Goal: Task Accomplishment & Management: Manage account settings

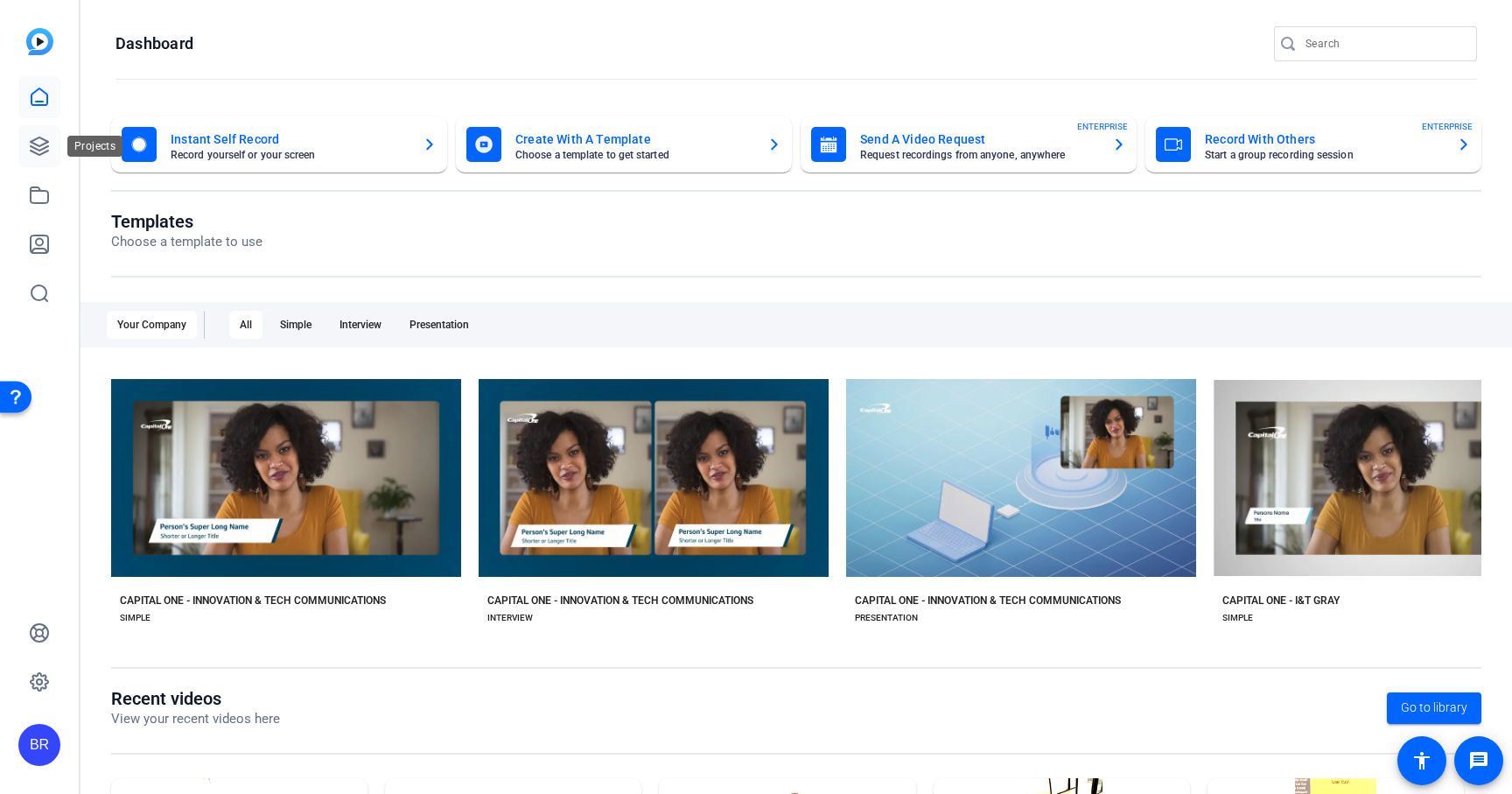
click at [38, 142] on icon at bounding box center [39, 146] width 21 height 21
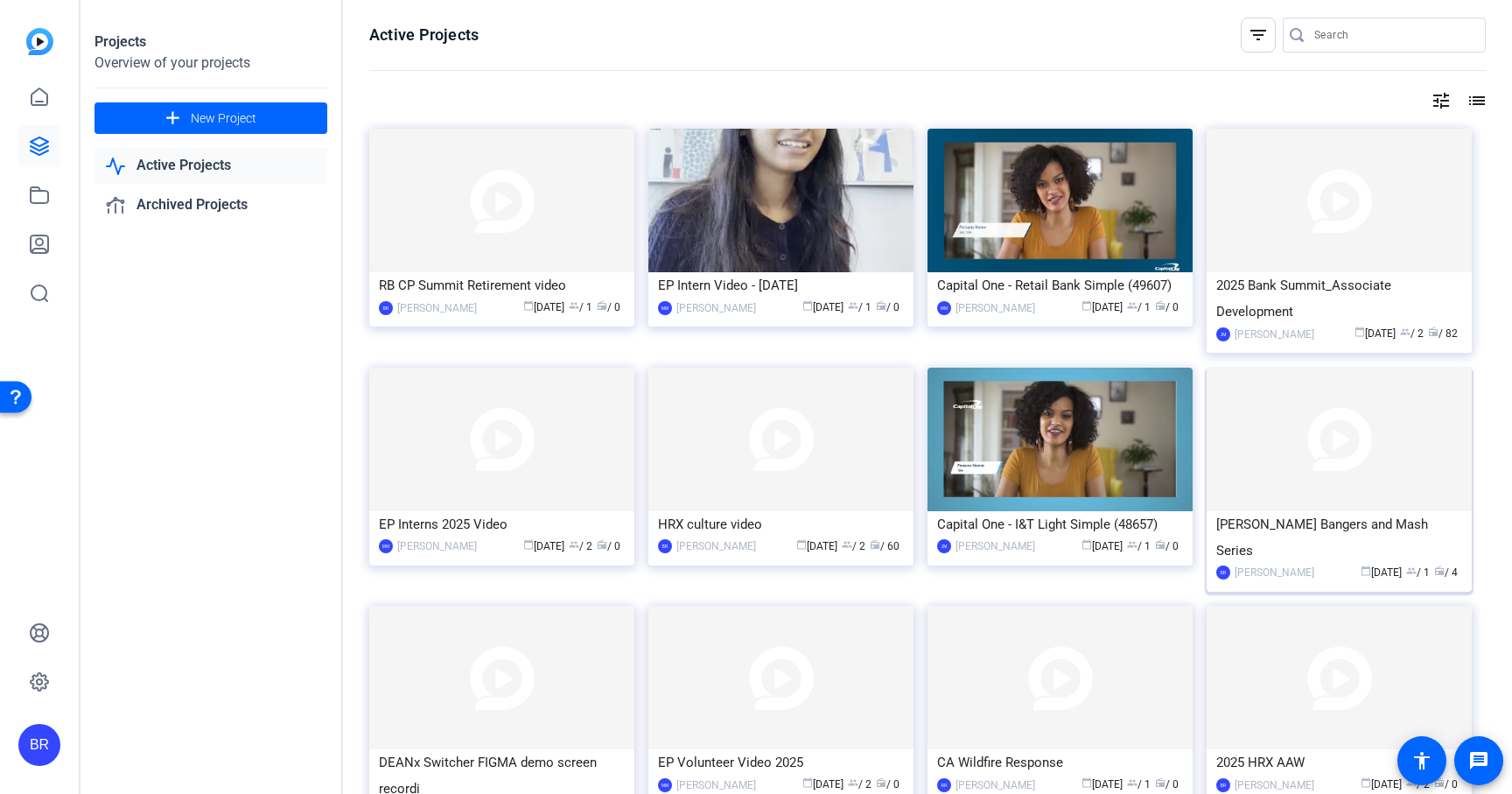
click at [1306, 535] on div "Beckie Harris Bangers and Mash Series" at bounding box center [1339, 537] width 246 height 52
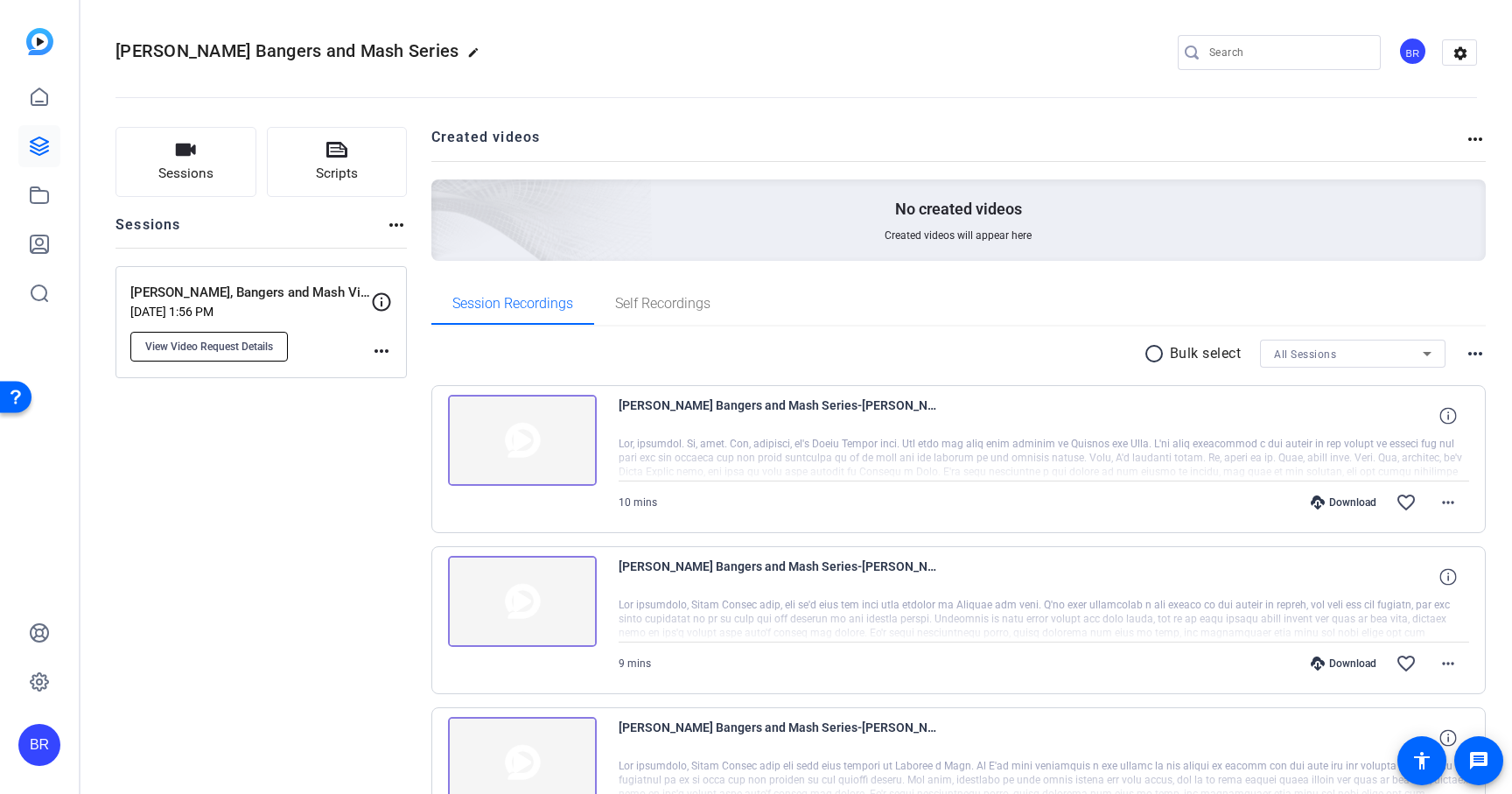
click at [215, 346] on span "View Video Request Details" at bounding box center [209, 346] width 127 height 14
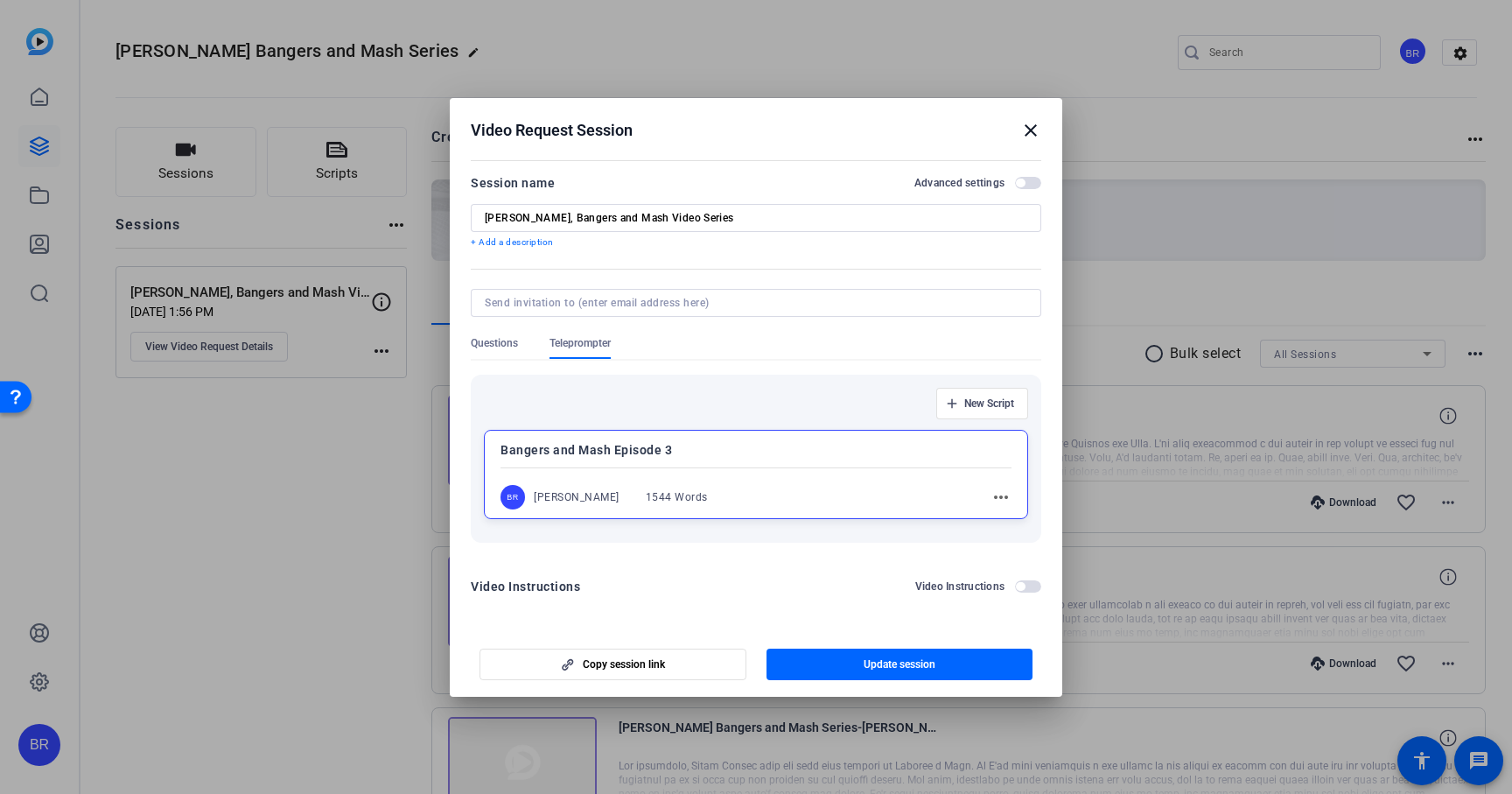
click at [1003, 497] on mat-icon "more_horiz" at bounding box center [1001, 497] width 21 height 21
click at [1026, 528] on span "Edit" at bounding box center [1040, 523] width 70 height 21
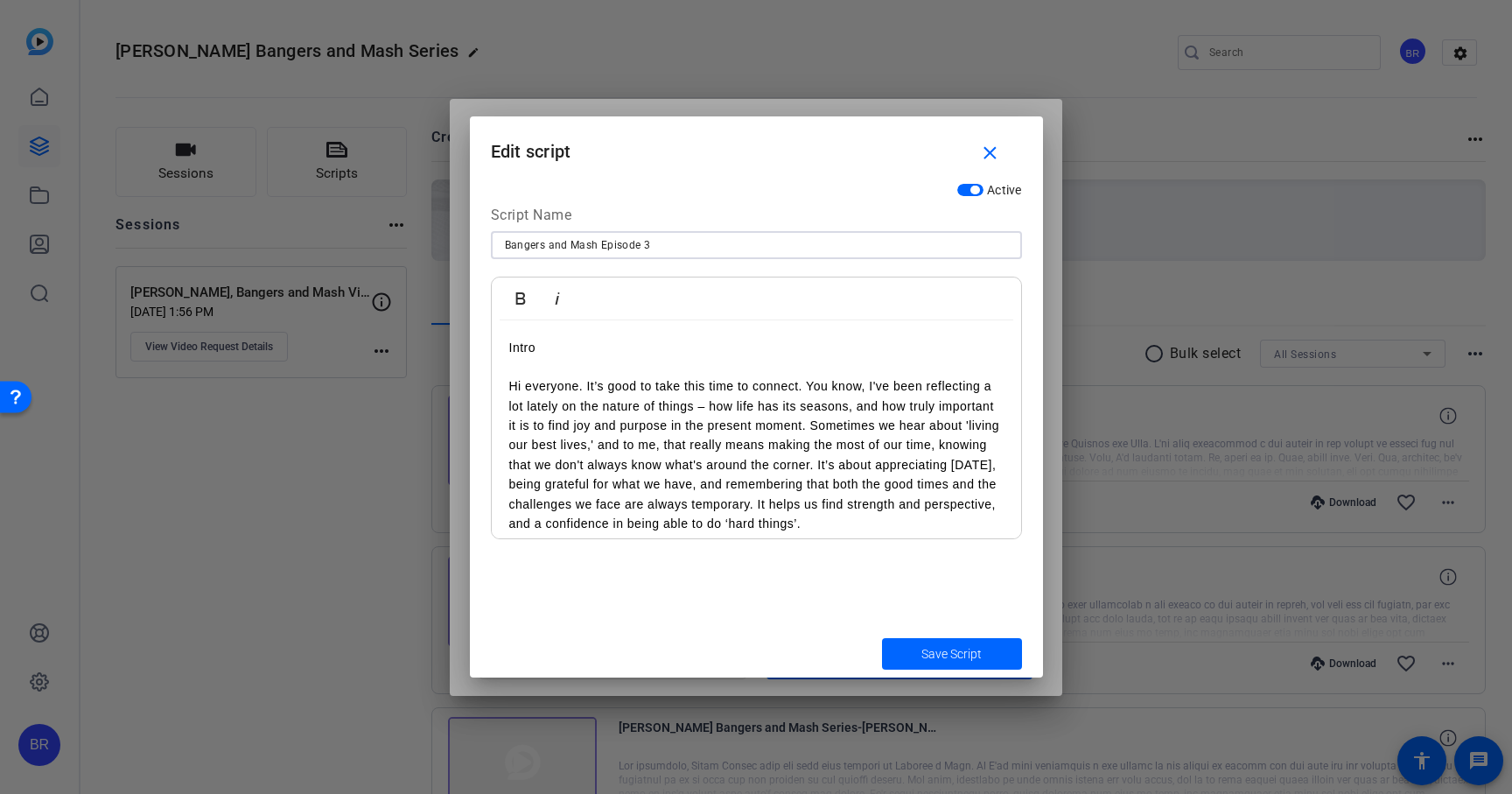
click at [669, 250] on input "Bangers and Mash Episode 3" at bounding box center [756, 245] width 503 height 21
type input "Bangers and Mash Episode 4"
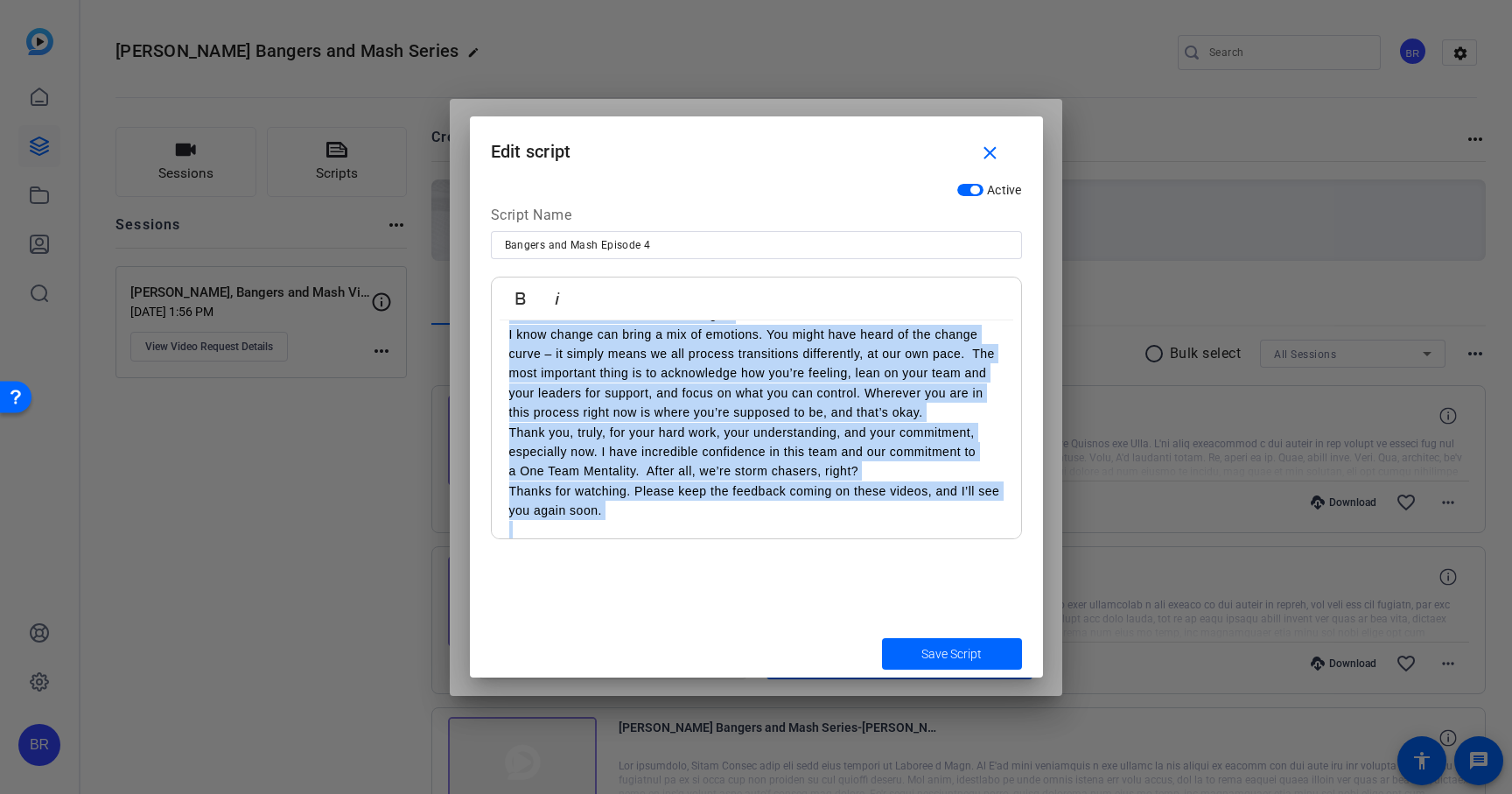
drag, startPoint x: 504, startPoint y: 345, endPoint x: 959, endPoint y: 862, distance: 688.7
click at [959, 793] on html "Accessibility Screen-Reader Guide, Feedback, and Issue Reporting | New window B…" at bounding box center [756, 397] width 1512 height 794
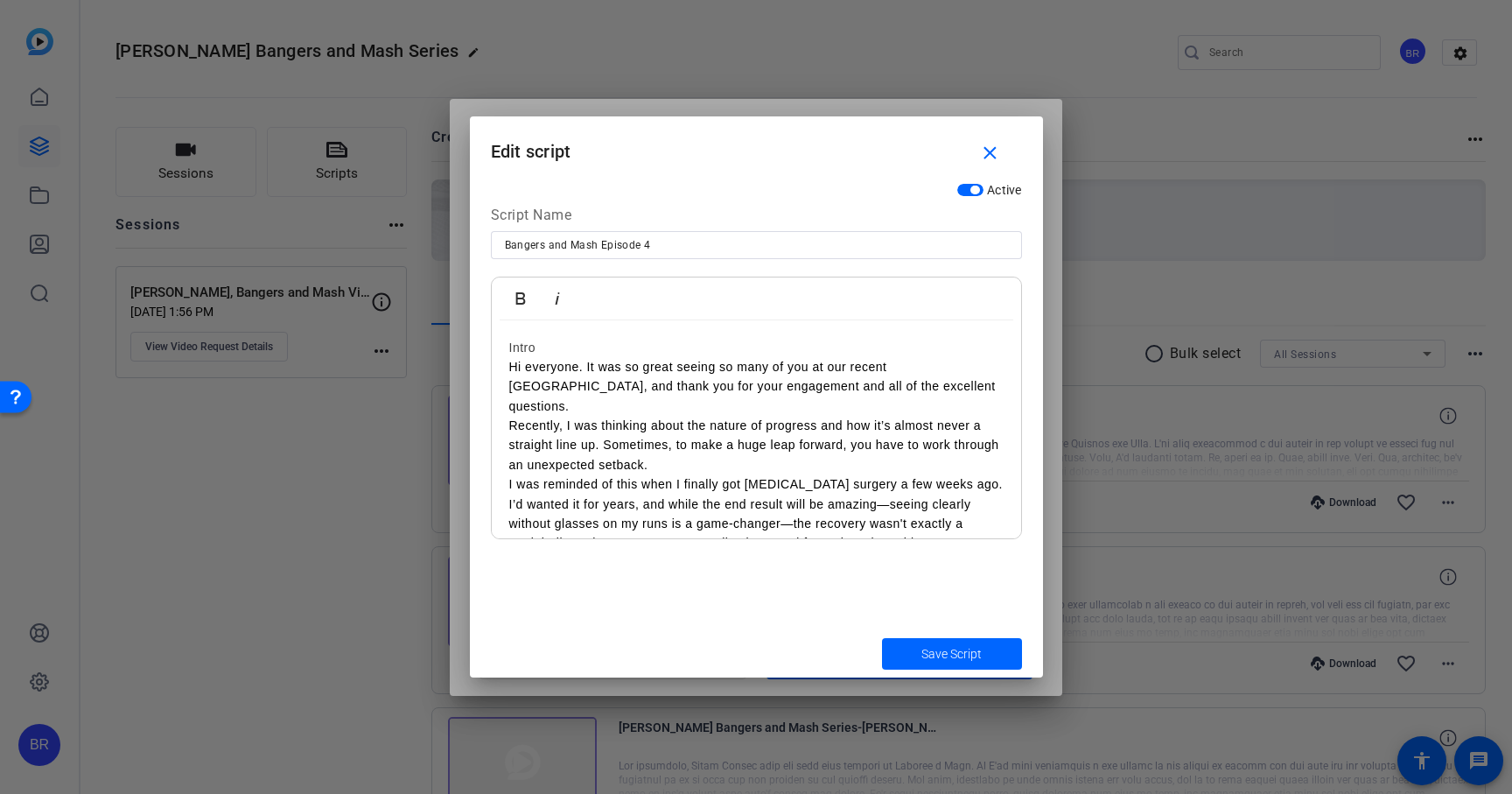
click at [509, 371] on p "Hi everyone. It was so great seeing so many of you at our recent Ops Town Hall,…" at bounding box center [756, 387] width 494 height 59
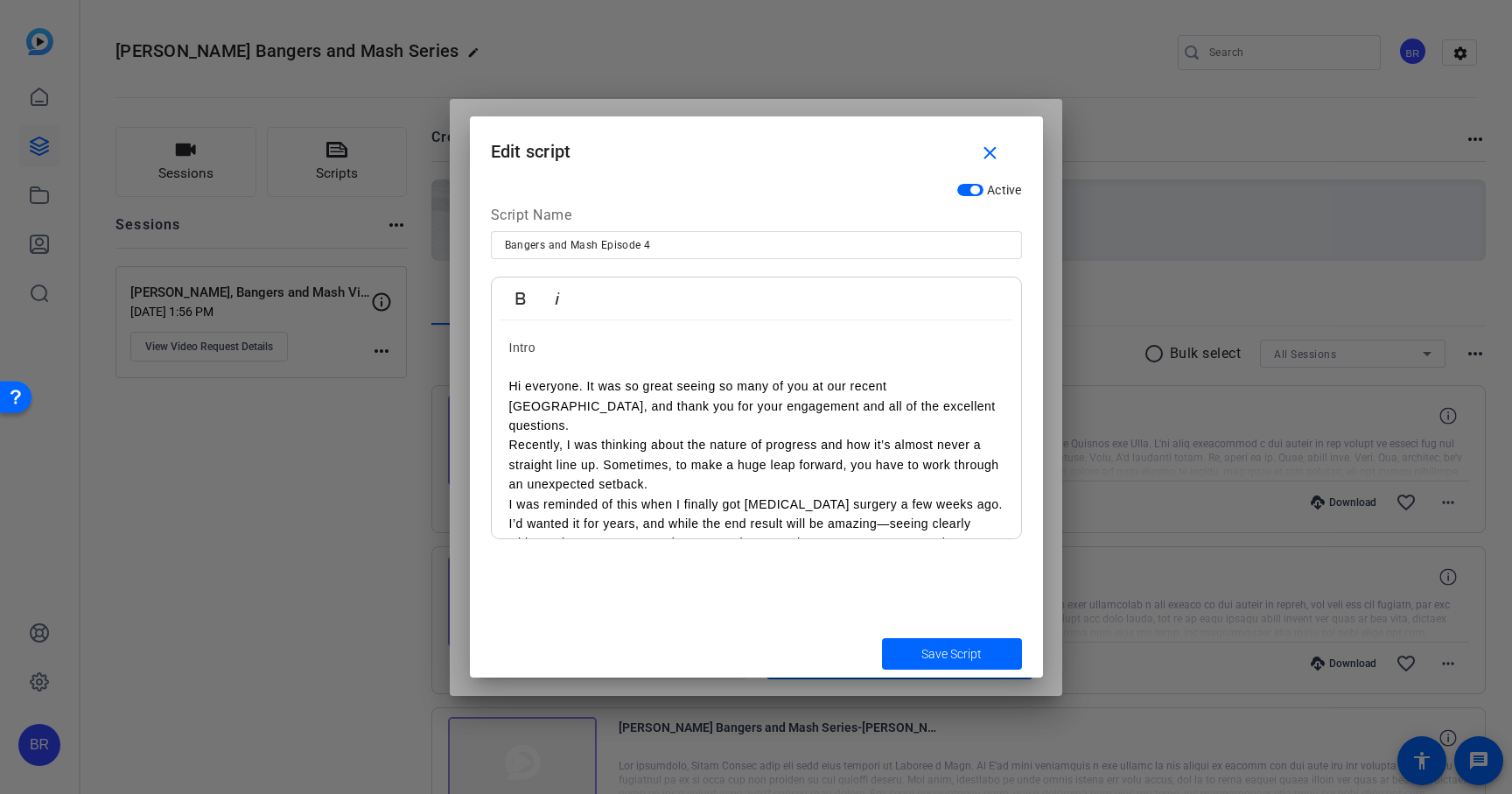
click at [542, 345] on h3 "Intro" at bounding box center [756, 347] width 494 height 19
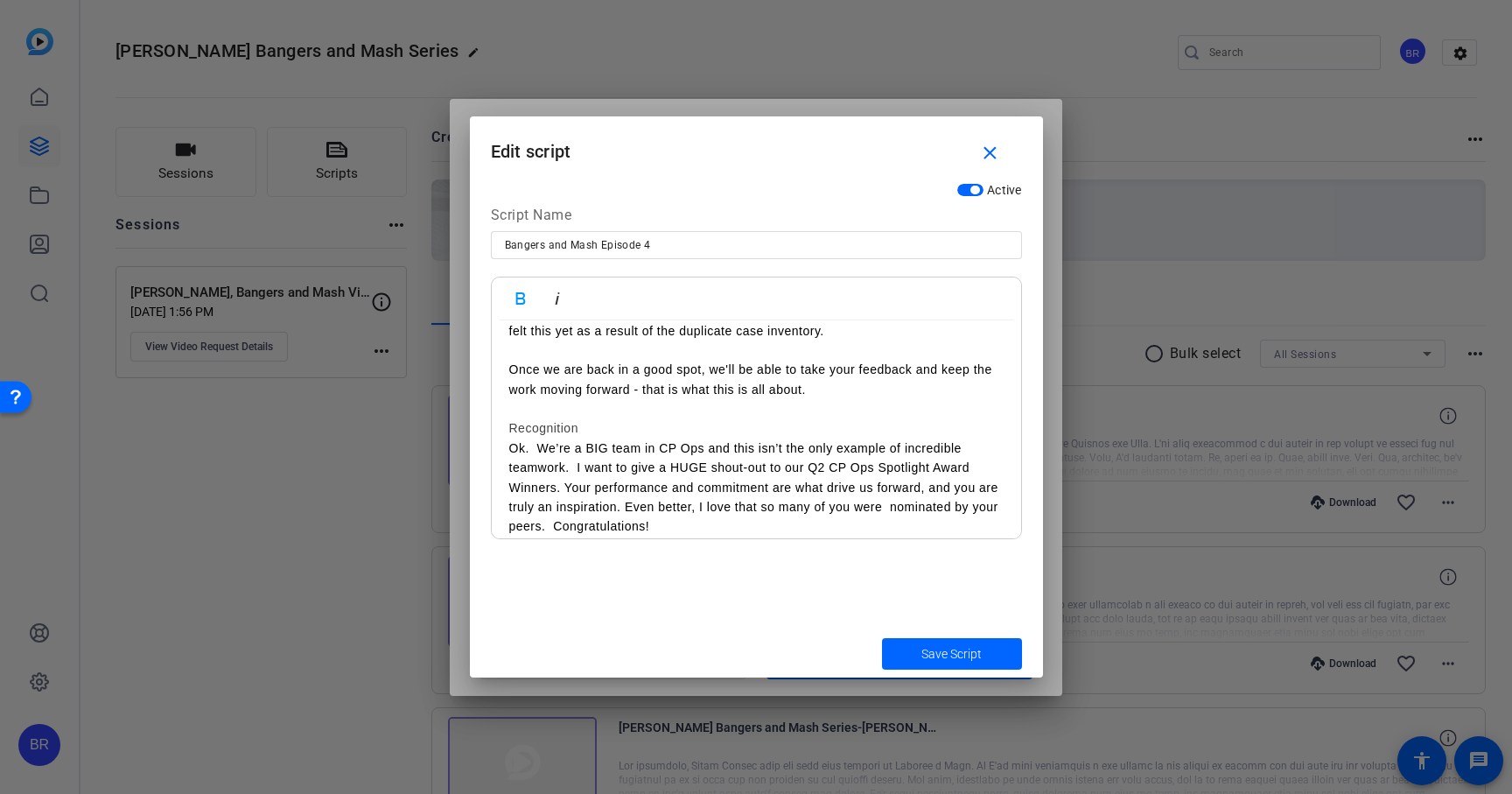
scroll to position [1264, 0]
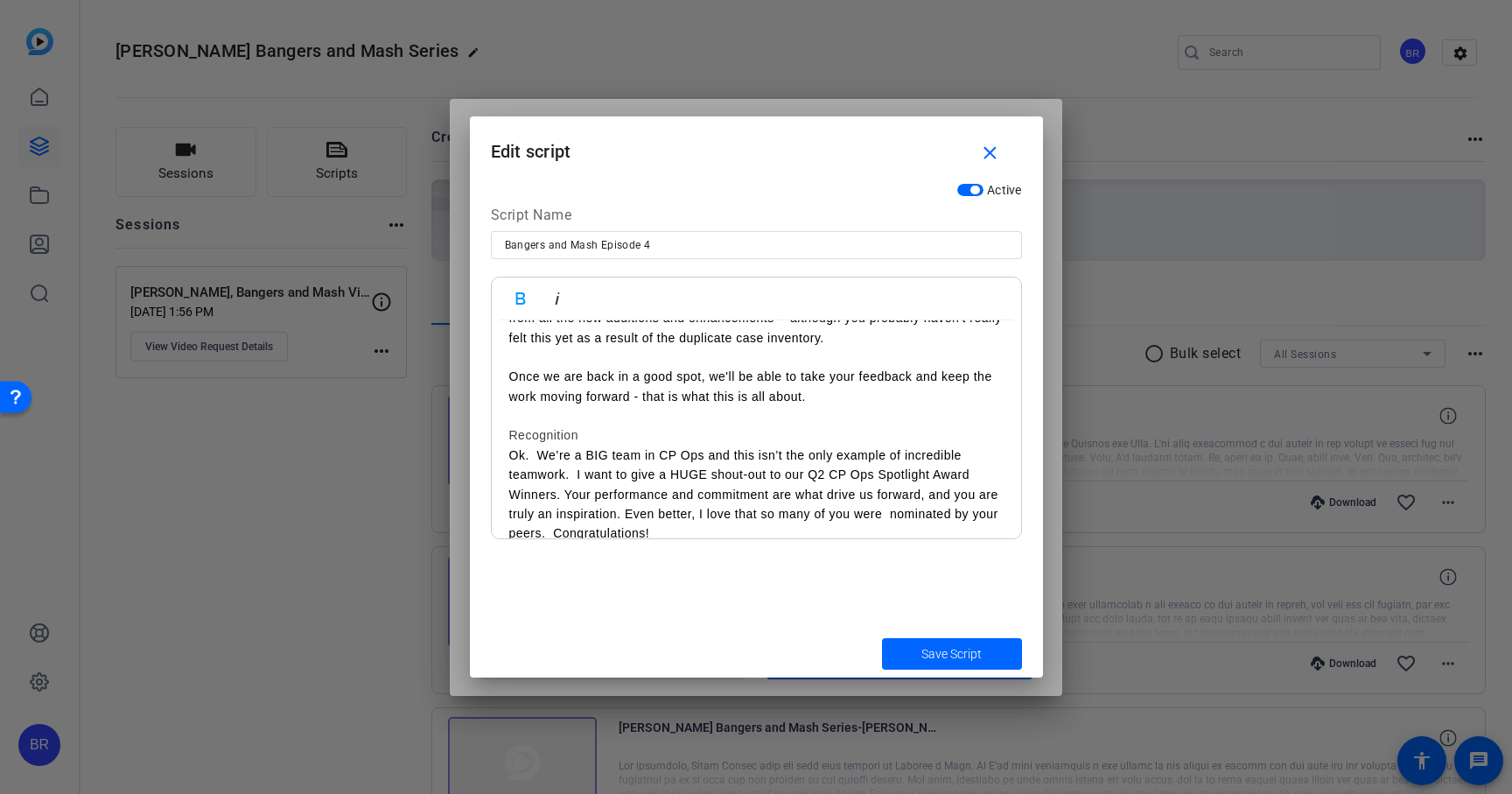
click at [567, 406] on p at bounding box center [756, 416] width 494 height 19
click at [567, 425] on h3 "Recognition" at bounding box center [756, 435] width 494 height 19
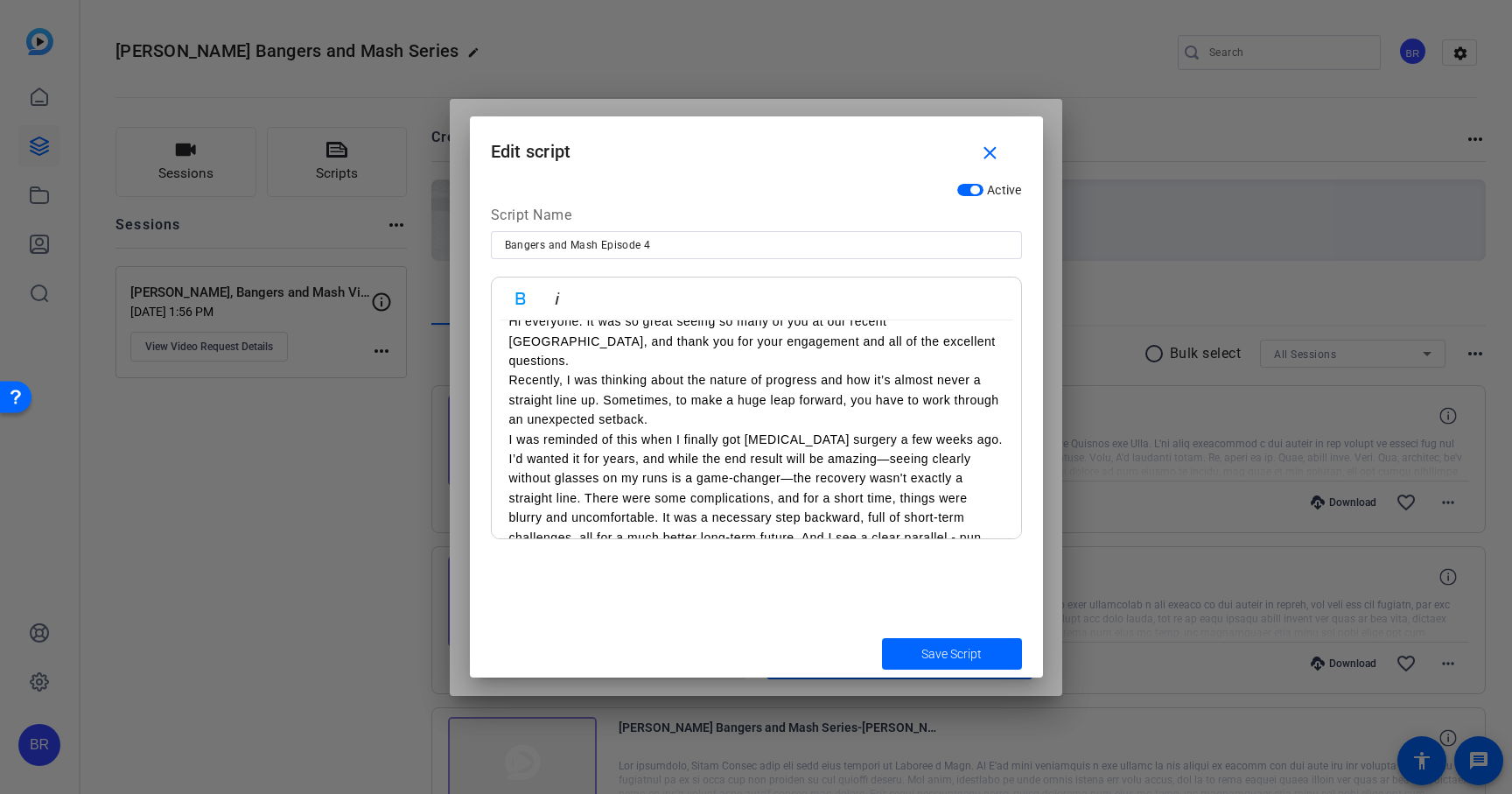
scroll to position [80, 0]
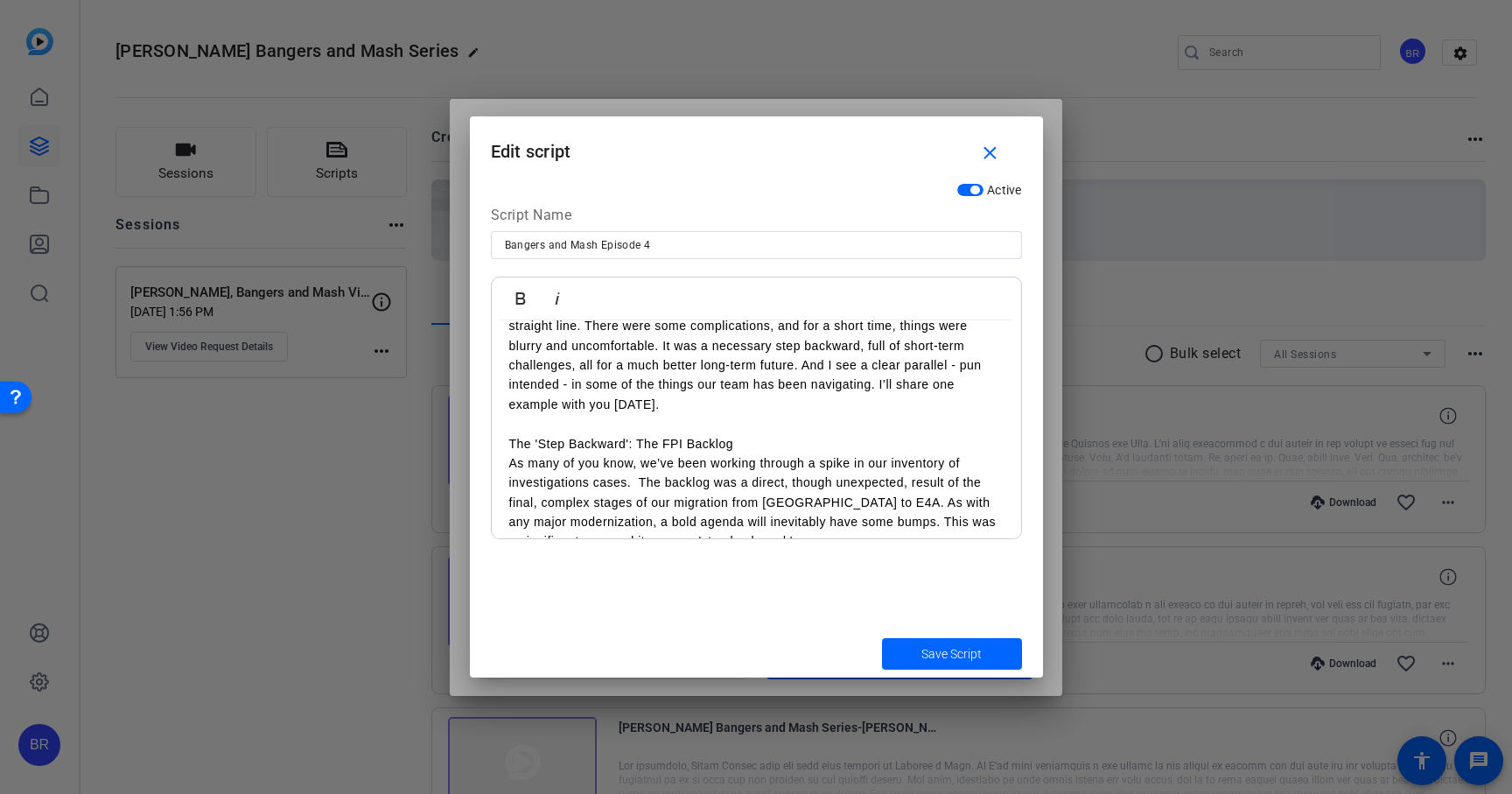
scroll to position [258, 0]
click at [584, 434] on p "The 'Step Backward': The FPI Backlog" at bounding box center [756, 443] width 494 height 19
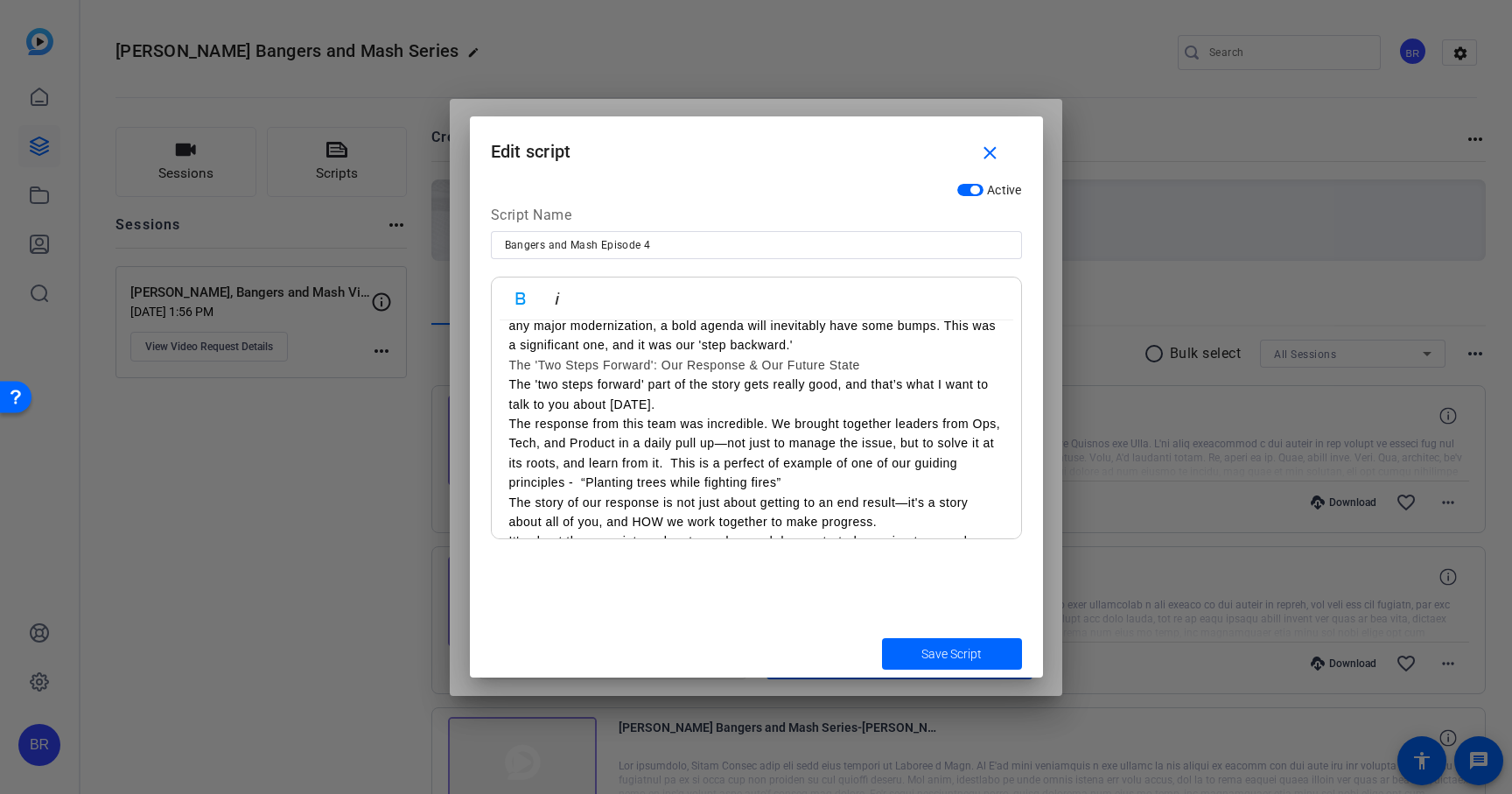
scroll to position [430, 0]
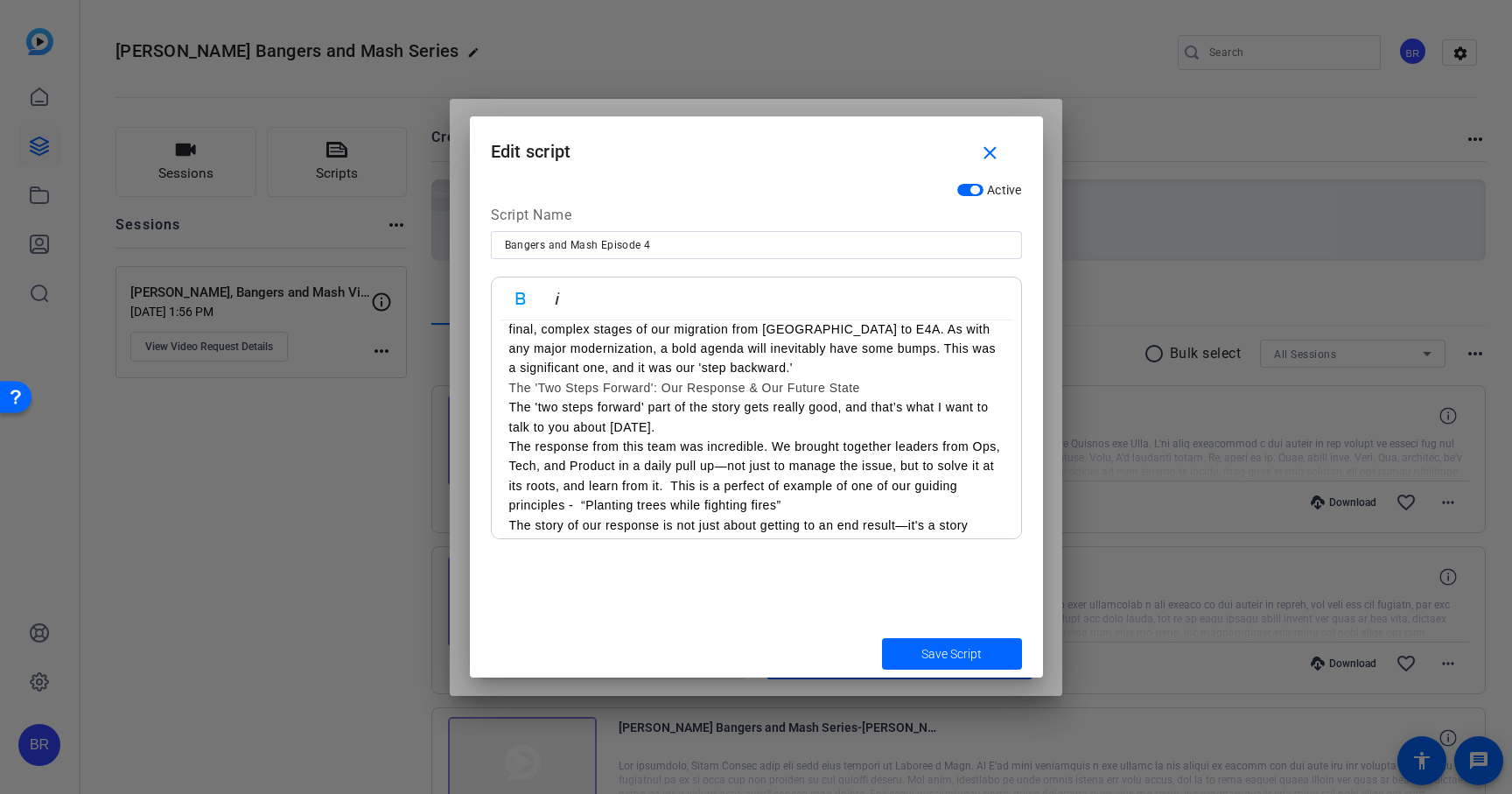
click at [509, 436] on p "The response from this team was incredible. We brought together leaders from Op…" at bounding box center [756, 475] width 494 height 79
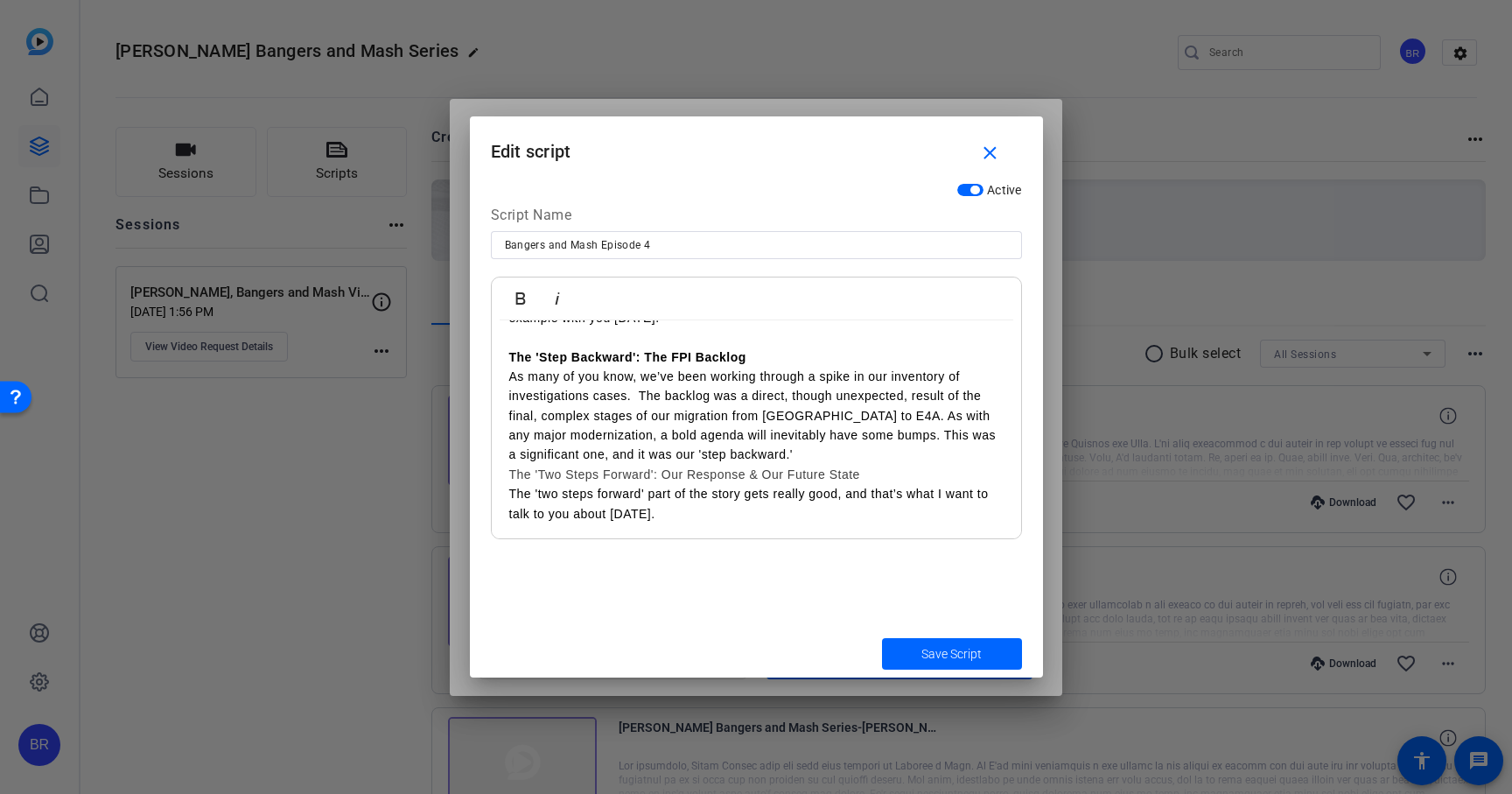
scroll to position [366, 0]
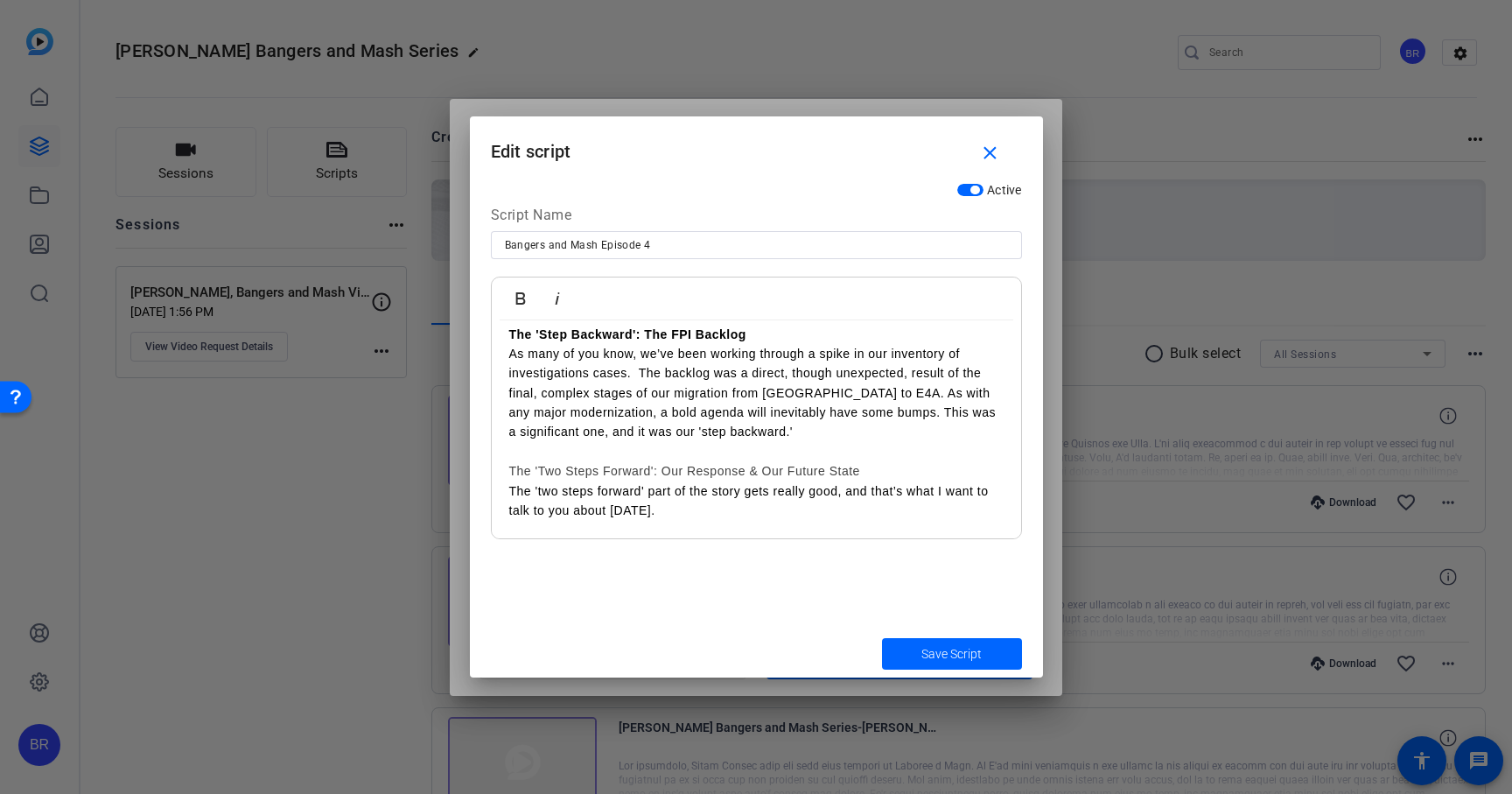
click at [590, 461] on h3 "The 'Two Steps Forward': Our Response & Our Future State" at bounding box center [756, 471] width 494 height 19
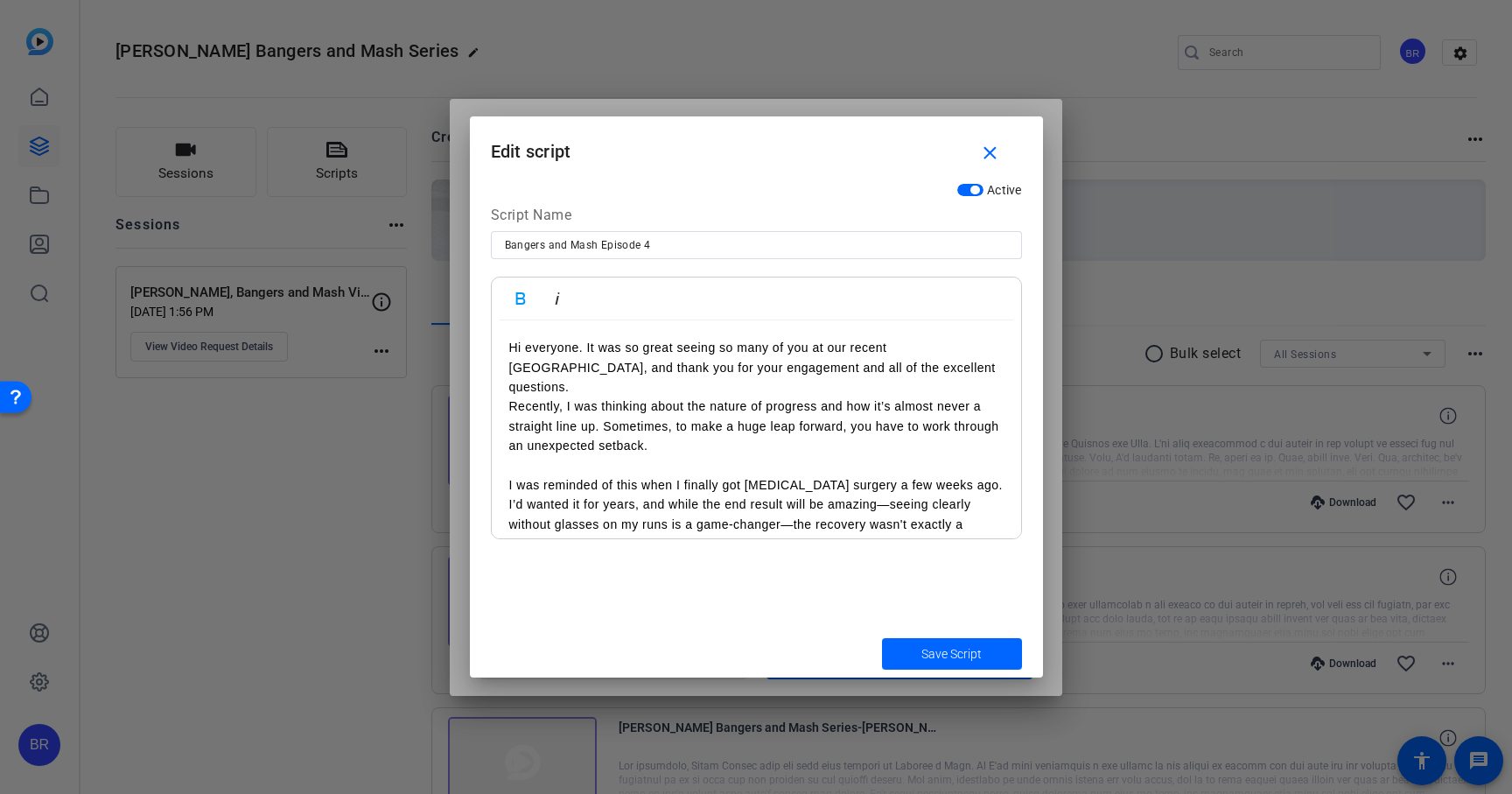
scroll to position [0, 0]
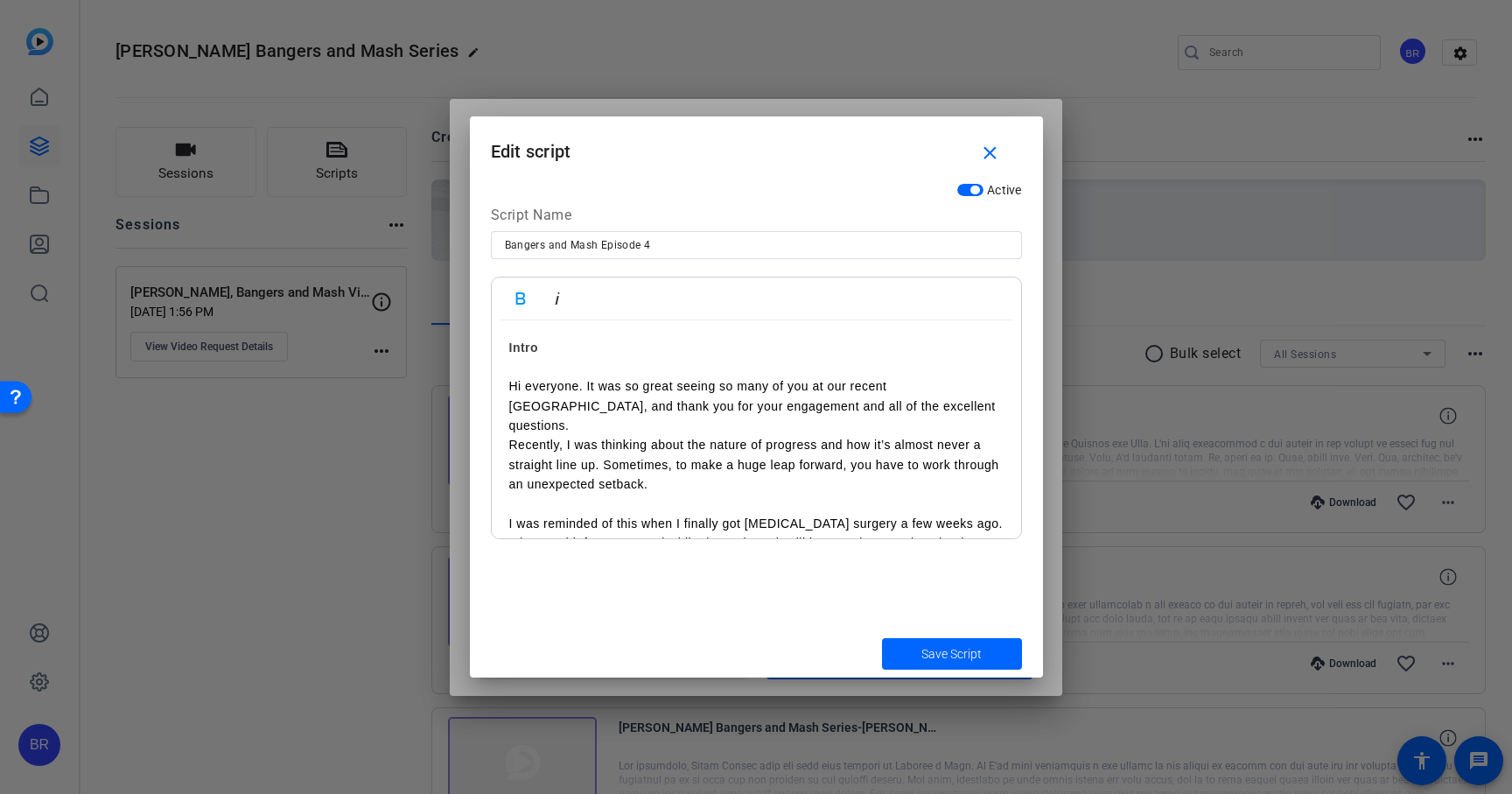
click at [510, 385] on p "Hi everyone. It was so great seeing so many of you at our recent Ops Town Hall,…" at bounding box center [756, 406] width 494 height 59
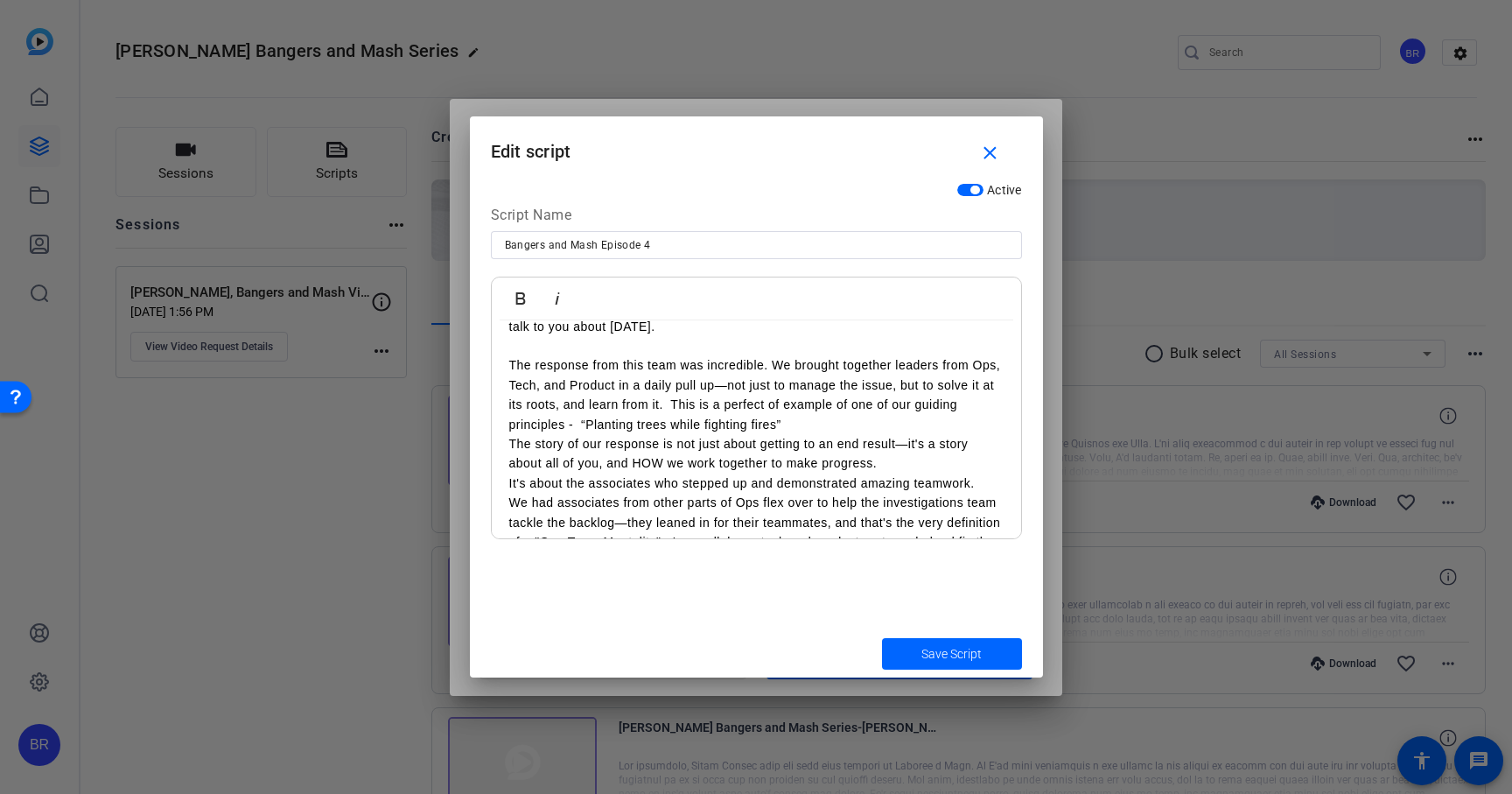
scroll to position [558, 0]
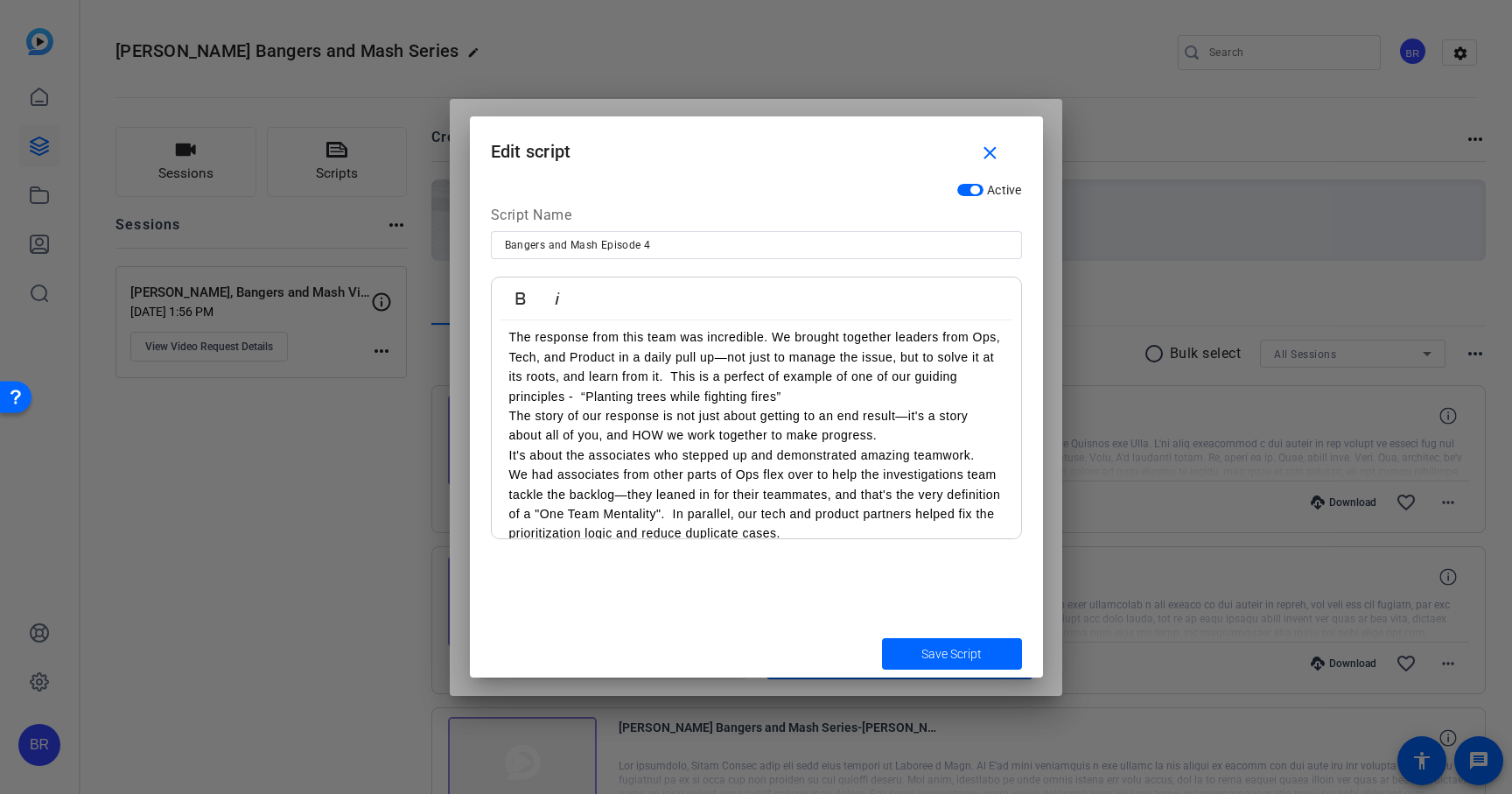
click at [507, 397] on div "Intro Hi everyone. It was so great seeing so many of you at our recent Ops Town…" at bounding box center [756, 780] width 529 height 2035
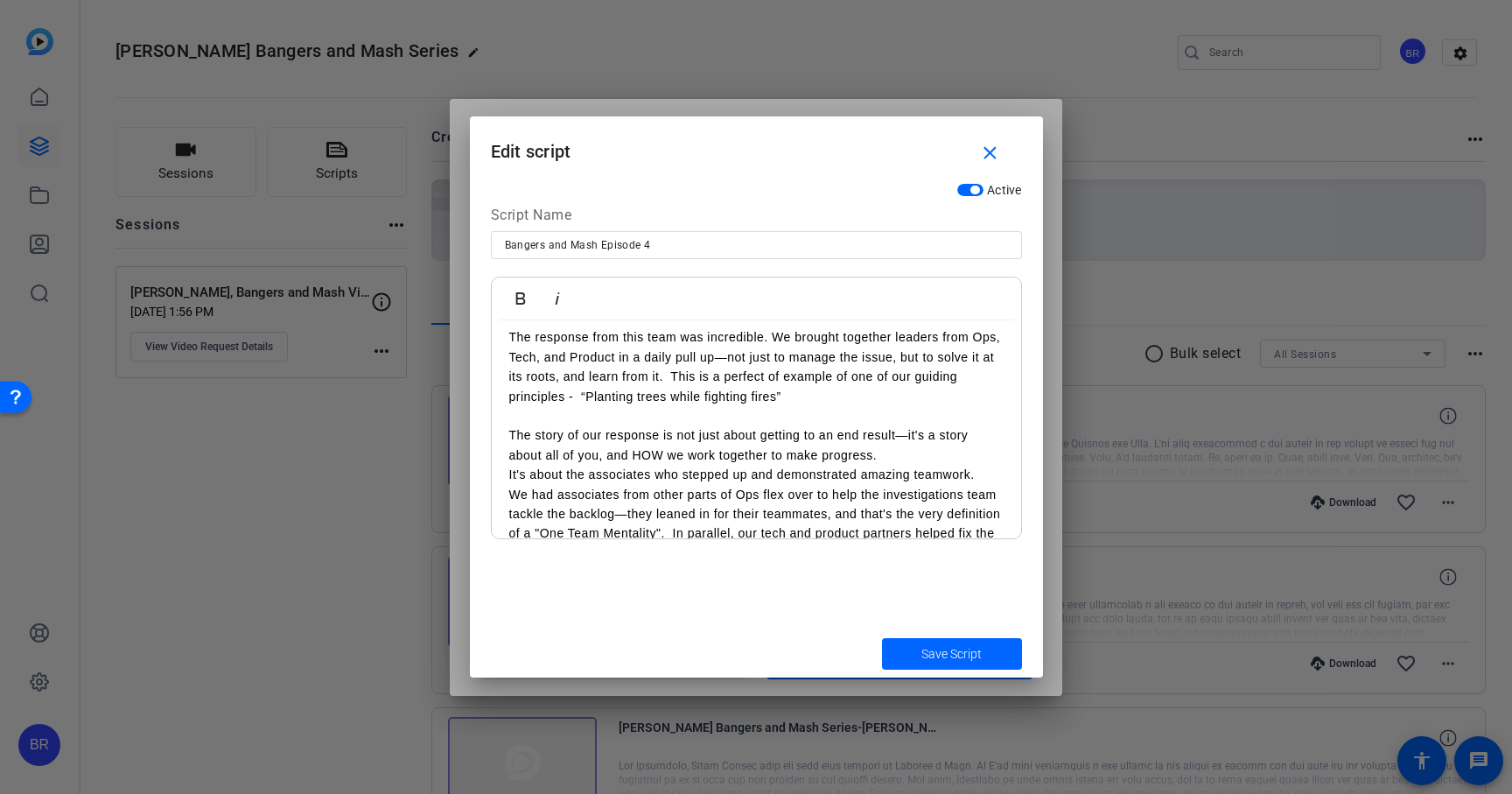
click at [503, 456] on div "Intro Hi everyone. It was so great seeing so many of you at our recent Ops Town…" at bounding box center [756, 789] width 529 height 2054
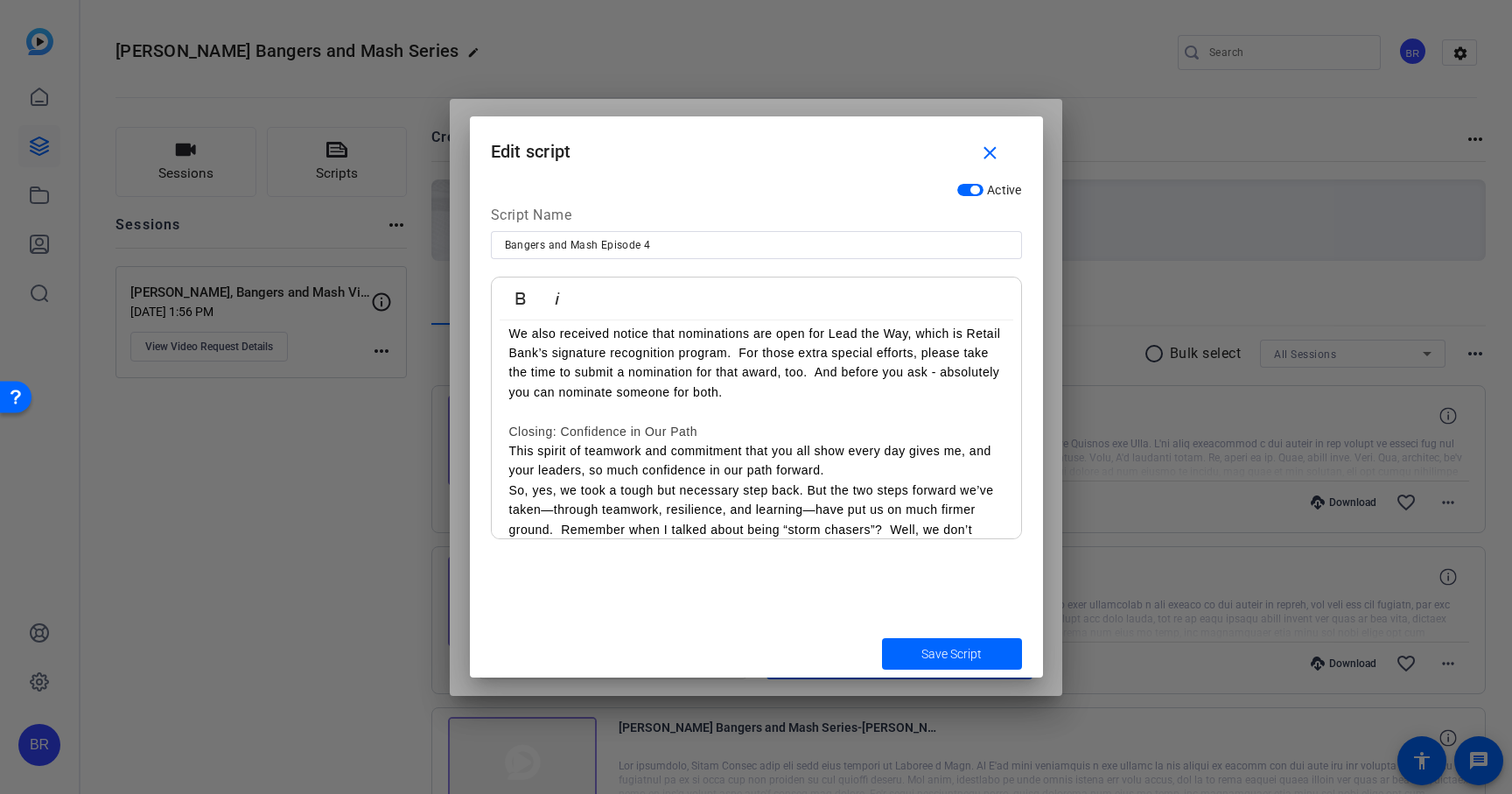
scroll to position [1691, 0]
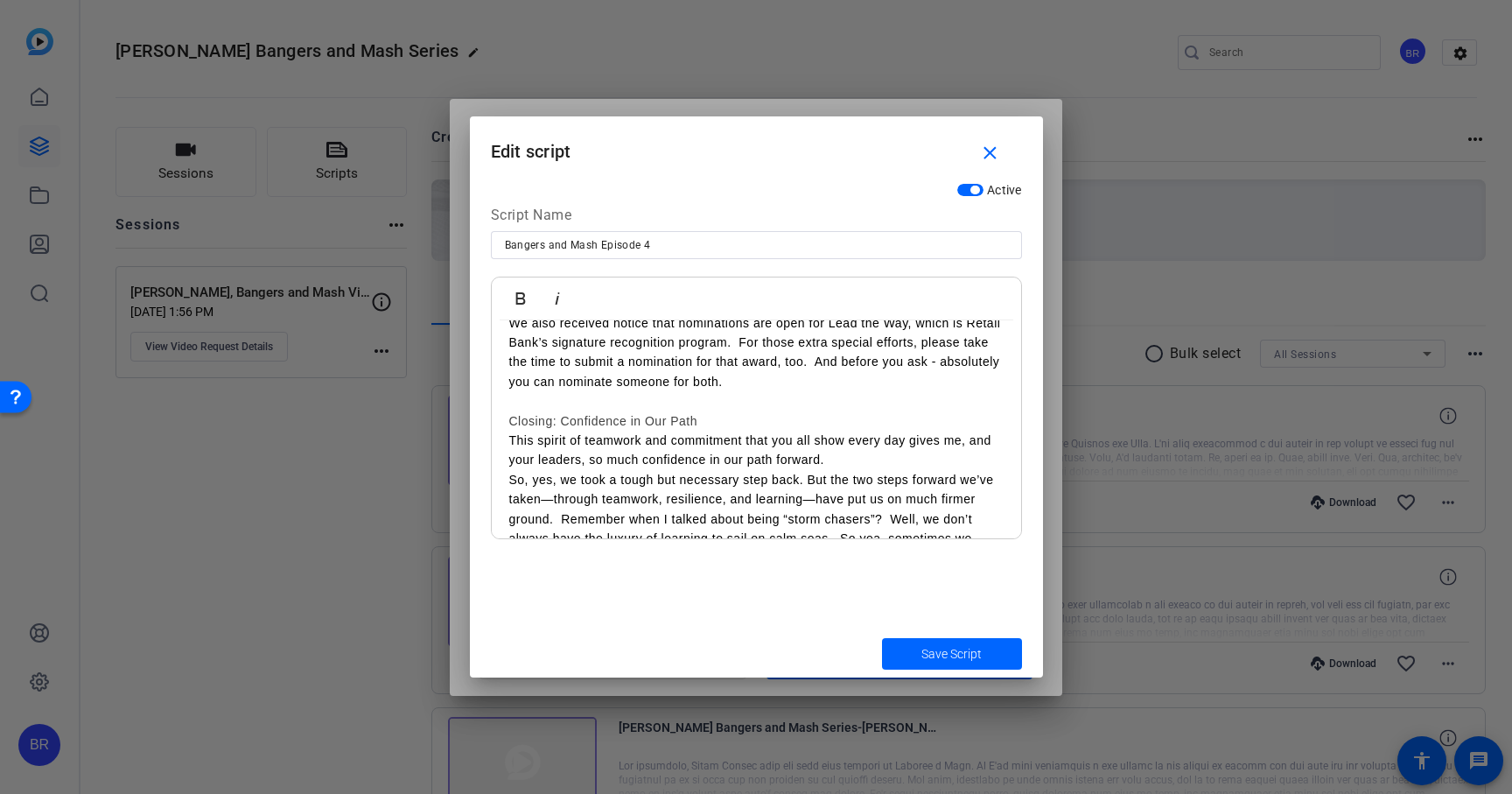
click at [584, 412] on h3 "Closing: Confidence in Our Path" at bounding box center [756, 421] width 494 height 19
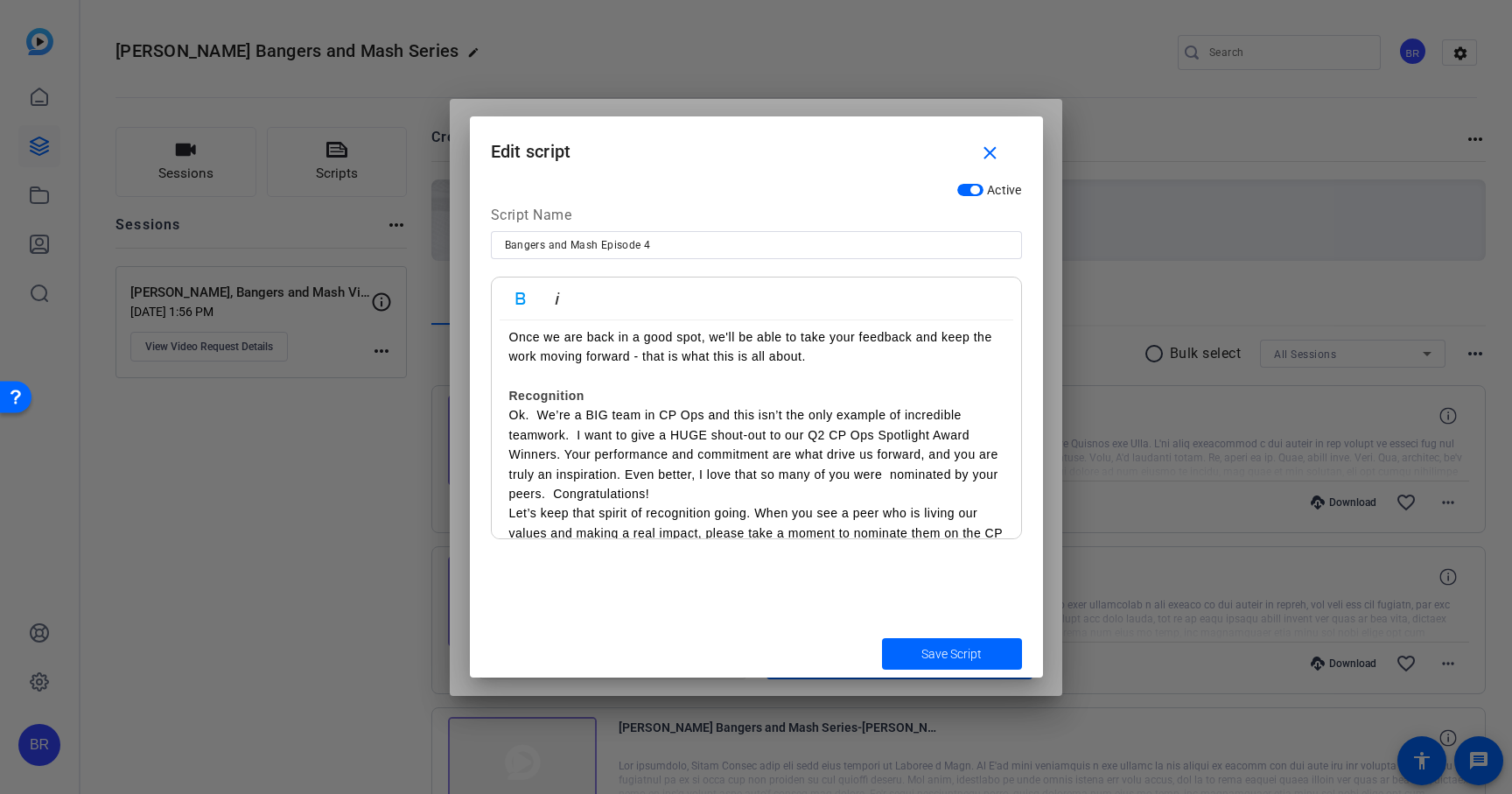
scroll to position [1388, 0]
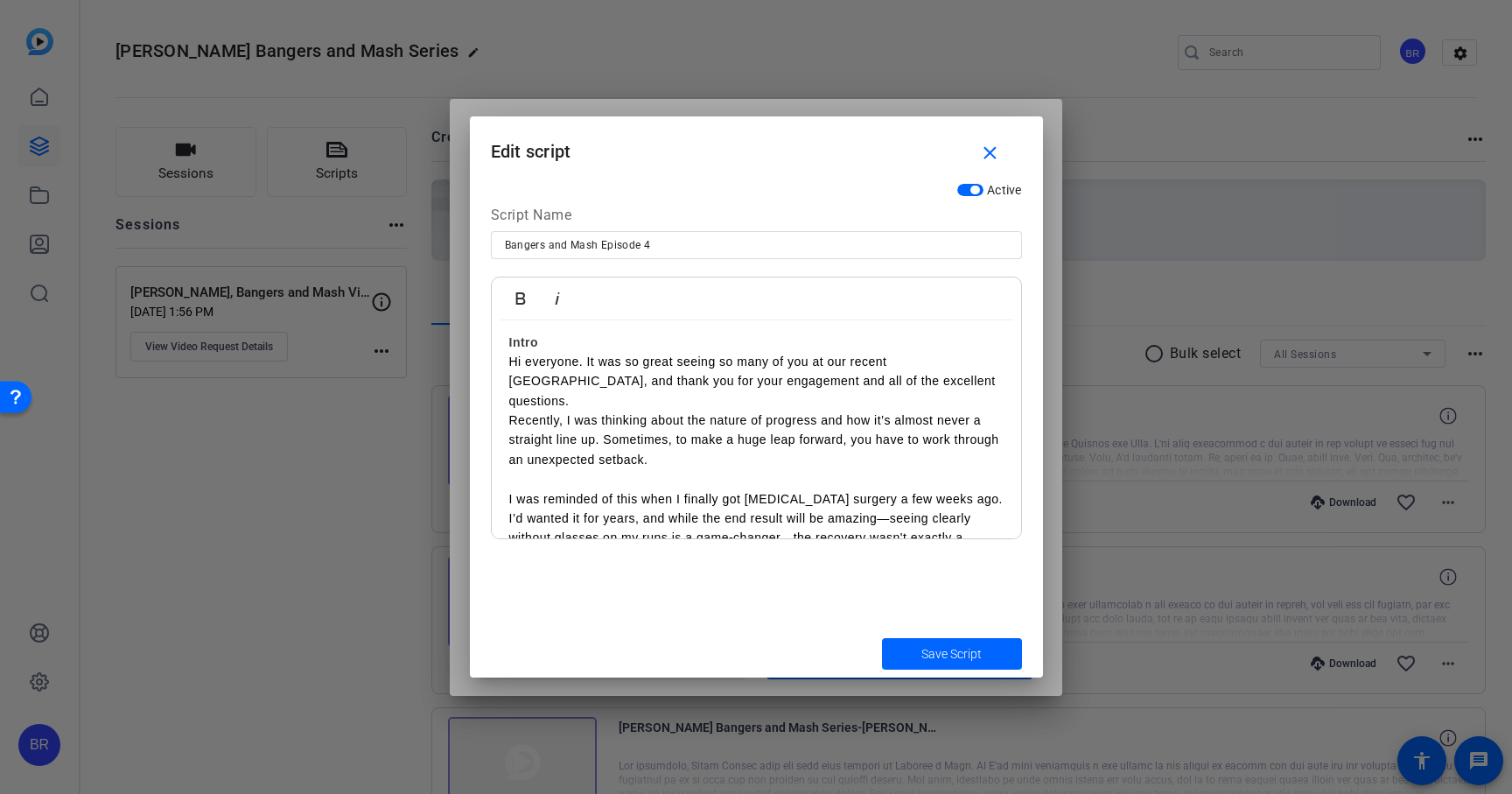
scroll to position [0, 0]
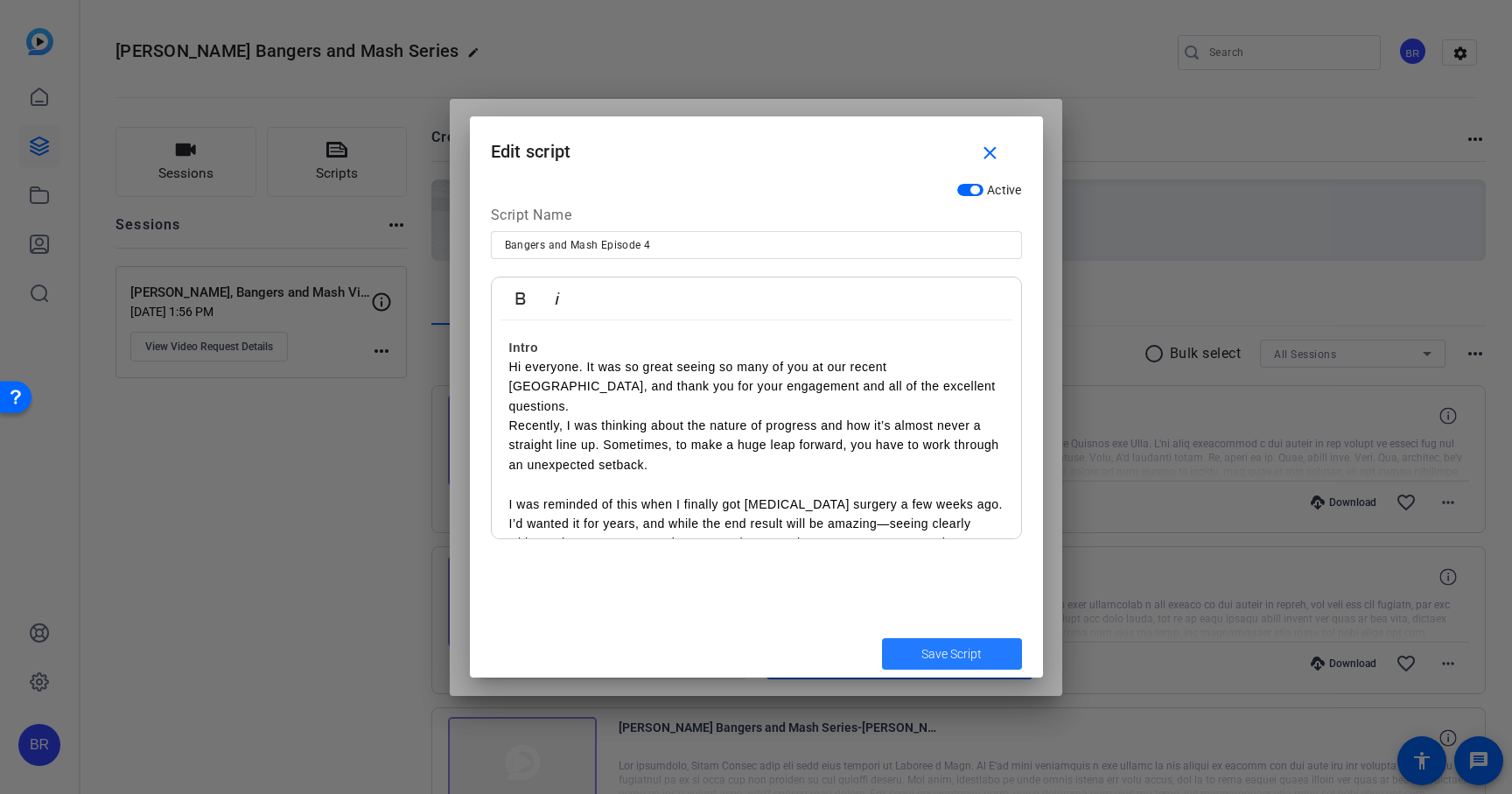
click at [937, 653] on span "Save Script" at bounding box center [951, 654] width 61 height 18
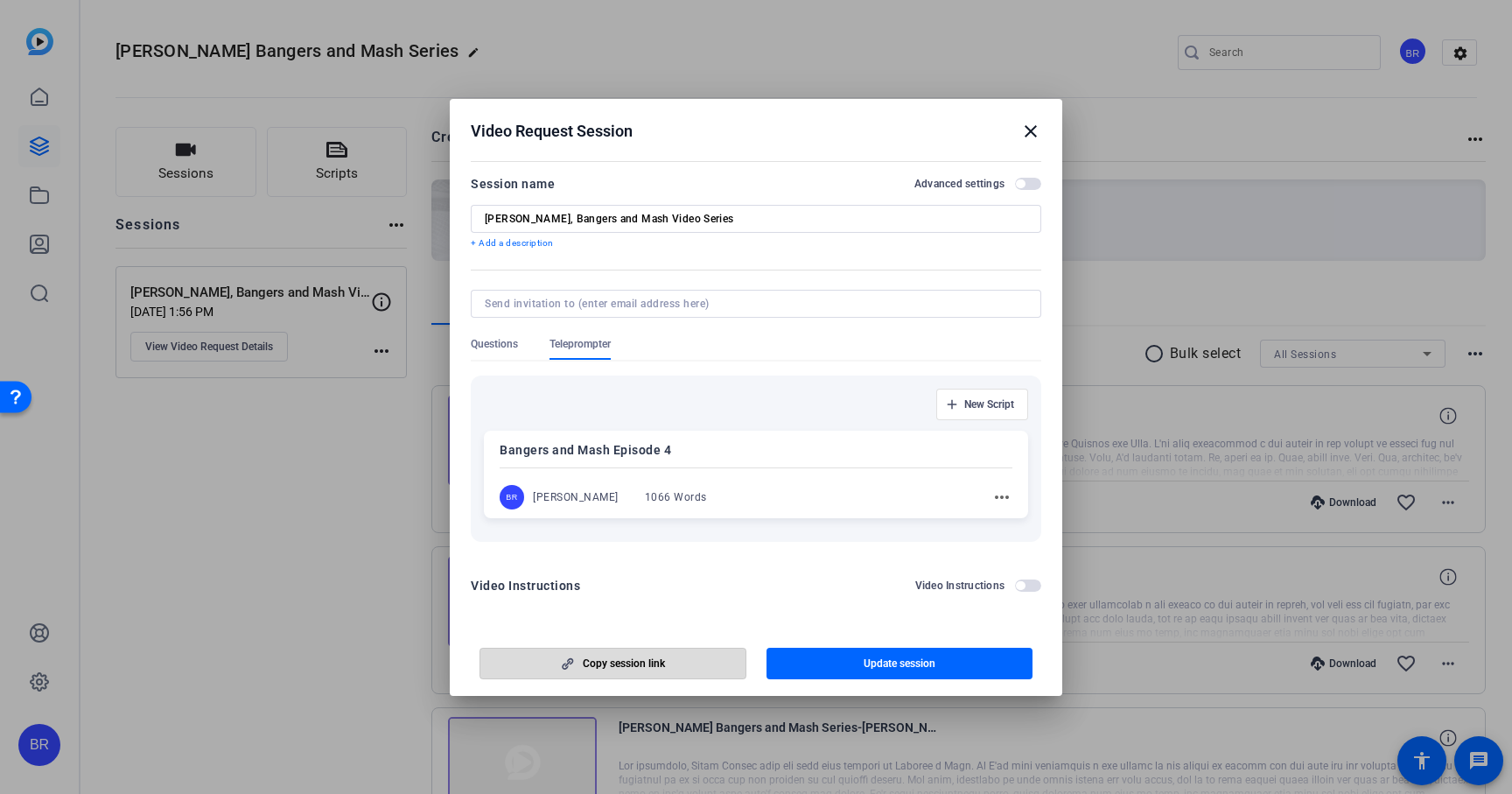
click at [557, 667] on icon "button" at bounding box center [567, 663] width 22 height 12
click at [814, 662] on span "button" at bounding box center [899, 664] width 267 height 42
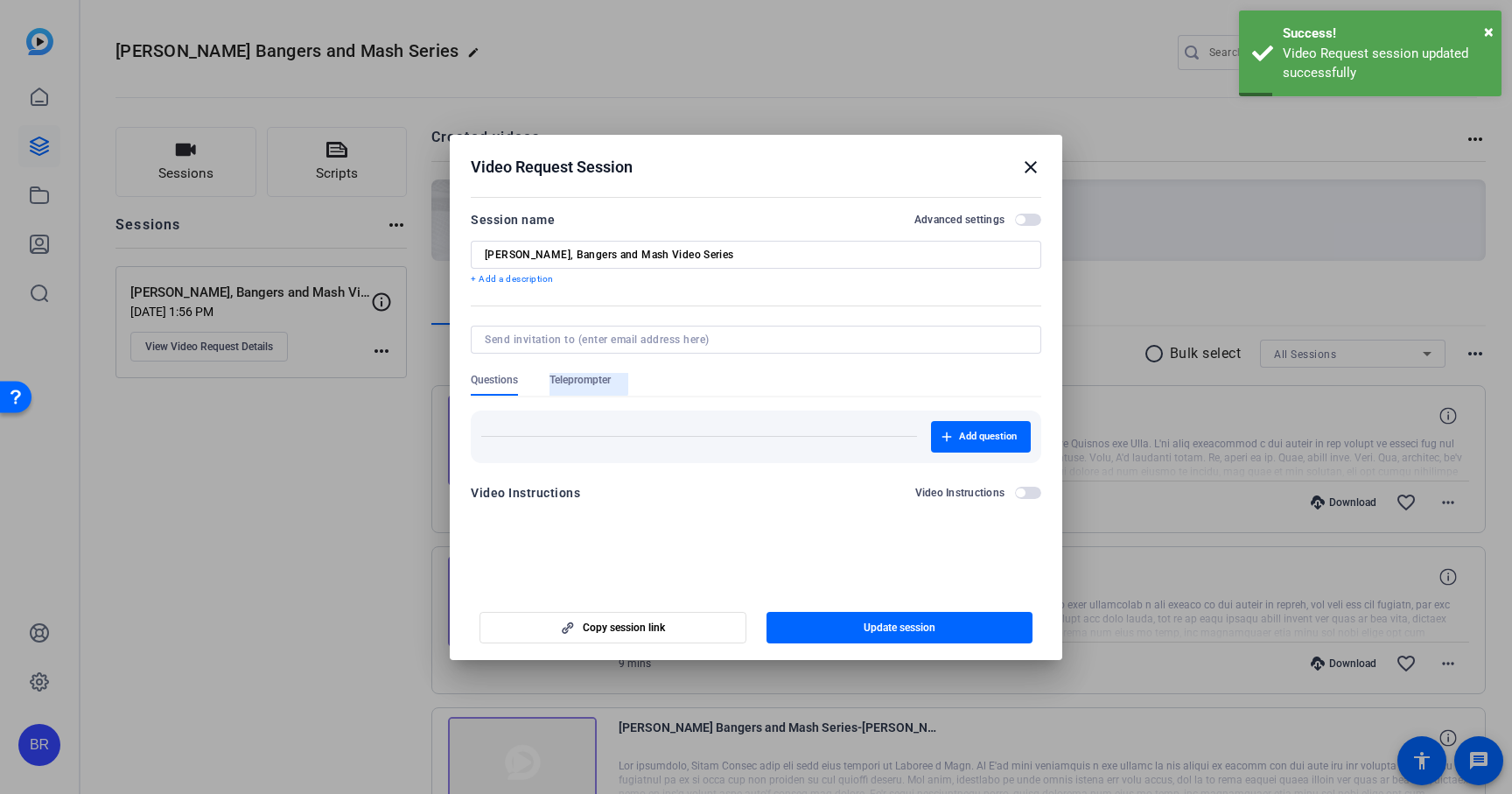
click at [570, 374] on span "Teleprompter" at bounding box center [580, 379] width 61 height 14
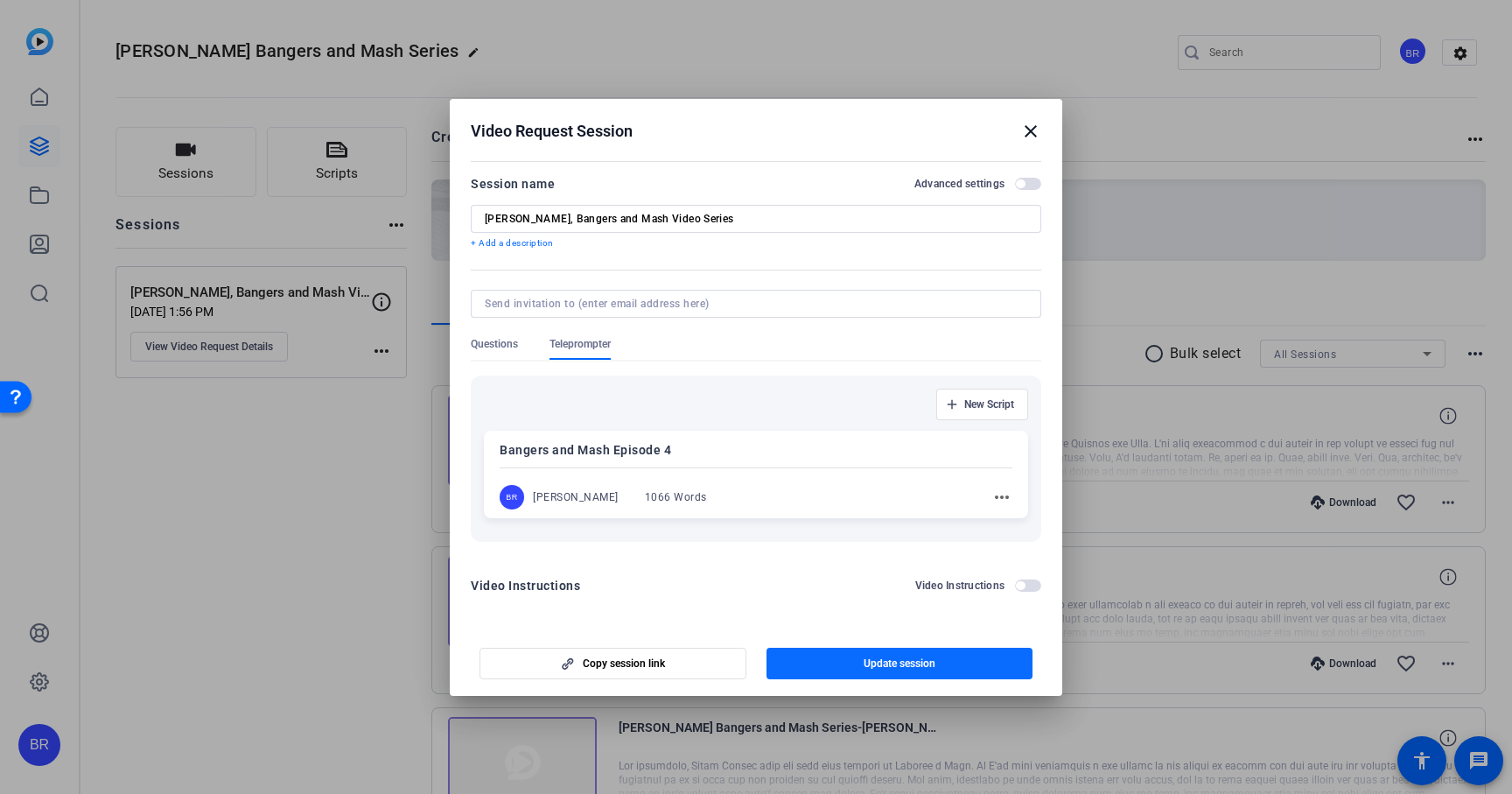
click at [828, 658] on span "button" at bounding box center [899, 664] width 267 height 42
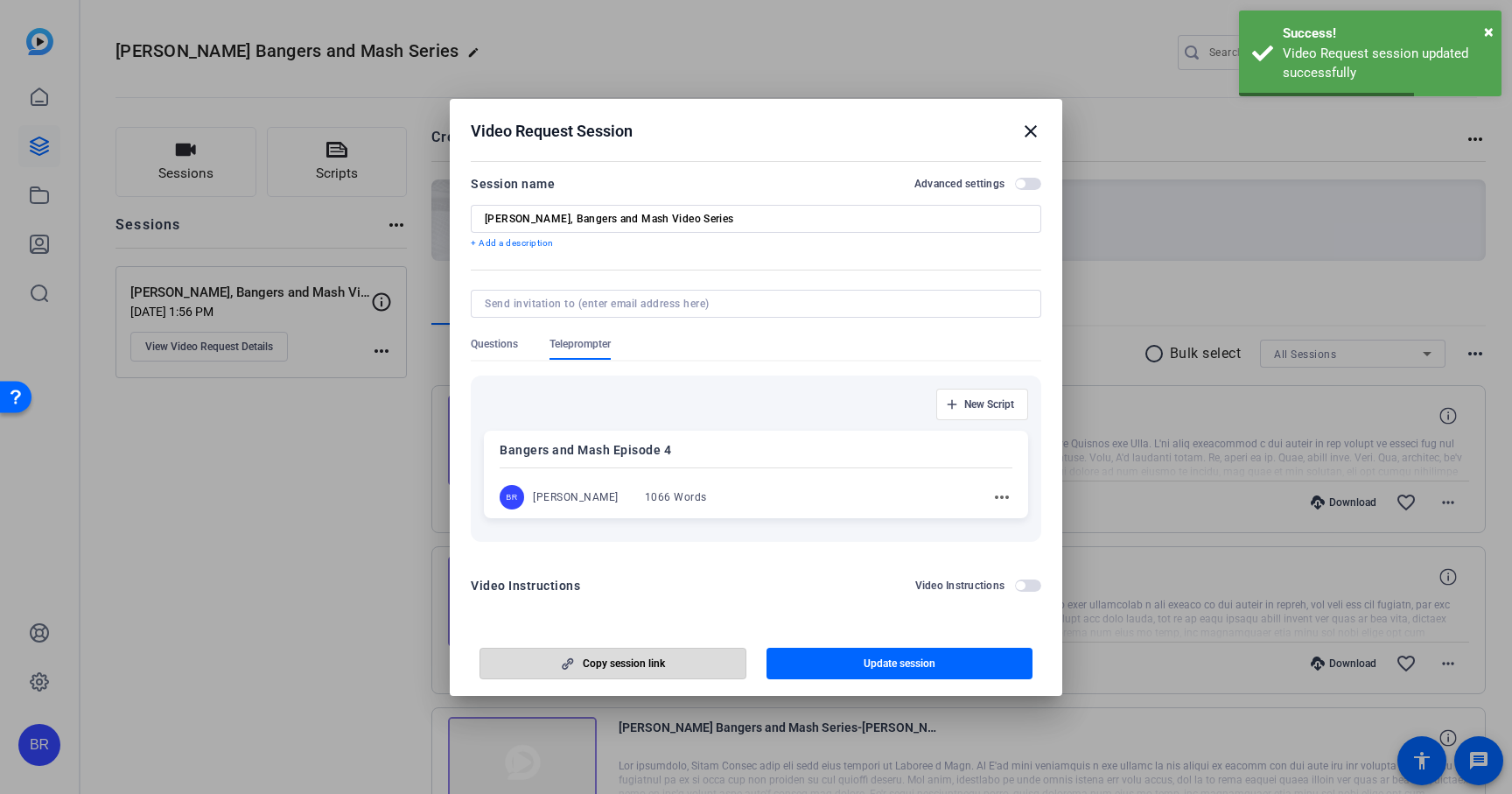
click at [627, 665] on span "Copy session link" at bounding box center [623, 663] width 83 height 14
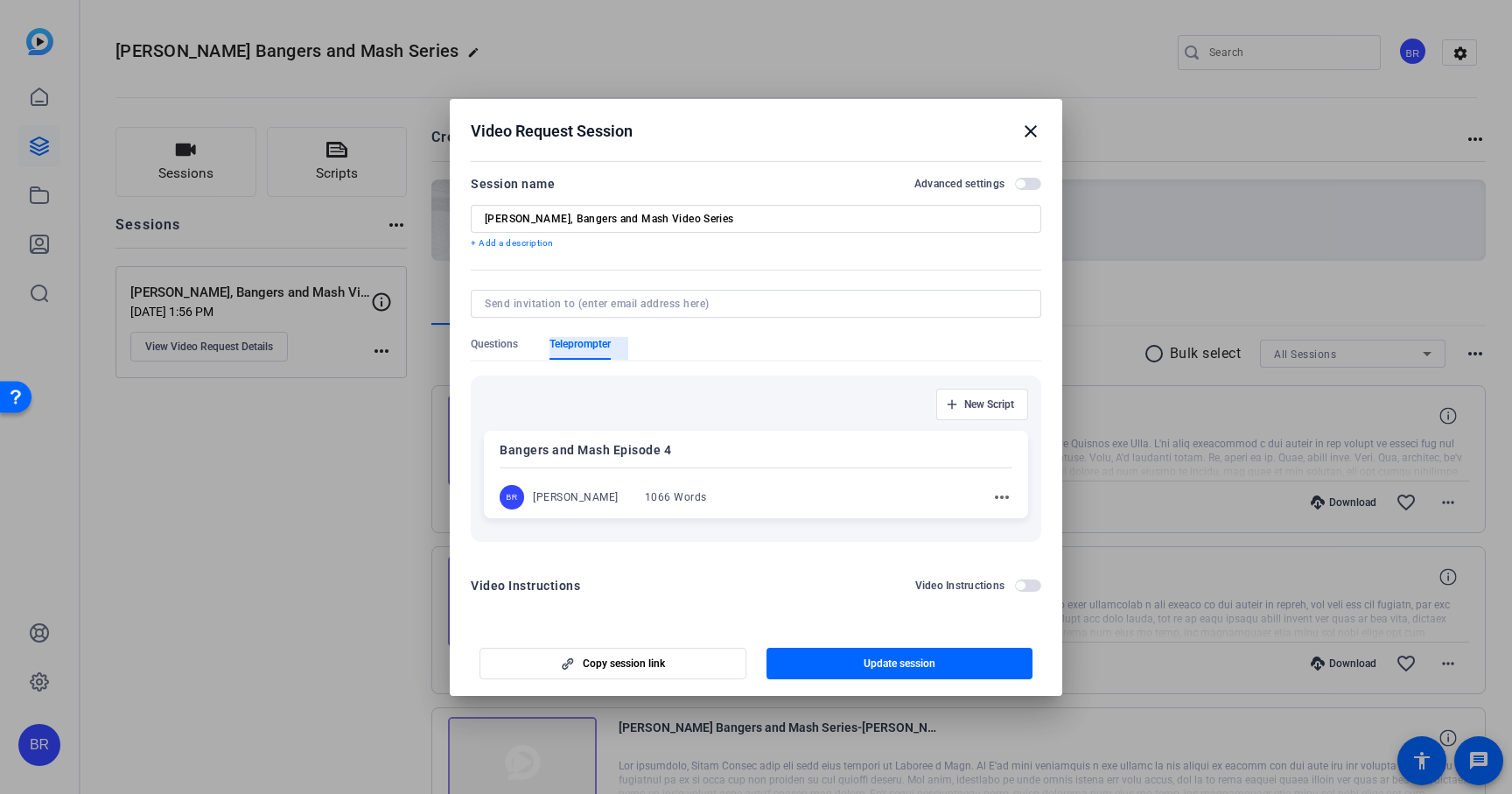
click at [581, 347] on span "Teleprompter" at bounding box center [580, 343] width 61 height 14
click at [1024, 184] on span "button" at bounding box center [1020, 184] width 9 height 9
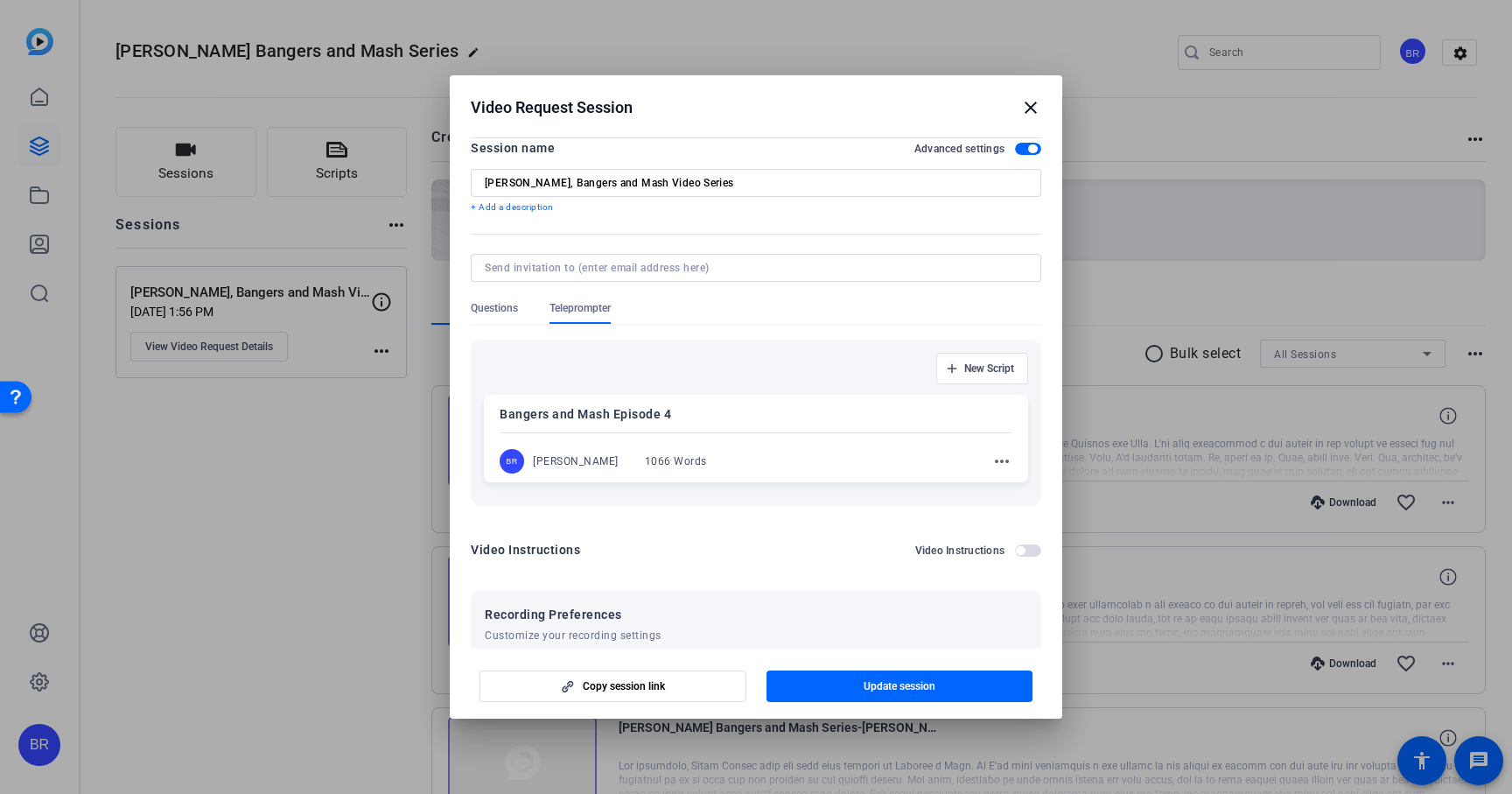
scroll to position [10, 0]
click at [843, 691] on span "button" at bounding box center [899, 687] width 267 height 42
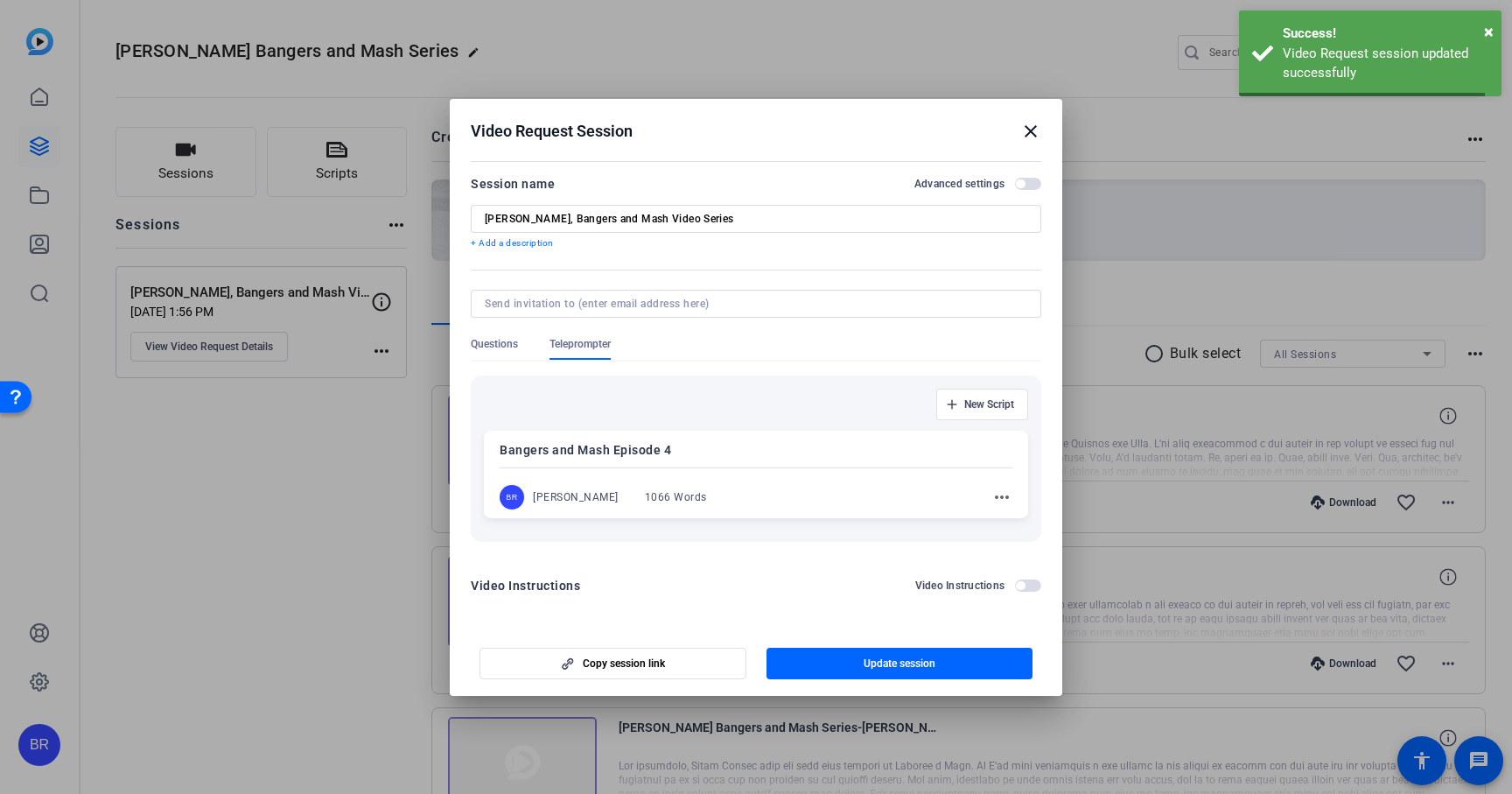
scroll to position [0, 0]
click at [1028, 130] on mat-icon "close" at bounding box center [1030, 131] width 21 height 21
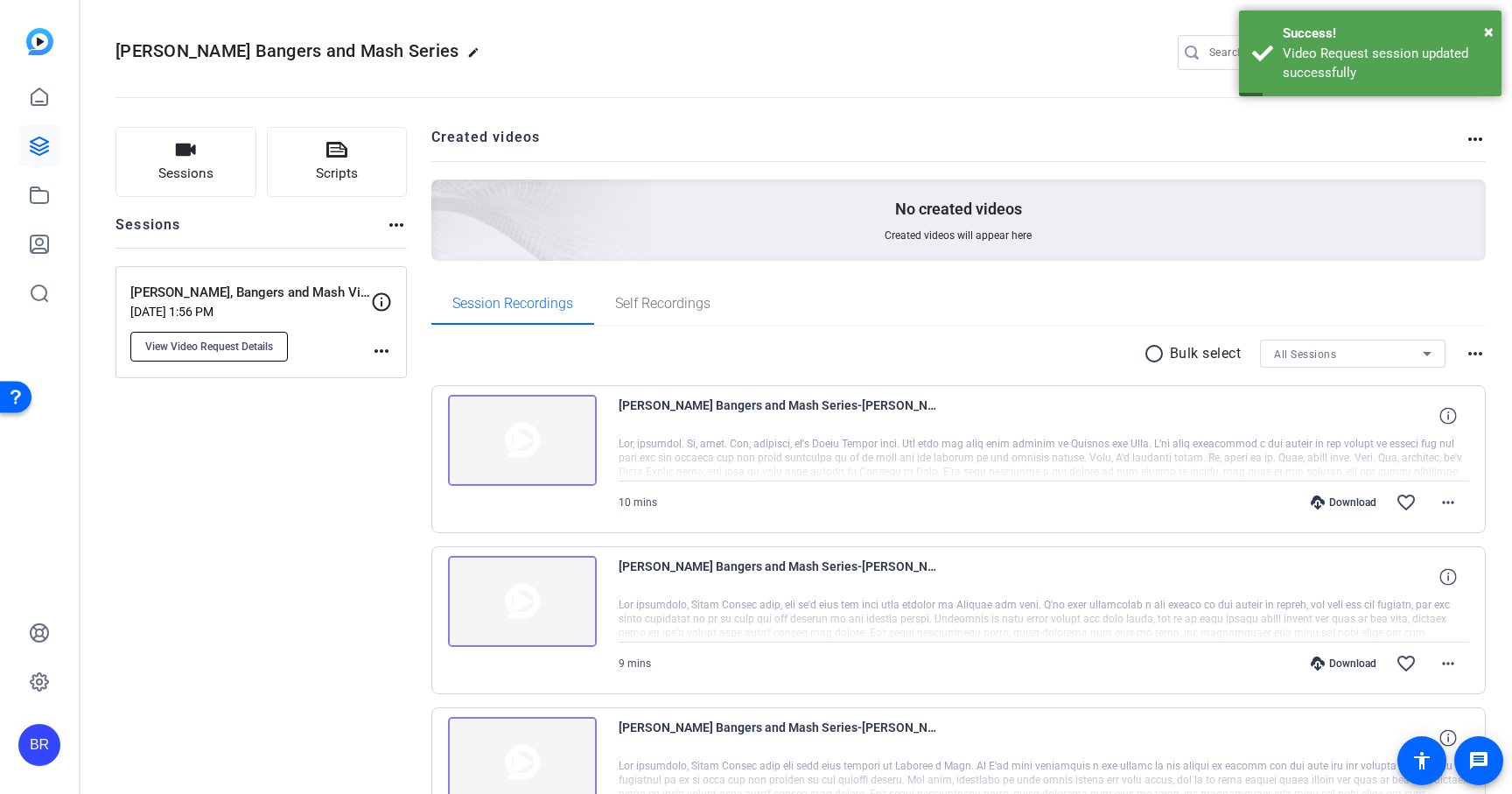
click at [220, 343] on span "View Video Request Details" at bounding box center [209, 346] width 127 height 14
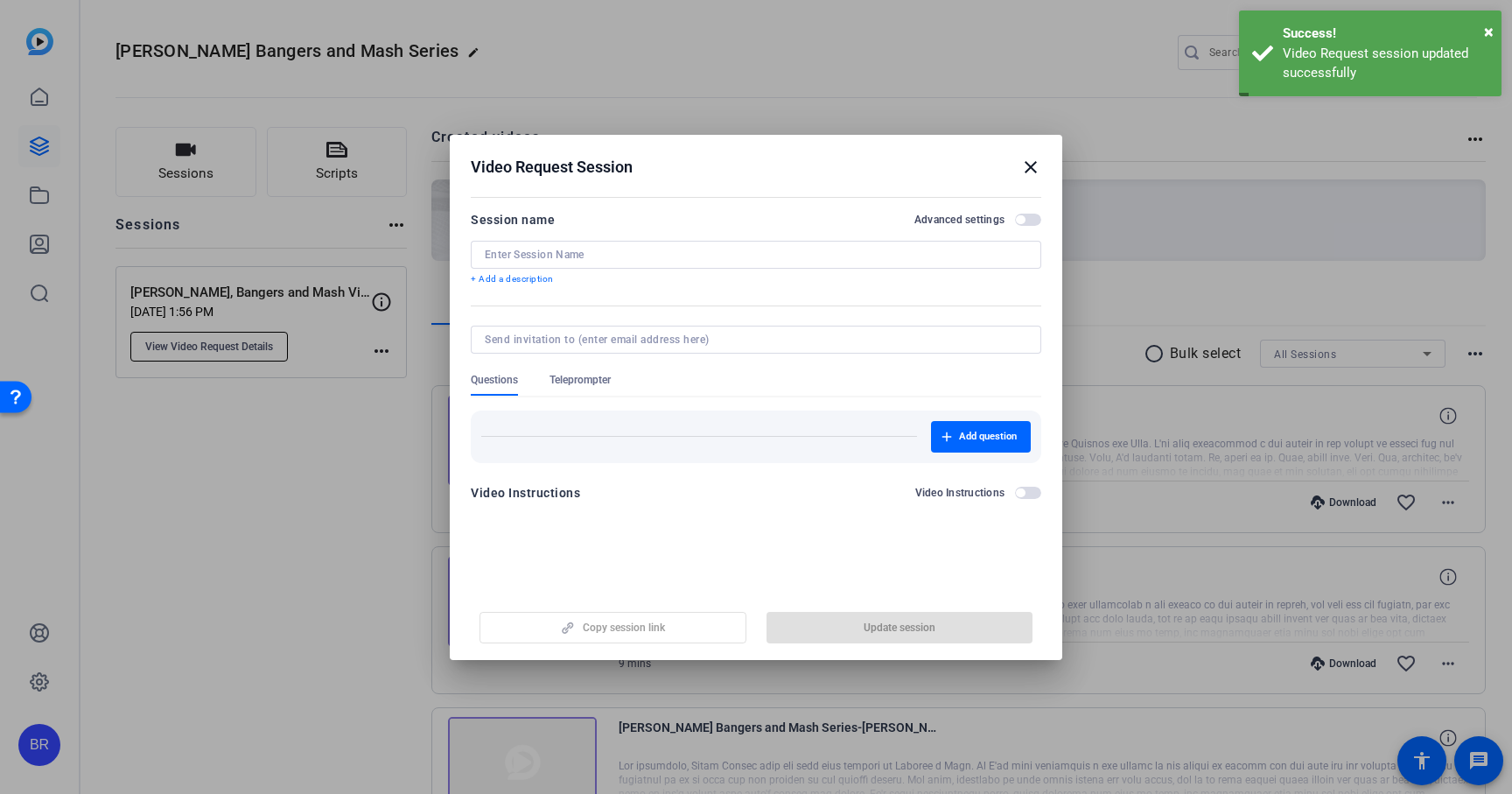
type input "[PERSON_NAME], Bangers and Mash Video Series"
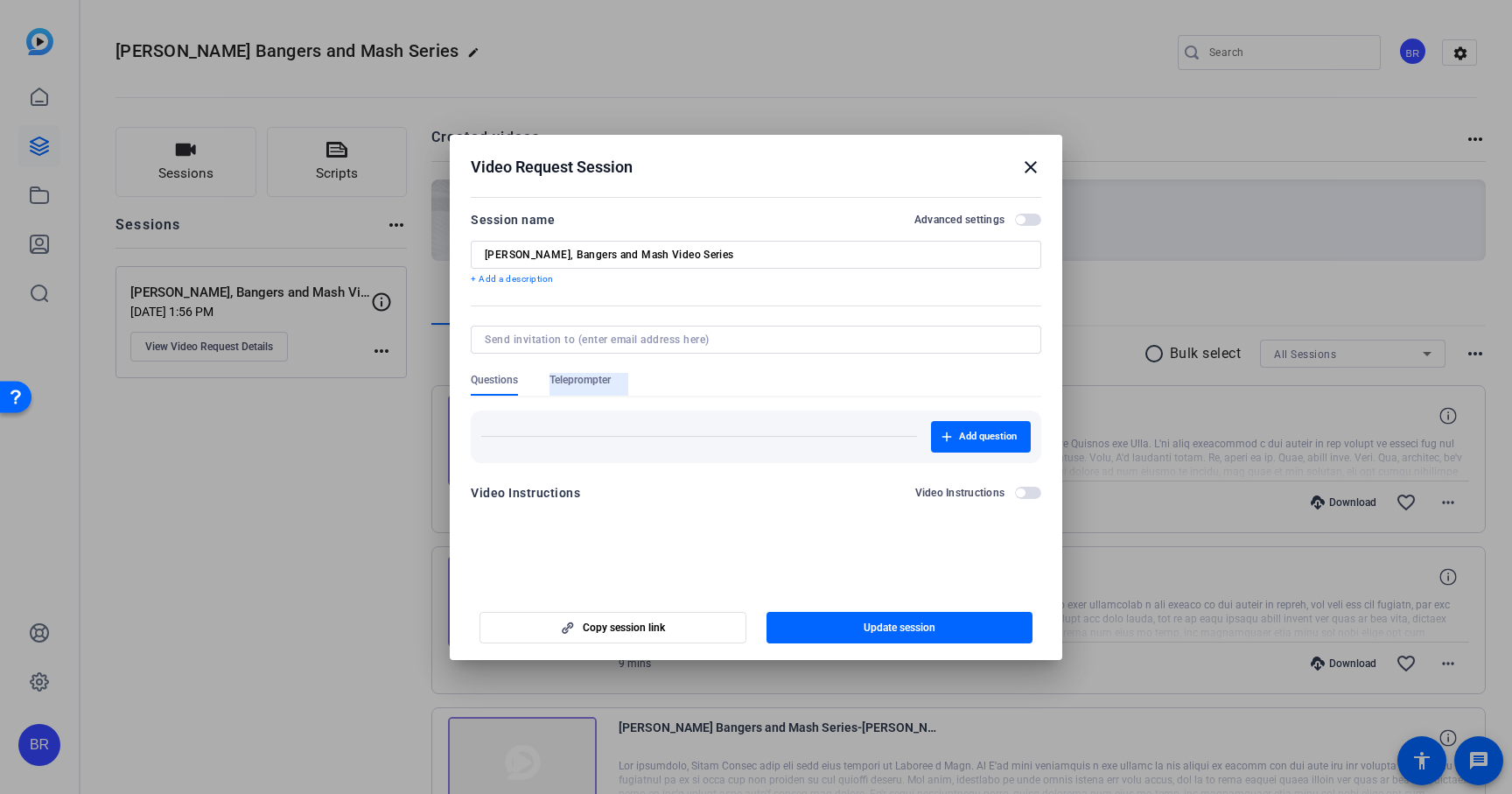
click at [606, 381] on span "Teleprompter" at bounding box center [580, 379] width 61 height 14
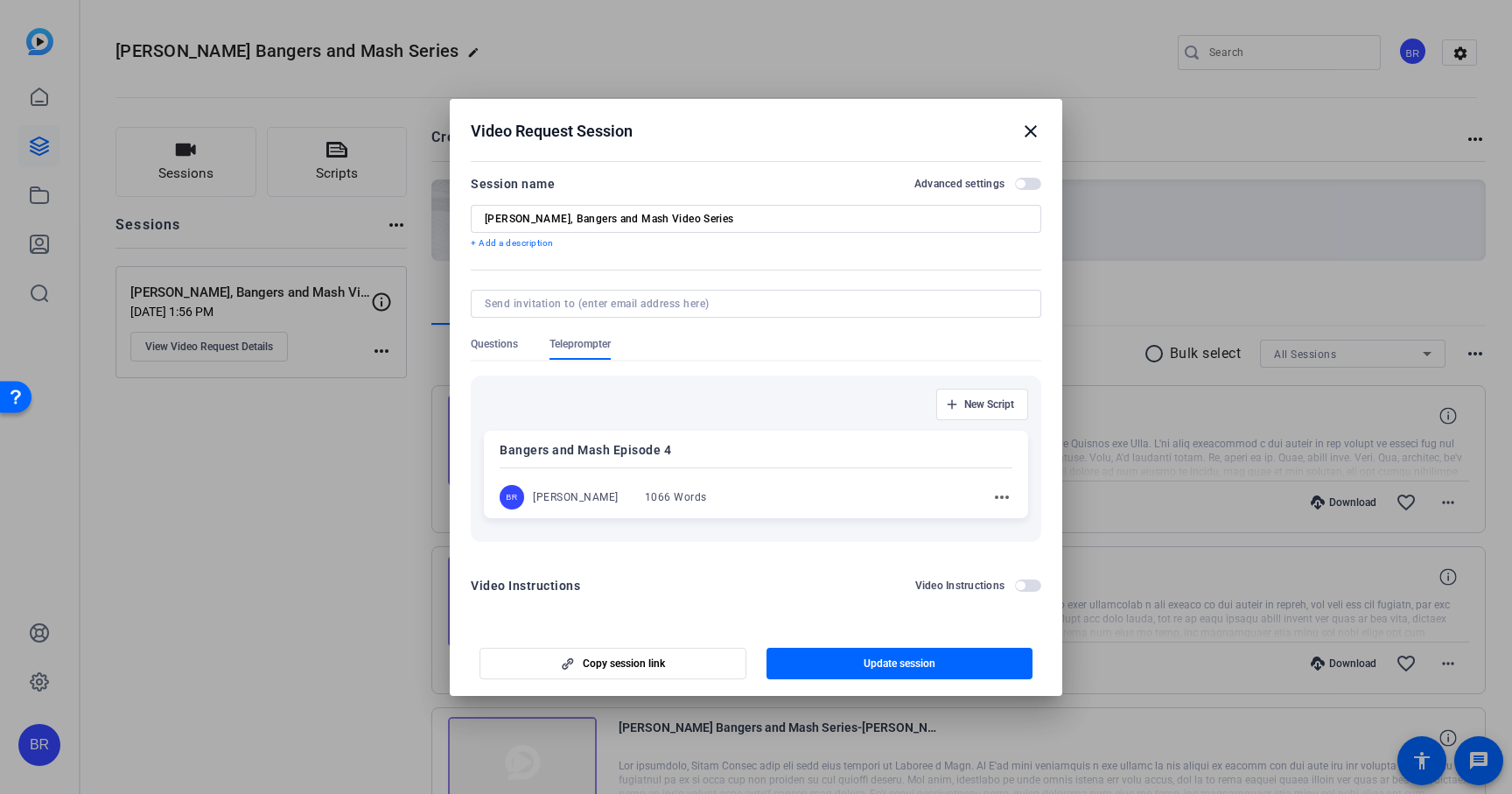
click at [487, 342] on span "Questions" at bounding box center [494, 343] width 48 height 14
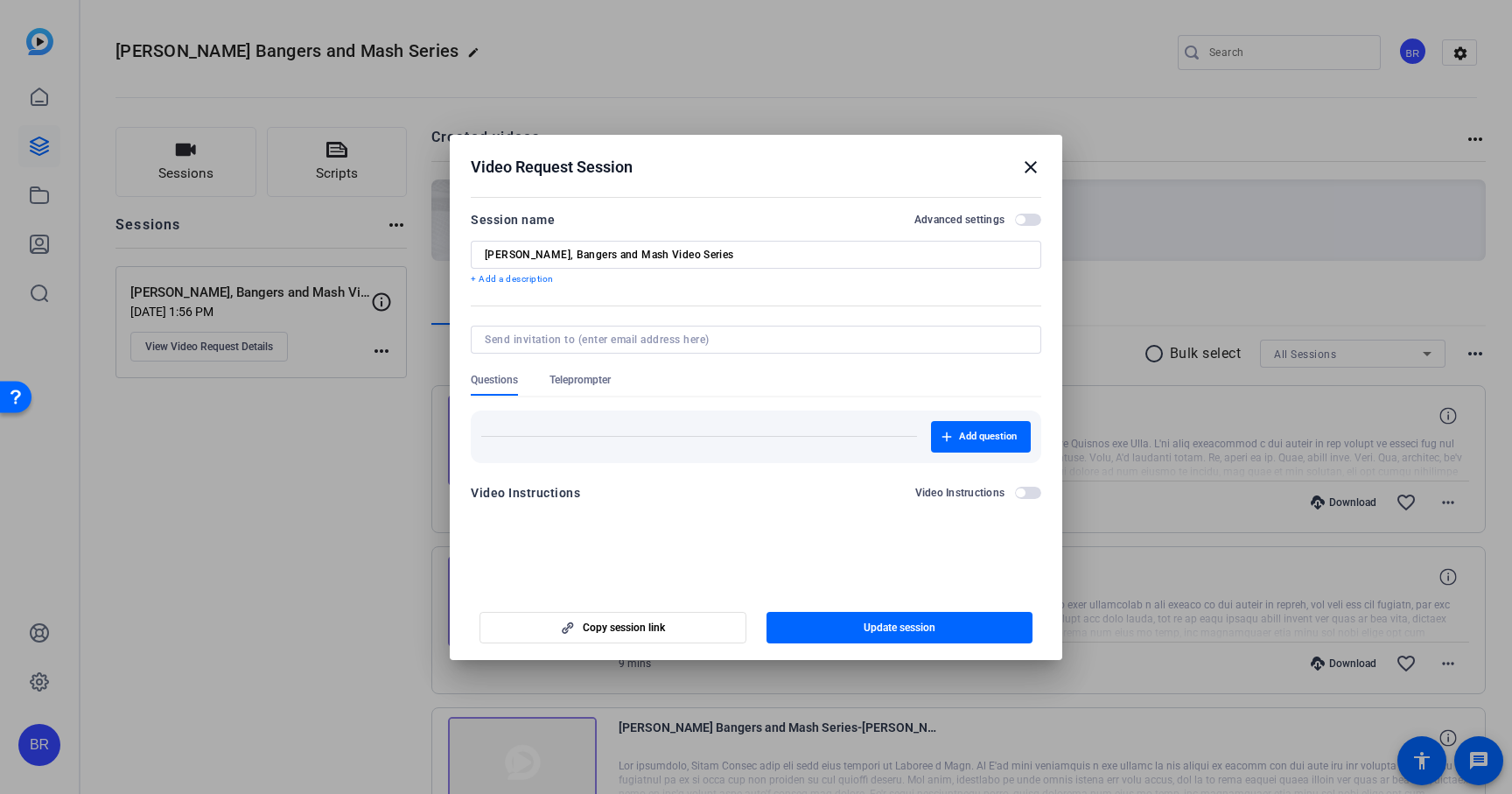
click at [584, 383] on span "Teleprompter" at bounding box center [580, 379] width 61 height 14
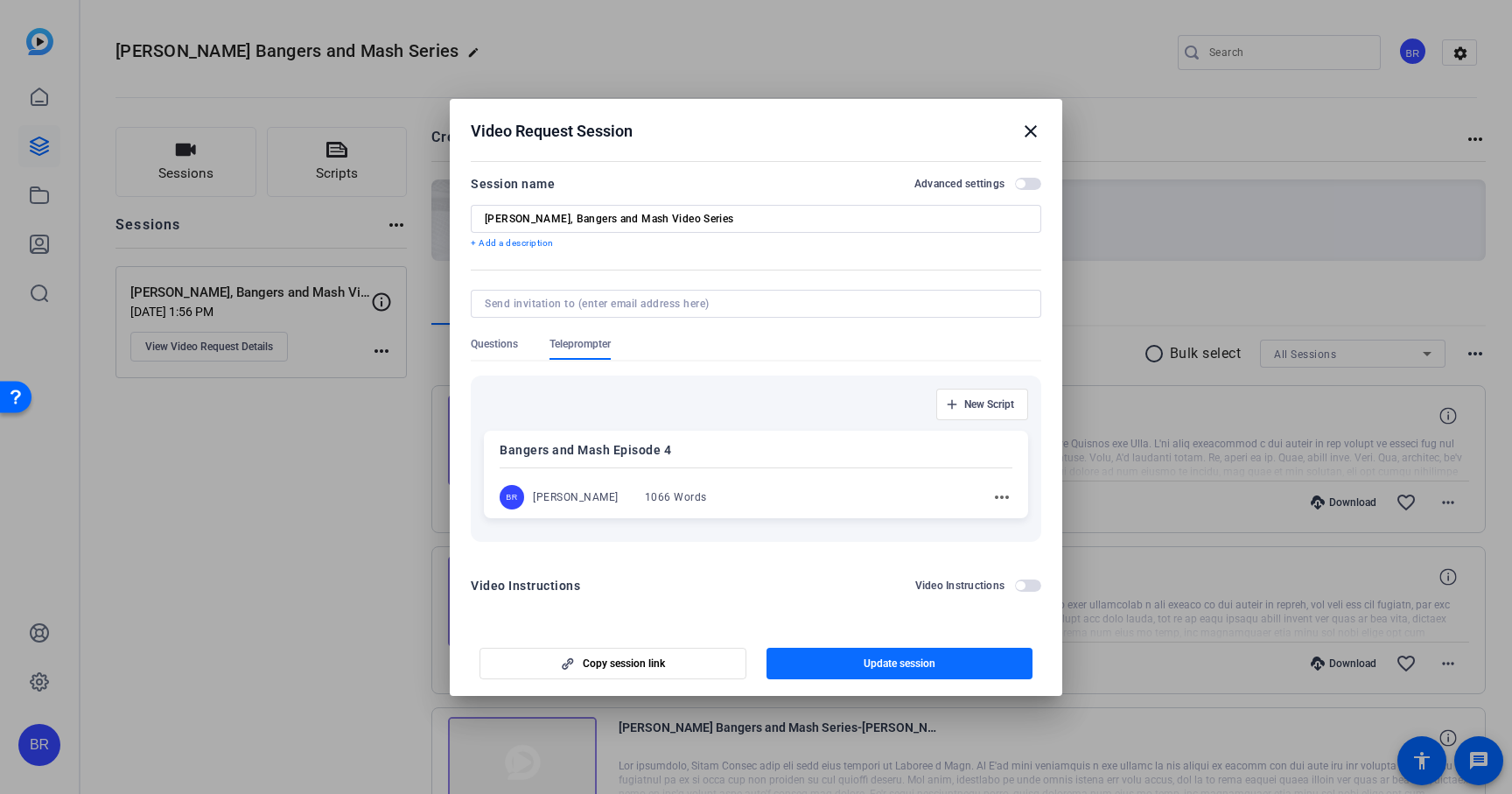
click at [878, 671] on span "button" at bounding box center [899, 664] width 267 height 42
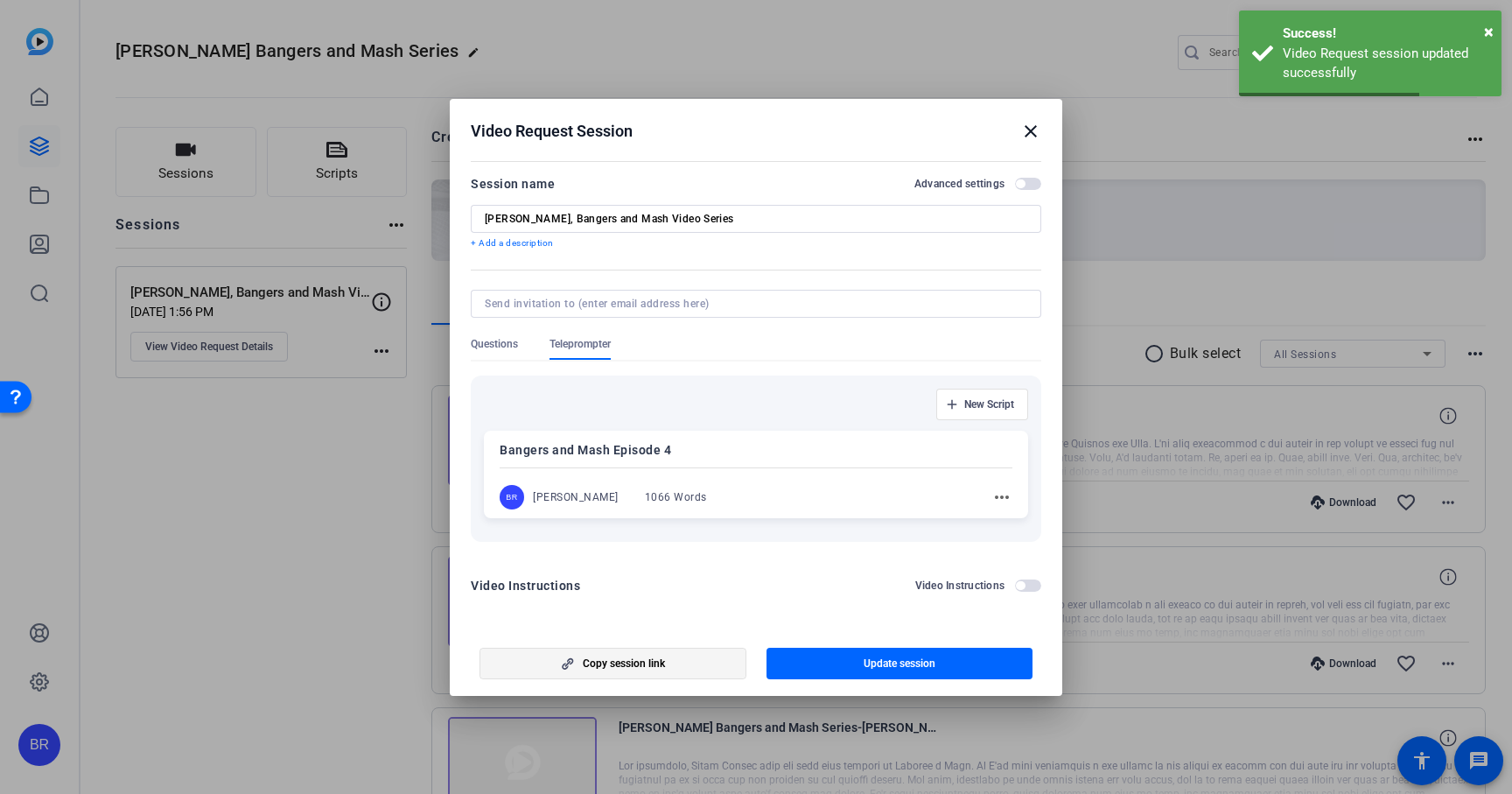
click at [609, 667] on span "Copy session link" at bounding box center [623, 663] width 83 height 14
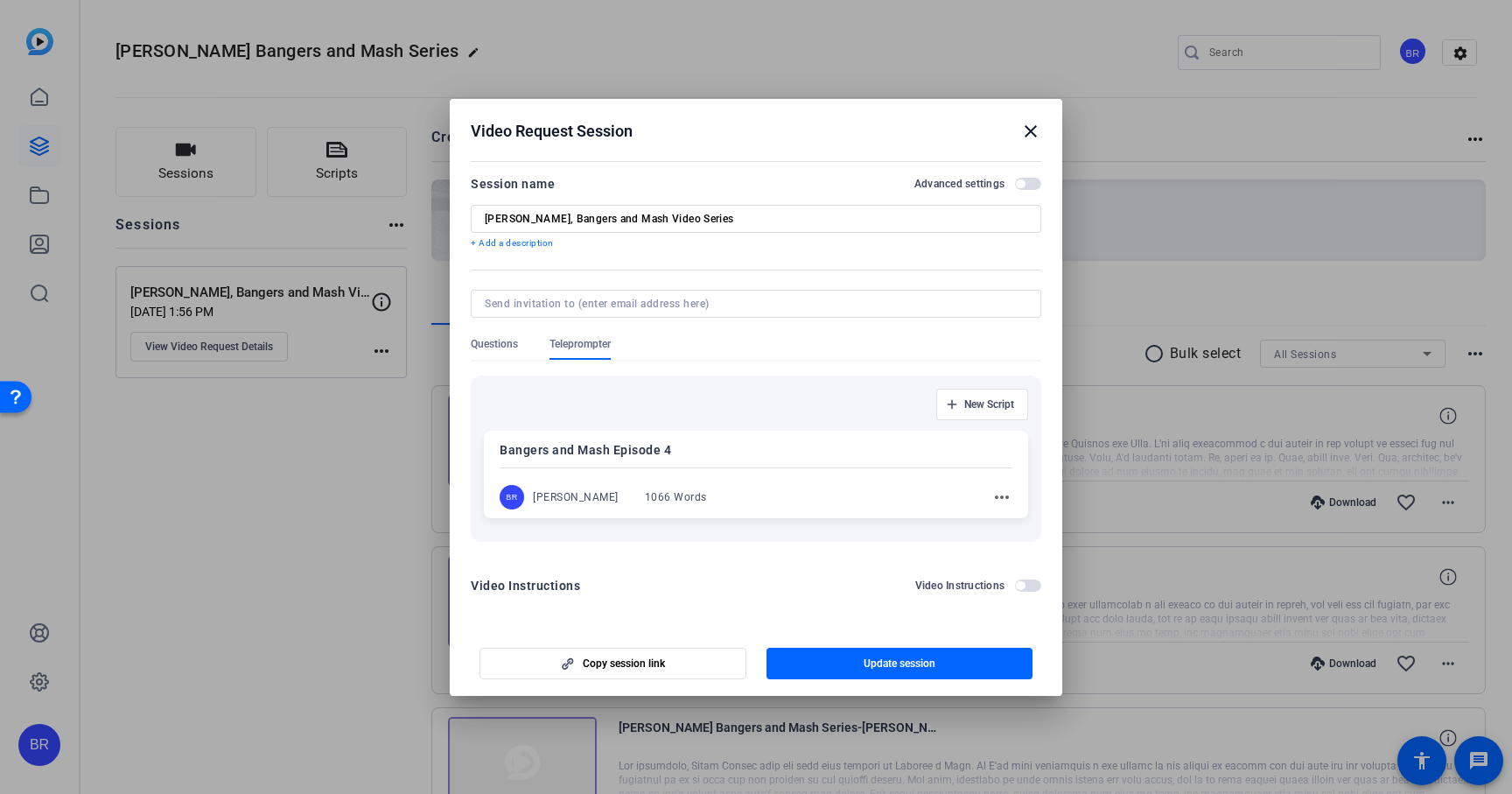
click at [1028, 130] on mat-icon "close" at bounding box center [1030, 131] width 21 height 21
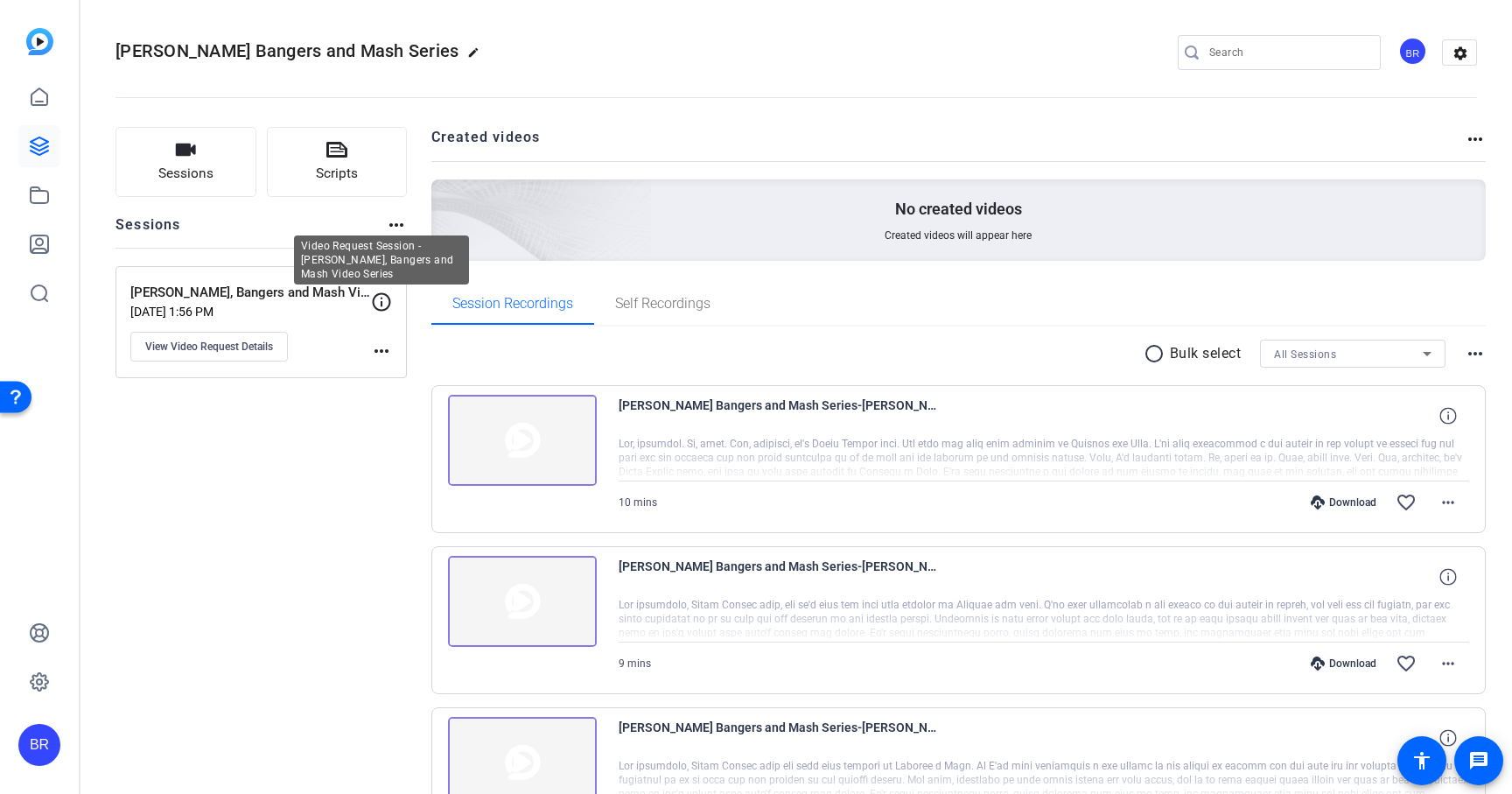
click at [381, 301] on icon at bounding box center [381, 300] width 18 height 18
click at [379, 347] on mat-icon "more_horiz" at bounding box center [381, 351] width 21 height 21
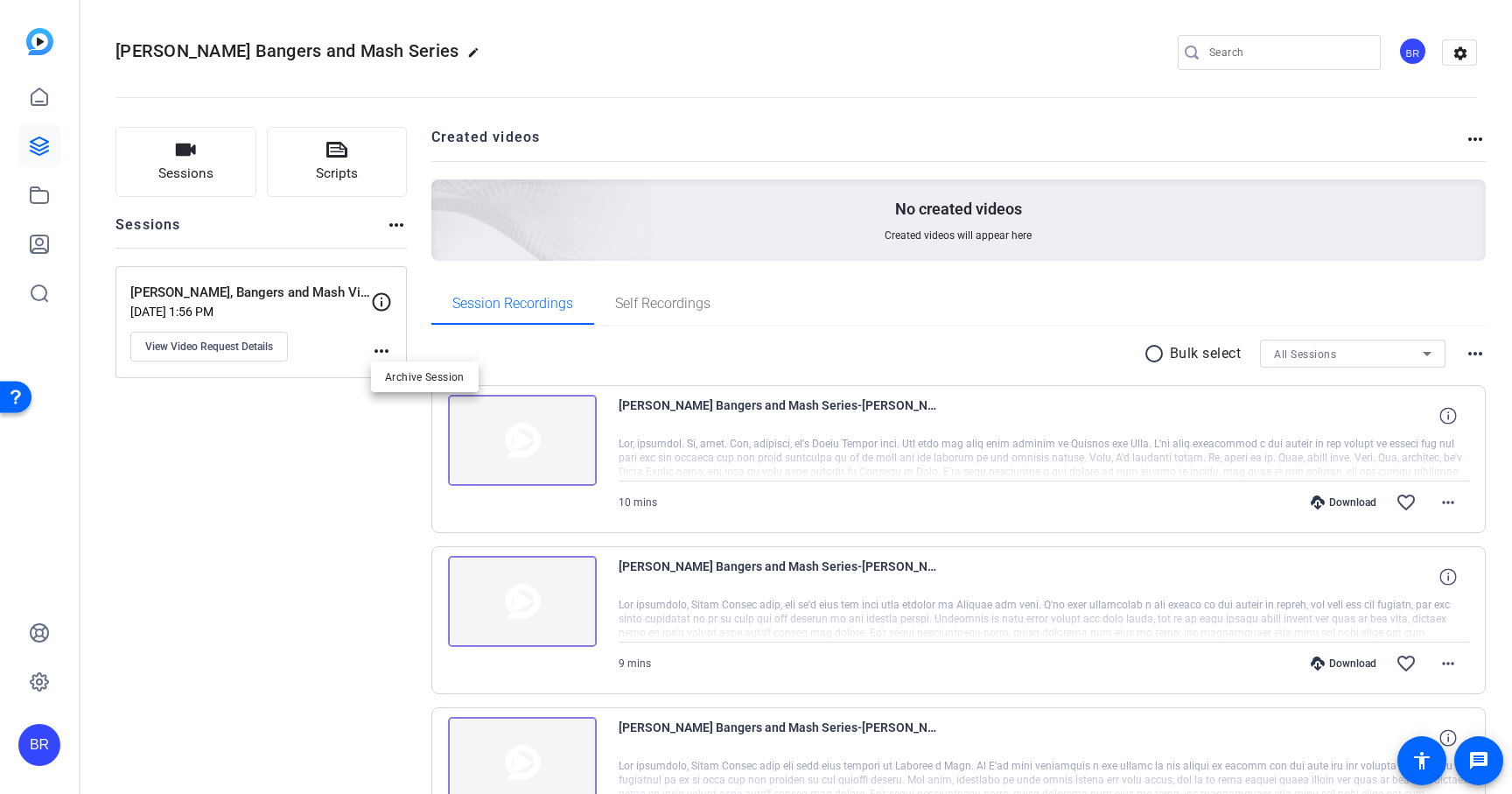
click at [247, 303] on div at bounding box center [756, 397] width 1512 height 794
click at [215, 352] on span "View Video Request Details" at bounding box center [209, 346] width 127 height 14
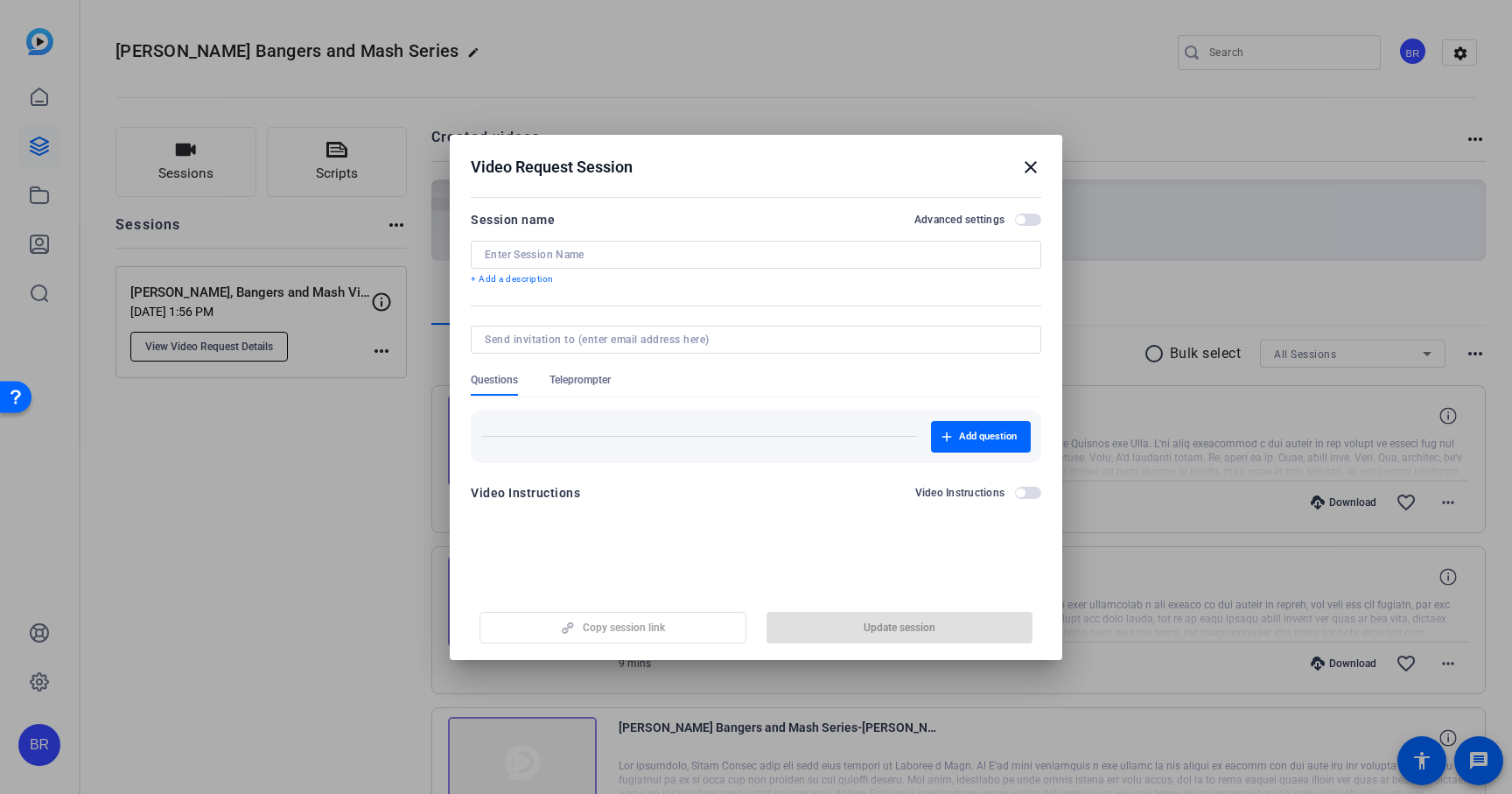
type input "[PERSON_NAME], Bangers and Mash Video Series"
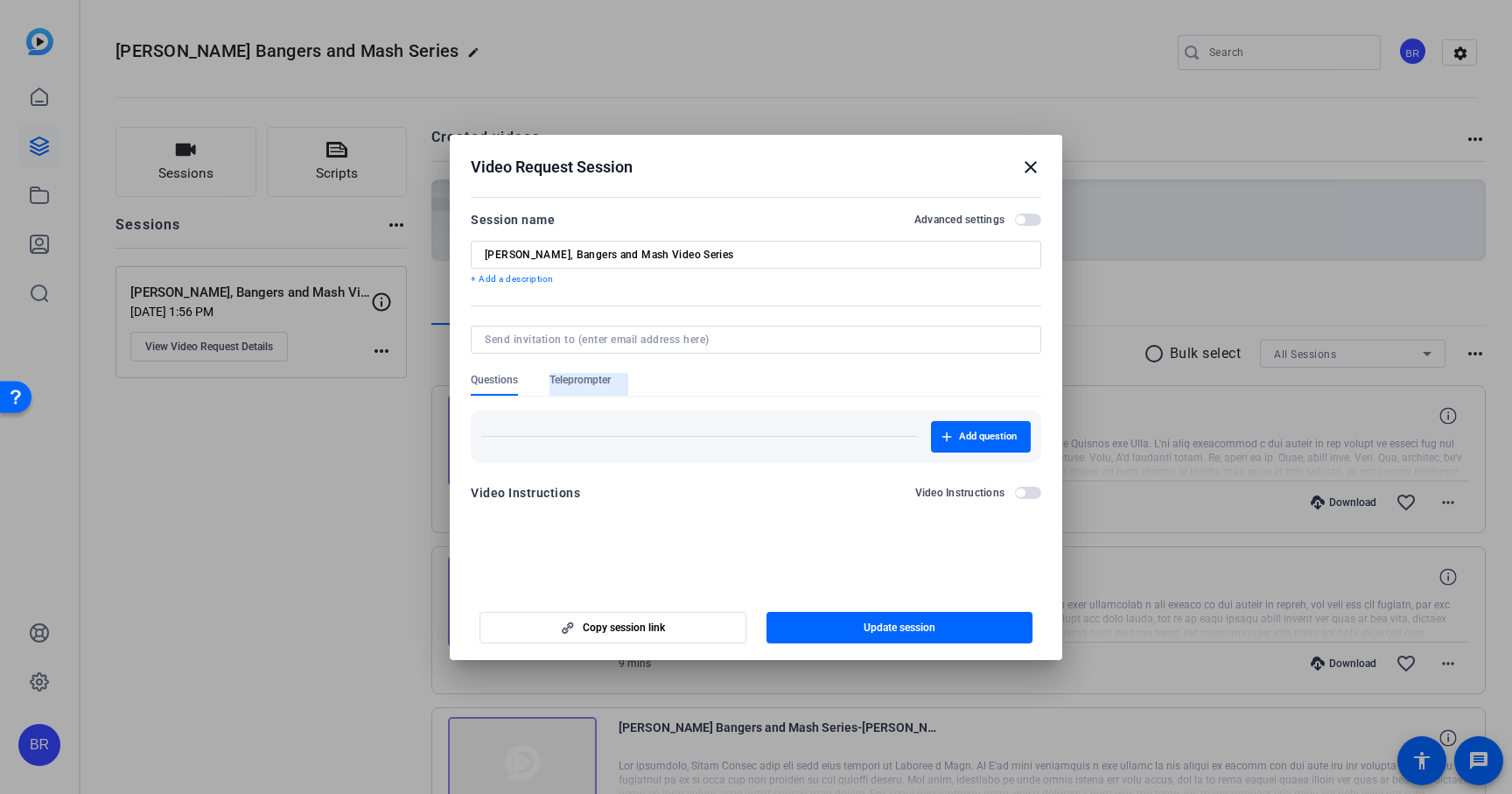
click at [581, 388] on span "Teleprompter" at bounding box center [580, 384] width 61 height 23
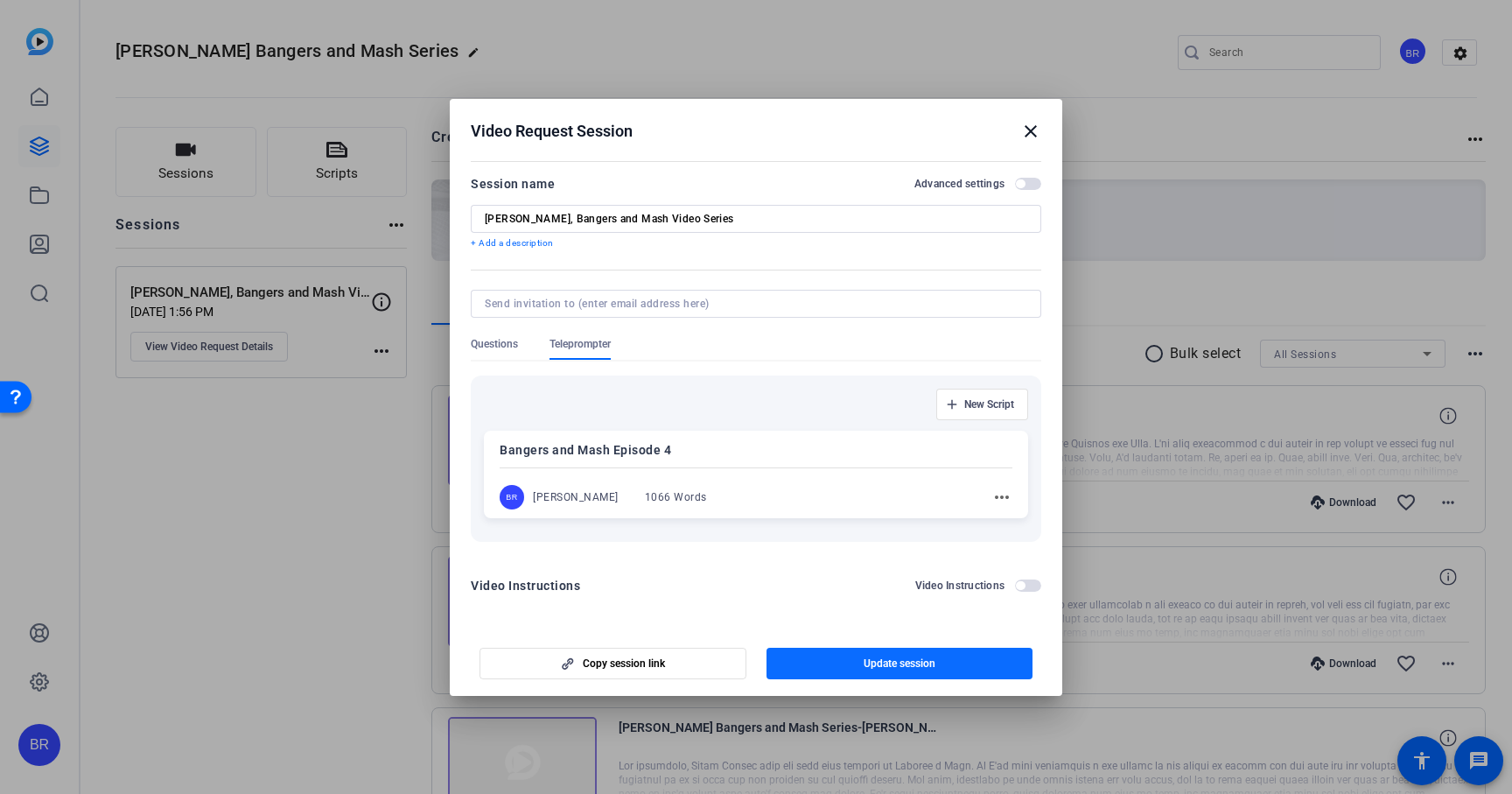
click at [876, 668] on span "Update session" at bounding box center [899, 663] width 71 height 14
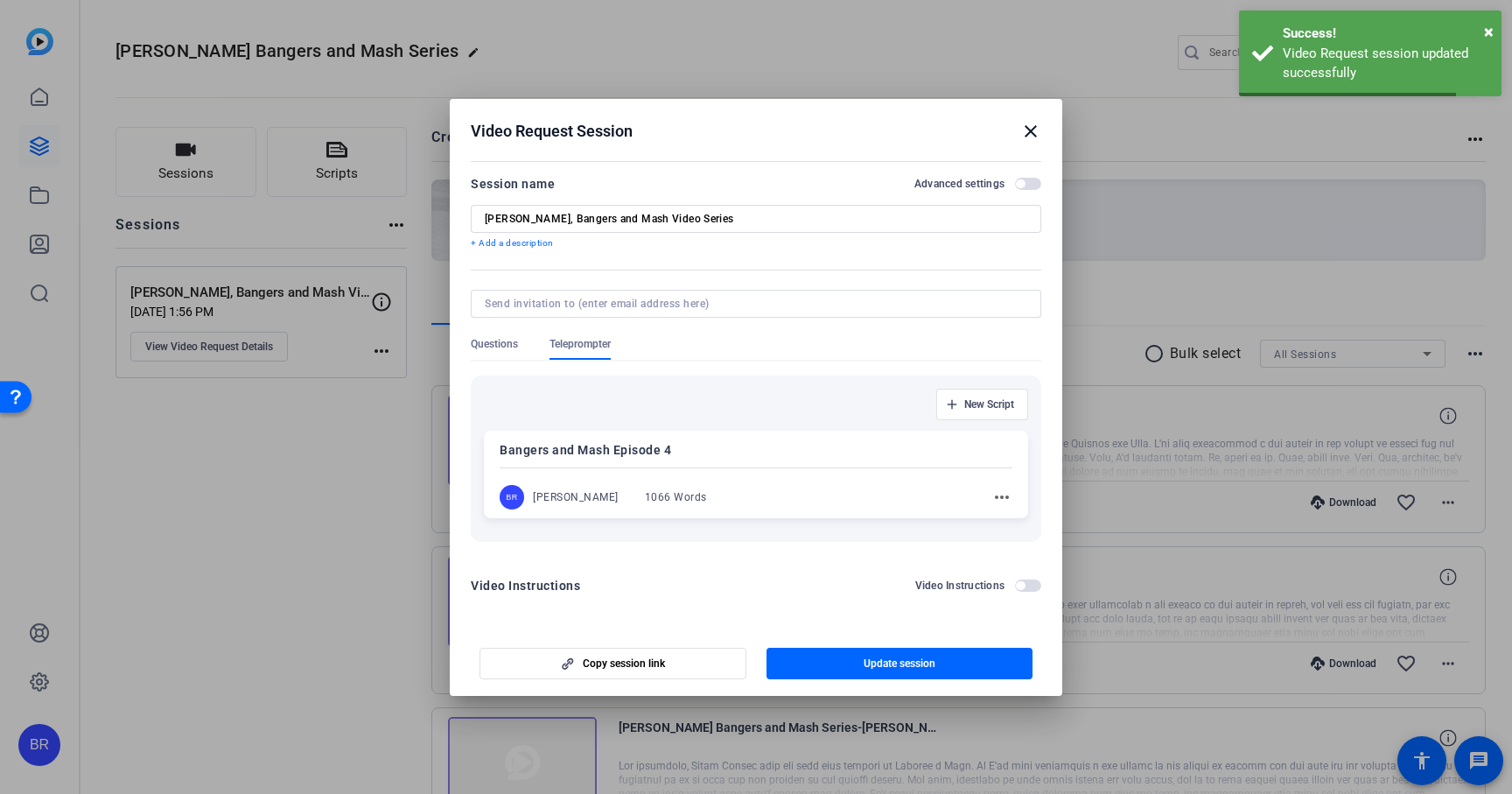
click at [1027, 180] on span "button" at bounding box center [1028, 184] width 27 height 12
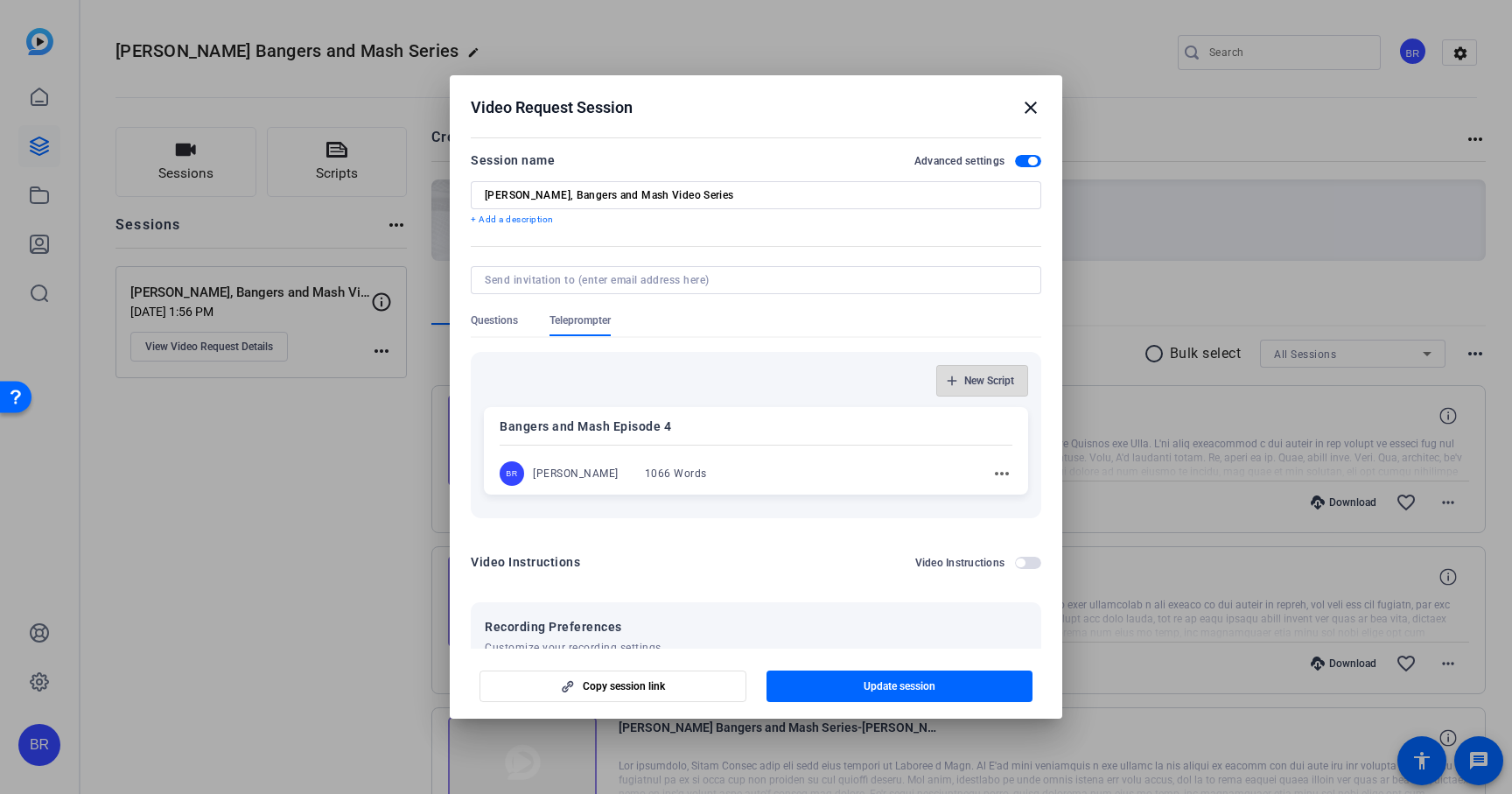
click at [979, 380] on span "New Script" at bounding box center [989, 380] width 49 height 14
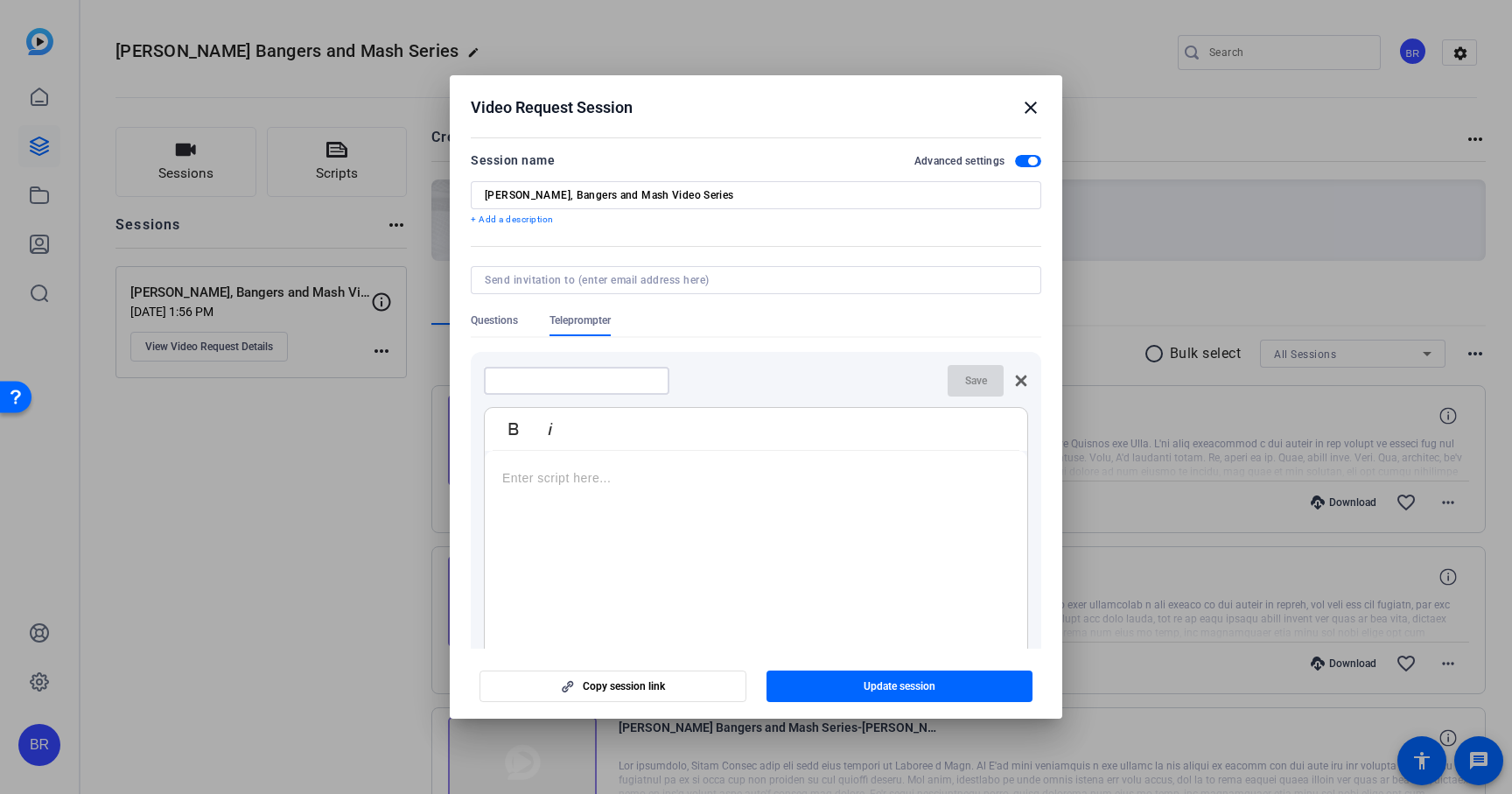
click at [596, 379] on input at bounding box center [577, 380] width 158 height 14
type input "Episode 4"
click at [547, 480] on p at bounding box center [756, 478] width 507 height 19
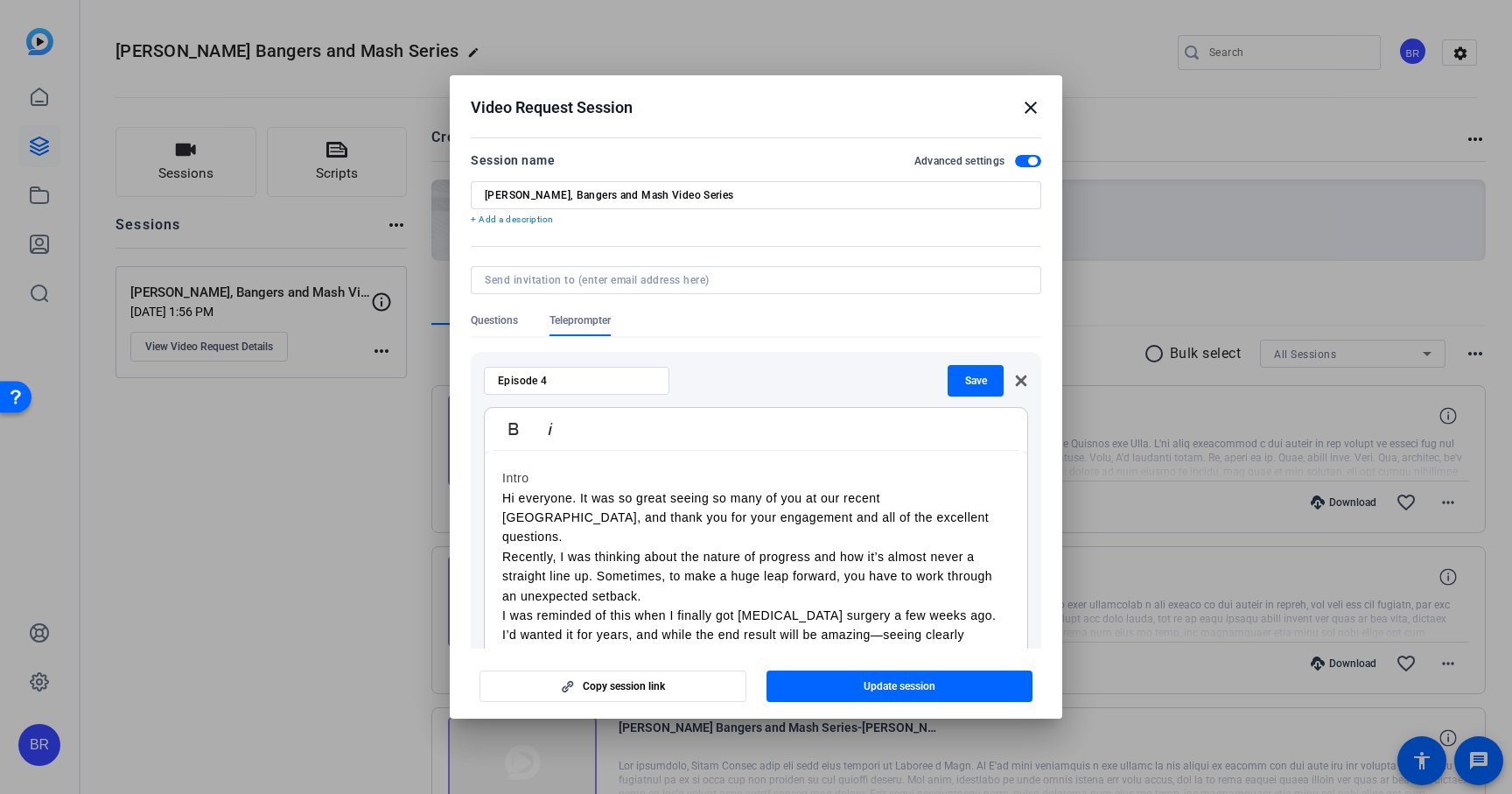
click at [515, 479] on h3 "Intro" at bounding box center [756, 478] width 507 height 19
click at [503, 606] on p "I was reminded of this when I finally got [MEDICAL_DATA] surgery a few weeks ag…" at bounding box center [756, 674] width 507 height 138
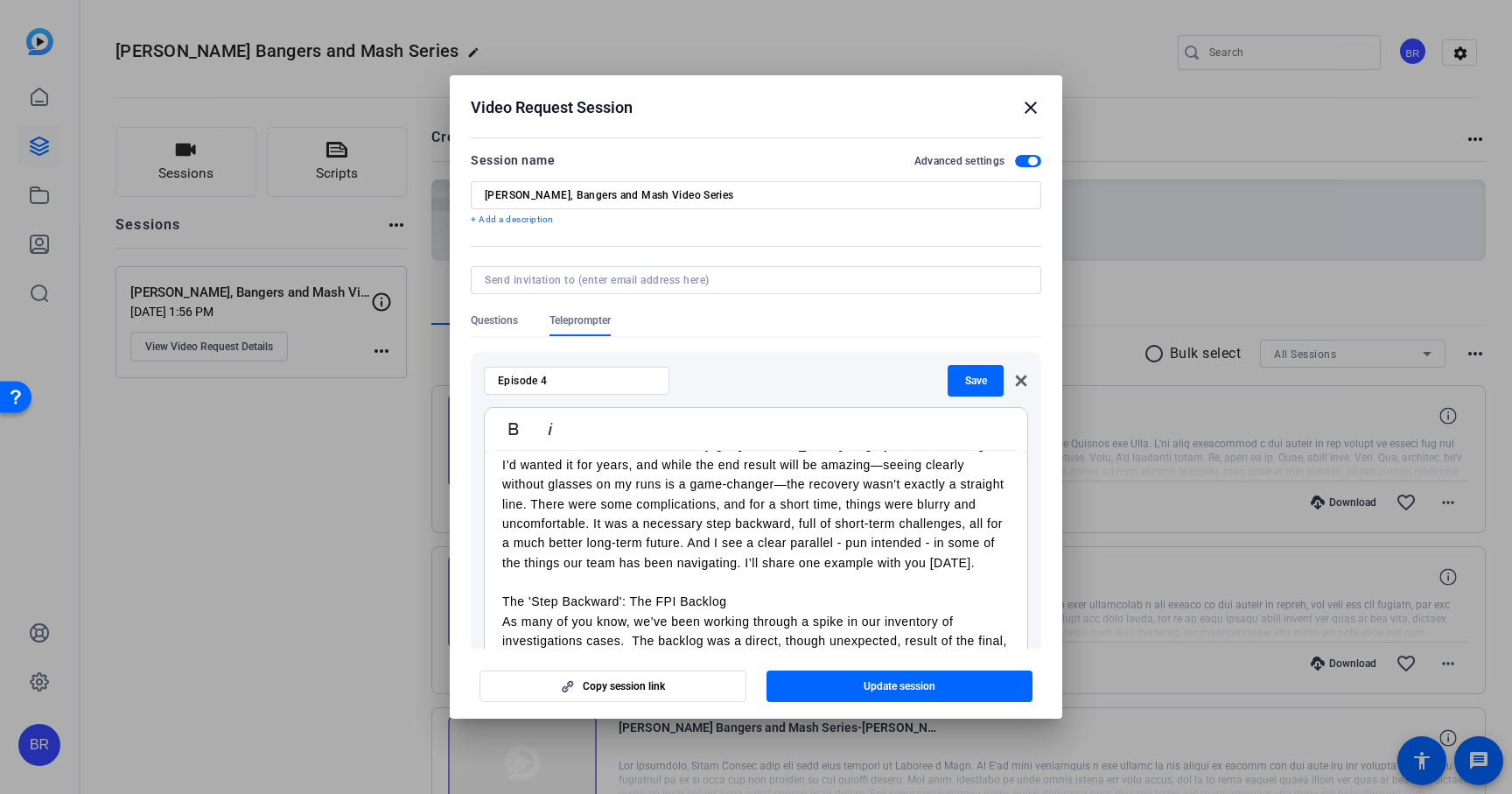
scroll to position [191, 0]
click at [527, 591] on p "The 'Step Backward': The FPI Backlog" at bounding box center [756, 600] width 507 height 19
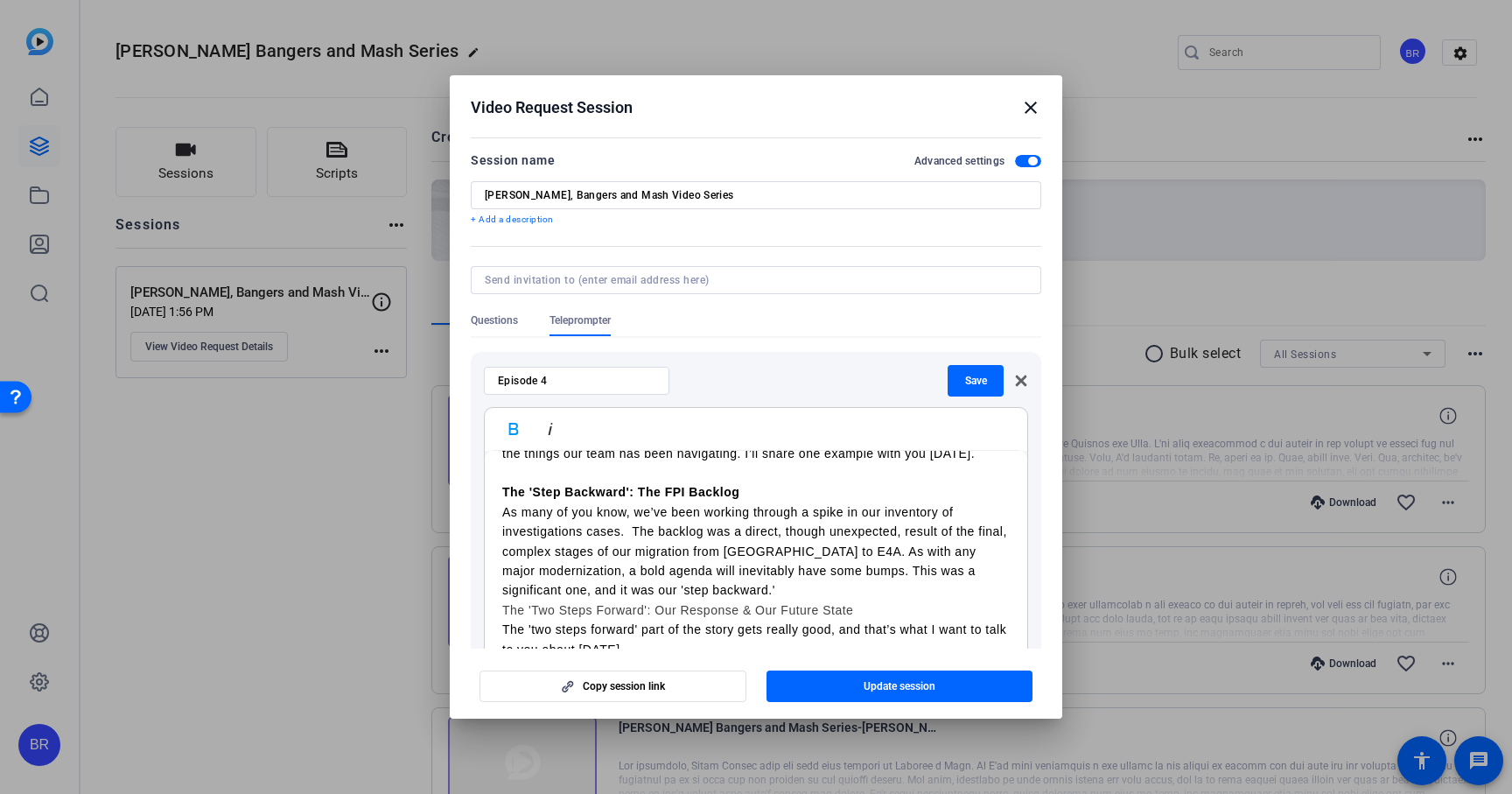
scroll to position [325, 0]
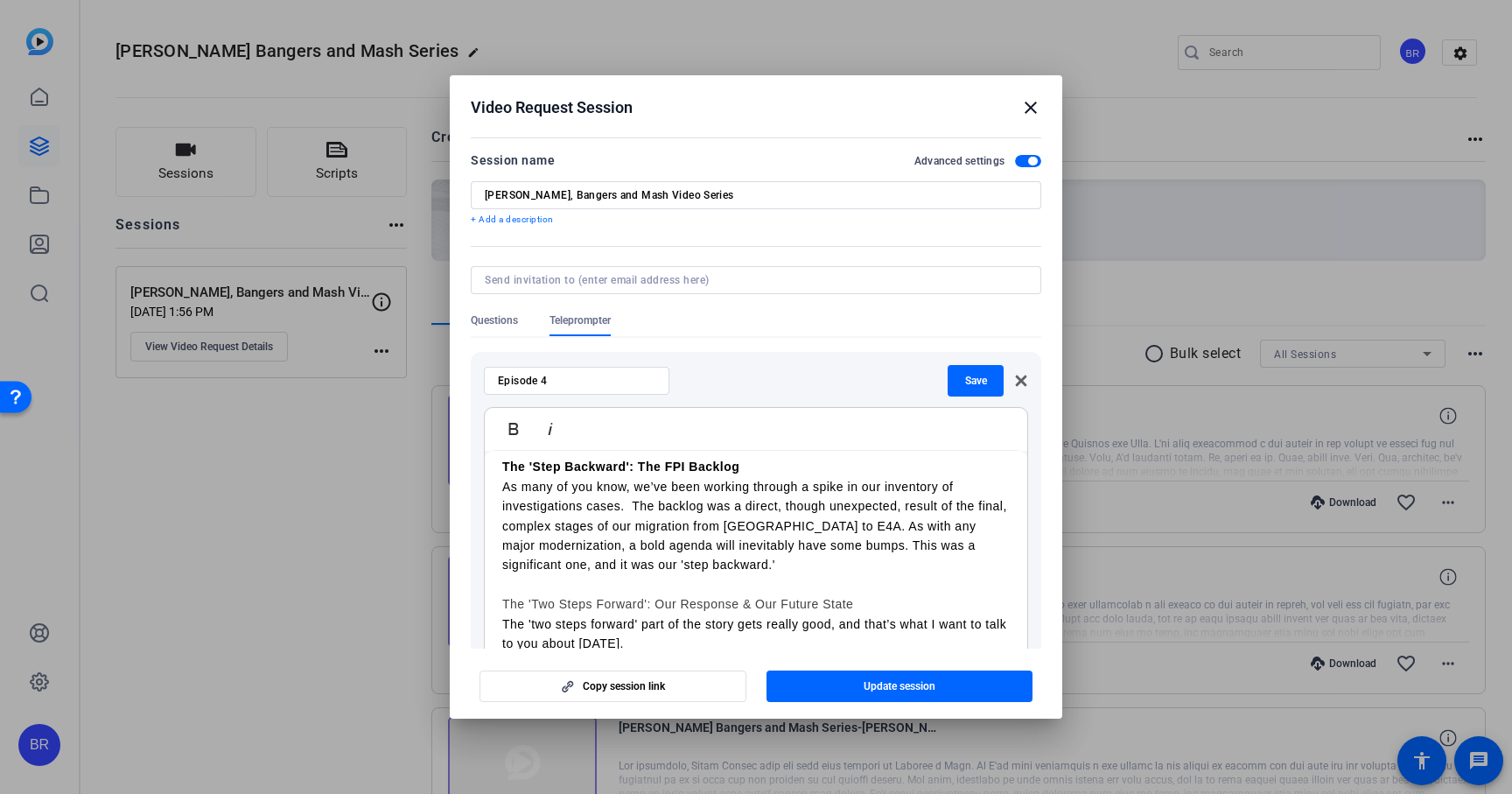
click at [524, 594] on h3 "The 'Two Steps Forward': Our Response & Our Future State" at bounding box center [756, 604] width 507 height 19
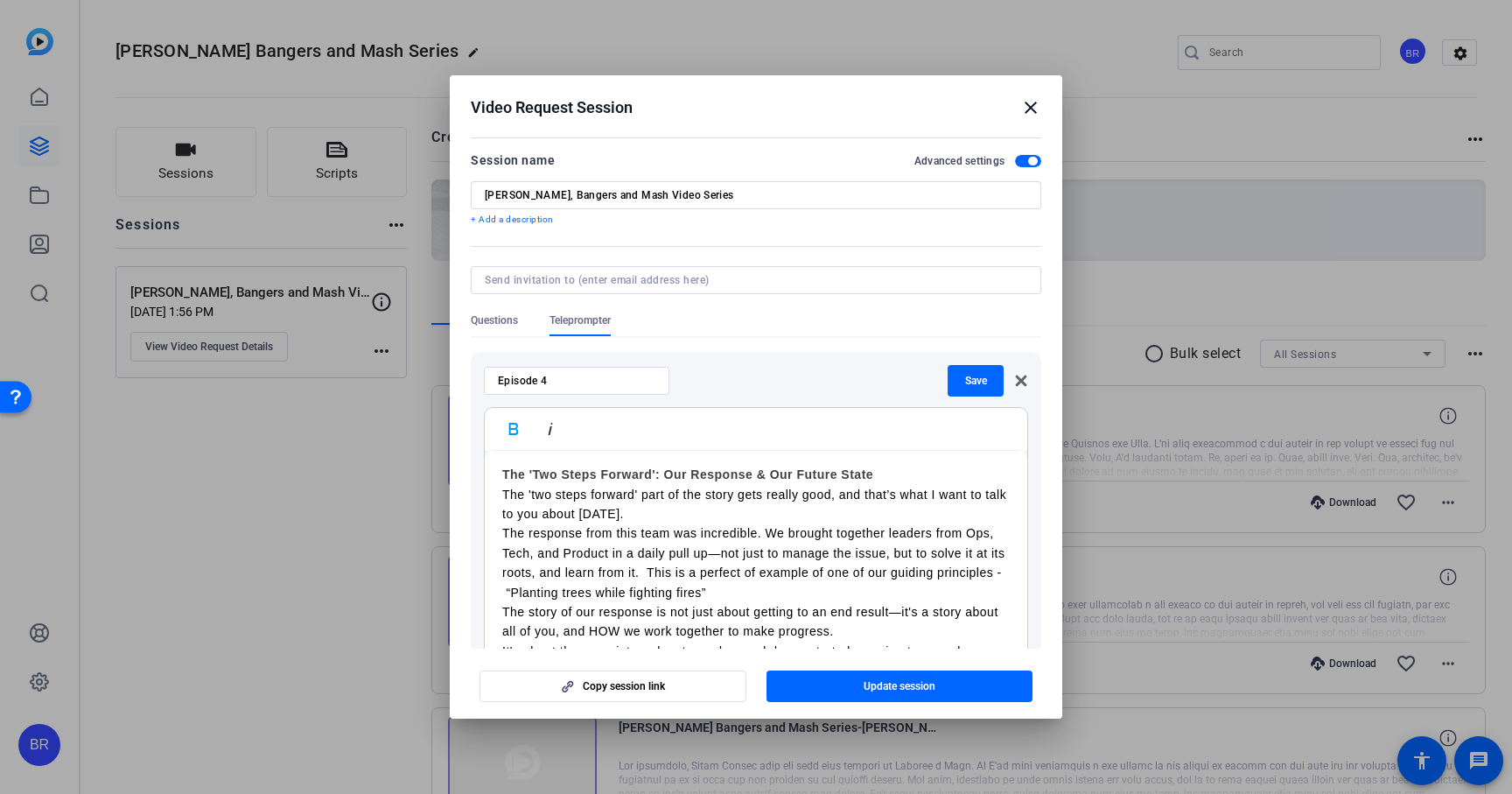
scroll to position [470, 0]
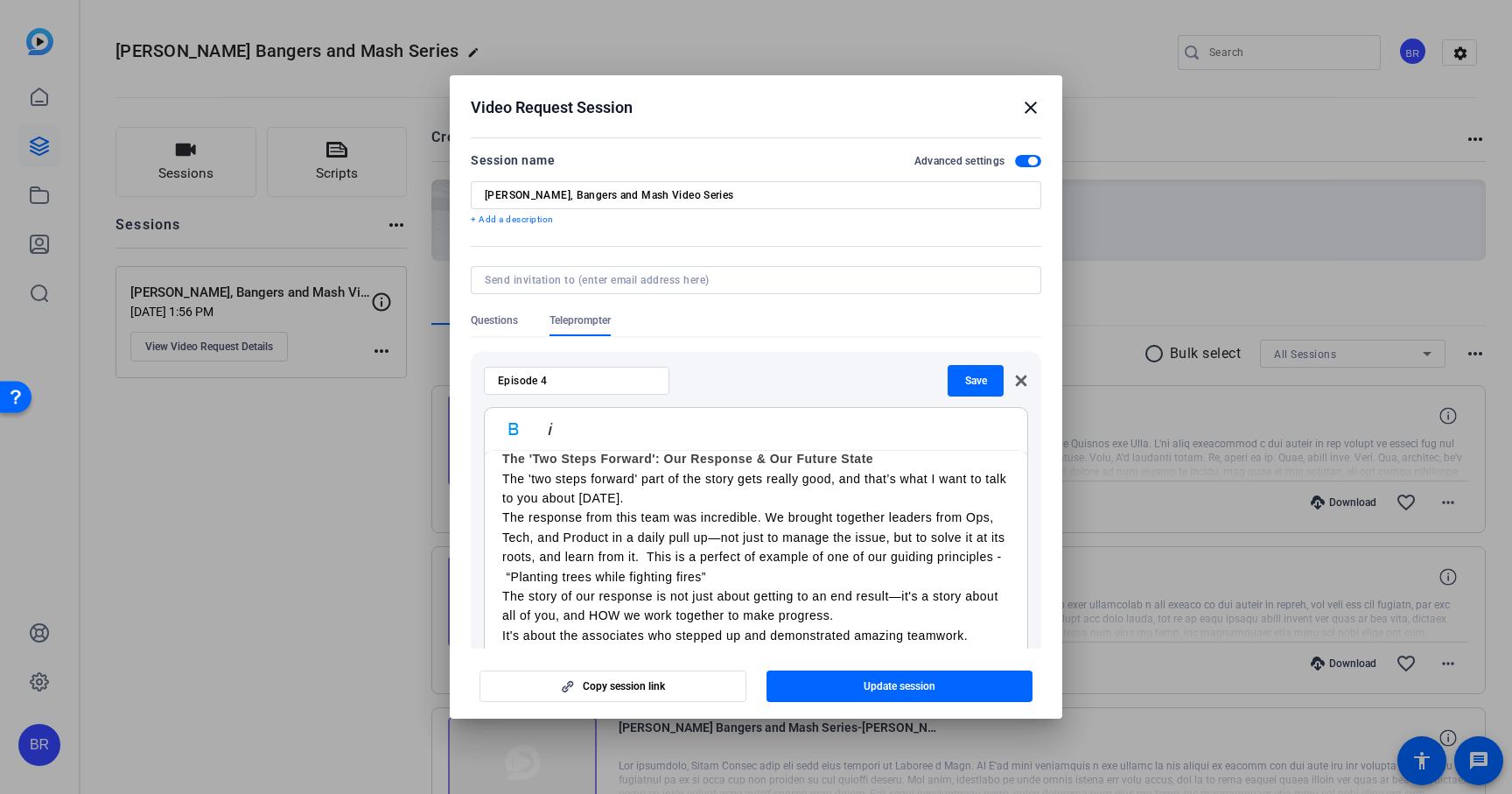
click at [504, 508] on p "The response from this team was incredible. We brought together leaders from Op…" at bounding box center [756, 547] width 507 height 79
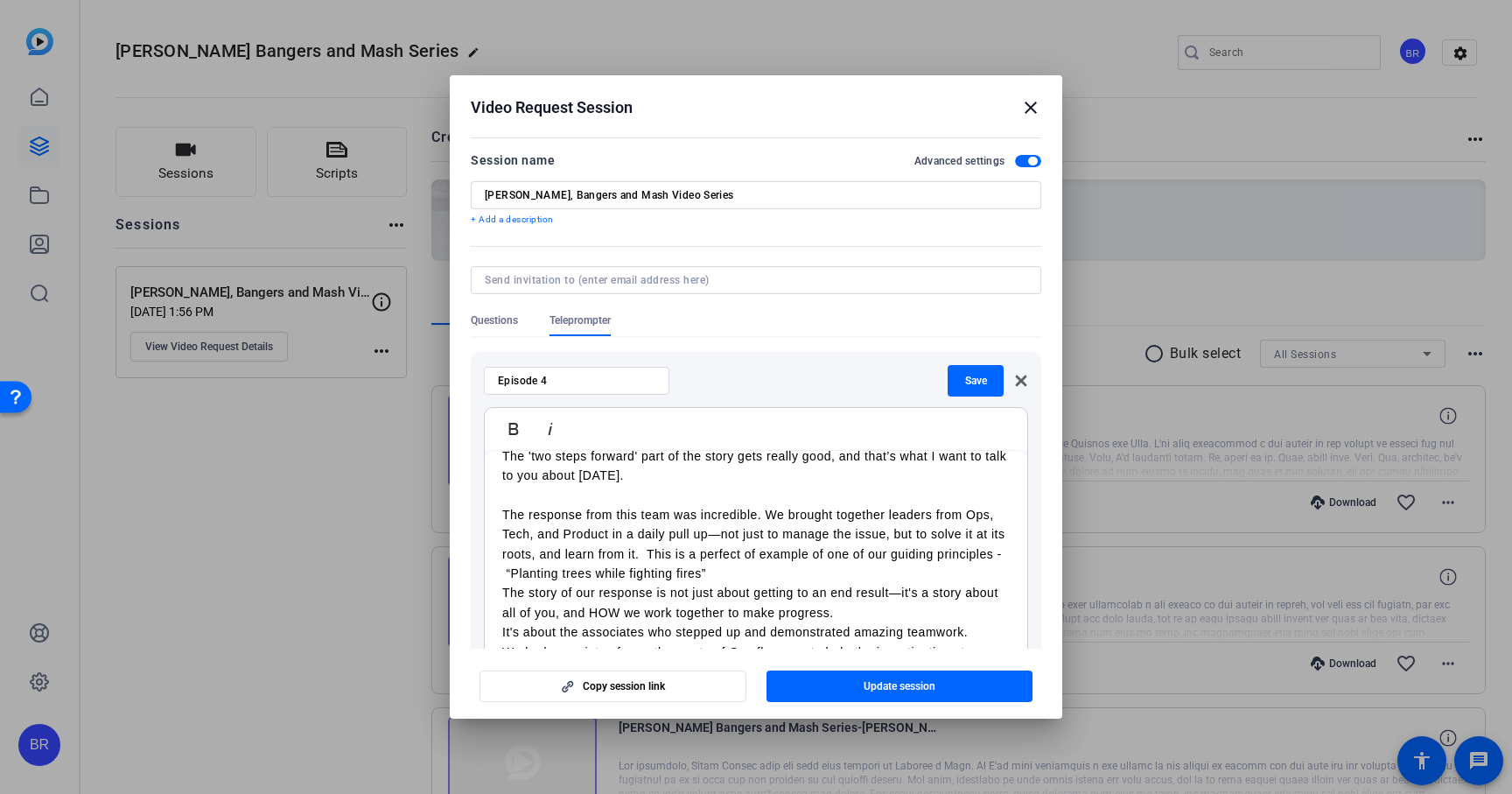
scroll to position [496, 0]
click at [507, 553] on p "The response from this team was incredible. We brought together leaders from Op…" at bounding box center [756, 541] width 507 height 79
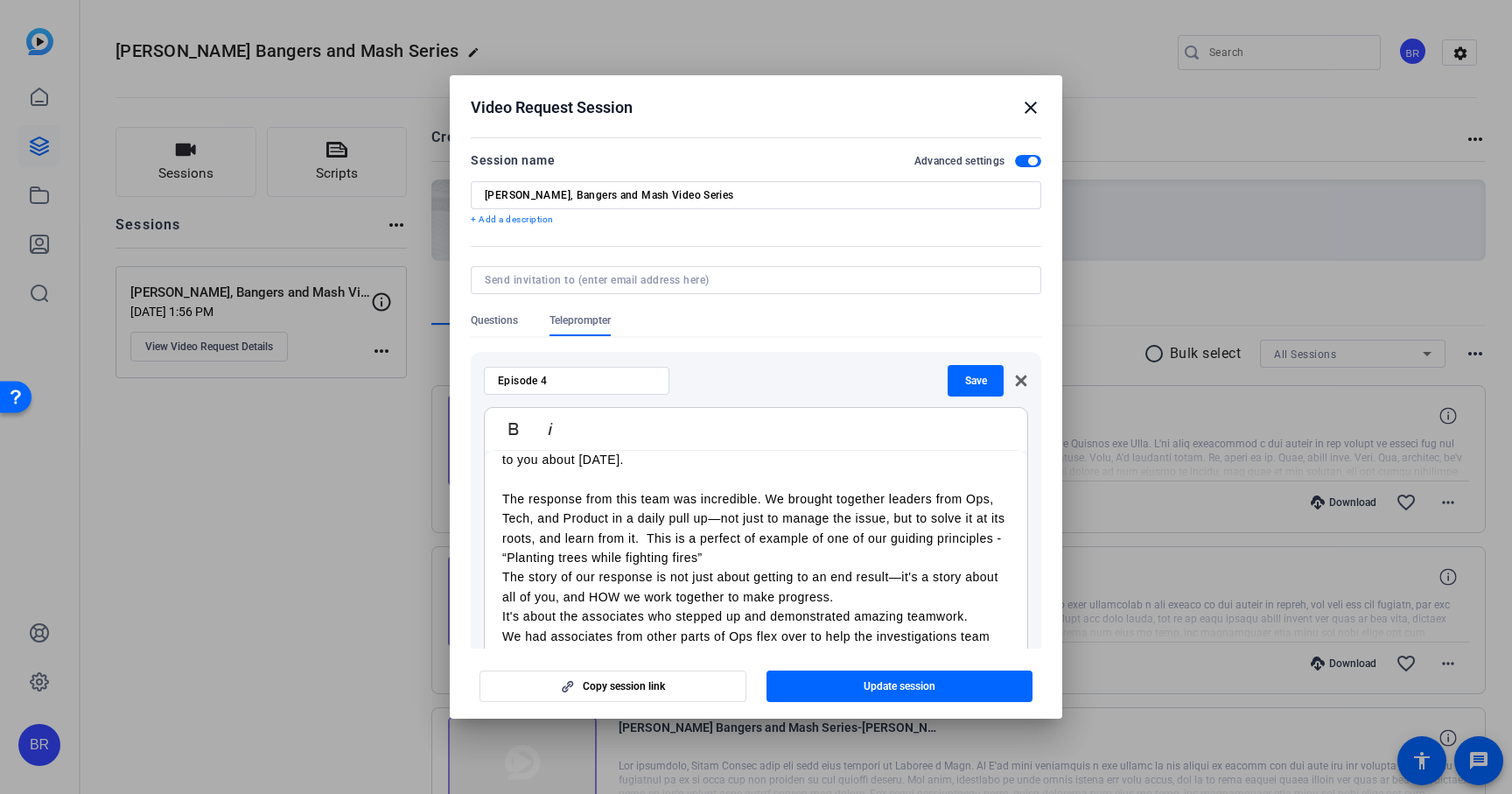
scroll to position [499, 0]
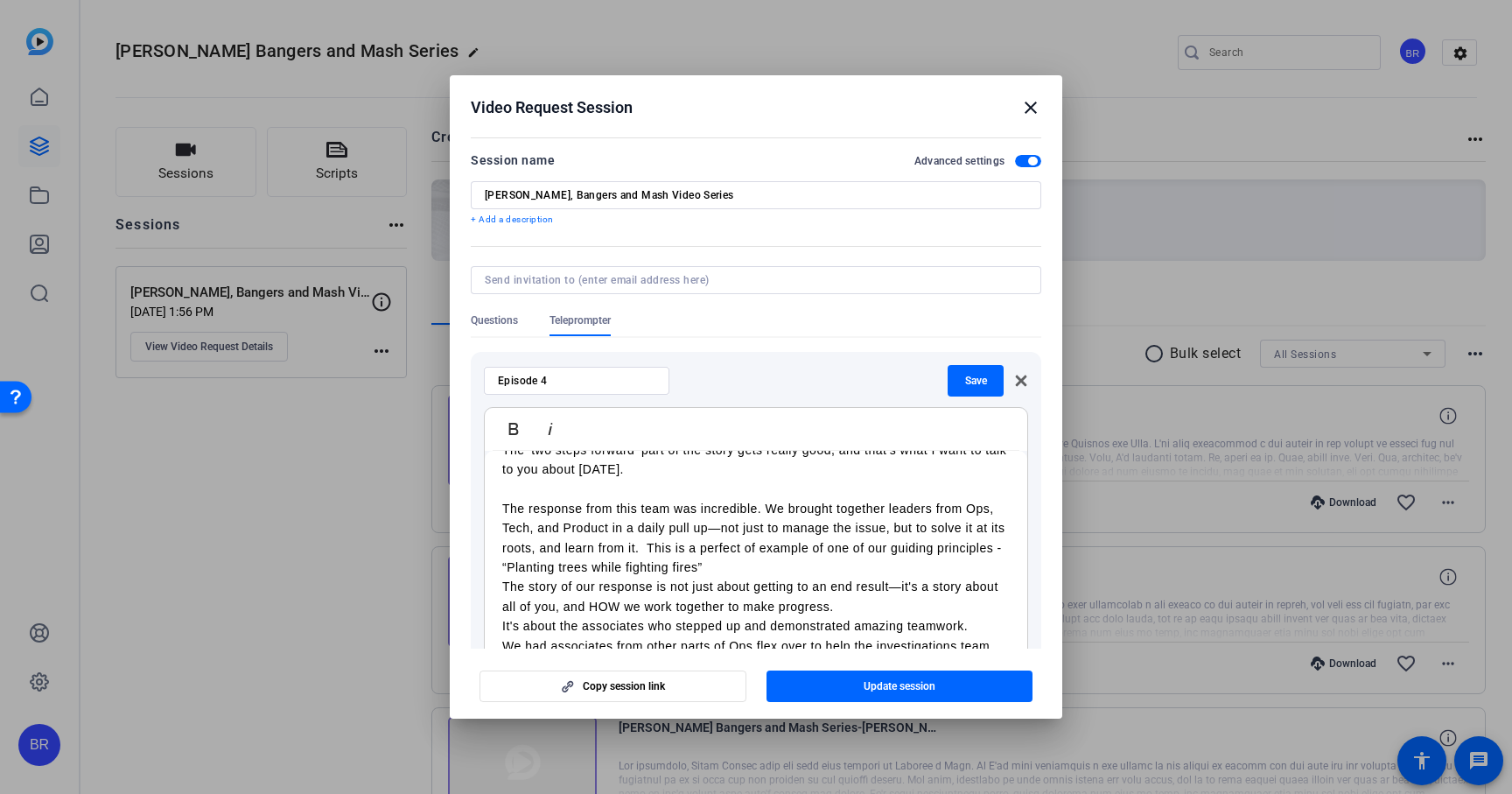
click at [502, 577] on p "The story of our response is not just about getting to an end result—it's a sto…" at bounding box center [756, 596] width 507 height 39
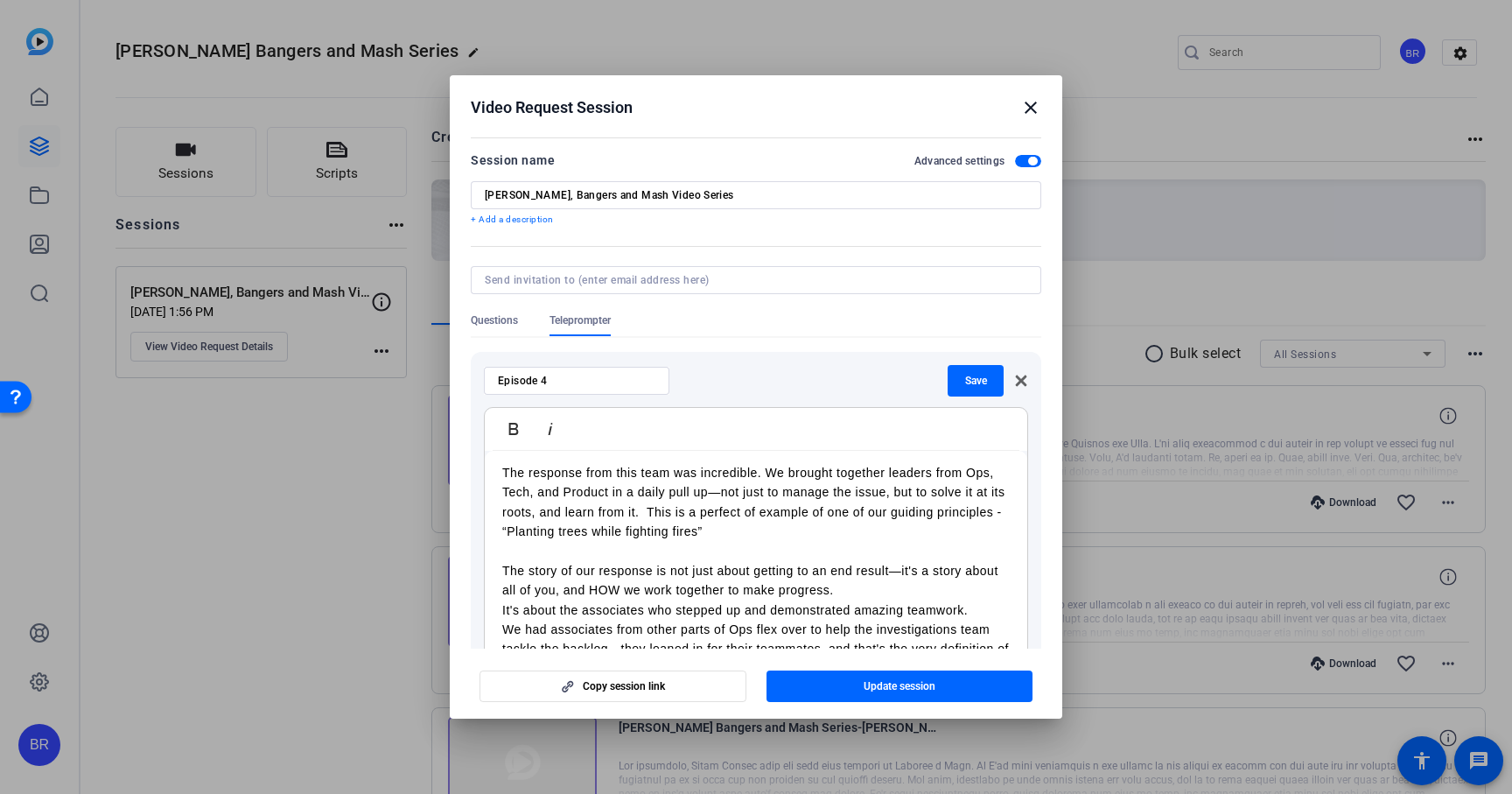
scroll to position [553, 0]
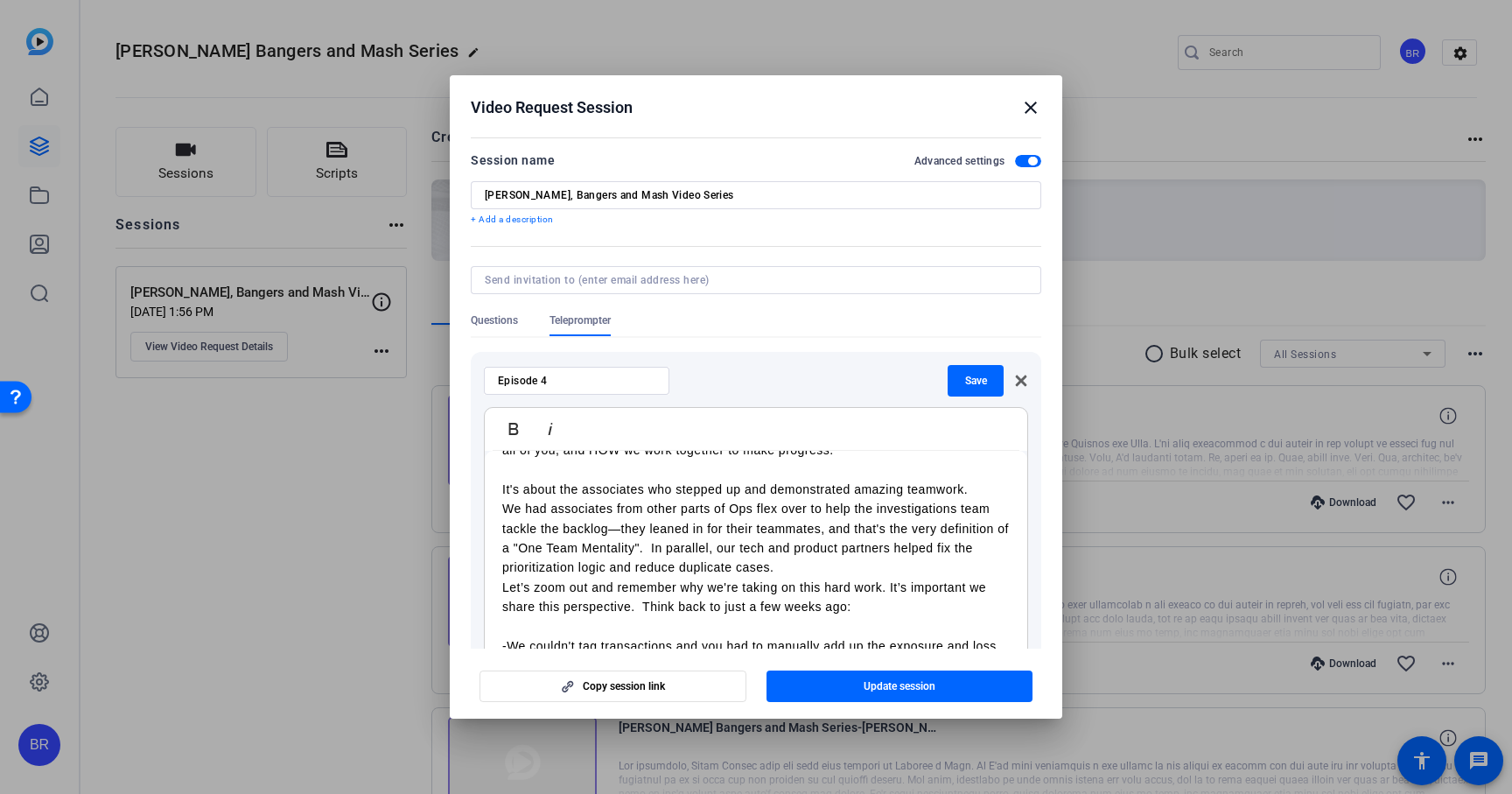
scroll to position [706, 0]
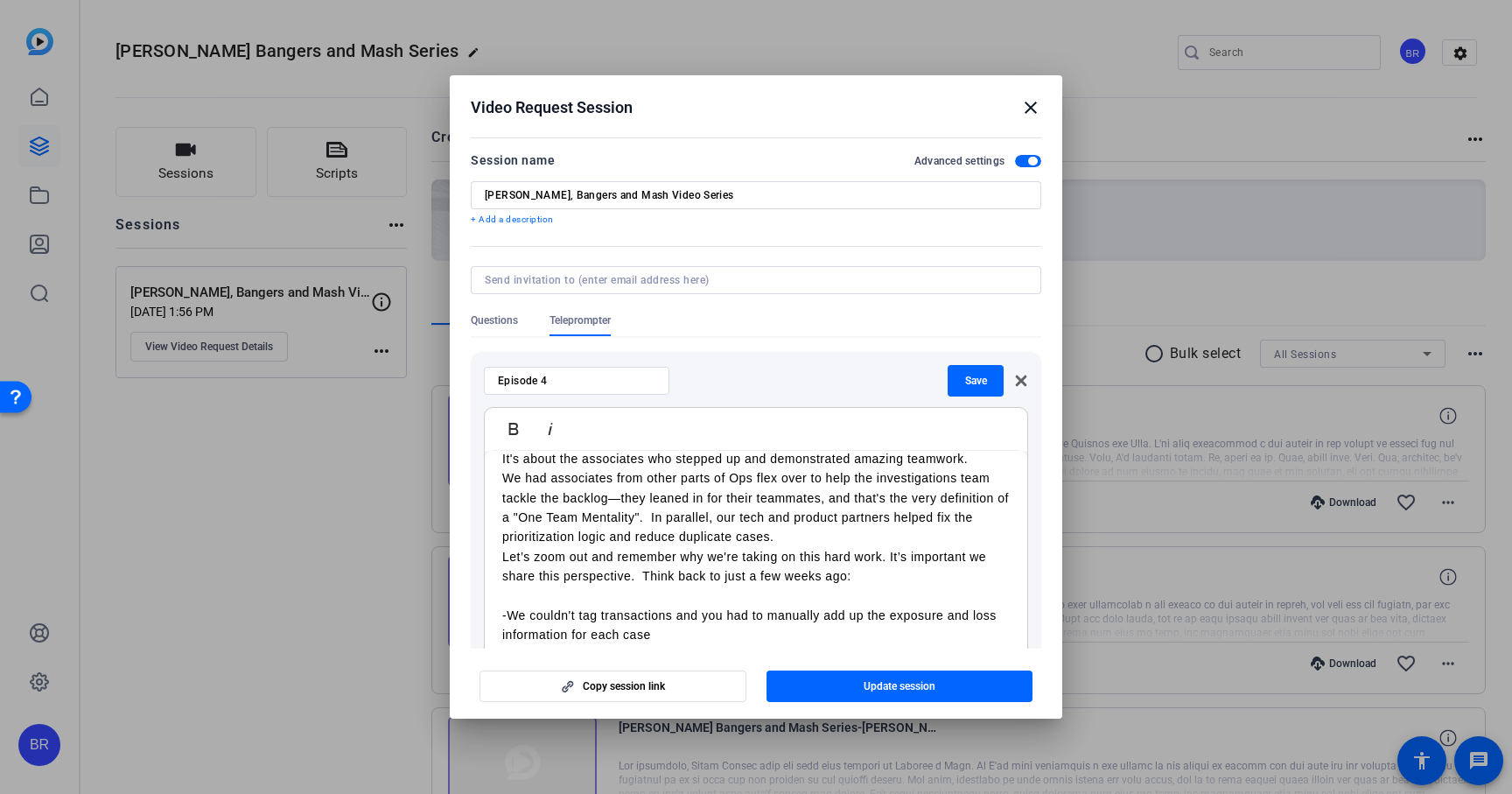
click at [498, 541] on div "Intro Hi everyone. It was so great seeing so many of you at our recent Ops Town…" at bounding box center [756, 752] width 543 height 2014
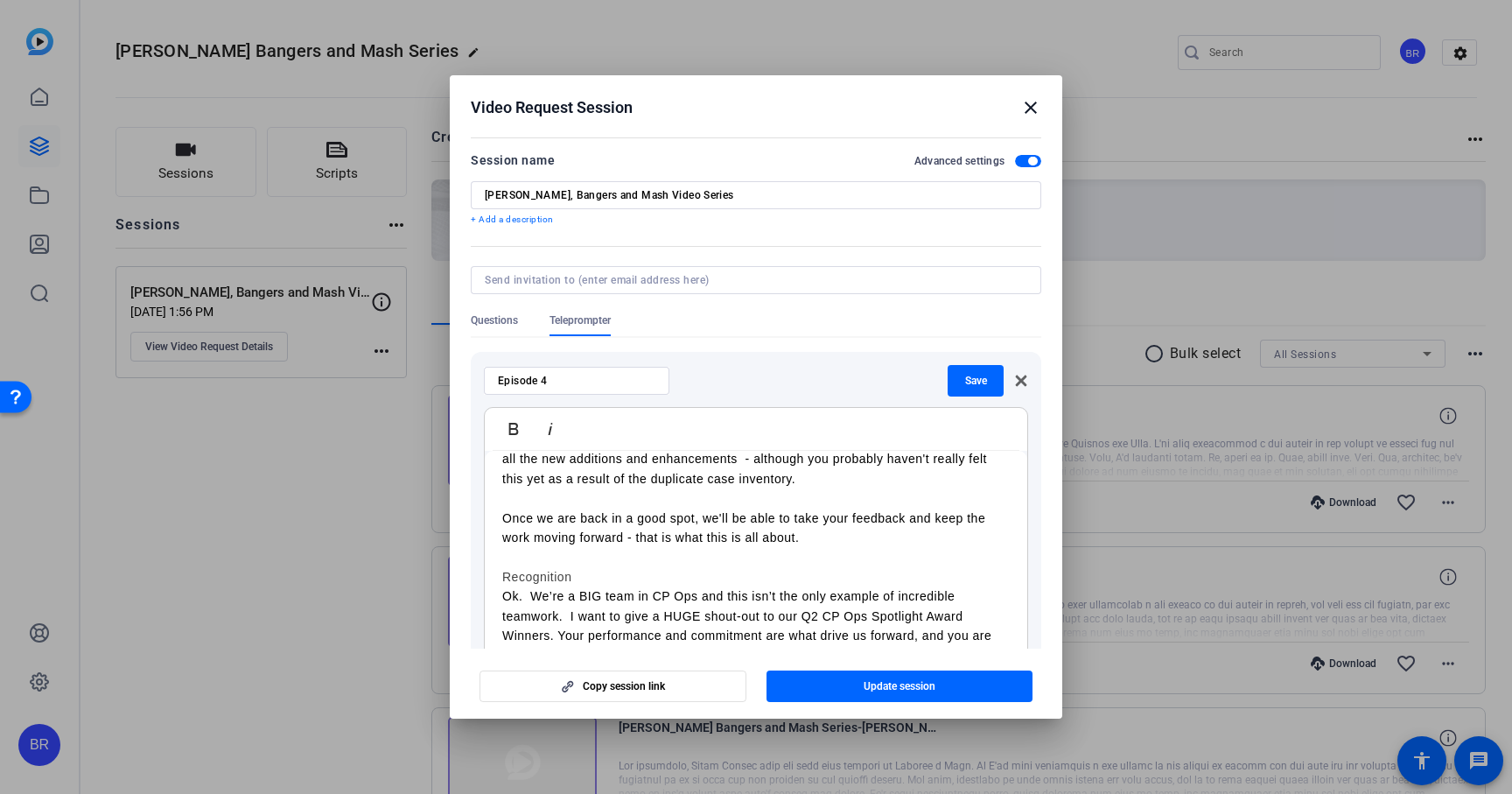
scroll to position [1343, 0]
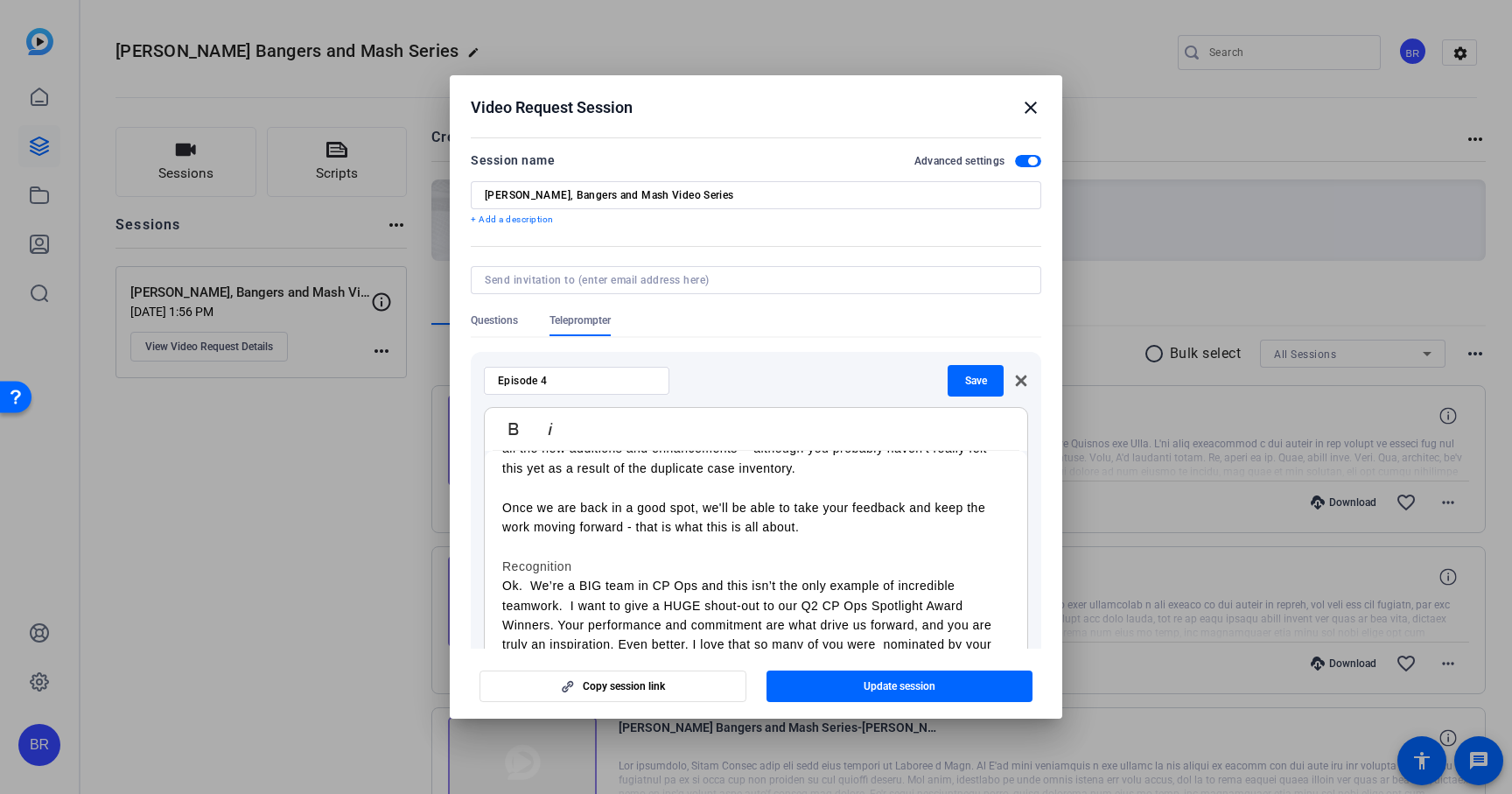
click at [552, 557] on h3 "Recognition" at bounding box center [756, 567] width 507 height 19
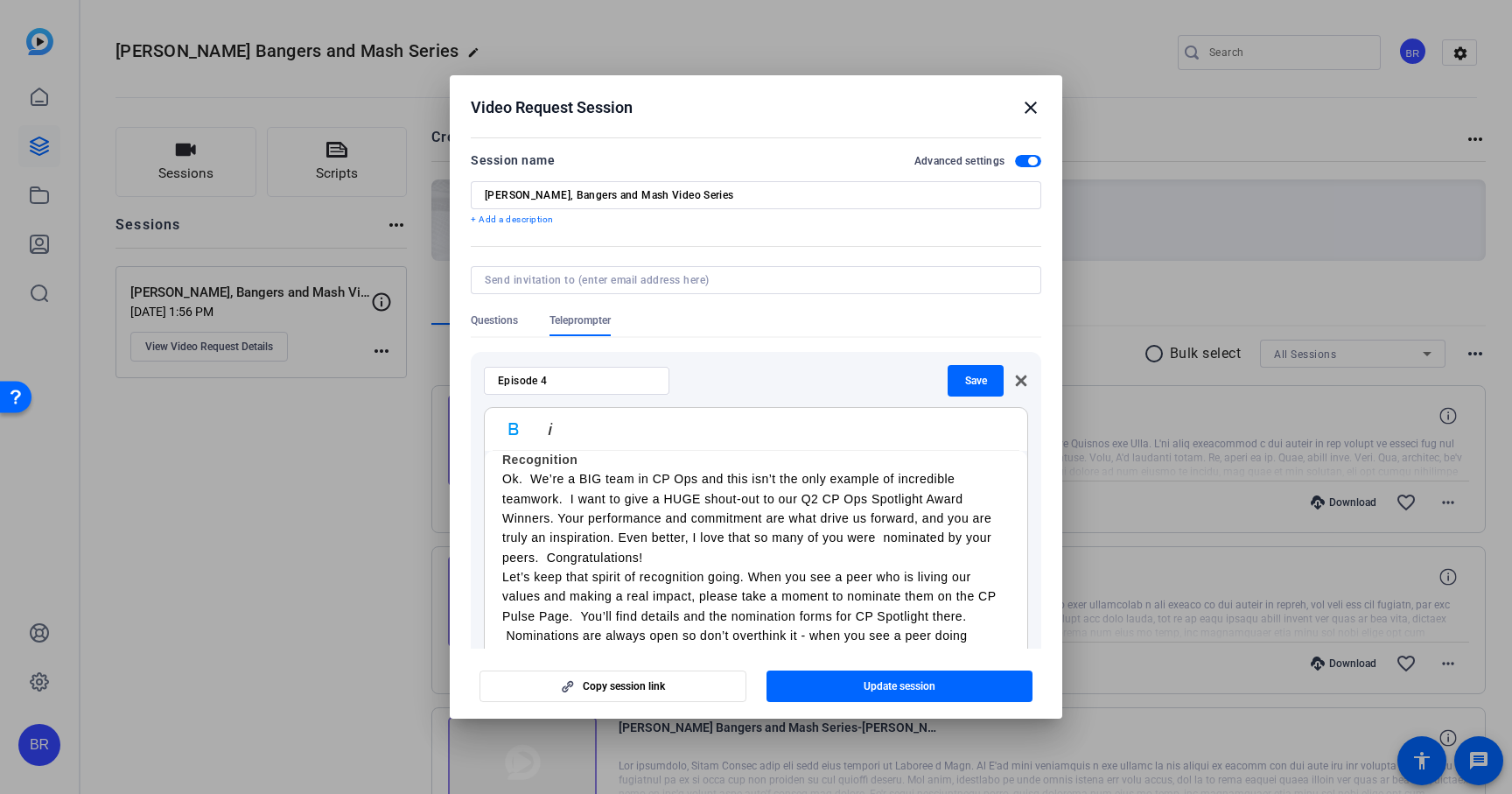
scroll to position [1477, 0]
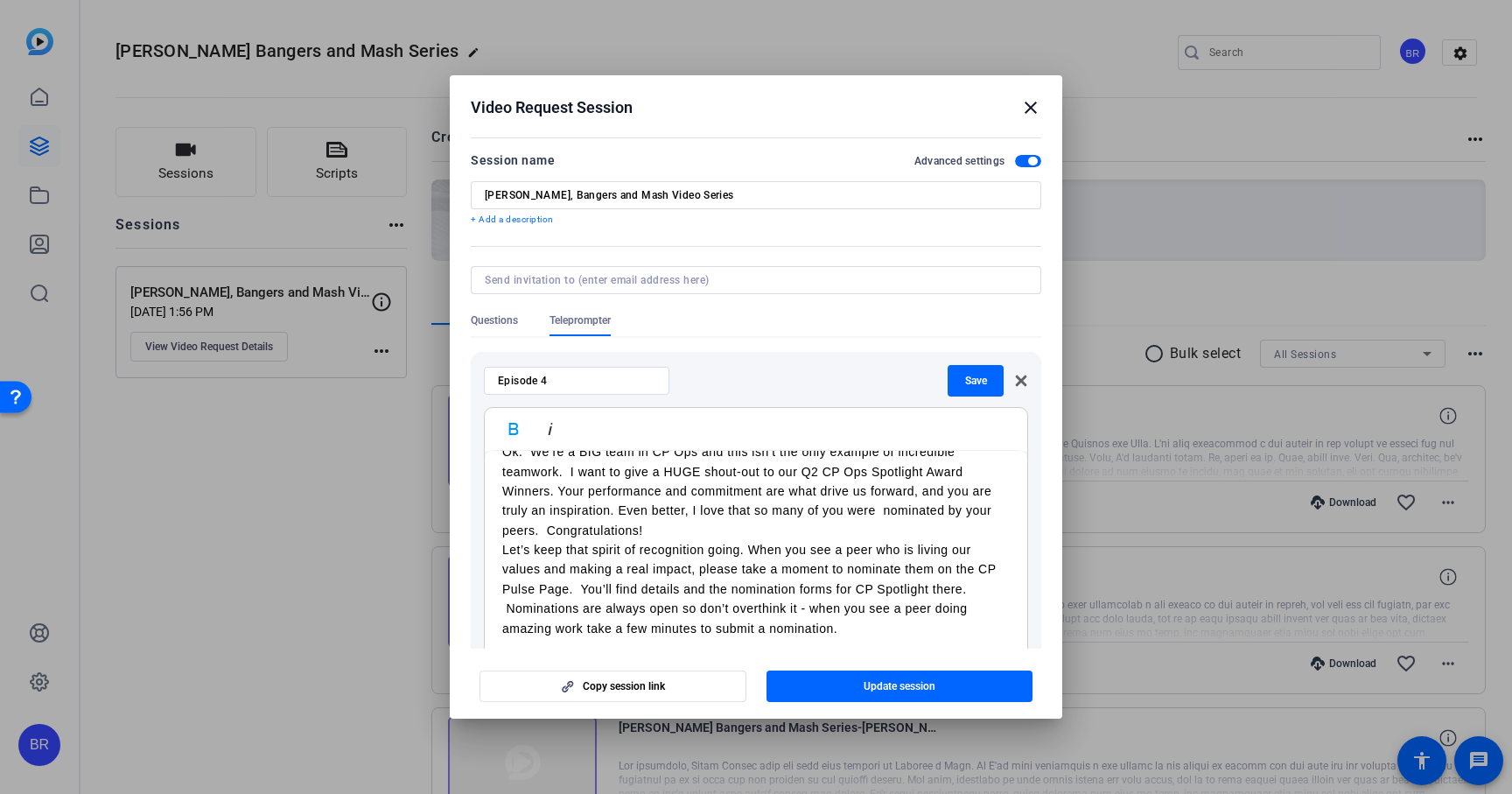
click at [502, 540] on p "Let’s keep that spirit of recognition going. When you see a peer who is living …" at bounding box center [756, 638] width 507 height 196
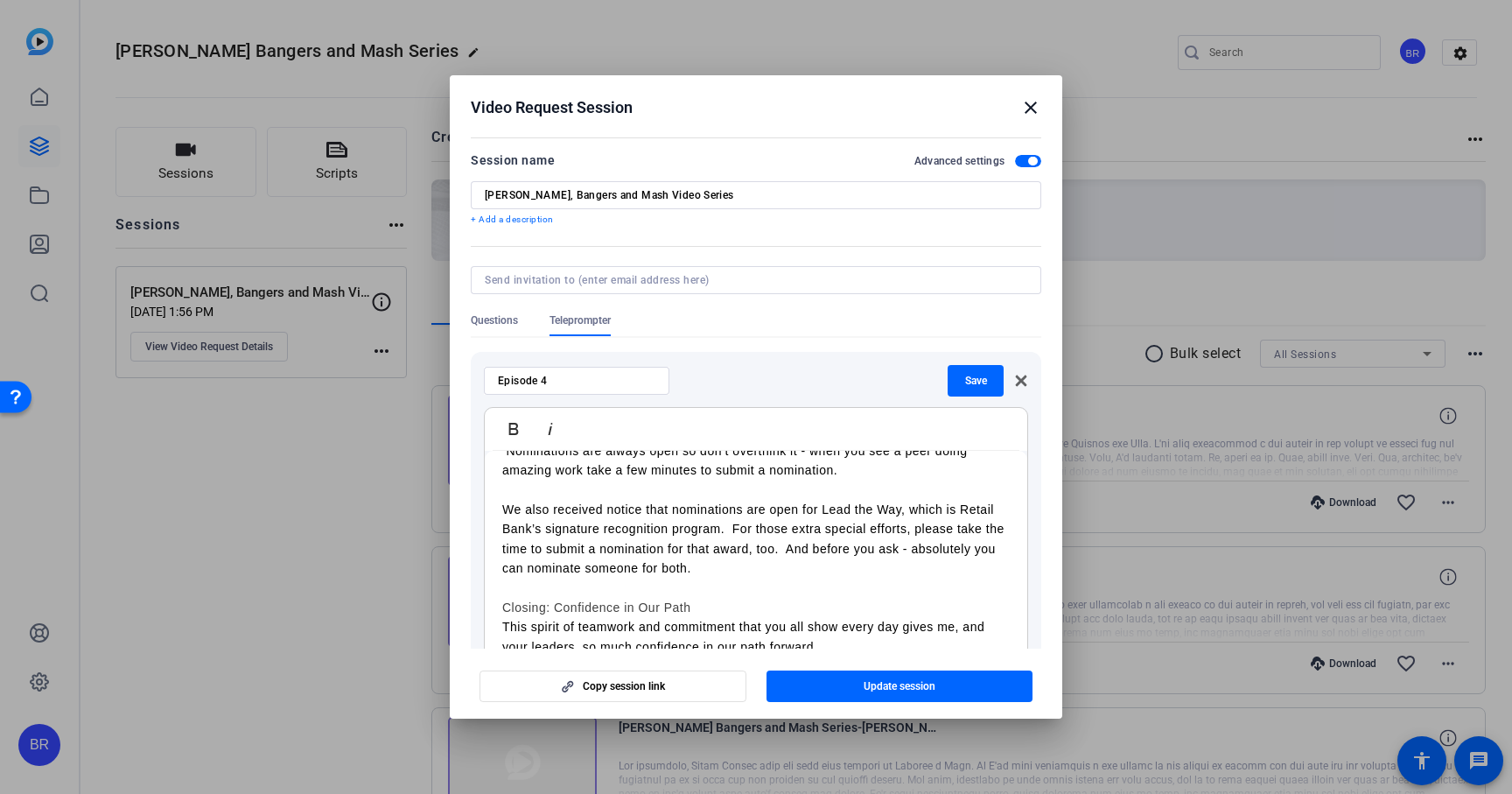
scroll to position [1669, 0]
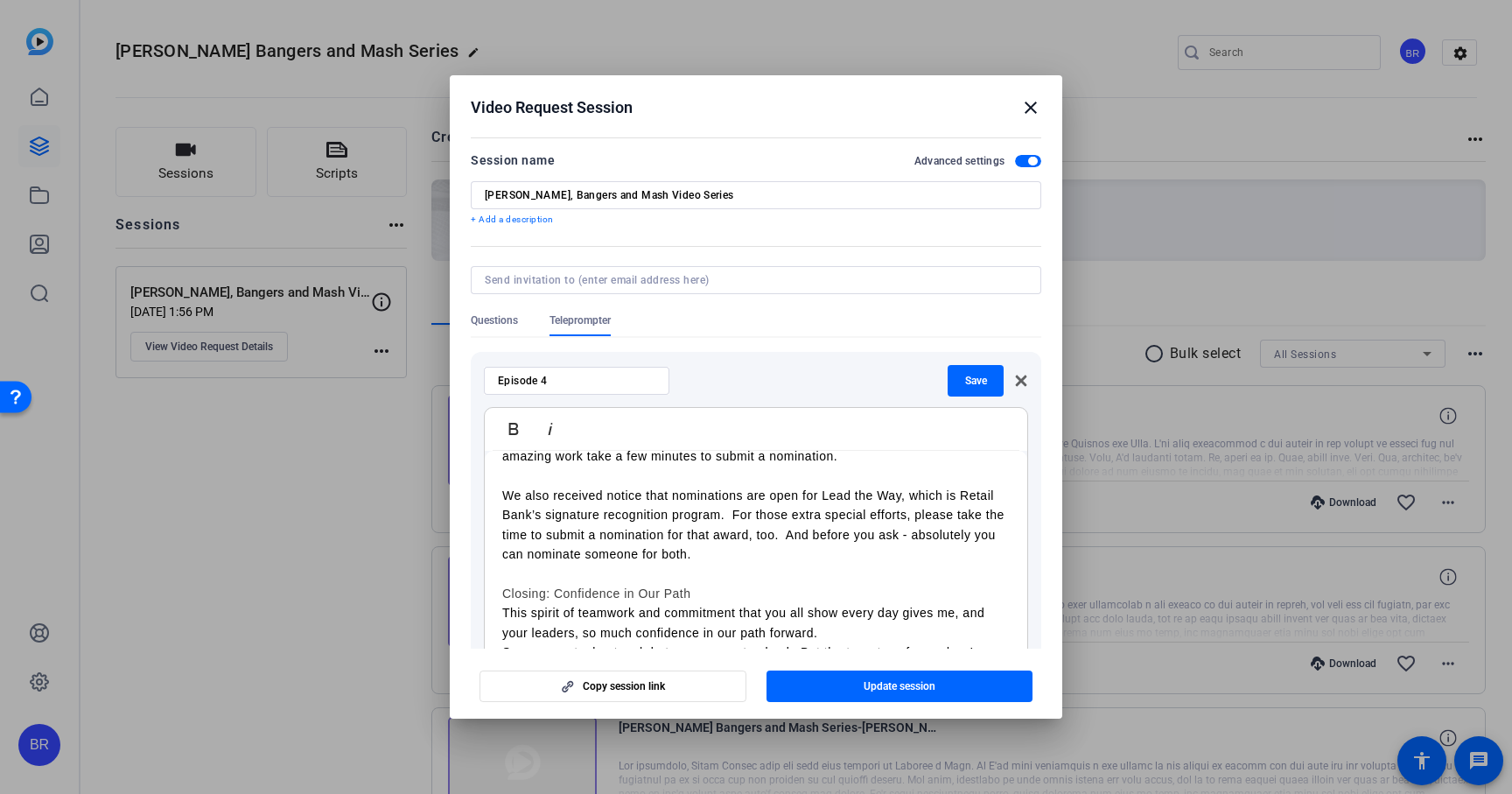
click at [536, 584] on h3 "Closing: Confidence in Our Path" at bounding box center [756, 593] width 507 height 19
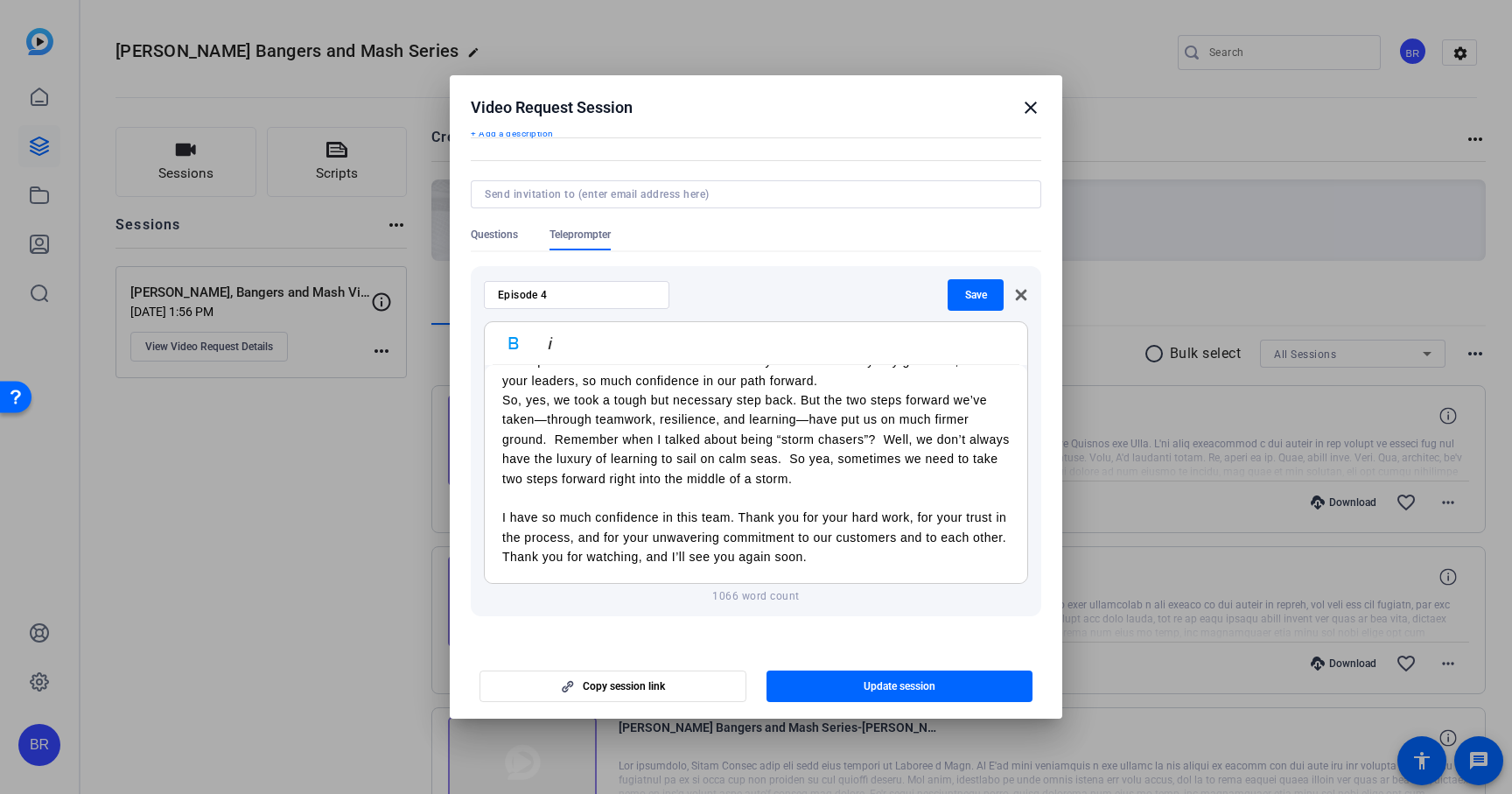
scroll to position [94, 0]
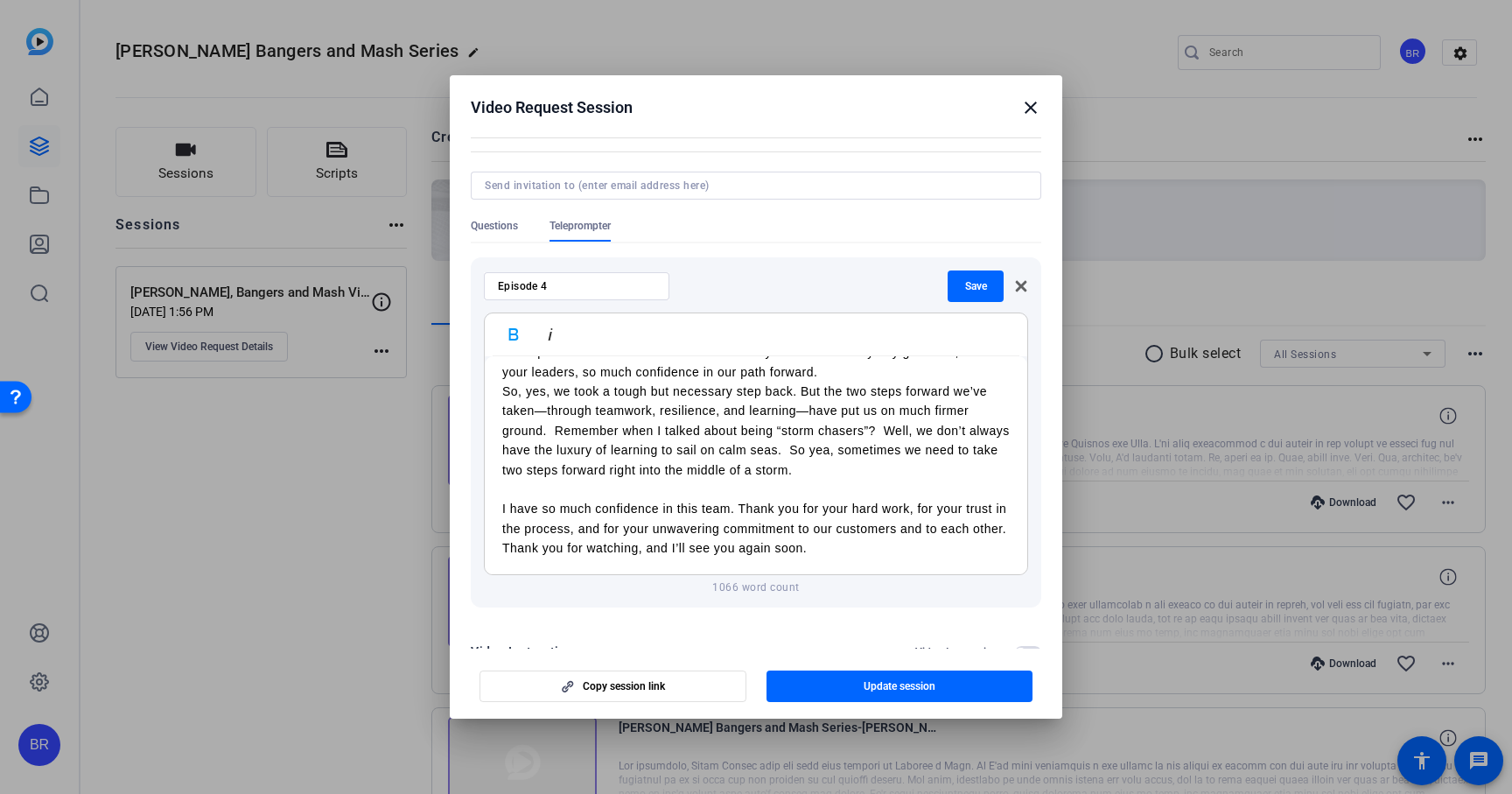
click at [506, 552] on p "Thank you for watching, and I’ll see you again soon." at bounding box center [756, 548] width 507 height 19
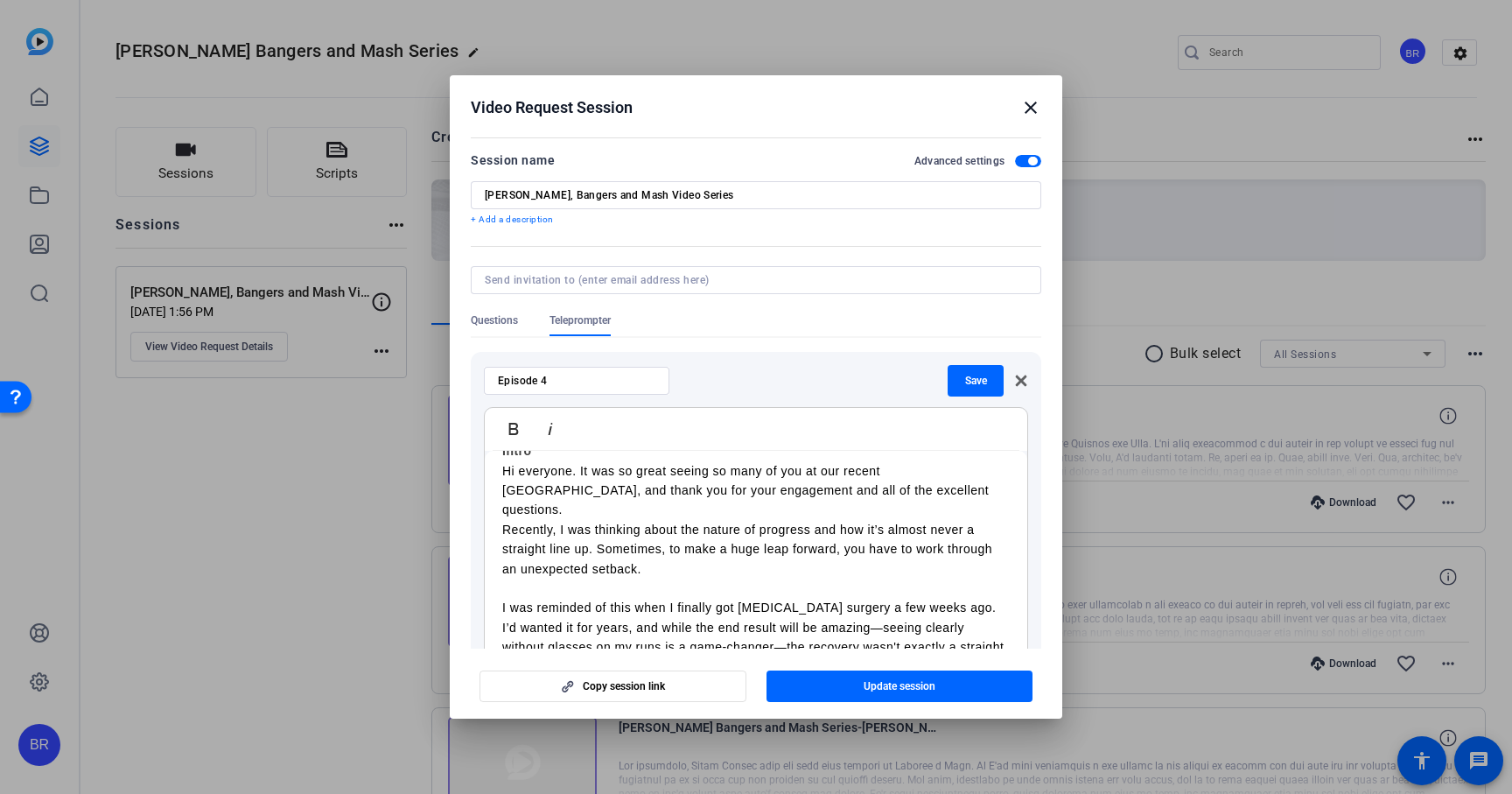
scroll to position [0, 0]
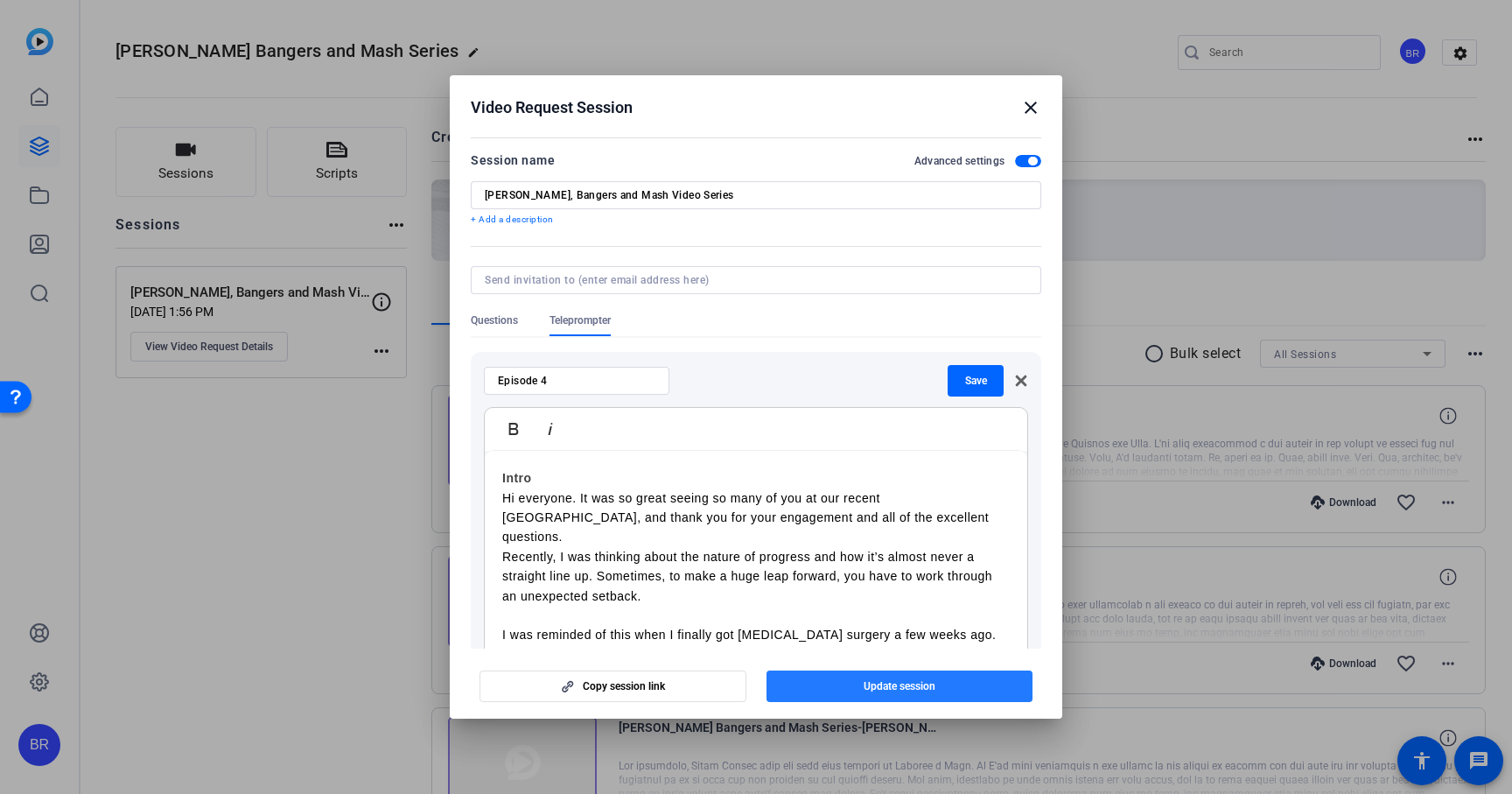
click at [867, 691] on span "Update session" at bounding box center [899, 686] width 71 height 14
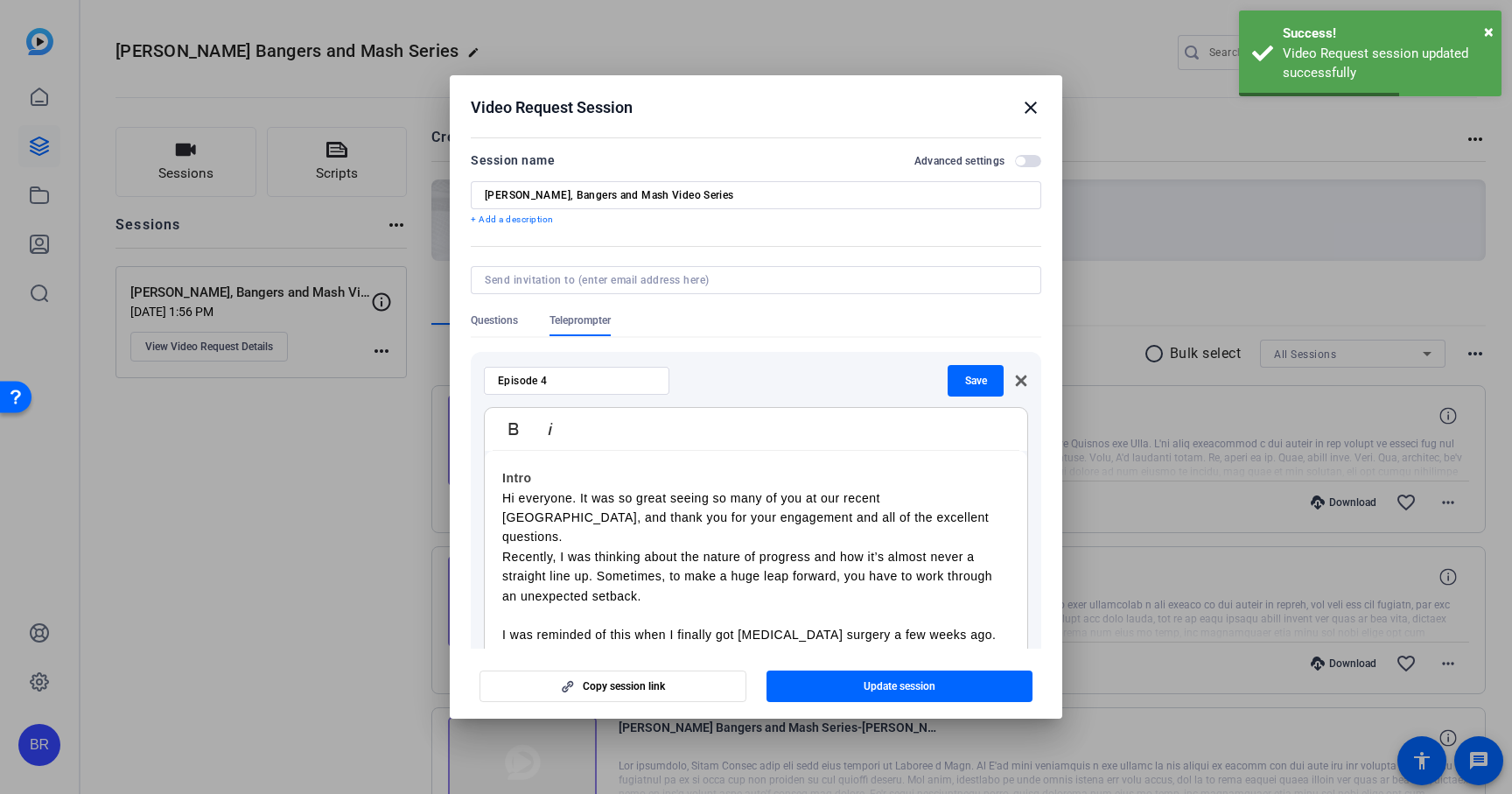
click at [1030, 102] on mat-icon "close" at bounding box center [1030, 107] width 21 height 21
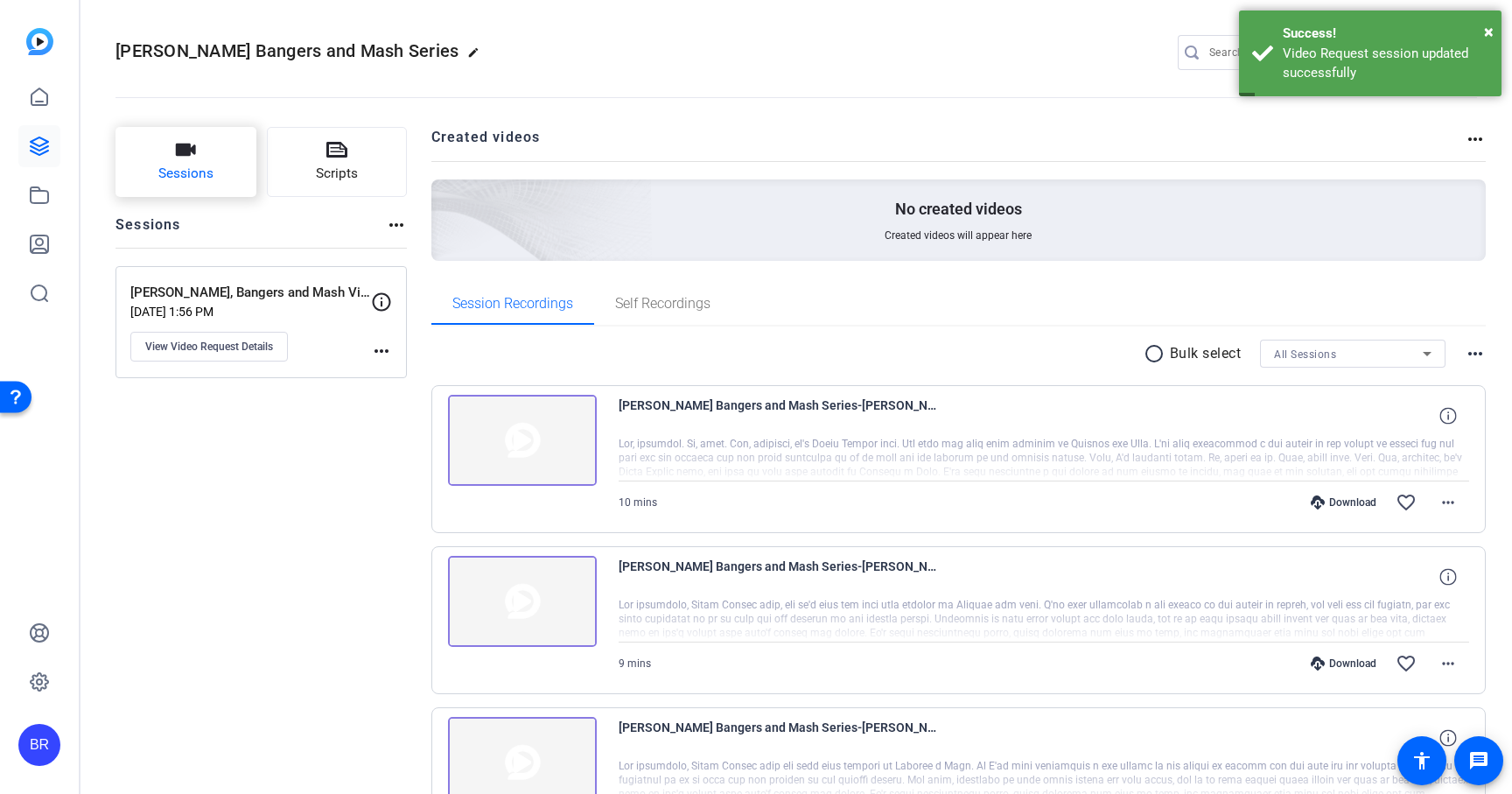
click at [201, 170] on span "Sessions" at bounding box center [186, 173] width 55 height 20
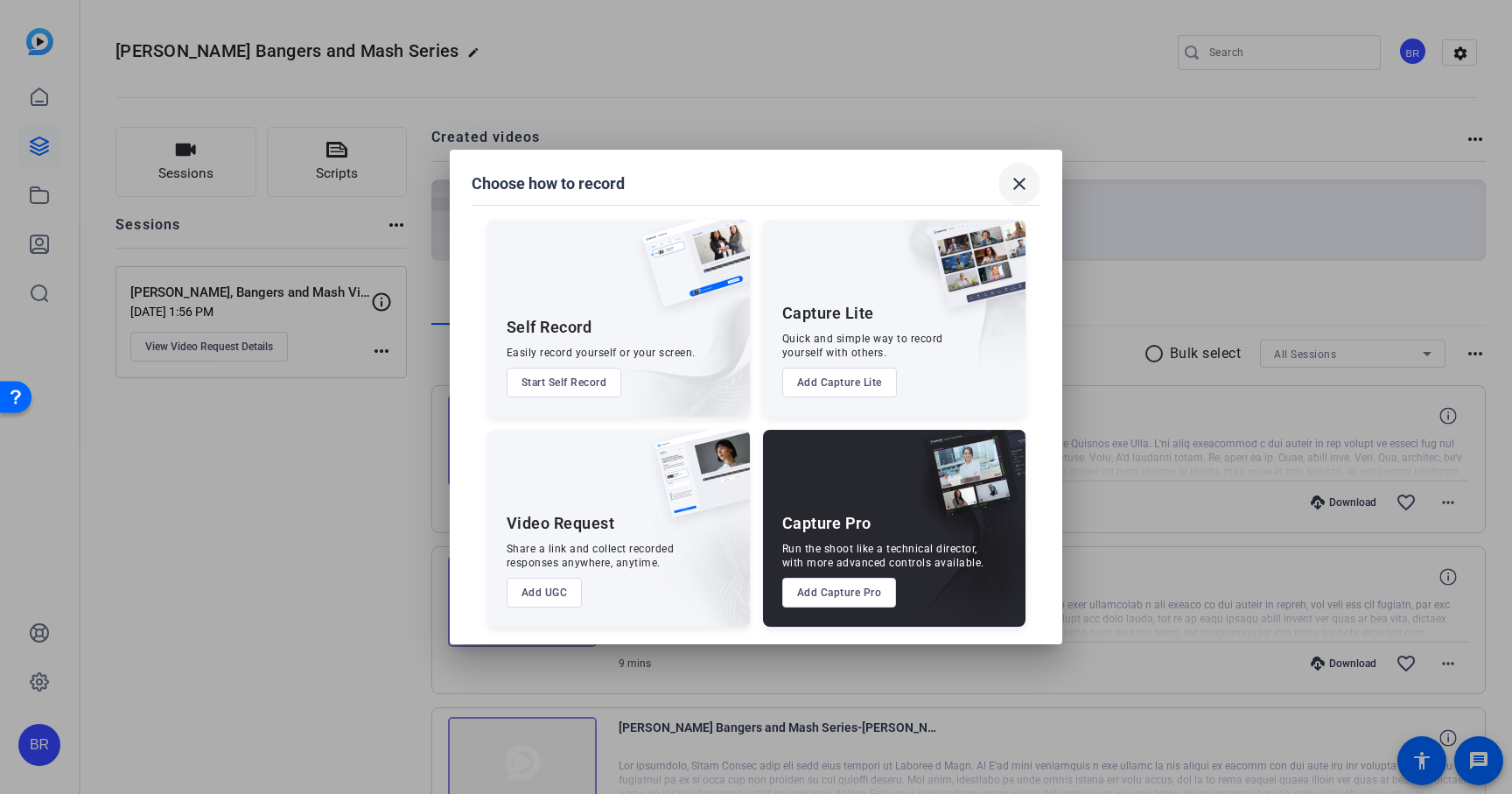
click at [1021, 182] on mat-icon "close" at bounding box center [1019, 184] width 21 height 21
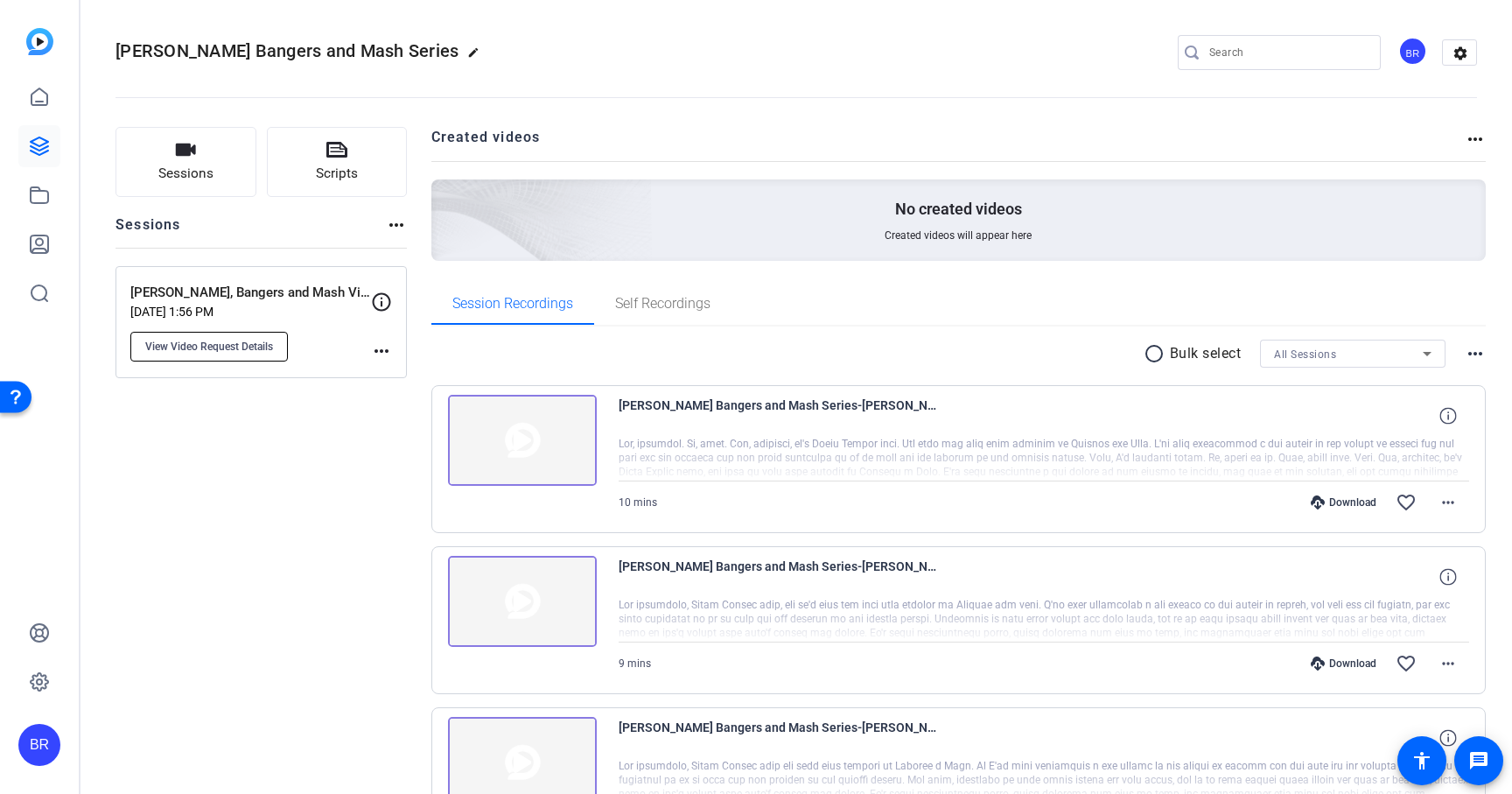
click at [199, 346] on span "View Video Request Details" at bounding box center [209, 346] width 127 height 14
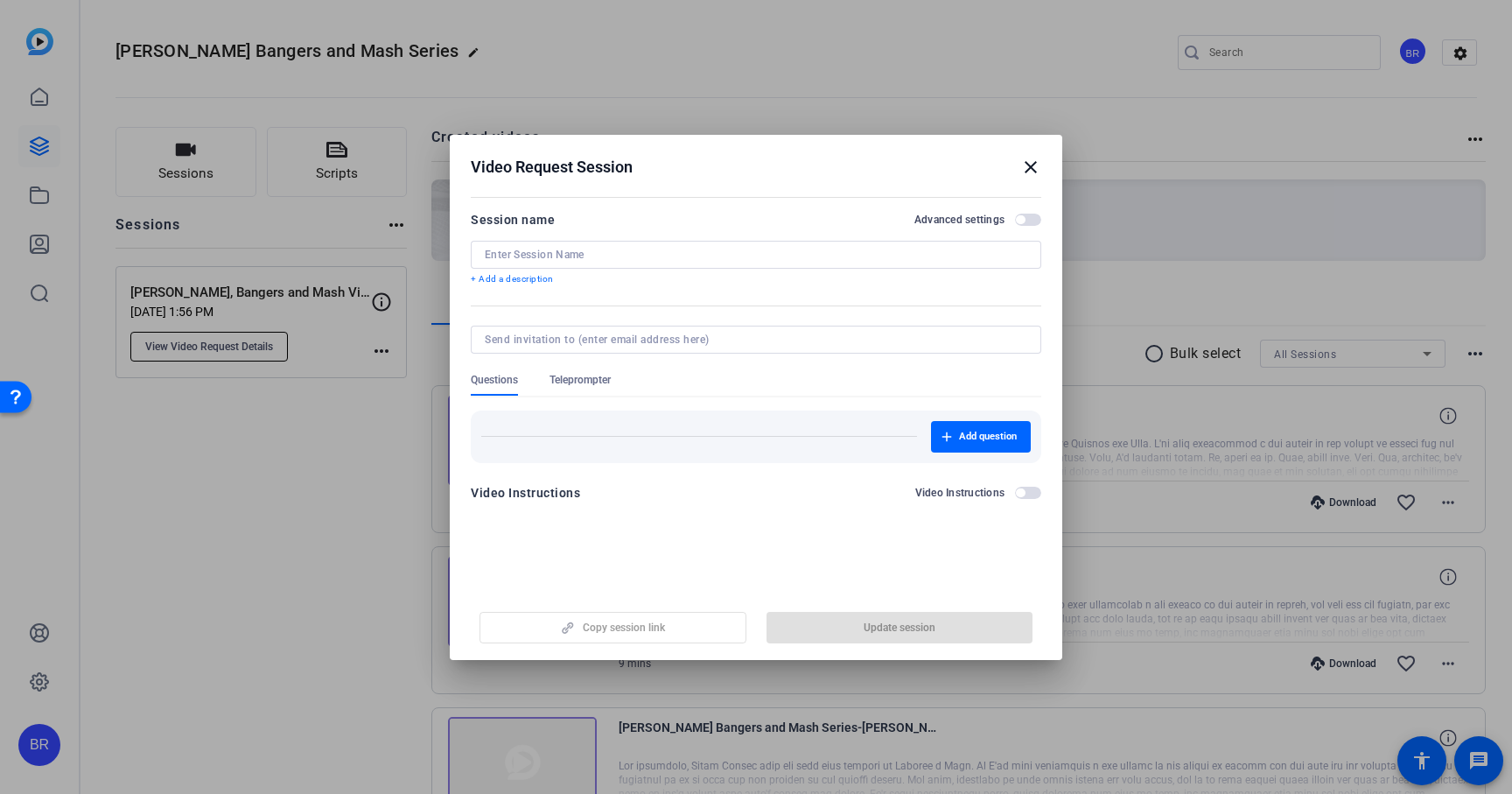
type input "[PERSON_NAME], Bangers and Mash Video Series"
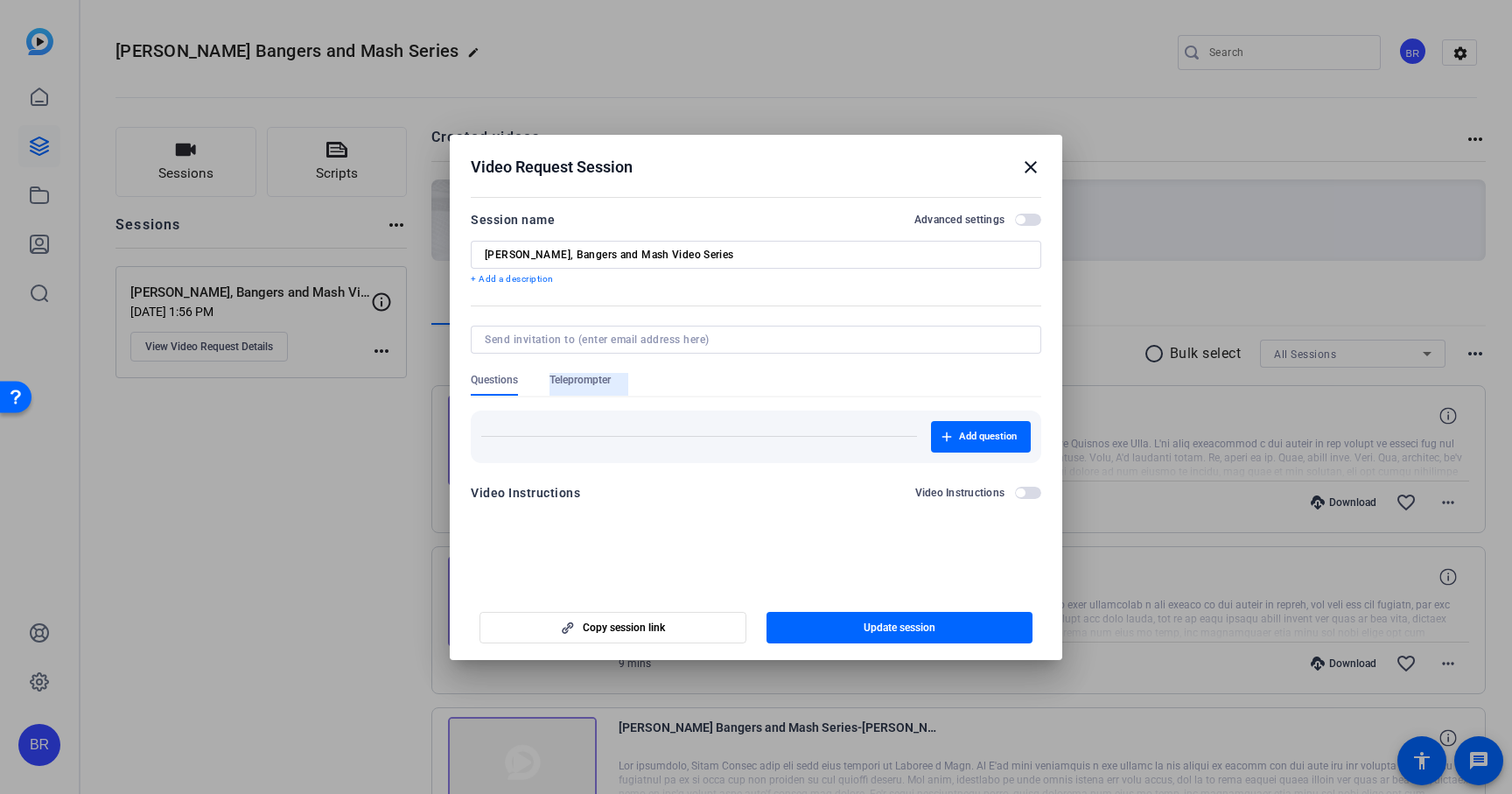
click at [576, 373] on span "Teleprompter" at bounding box center [580, 379] width 61 height 14
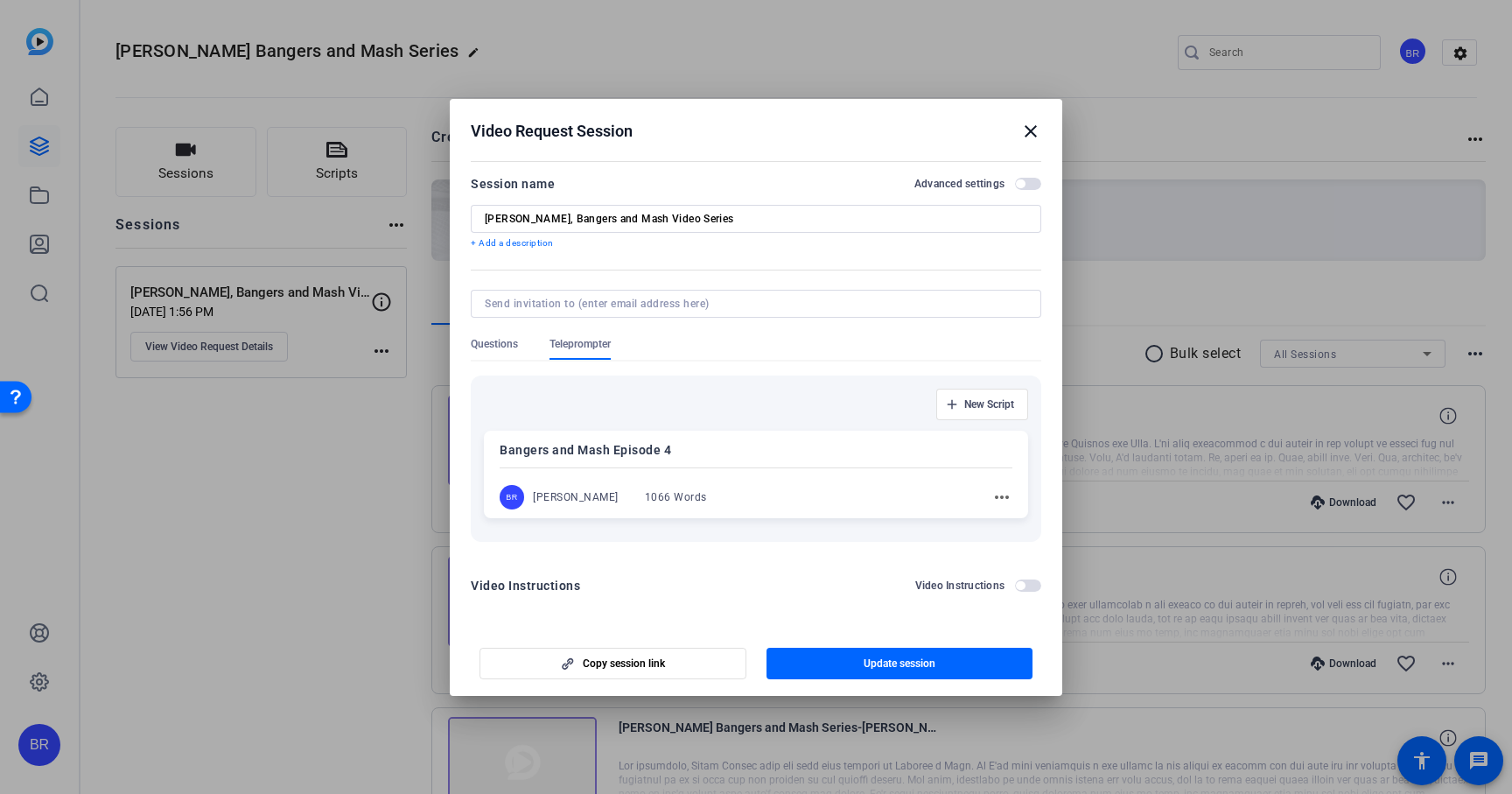
click at [998, 502] on mat-icon "more_horiz" at bounding box center [1002, 497] width 21 height 21
click at [998, 502] on div at bounding box center [756, 397] width 1512 height 794
click at [605, 659] on span "Copy session link" at bounding box center [623, 664] width 83 height 14
click at [1024, 139] on mat-icon "close" at bounding box center [1030, 130] width 21 height 21
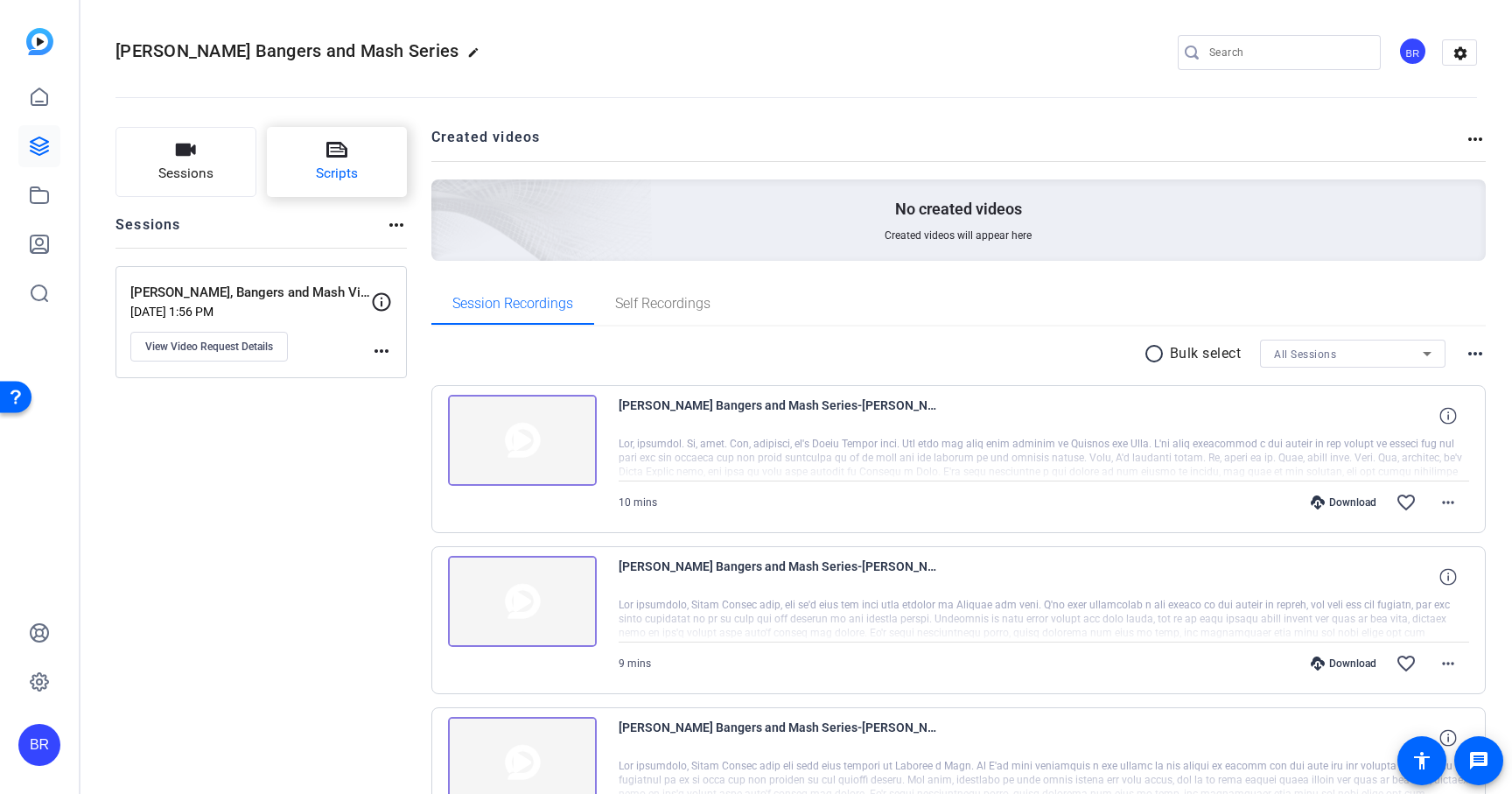
click at [353, 168] on span "Scripts" at bounding box center [336, 173] width 42 height 20
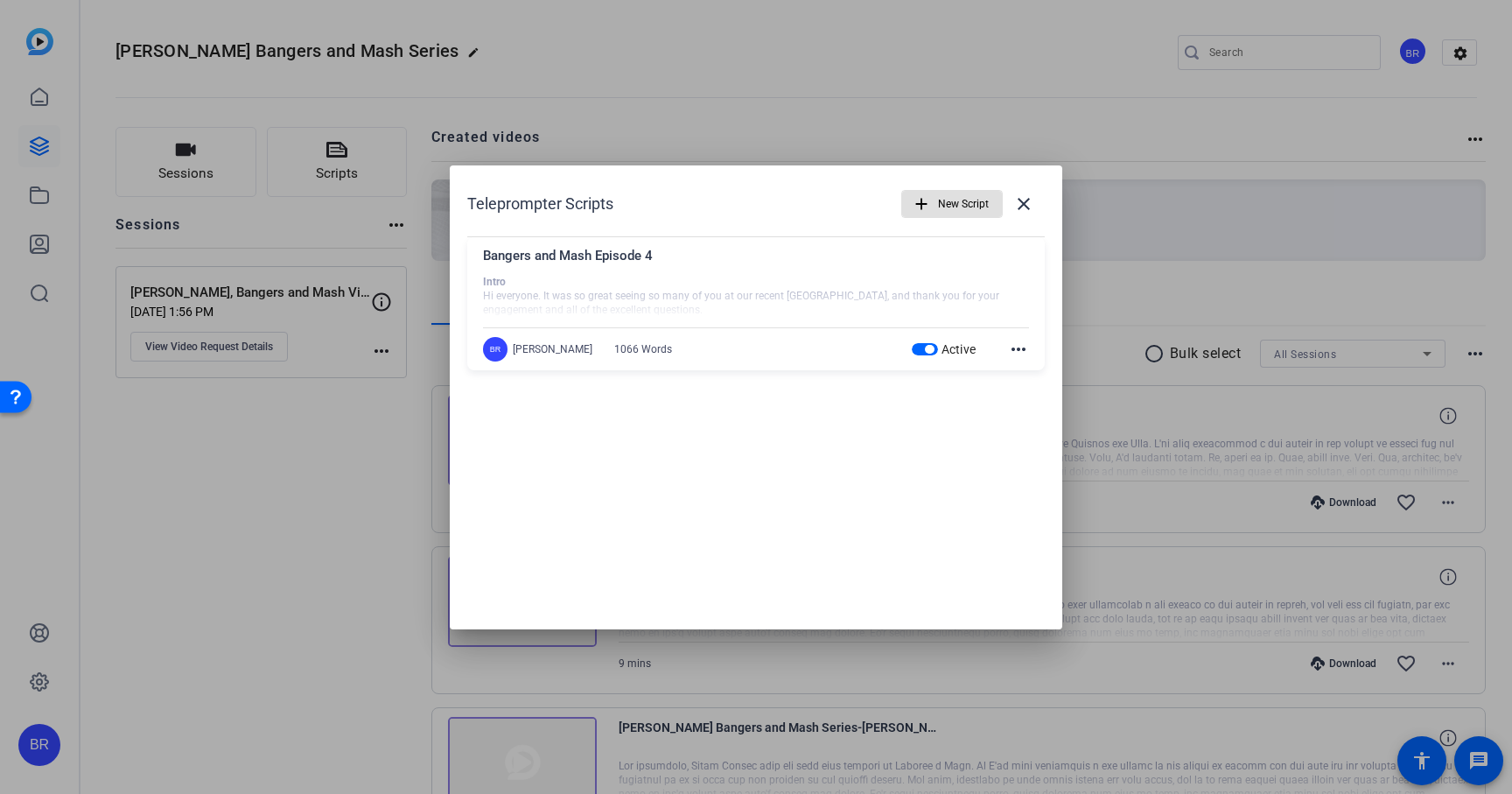
click at [928, 353] on span "button" at bounding box center [928, 349] width 9 height 9
click at [928, 353] on label "Inactive" at bounding box center [951, 349] width 48 height 17
click at [928, 353] on button "Inactive" at bounding box center [914, 349] width 27 height 12
click at [1017, 348] on mat-icon "more_horiz" at bounding box center [1019, 349] width 21 height 21
click at [740, 470] on div at bounding box center [756, 397] width 1512 height 794
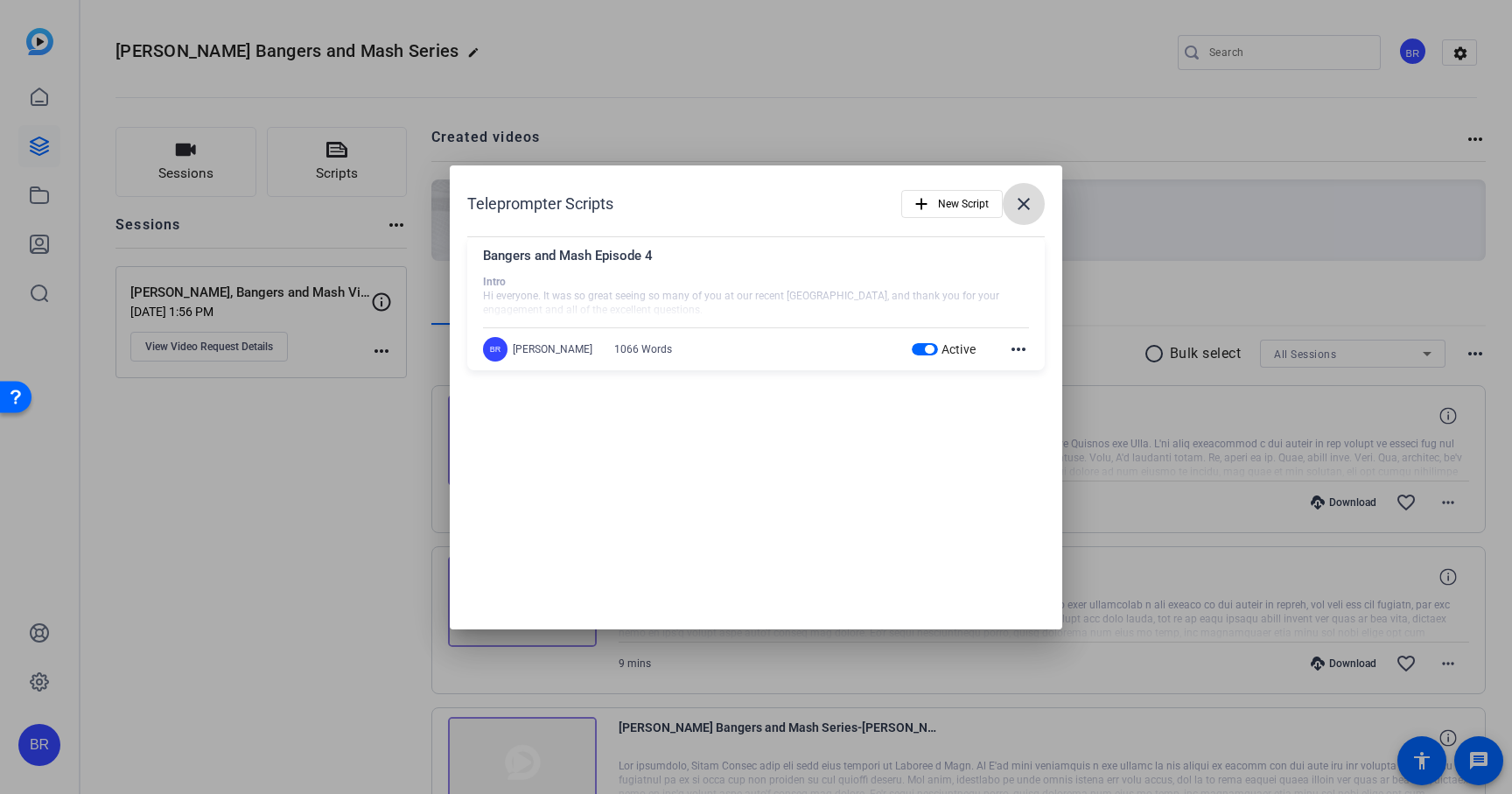
click at [1030, 207] on mat-icon "close" at bounding box center [1024, 203] width 21 height 21
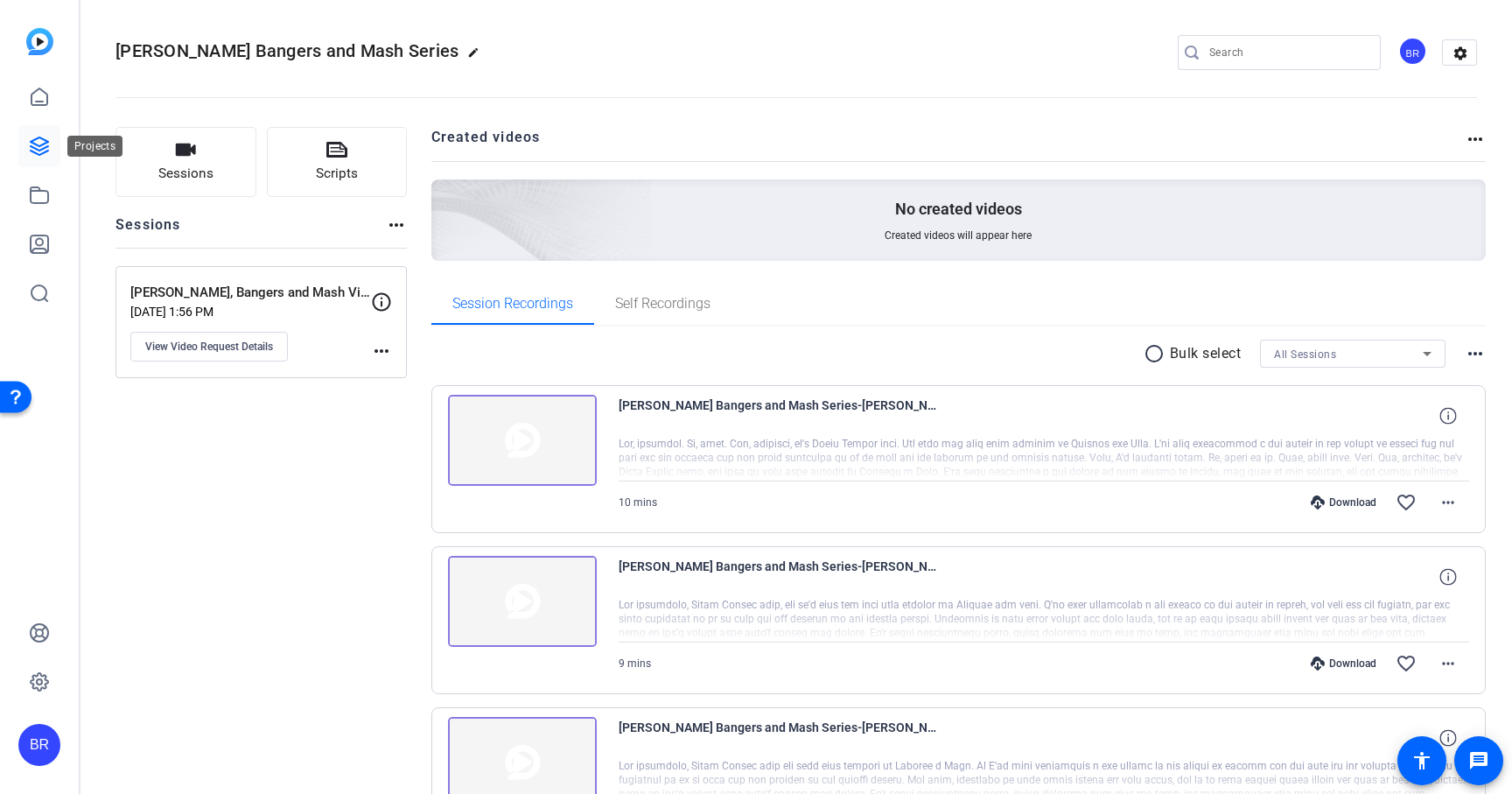
click at [51, 136] on link at bounding box center [39, 146] width 42 height 42
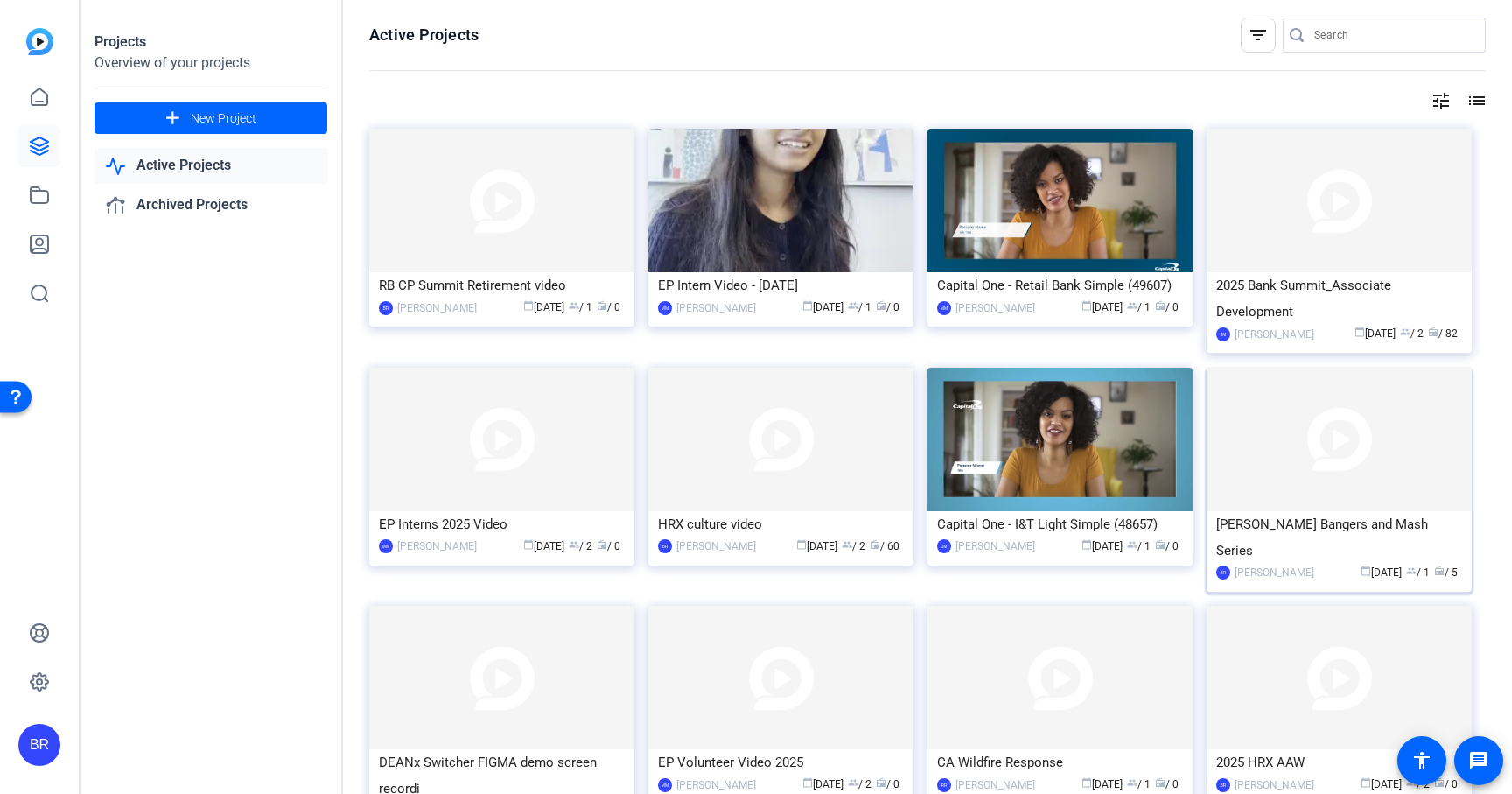
click at [1294, 541] on div "Beckie Harris Bangers and Mash Series" at bounding box center [1339, 537] width 246 height 52
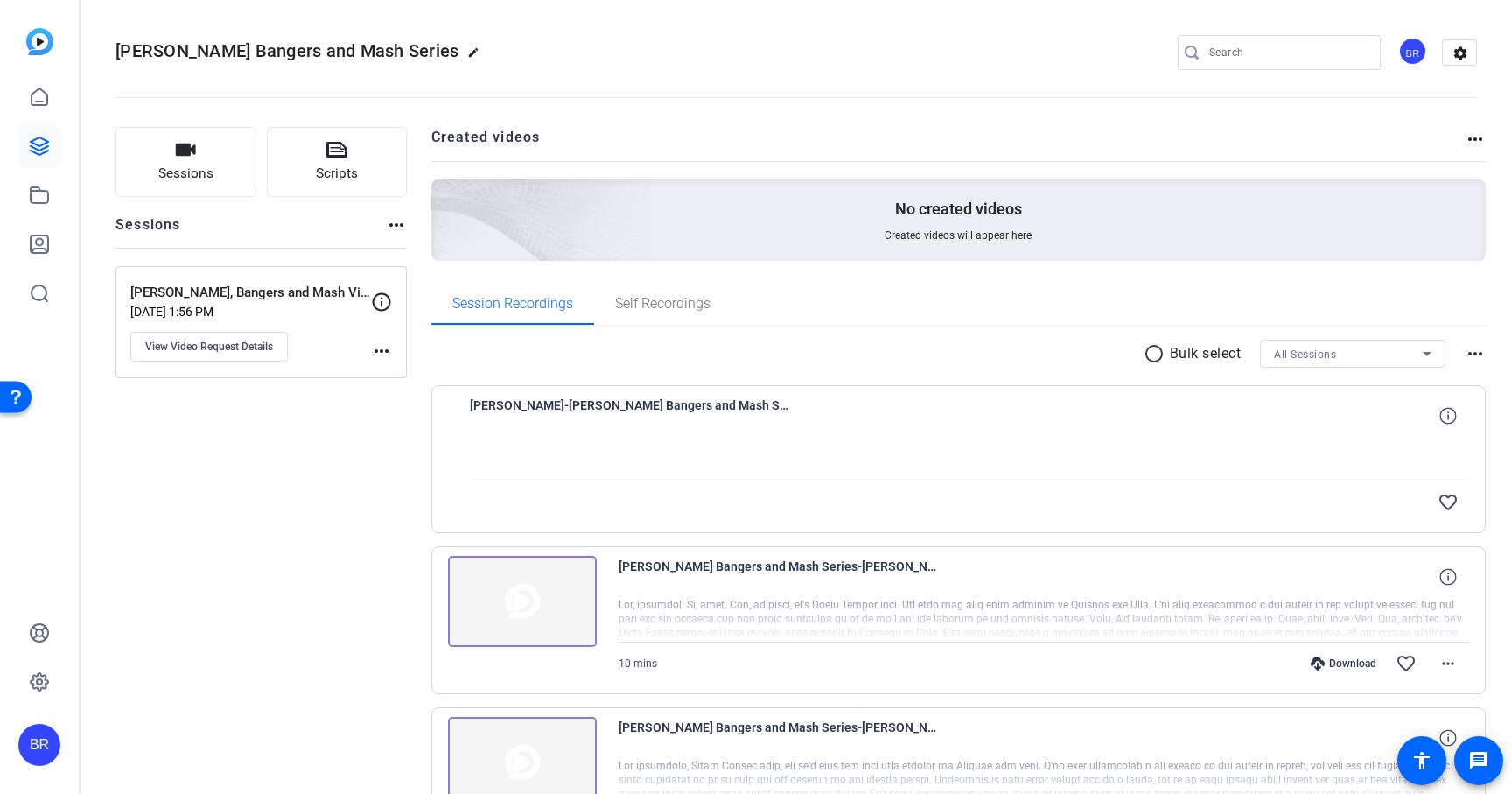
click at [603, 442] on div at bounding box center [969, 458] width 1000 height 44
click at [206, 352] on span "View Video Request Details" at bounding box center [209, 346] width 127 height 14
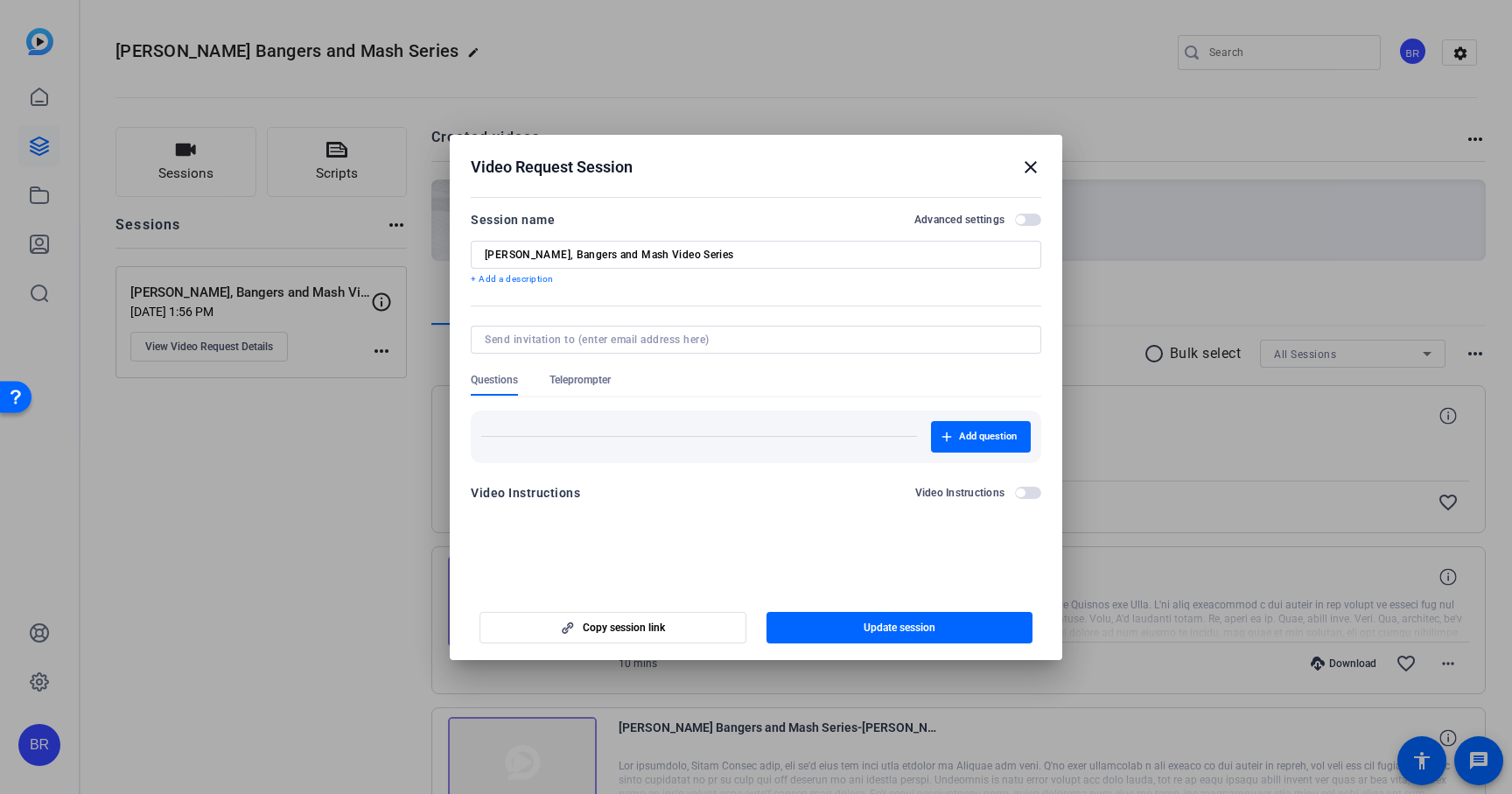
click at [588, 370] on div at bounding box center [756, 363] width 570 height 19
click at [585, 381] on span "Teleprompter" at bounding box center [580, 379] width 61 height 14
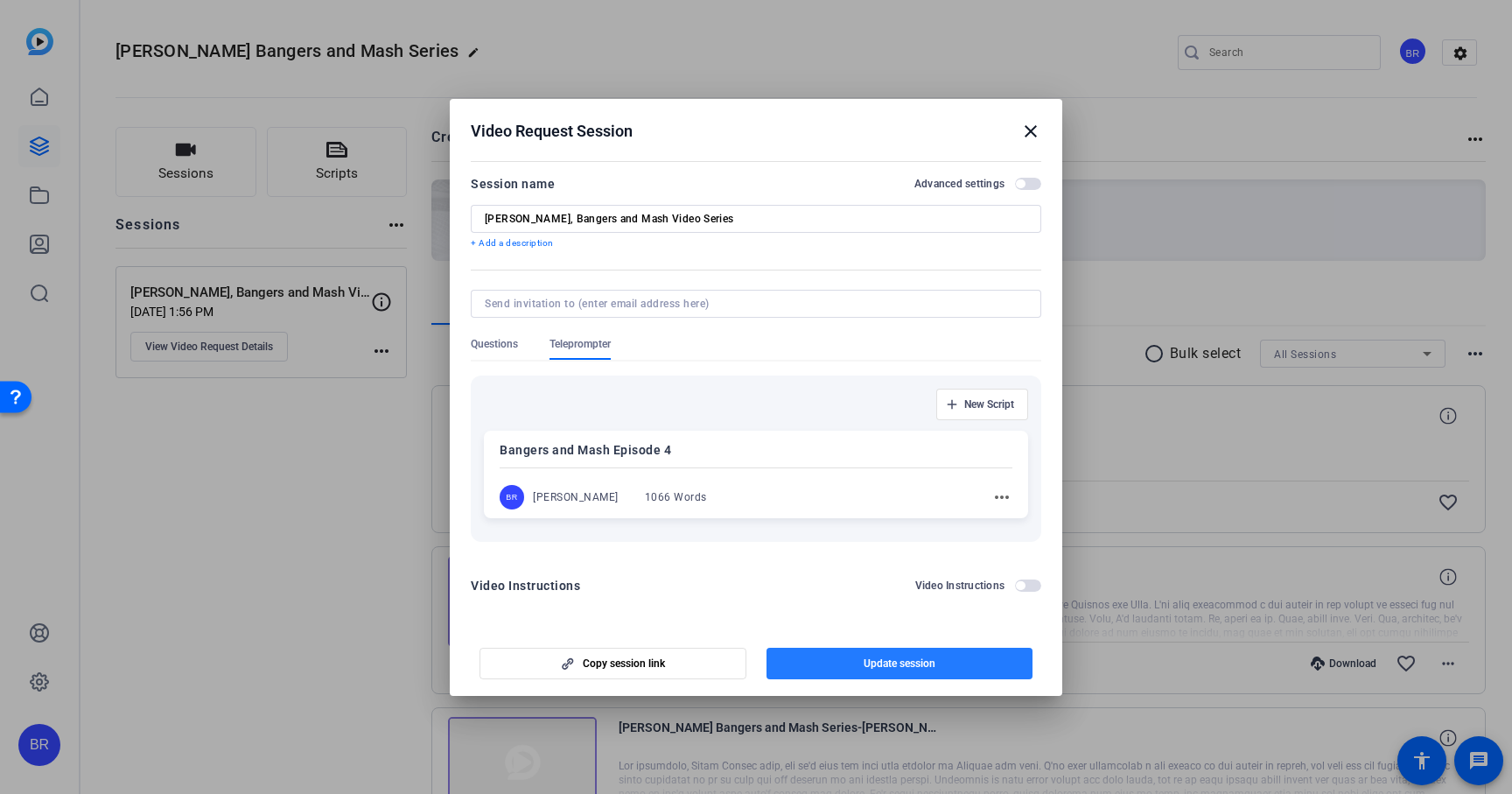
click at [837, 668] on span "button" at bounding box center [899, 664] width 267 height 42
click at [889, 668] on span "Update session" at bounding box center [899, 663] width 71 height 14
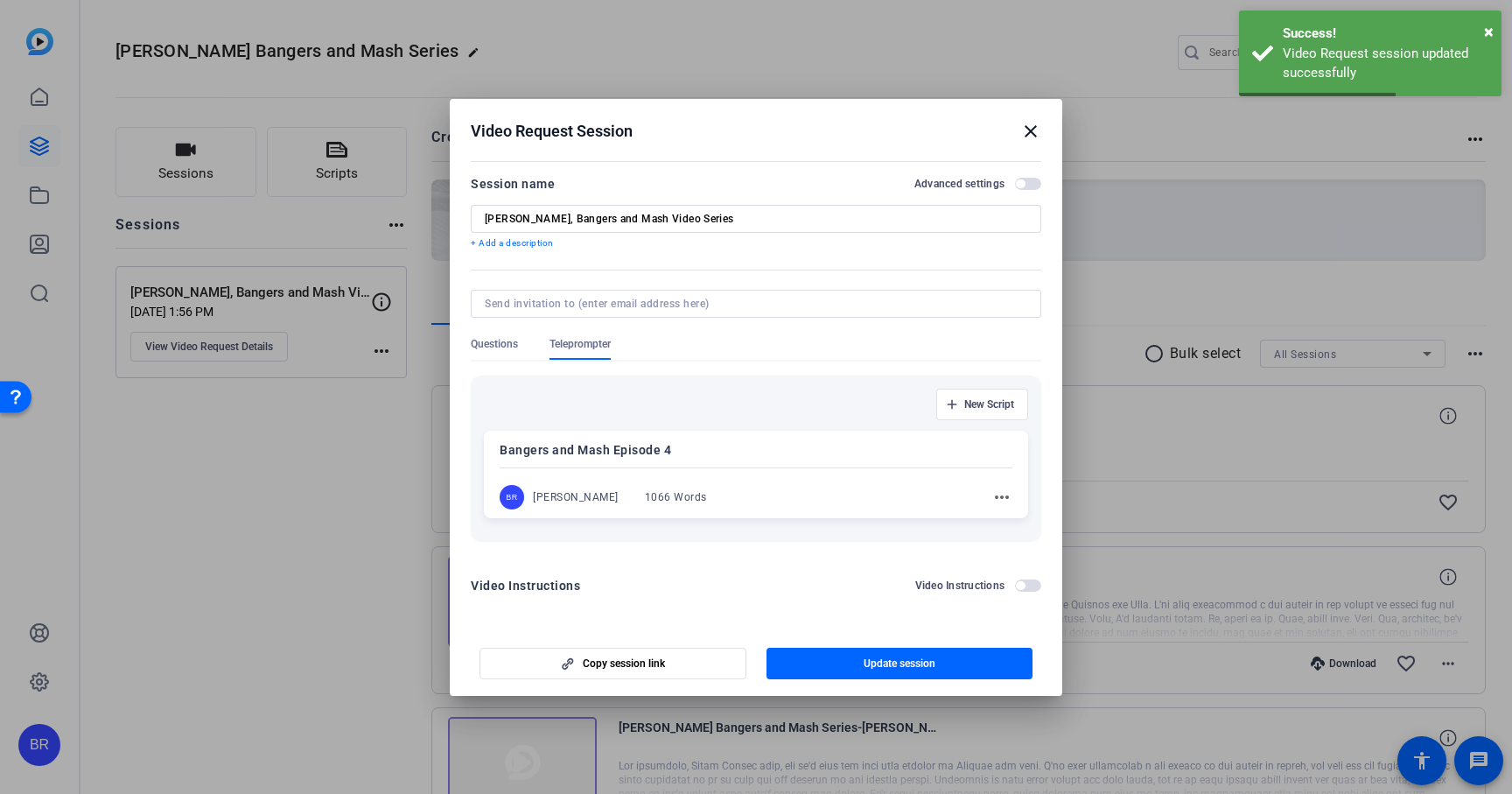
click at [1034, 132] on mat-icon "close" at bounding box center [1030, 131] width 21 height 21
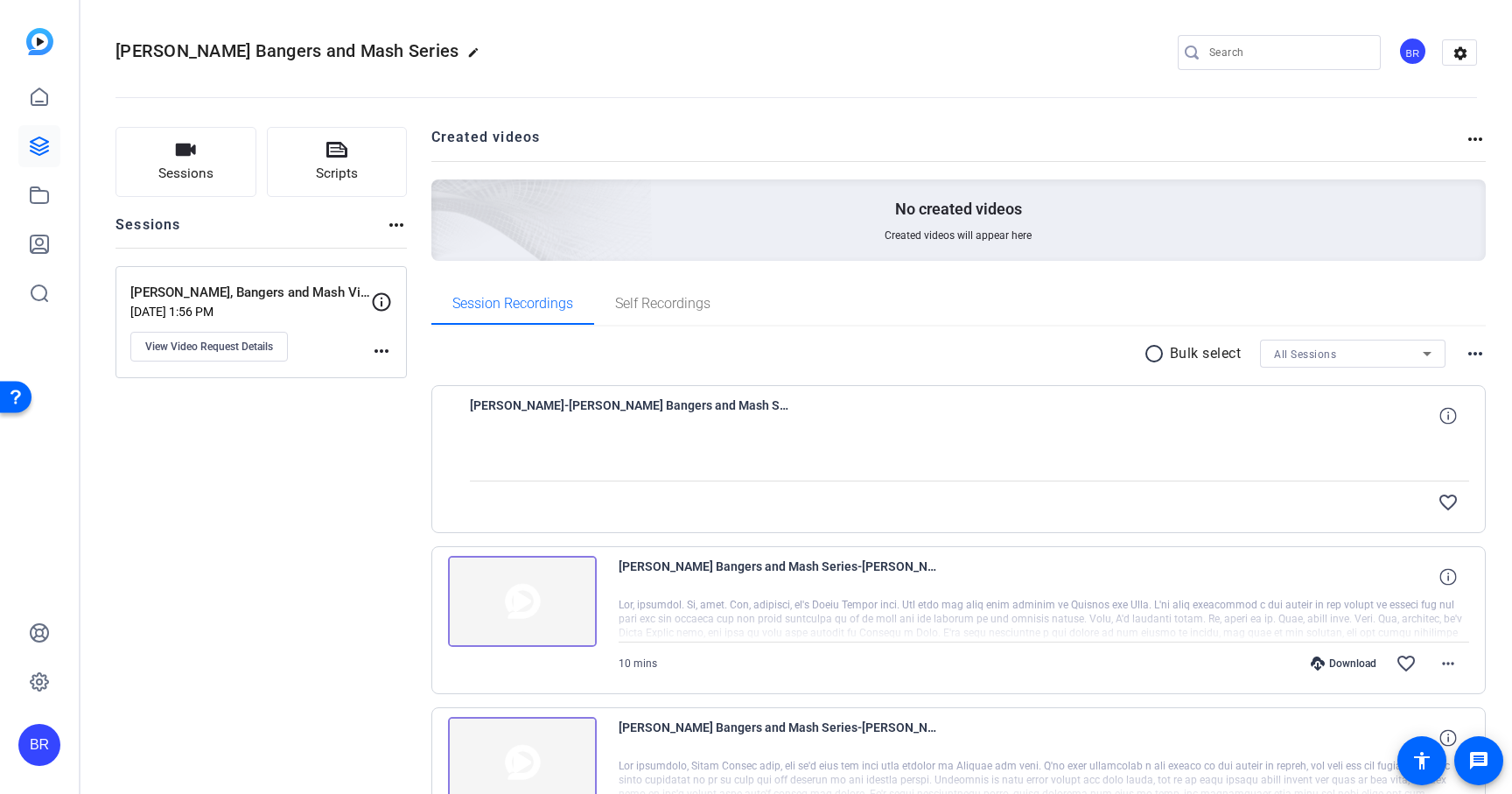
click at [1414, 50] on div "BR" at bounding box center [1412, 51] width 29 height 29
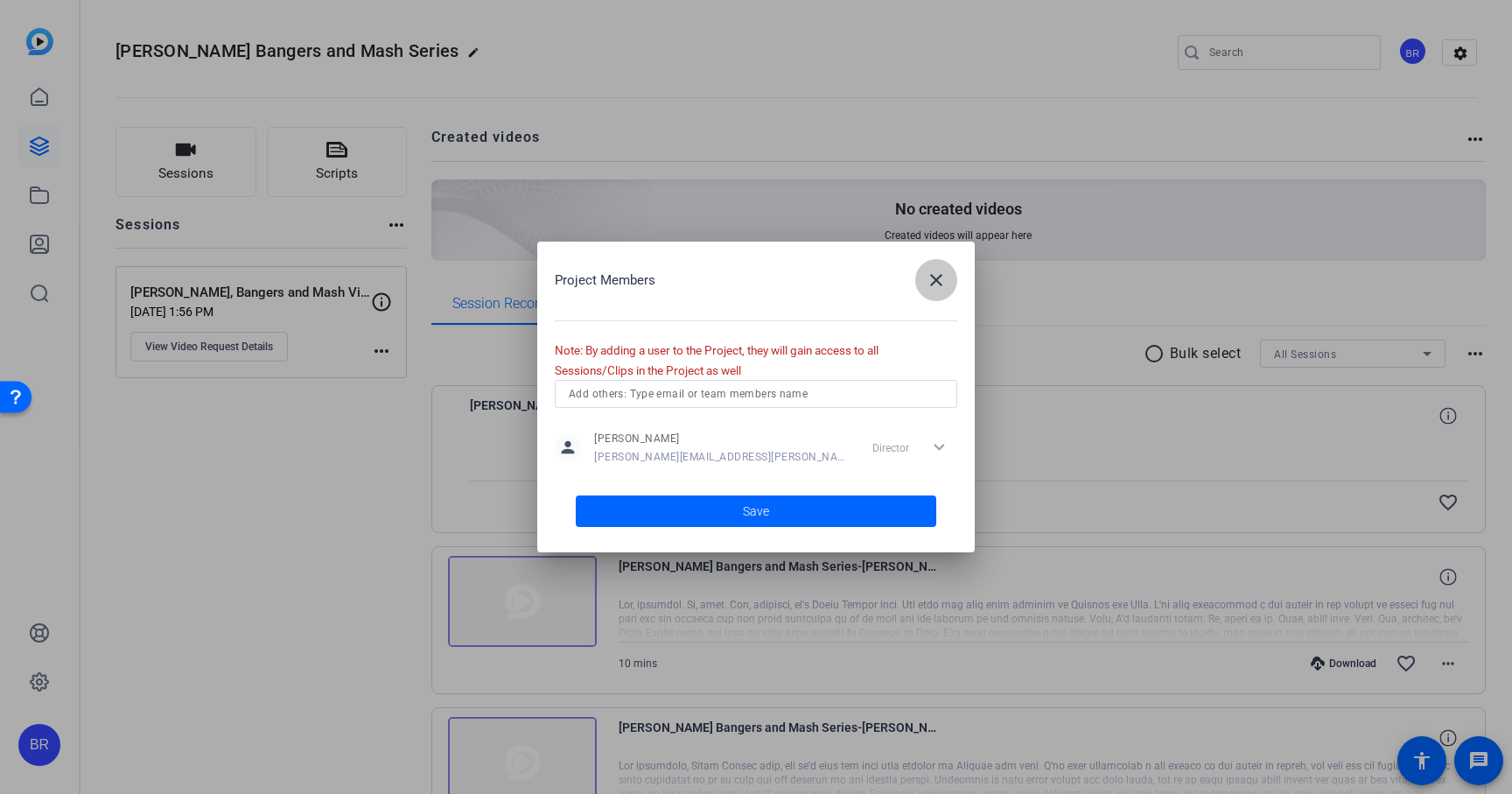
click at [934, 282] on mat-icon "close" at bounding box center [936, 281] width 21 height 21
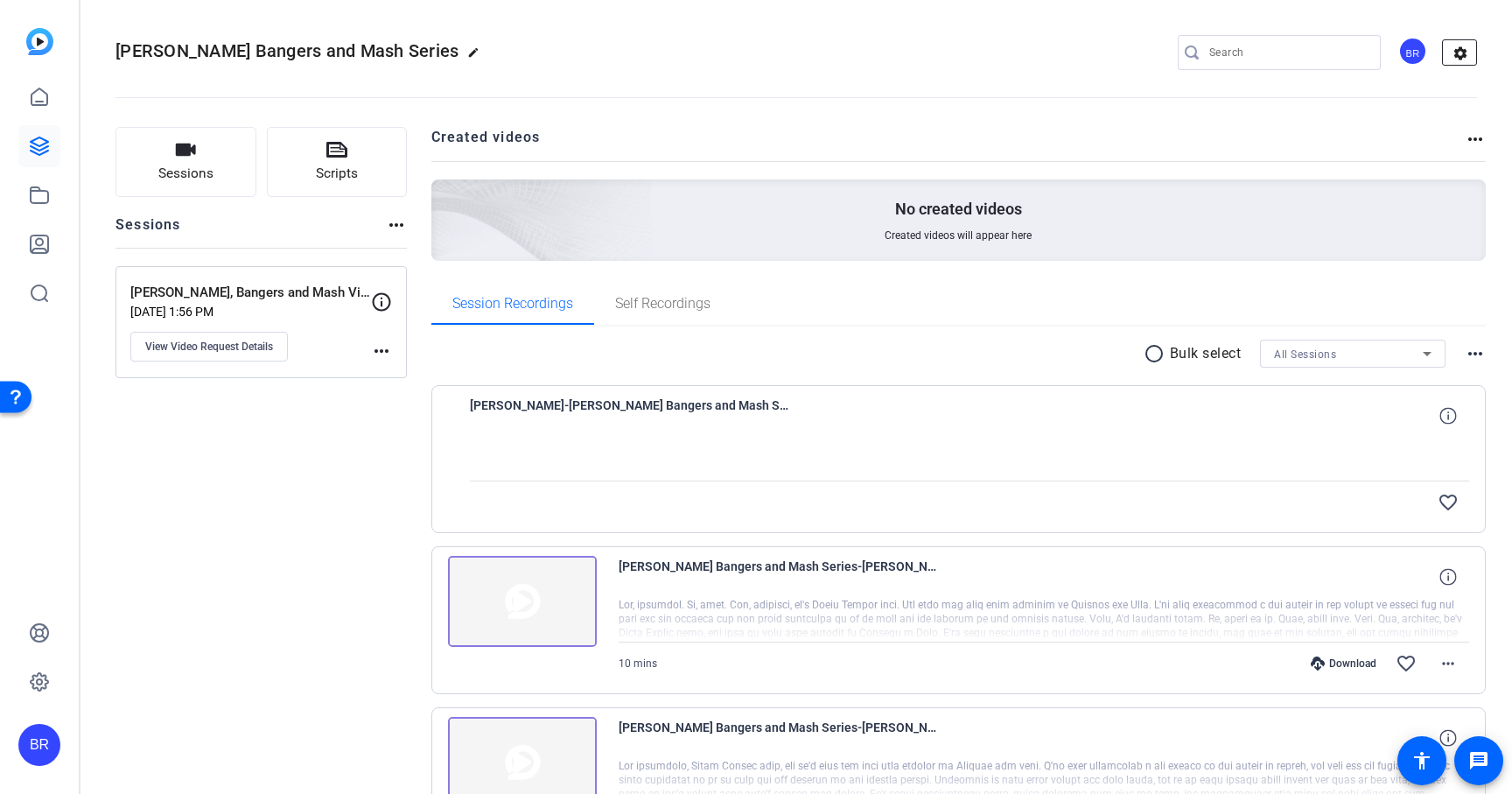
click at [1468, 41] on mat-icon "settings" at bounding box center [1460, 53] width 35 height 27
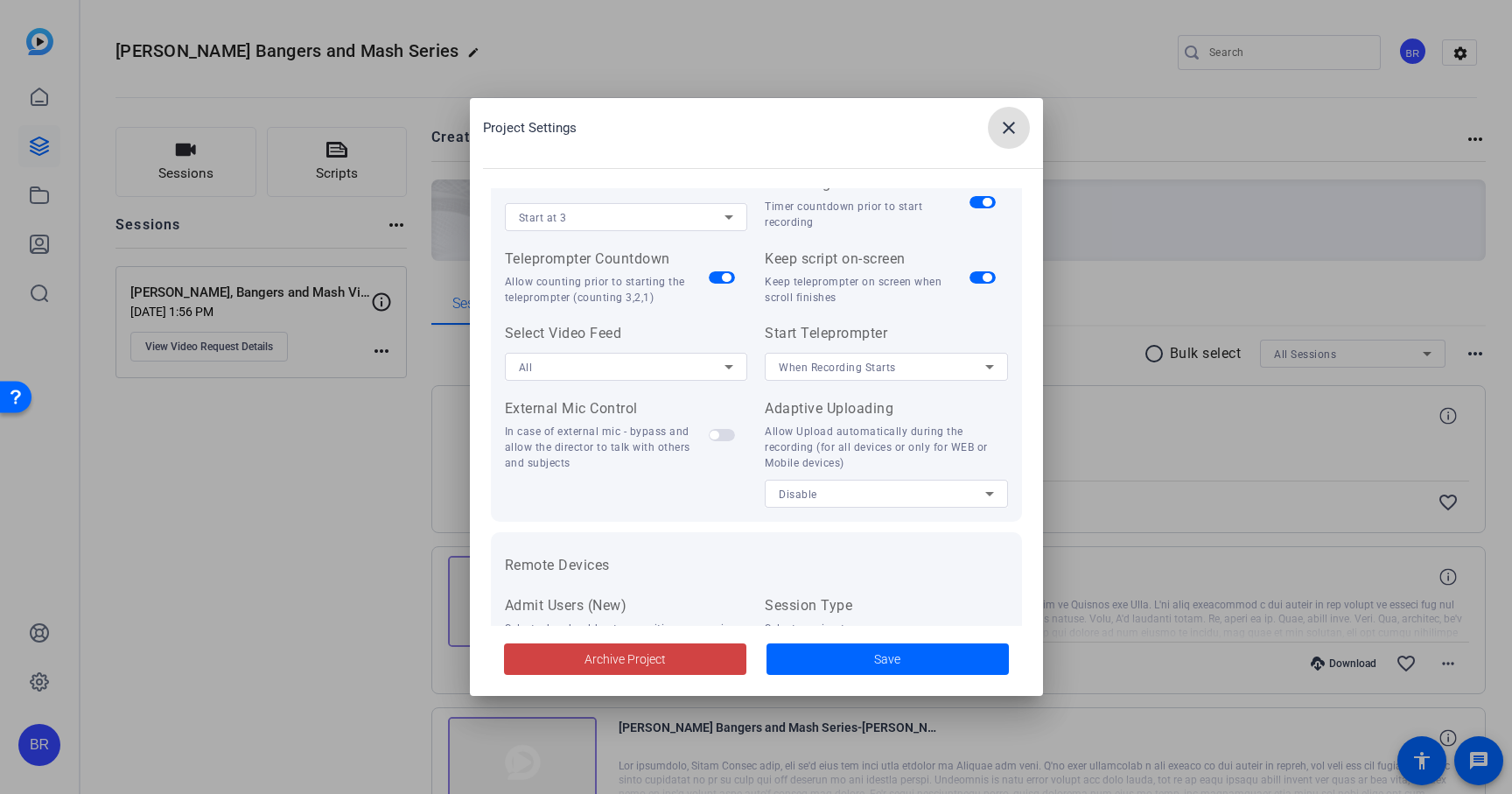
scroll to position [361, 0]
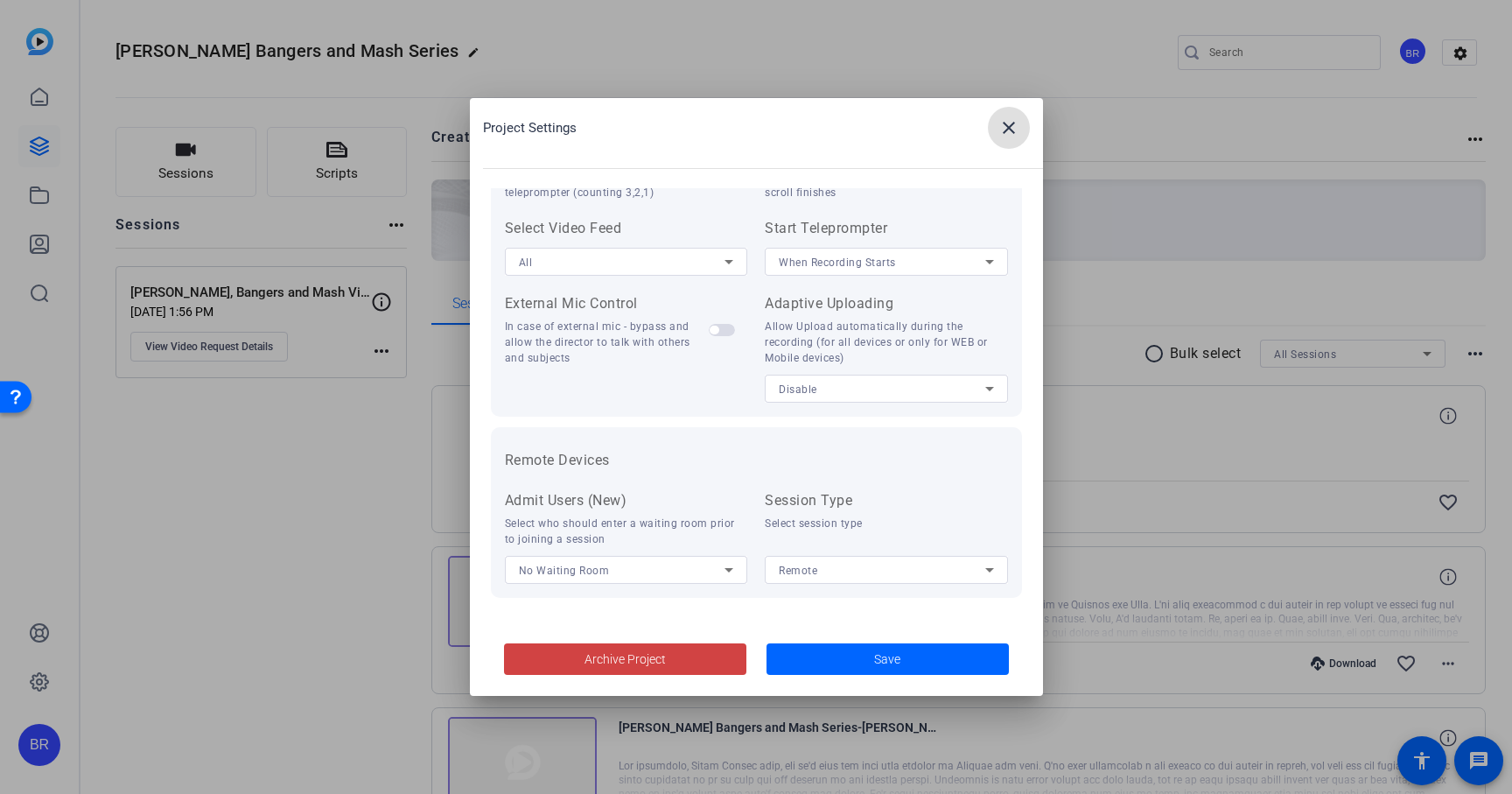
click at [1014, 126] on mat-icon "close" at bounding box center [1008, 127] width 21 height 21
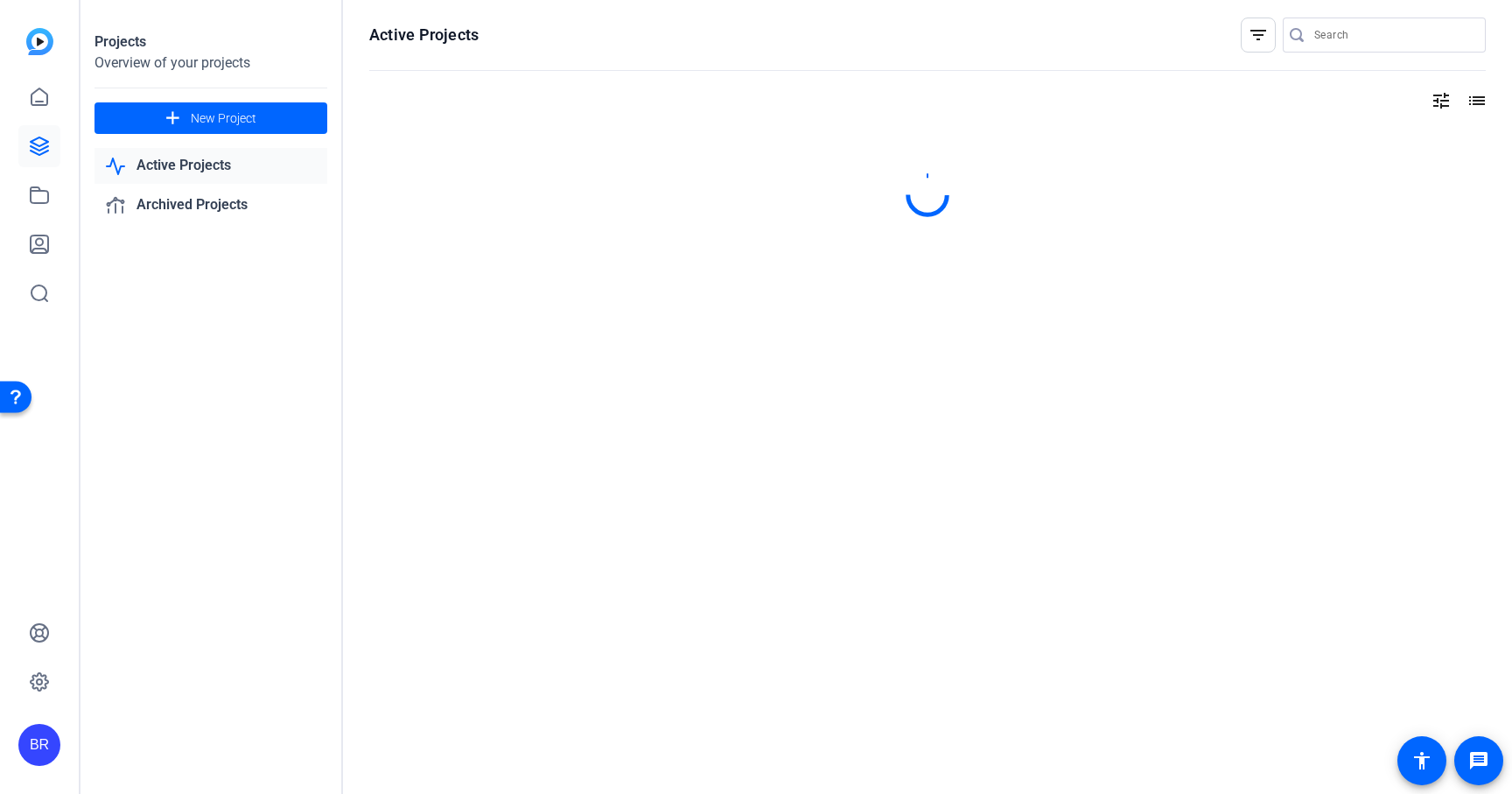
click at [670, 123] on div "Active Projects filter_list tune list" at bounding box center [928, 397] width 1169 height 794
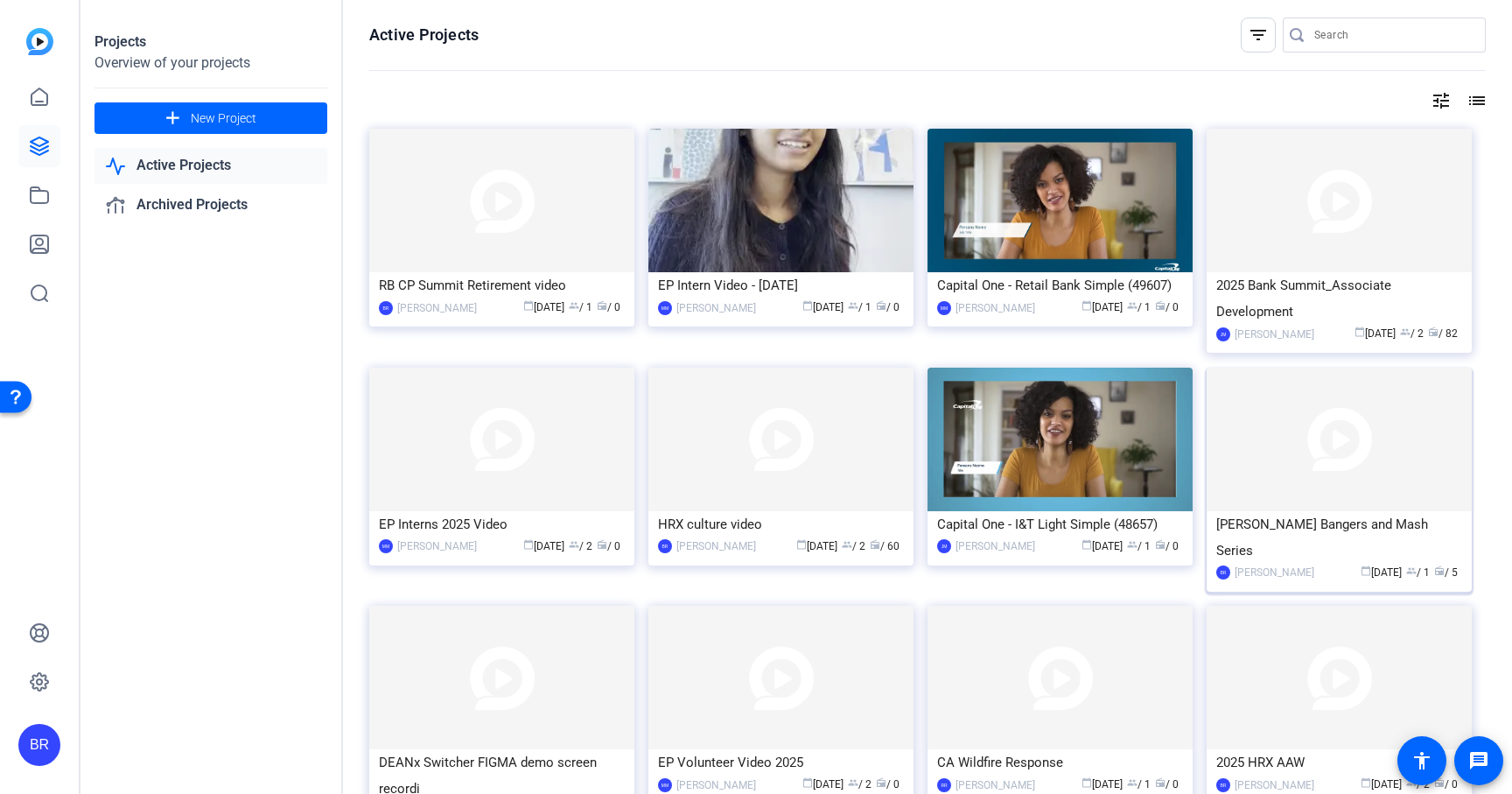
click at [1271, 544] on div "Beckie Harris Bangers and Mash Series" at bounding box center [1339, 537] width 246 height 52
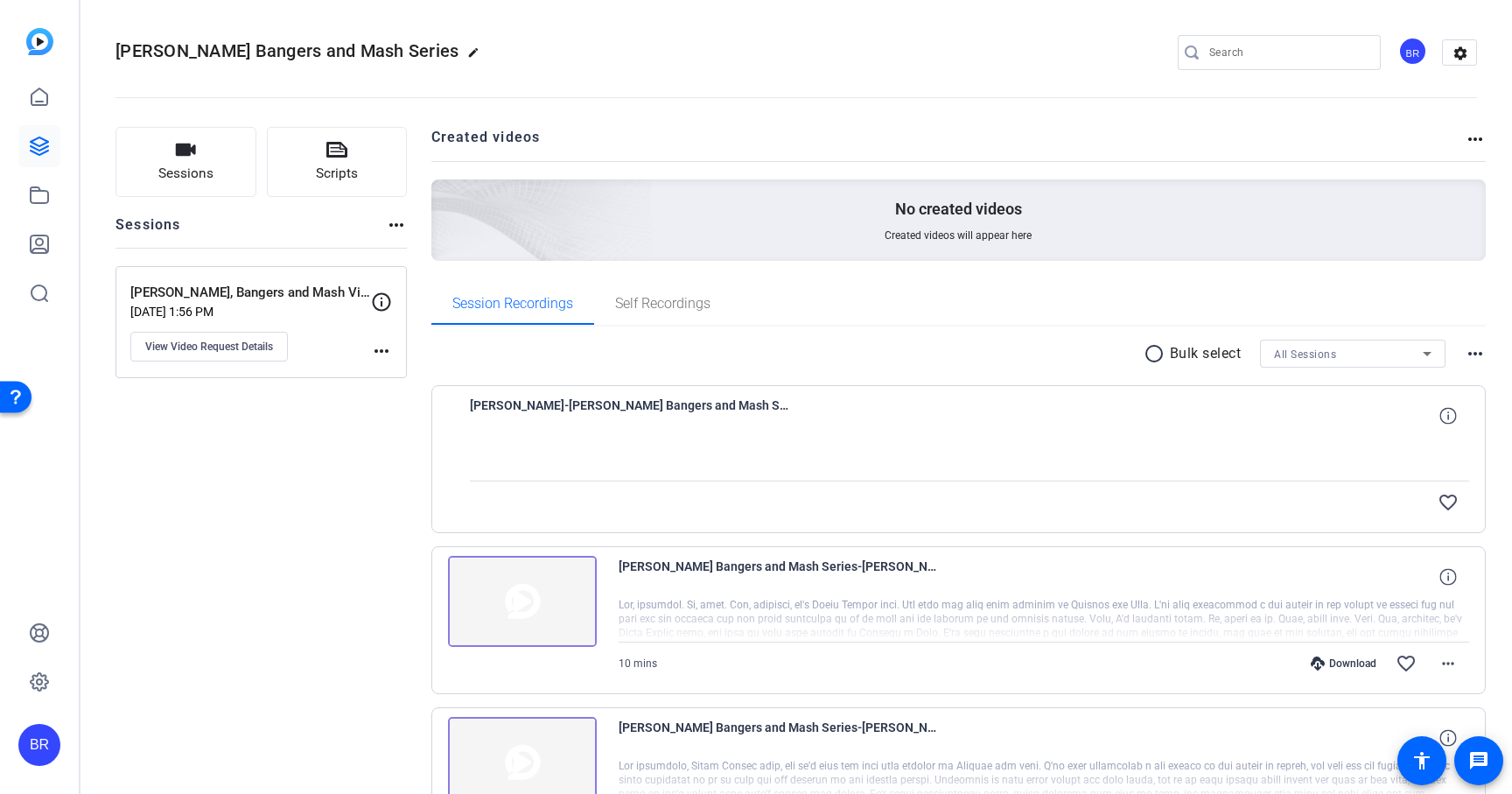
click at [792, 448] on div at bounding box center [969, 458] width 1000 height 44
click at [884, 23] on div "Beckie Harris Bangers and Mash Series edit BR settings" at bounding box center [796, 52] width 1361 height 132
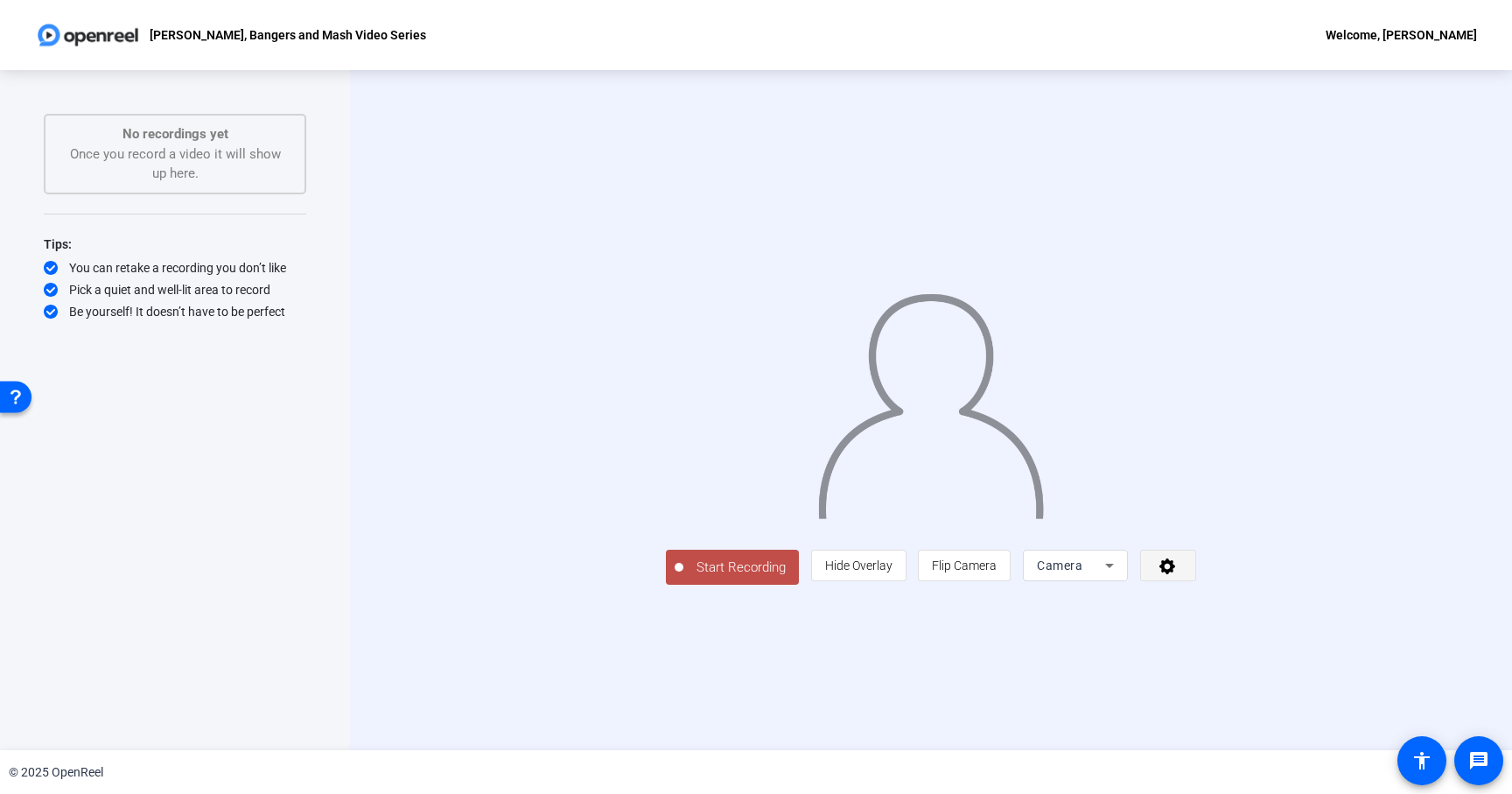
click at [1175, 574] on icon at bounding box center [1167, 566] width 16 height 16
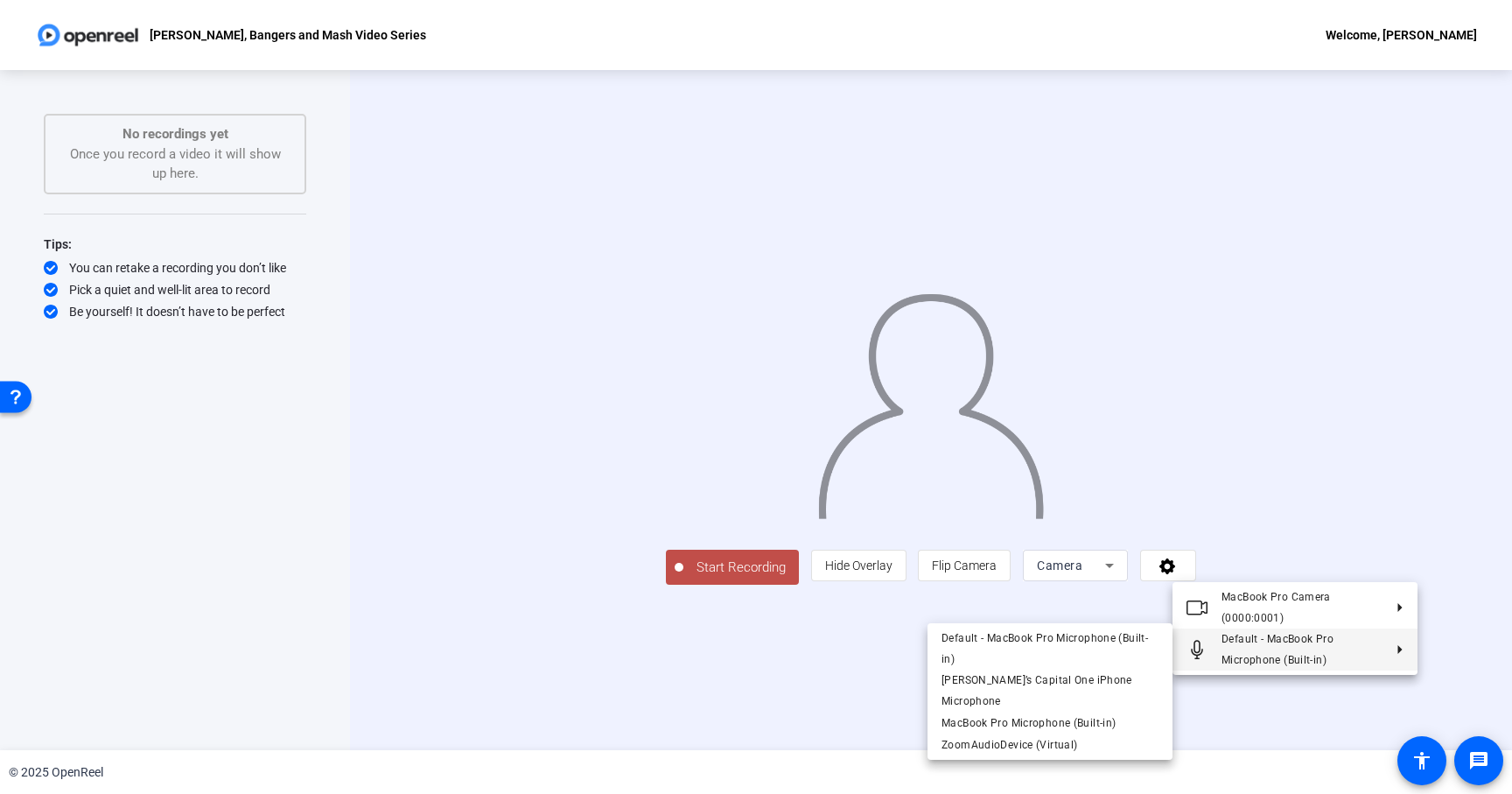
click at [762, 701] on div at bounding box center [756, 397] width 1512 height 794
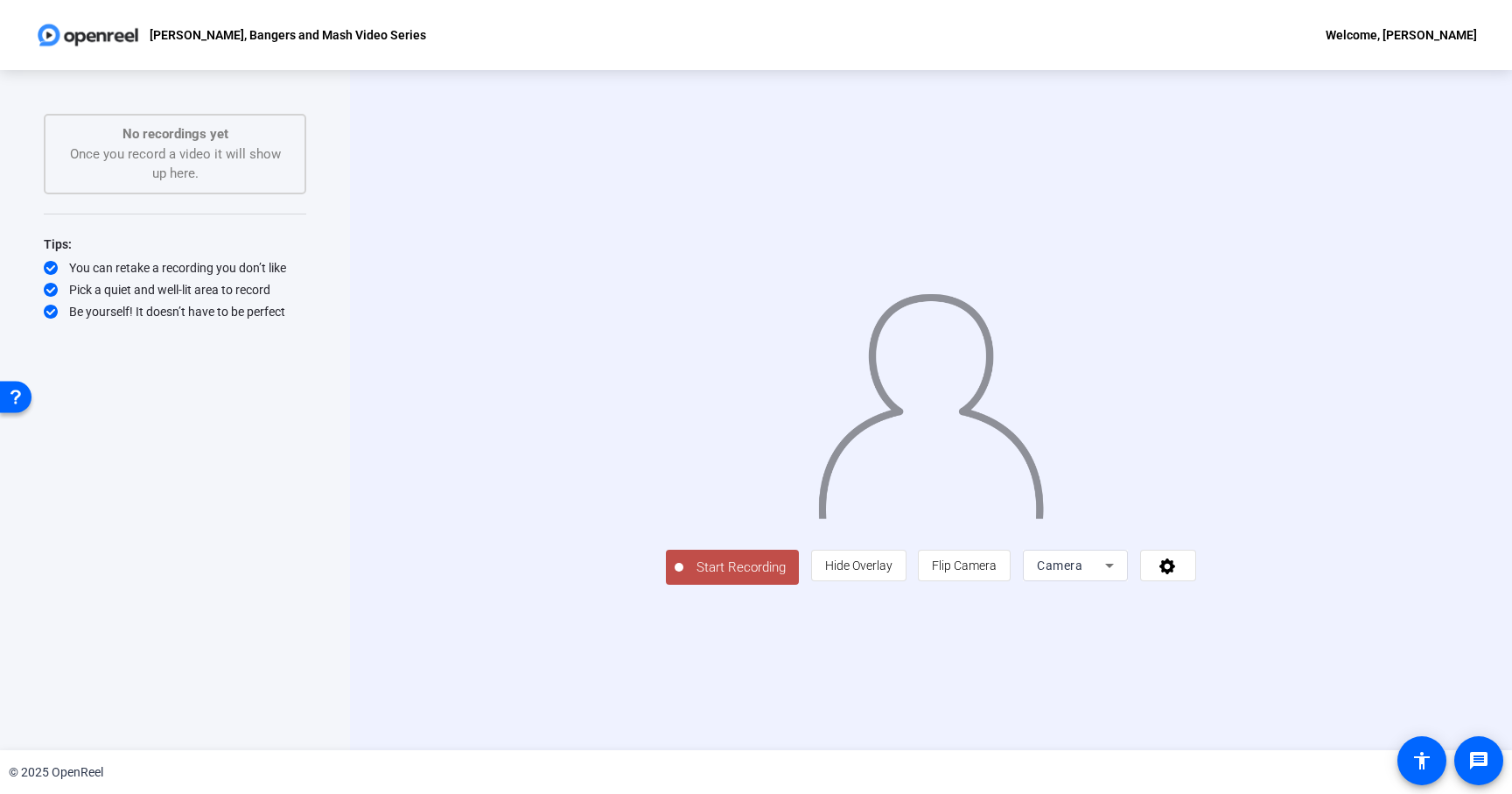
click at [683, 578] on span "Start Recording" at bounding box center [741, 567] width 116 height 20
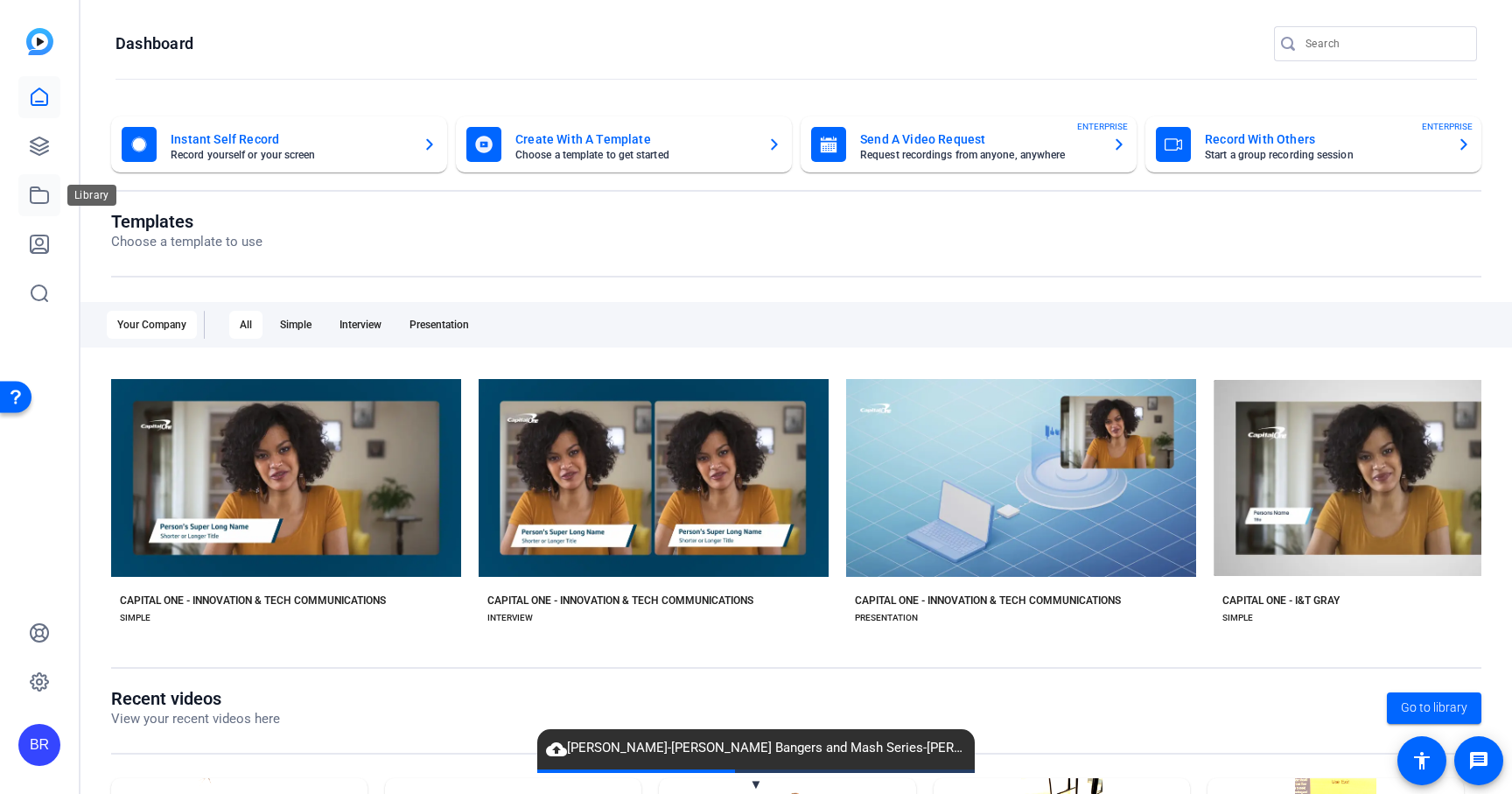
click at [30, 189] on icon at bounding box center [39, 195] width 17 height 16
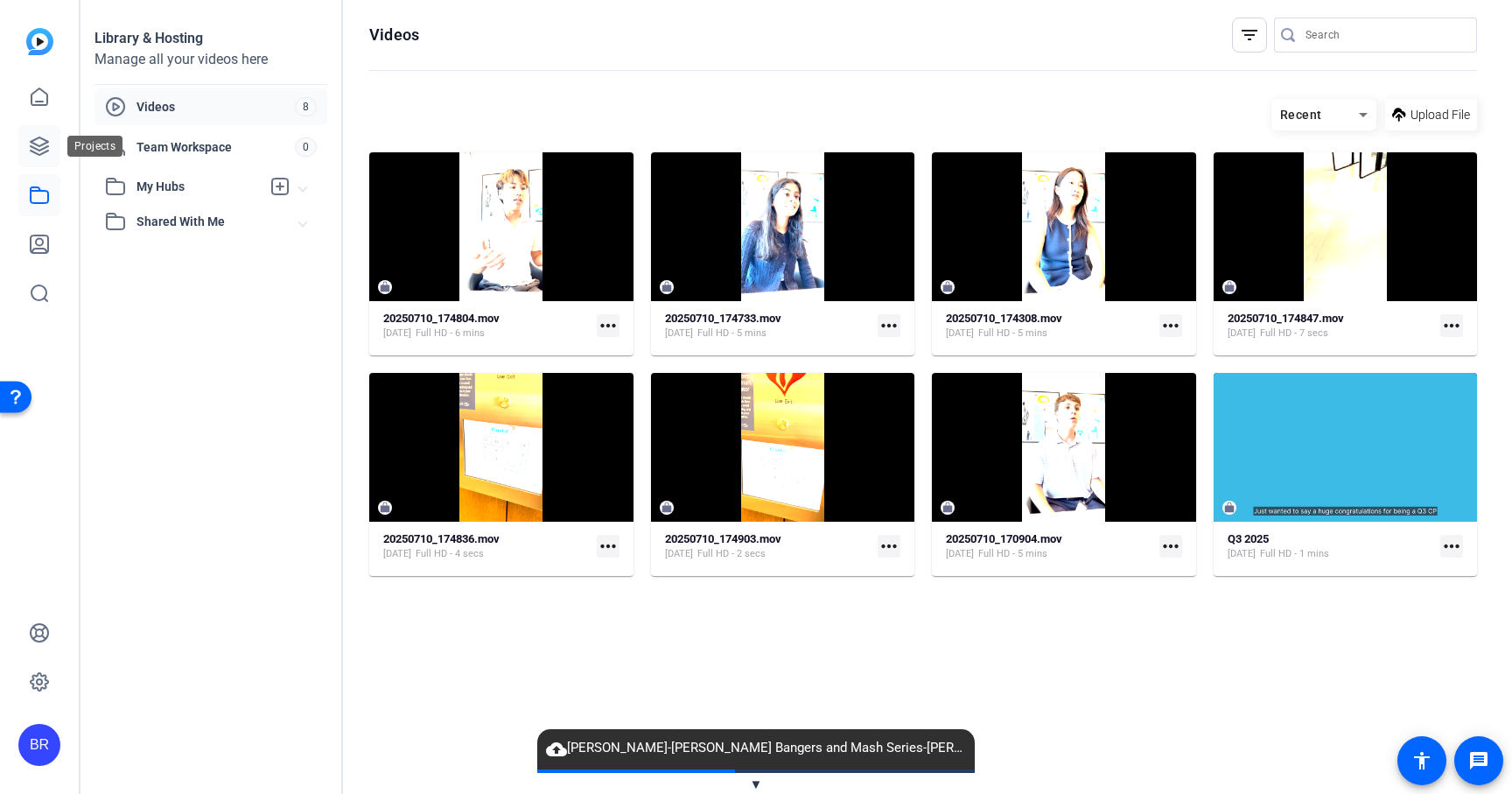
click at [27, 149] on link at bounding box center [39, 146] width 42 height 42
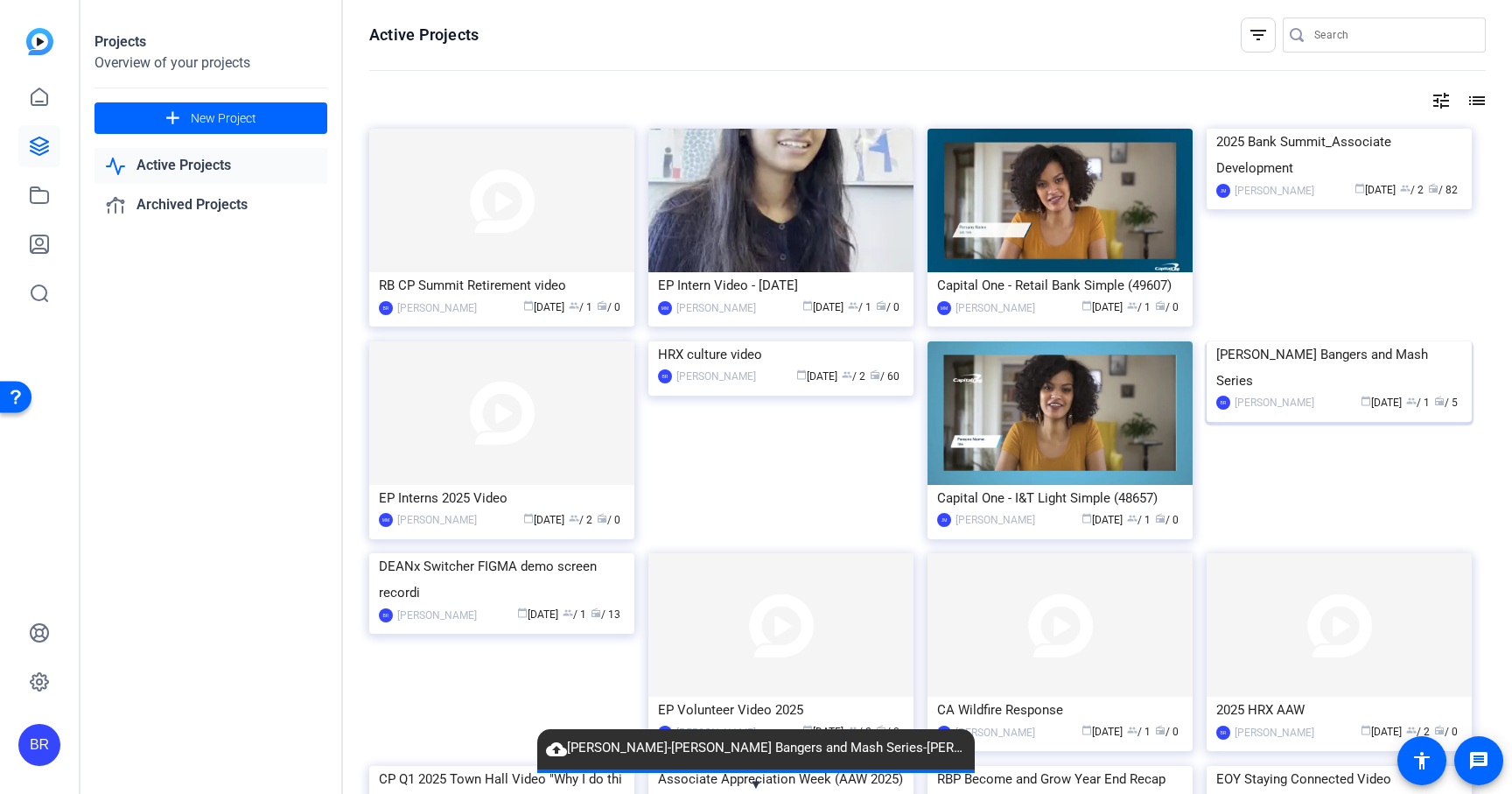
click at [1260, 394] on div "Beckie Harris Bangers and Mash Series" at bounding box center [1339, 367] width 246 height 52
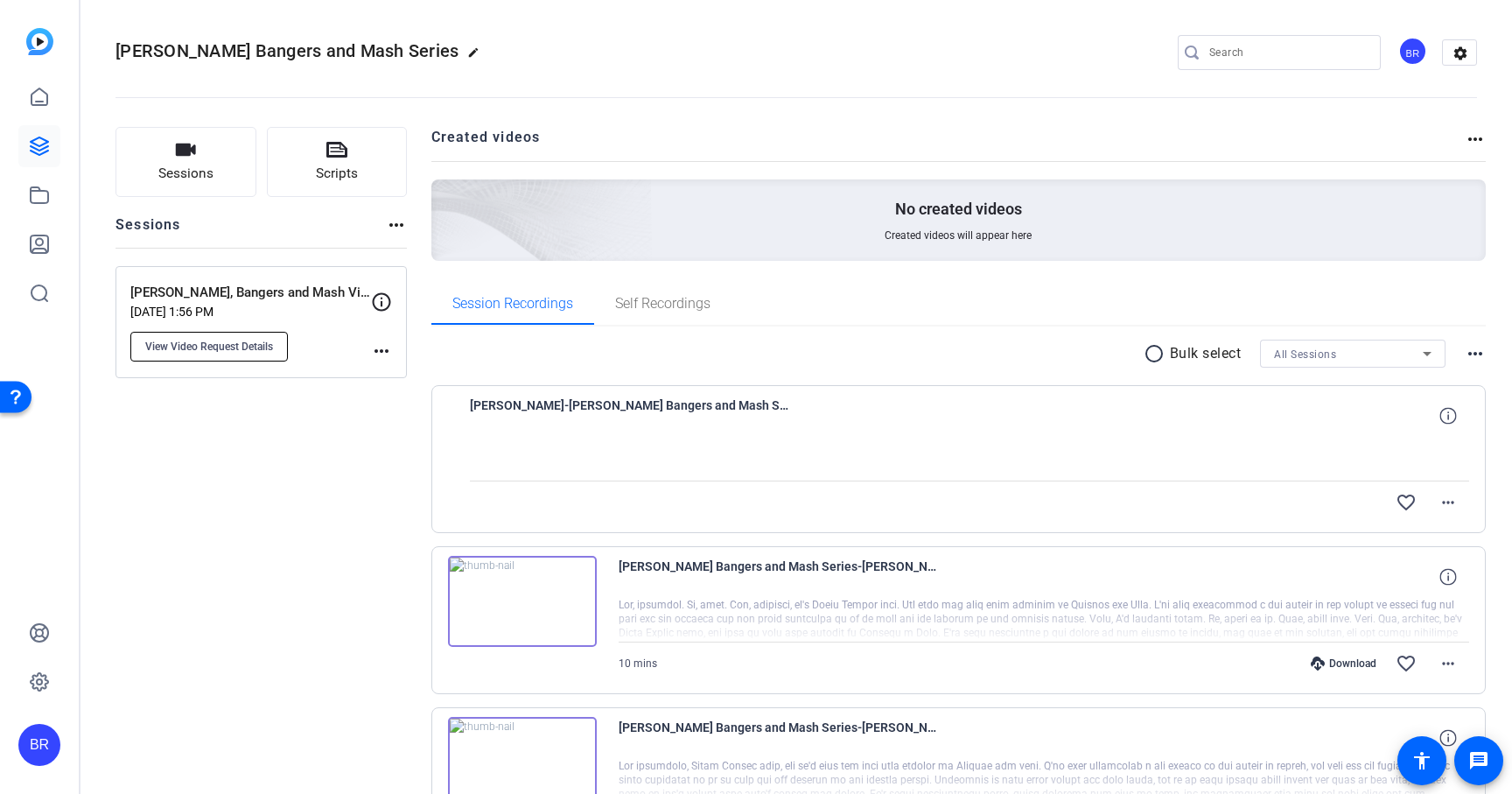
click at [246, 352] on span "View Video Request Details" at bounding box center [209, 346] width 127 height 14
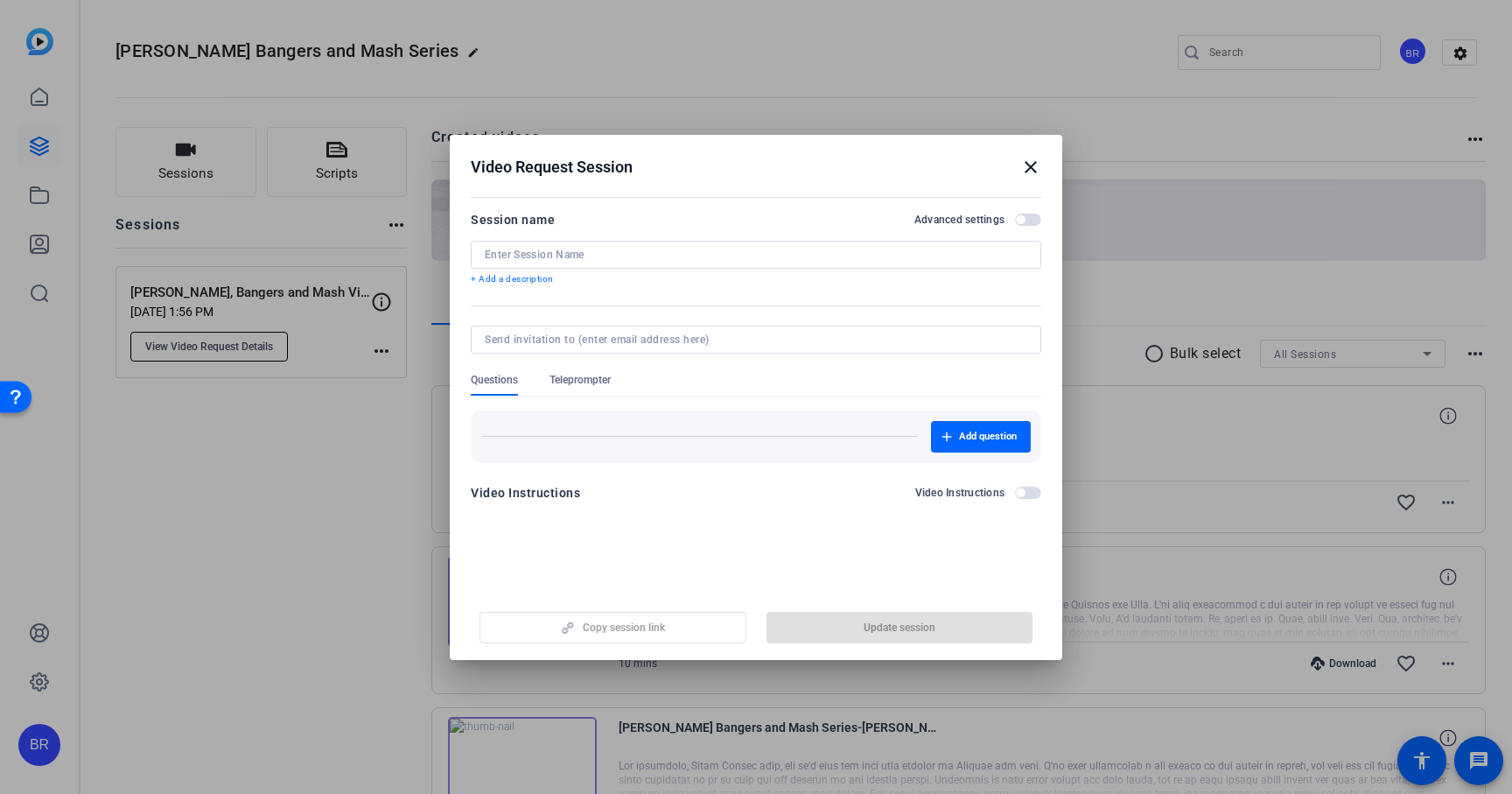
type input "[PERSON_NAME], Bangers and Mash Video Series"
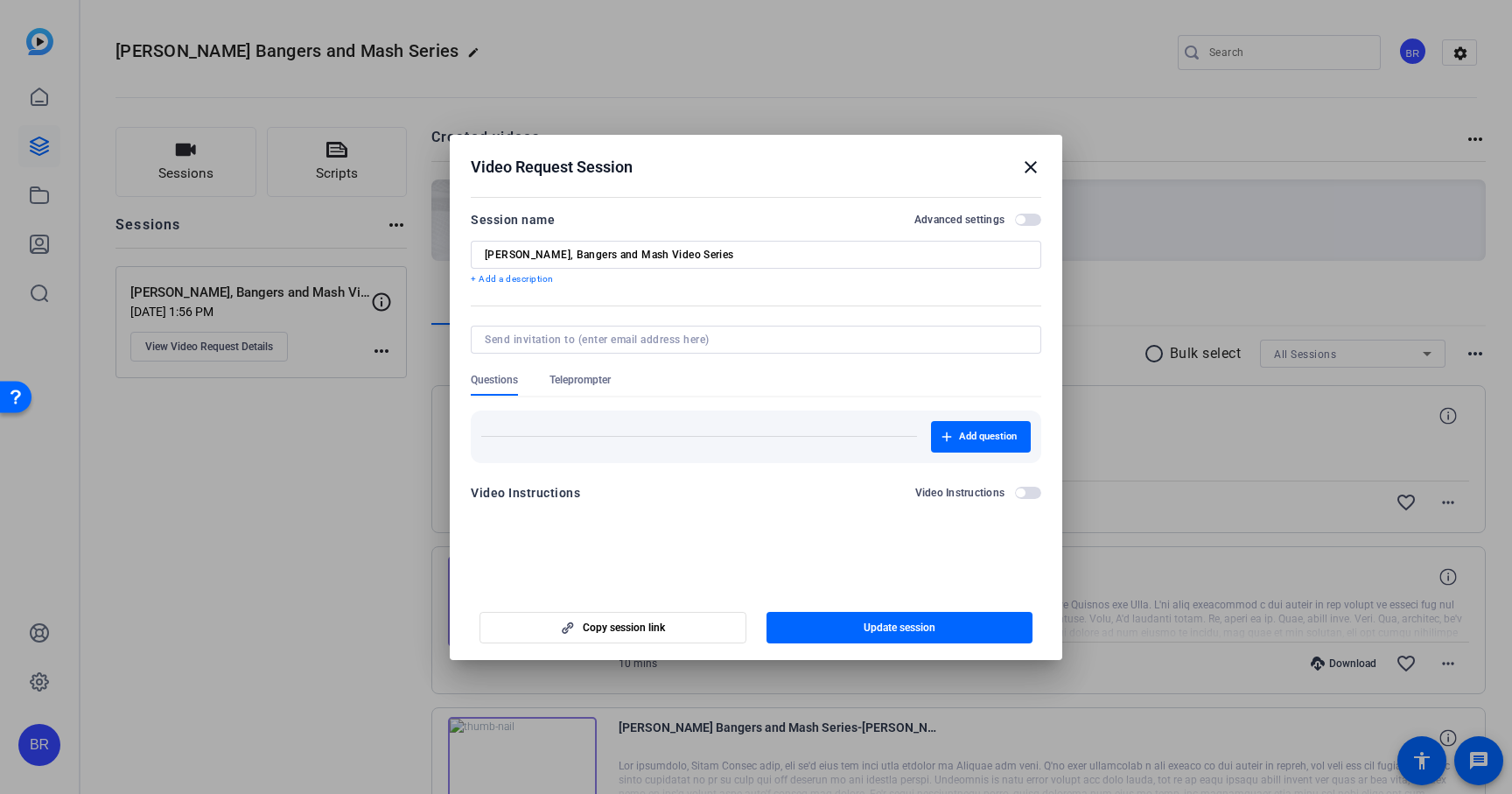
click at [599, 380] on span "Teleprompter" at bounding box center [580, 379] width 61 height 14
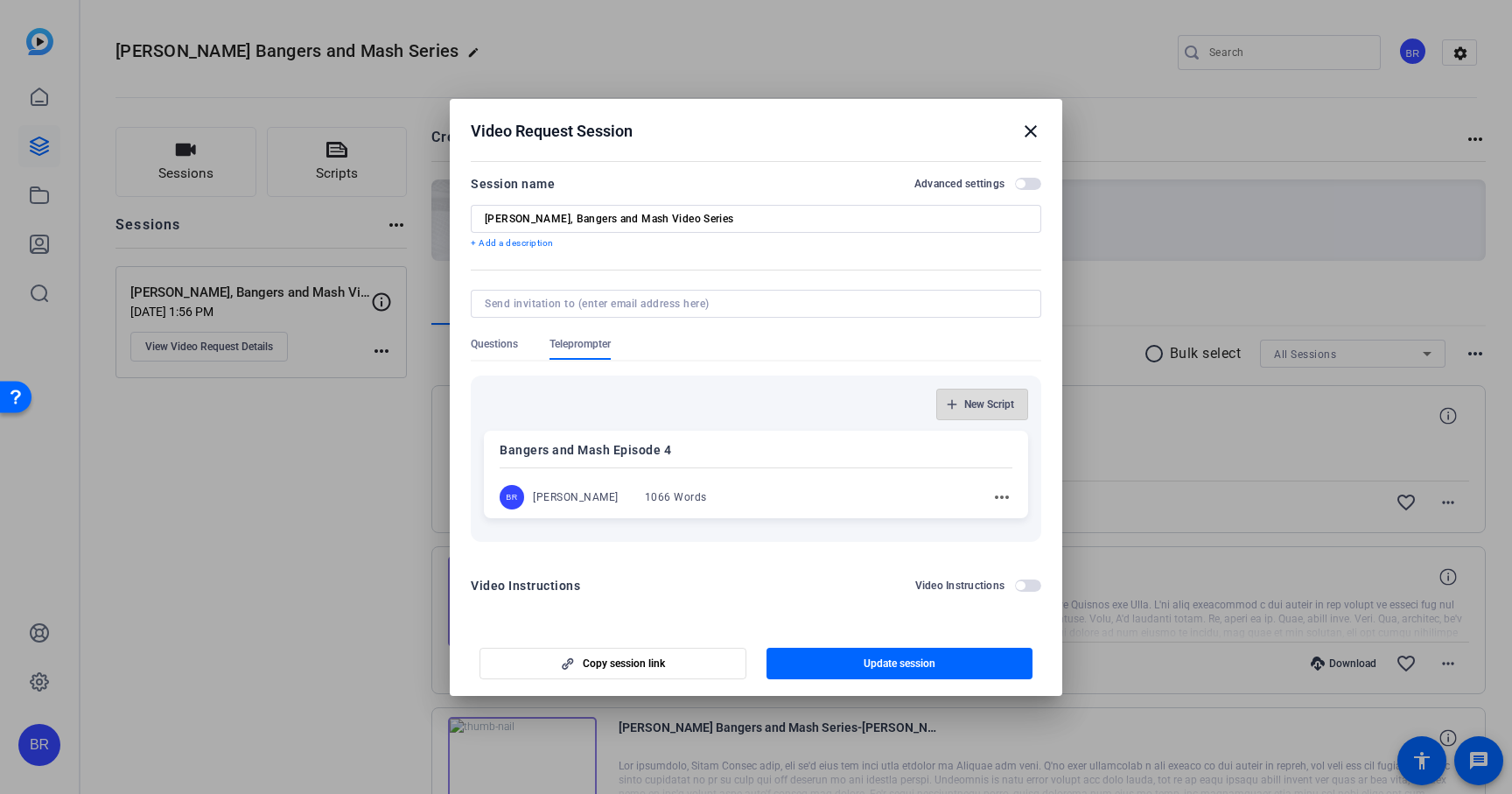
click at [987, 410] on span "New Script" at bounding box center [989, 404] width 49 height 14
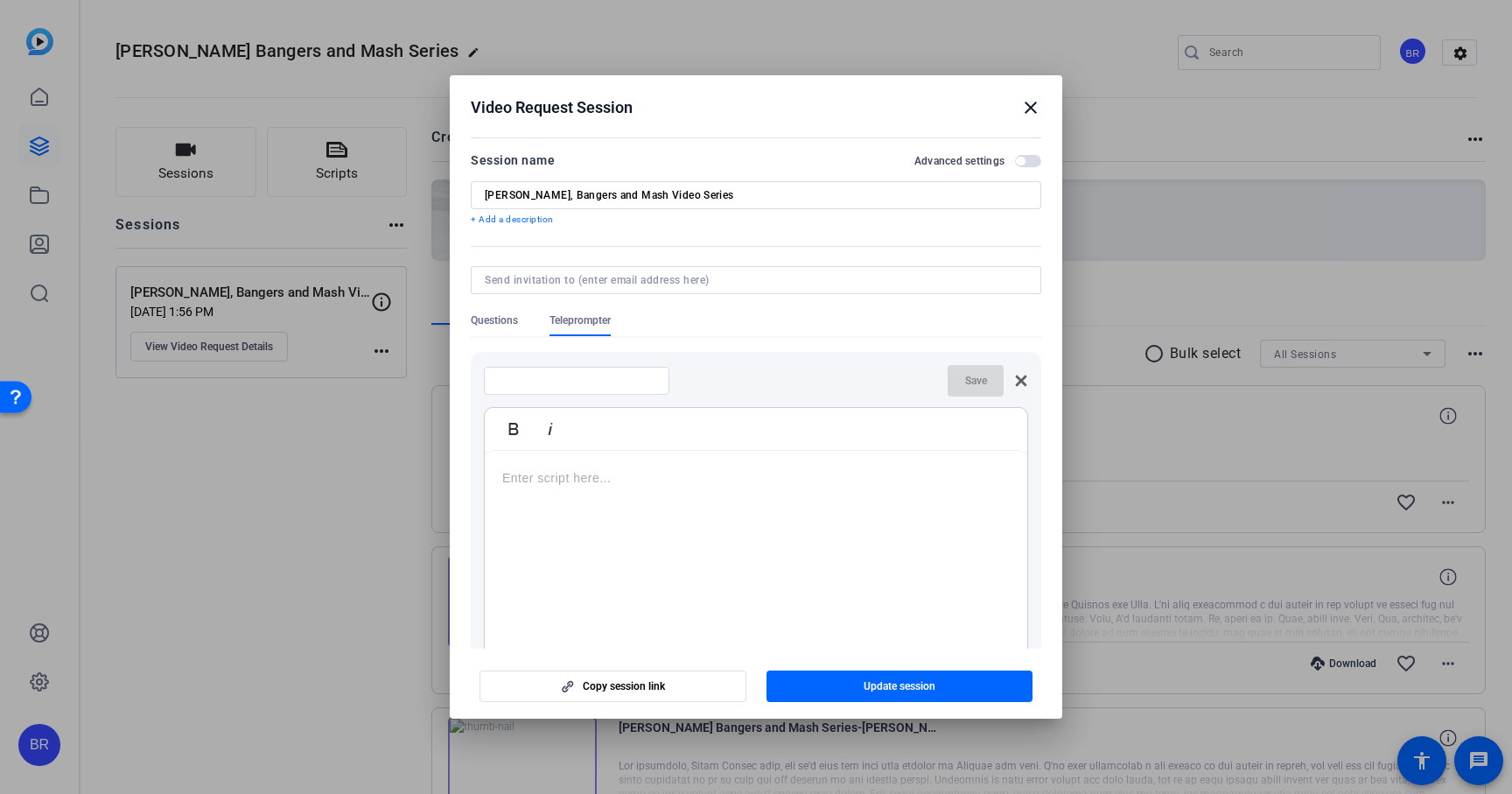
click at [581, 378] on input at bounding box center [577, 380] width 158 height 14
type input "Bangers and Mash Episode 4"
click at [553, 464] on div at bounding box center [756, 560] width 543 height 219
click at [557, 487] on p at bounding box center [756, 478] width 507 height 19
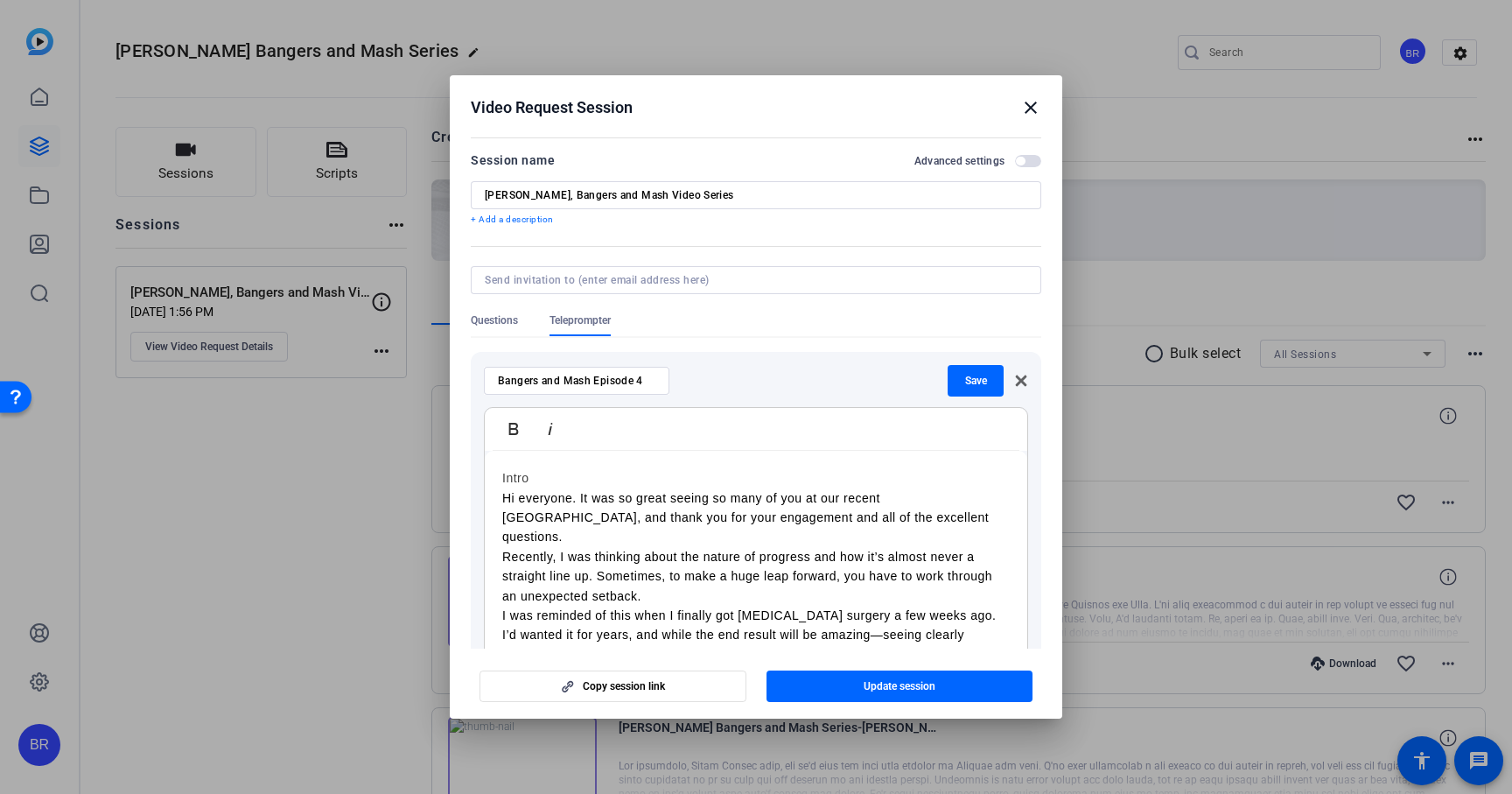
click at [519, 479] on h3 "Intro" at bounding box center [756, 478] width 507 height 19
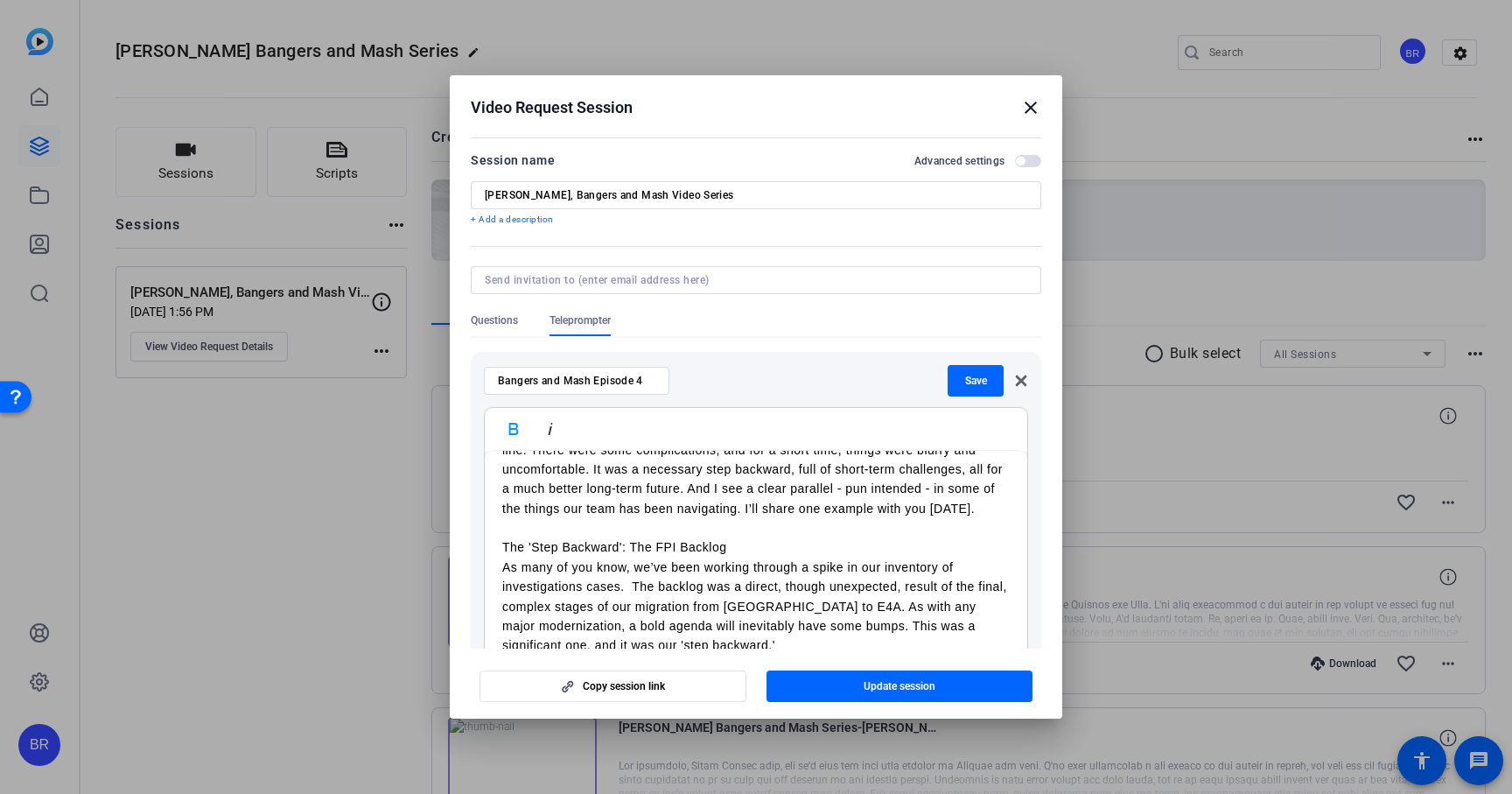
scroll to position [271, 0]
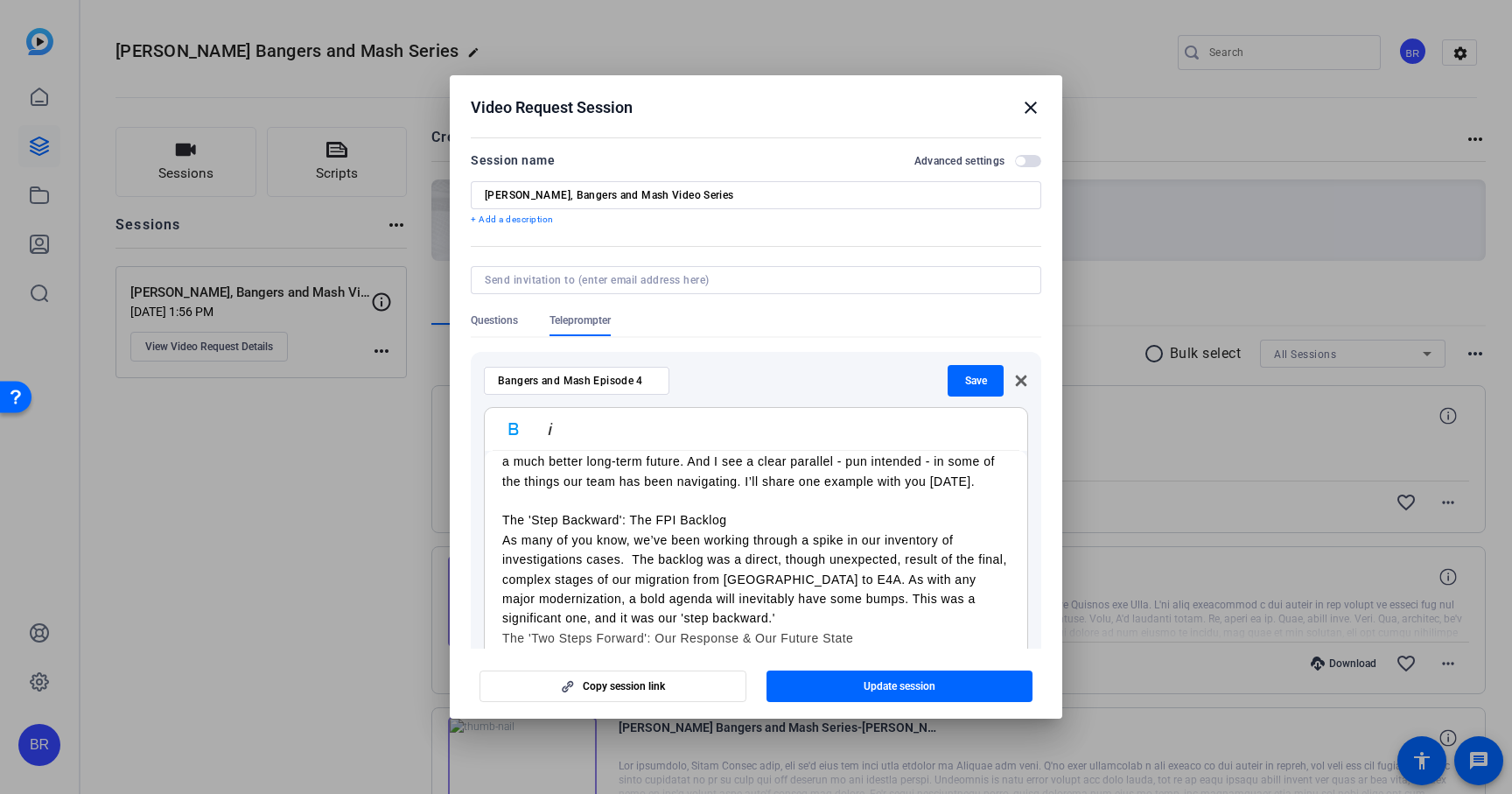
click at [580, 511] on p "The 'Step Backward': The FPI Backlog" at bounding box center [756, 520] width 507 height 19
click at [503, 629] on h3 "The 'Two Steps Forward': Our Response & Our Future State" at bounding box center [756, 638] width 507 height 19
click at [524, 648] on h3 "The 'Two Steps Forward': Our Response & Our Future State" at bounding box center [756, 657] width 507 height 19
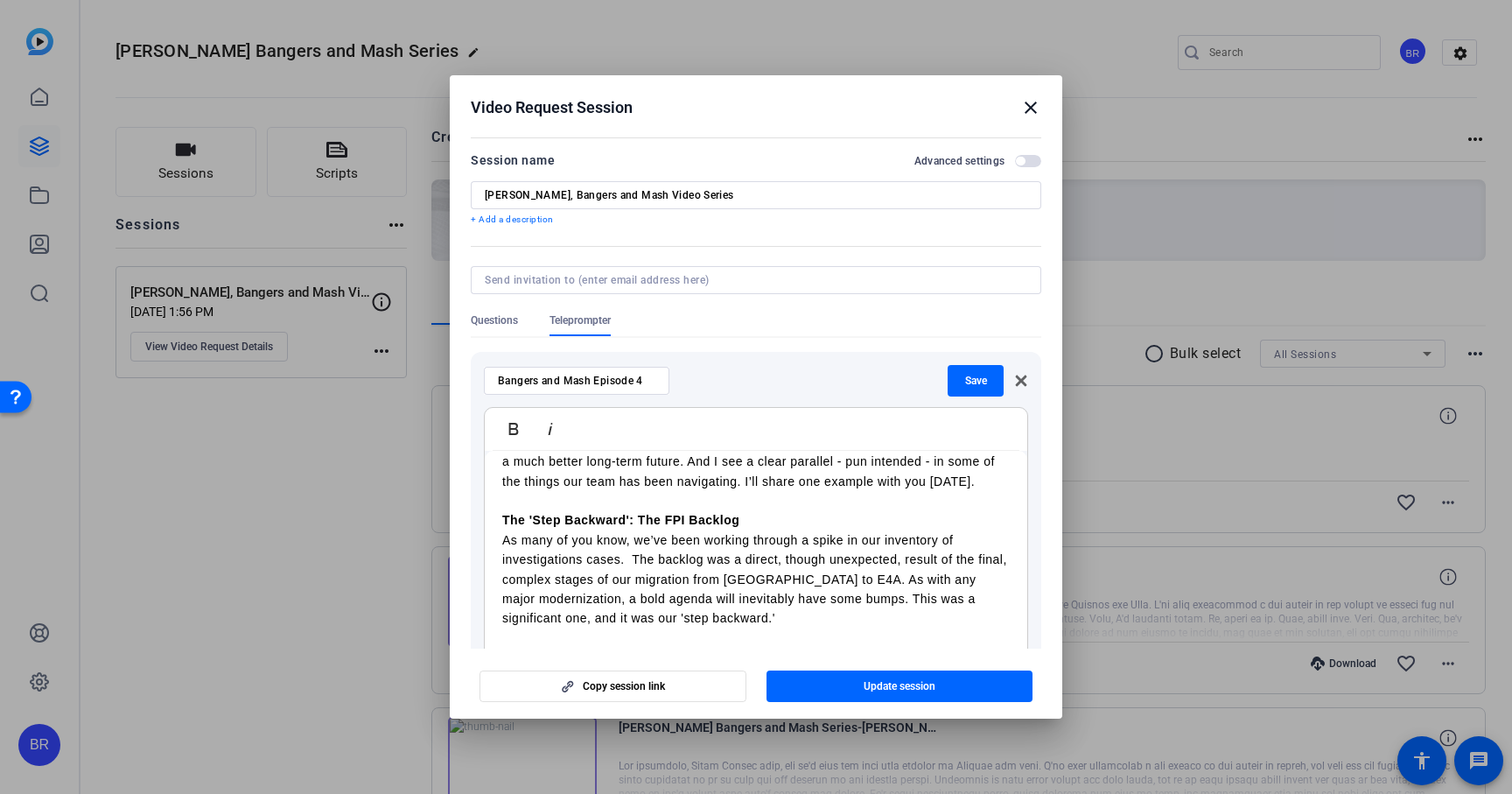
click at [524, 648] on h3 "The 'Two Steps Forward': Our Response & Our Future State" at bounding box center [756, 657] width 507 height 19
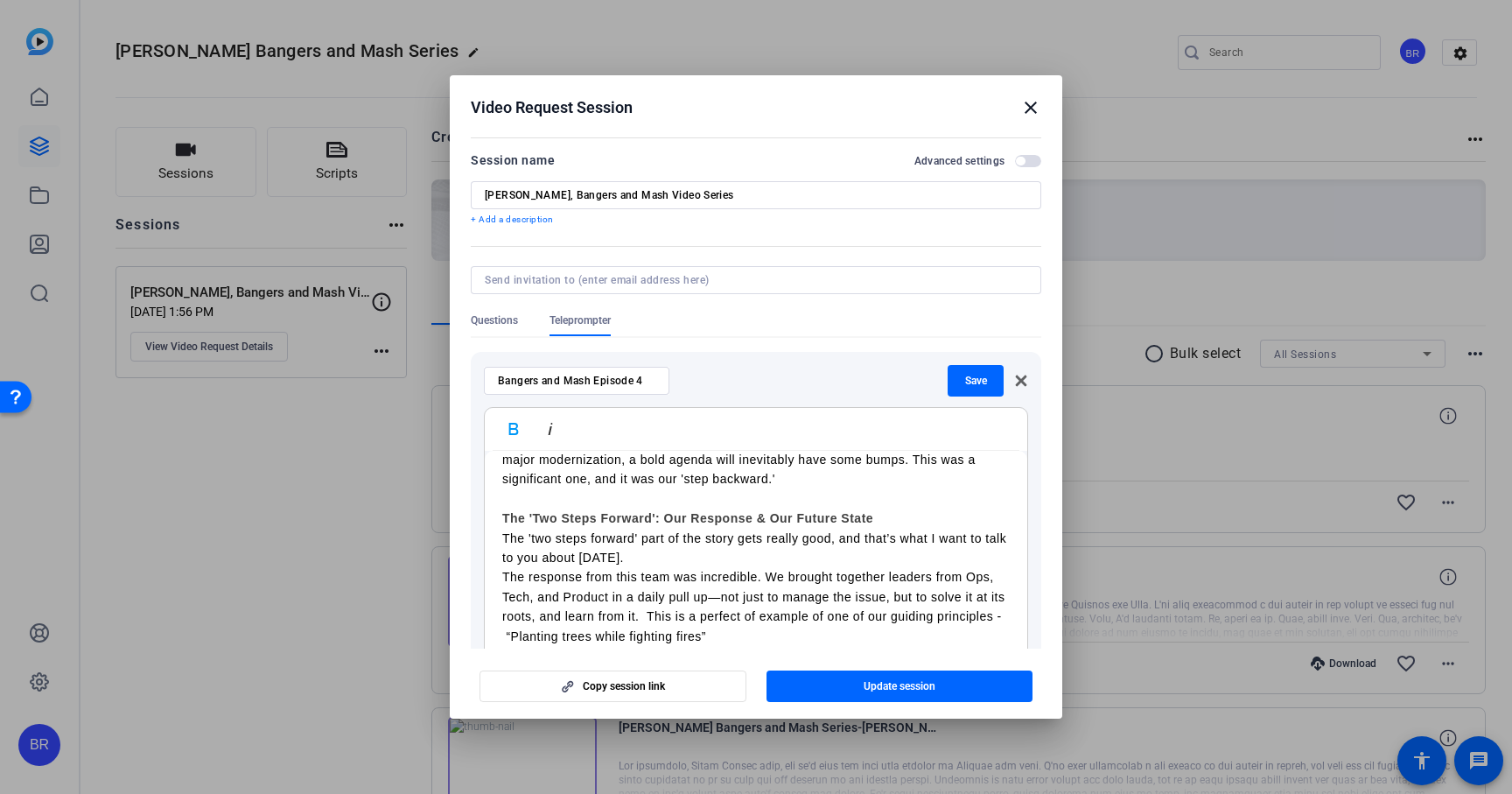
scroll to position [447, 0]
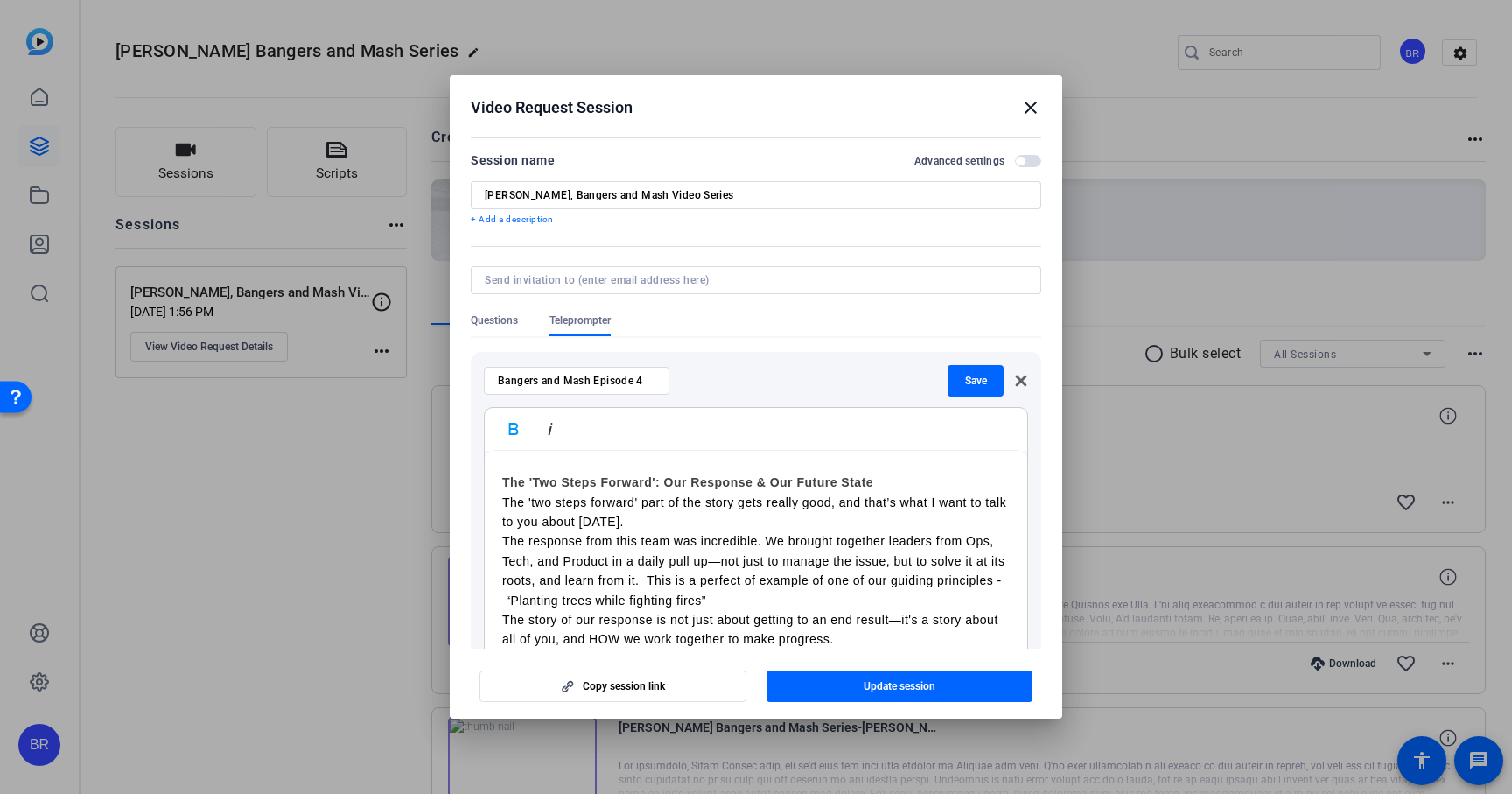
click at [503, 532] on p "The response from this team was incredible. We brought together leaders from Op…" at bounding box center [756, 571] width 507 height 79
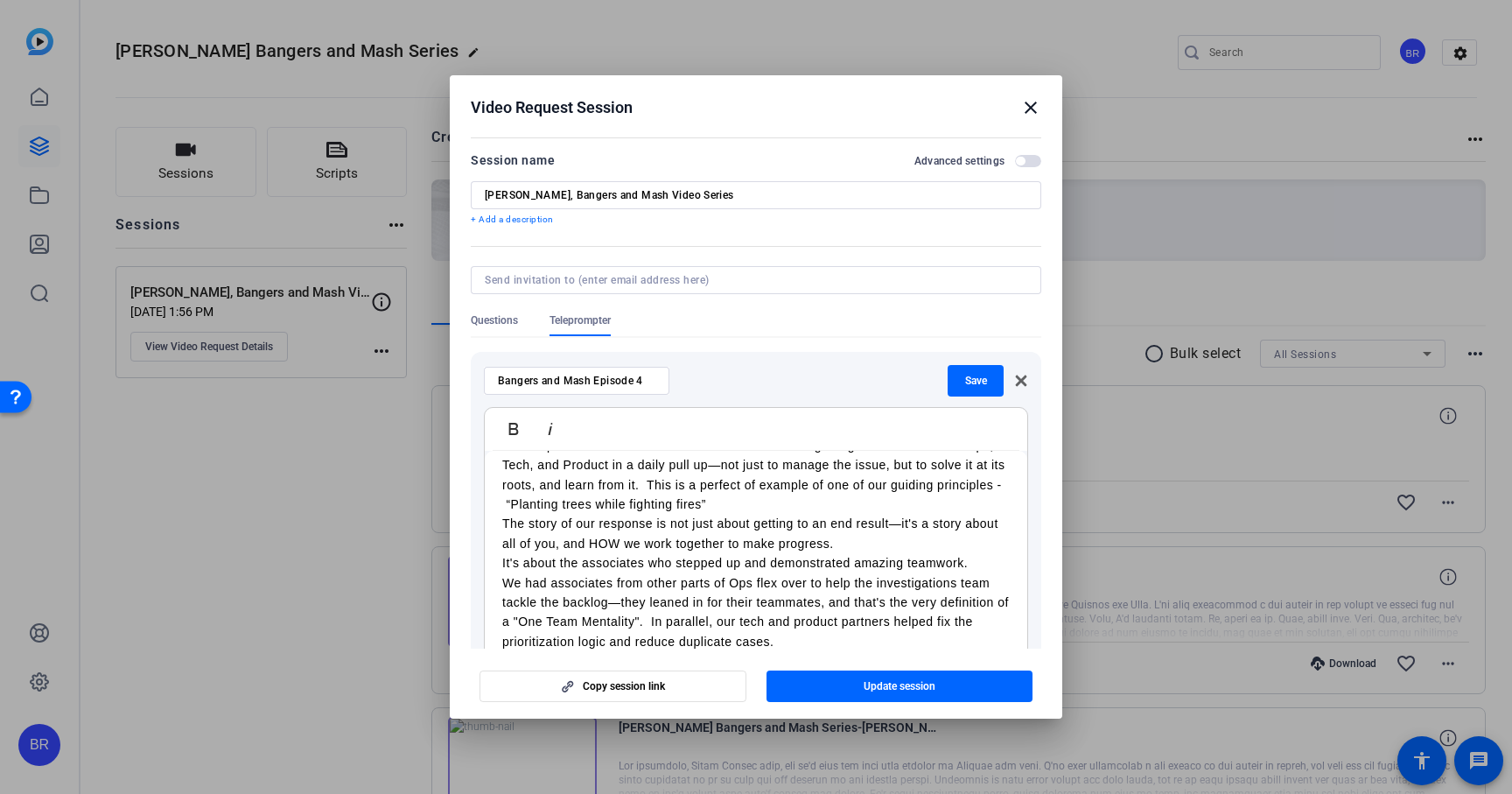
scroll to position [555, 0]
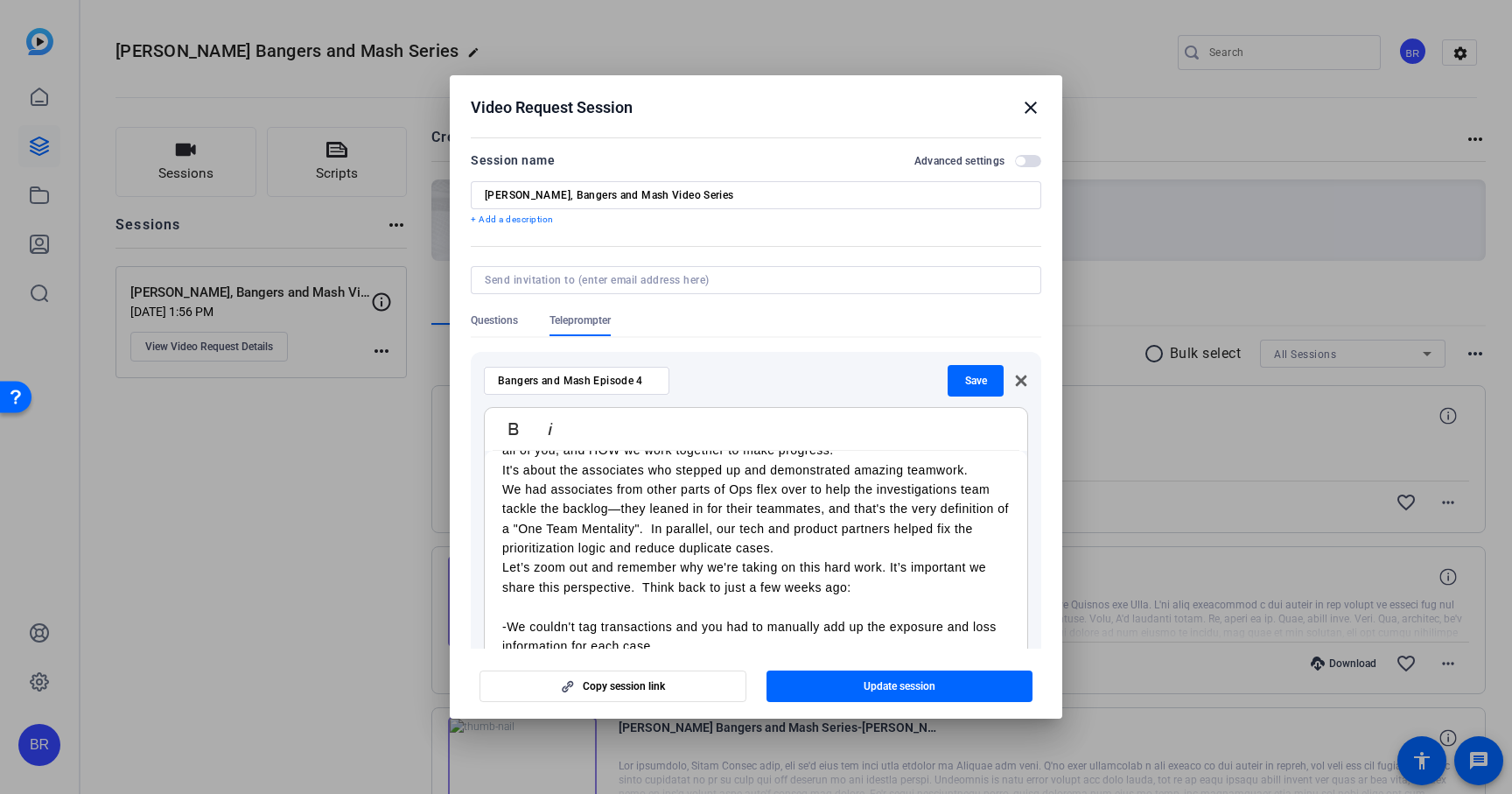
scroll to position [676, 0]
click at [501, 552] on div "Intro Hi everyone. It was so great seeing so many of you at our recent Ops Town…" at bounding box center [756, 772] width 543 height 1995
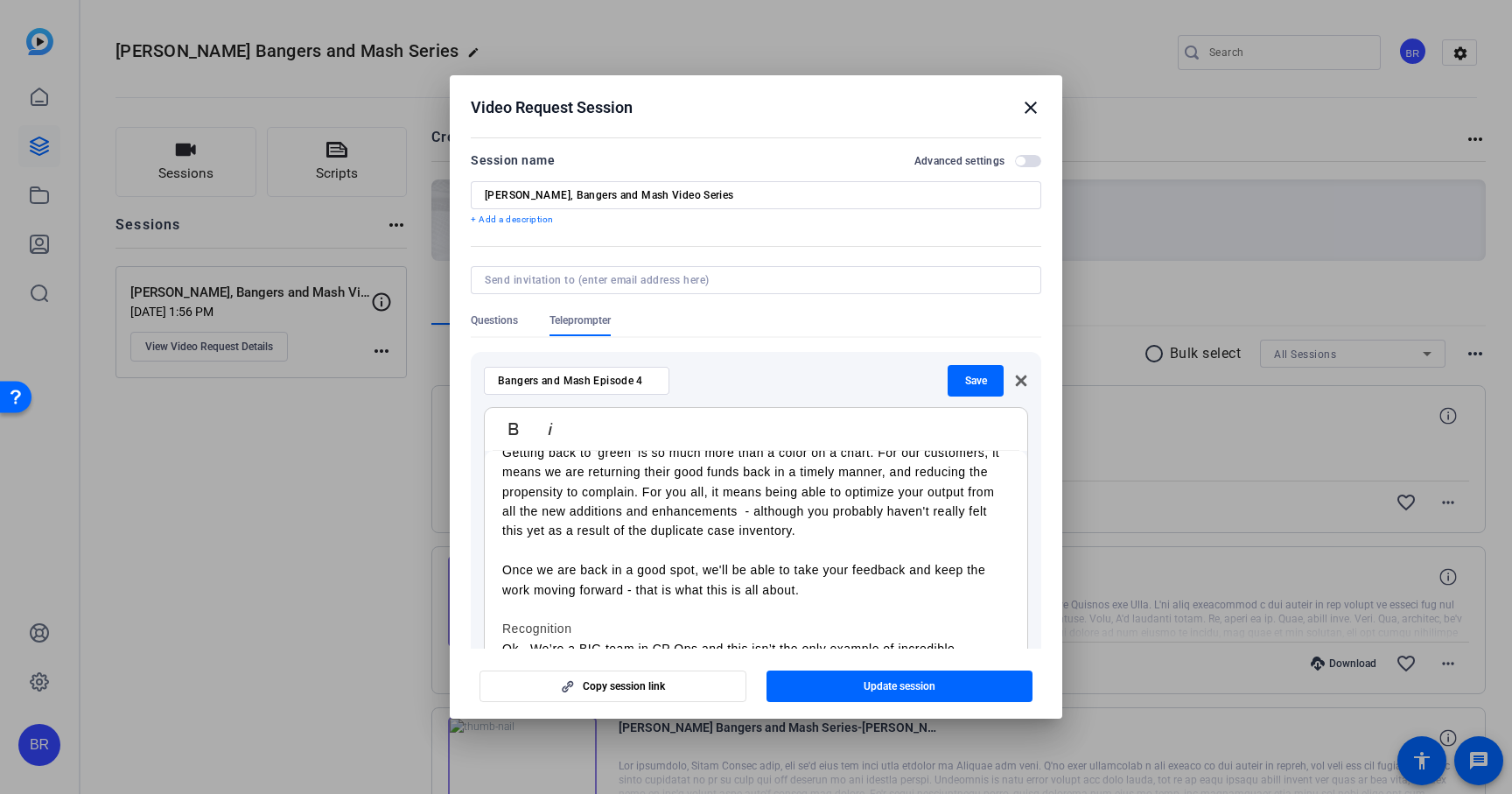
scroll to position [1270, 0]
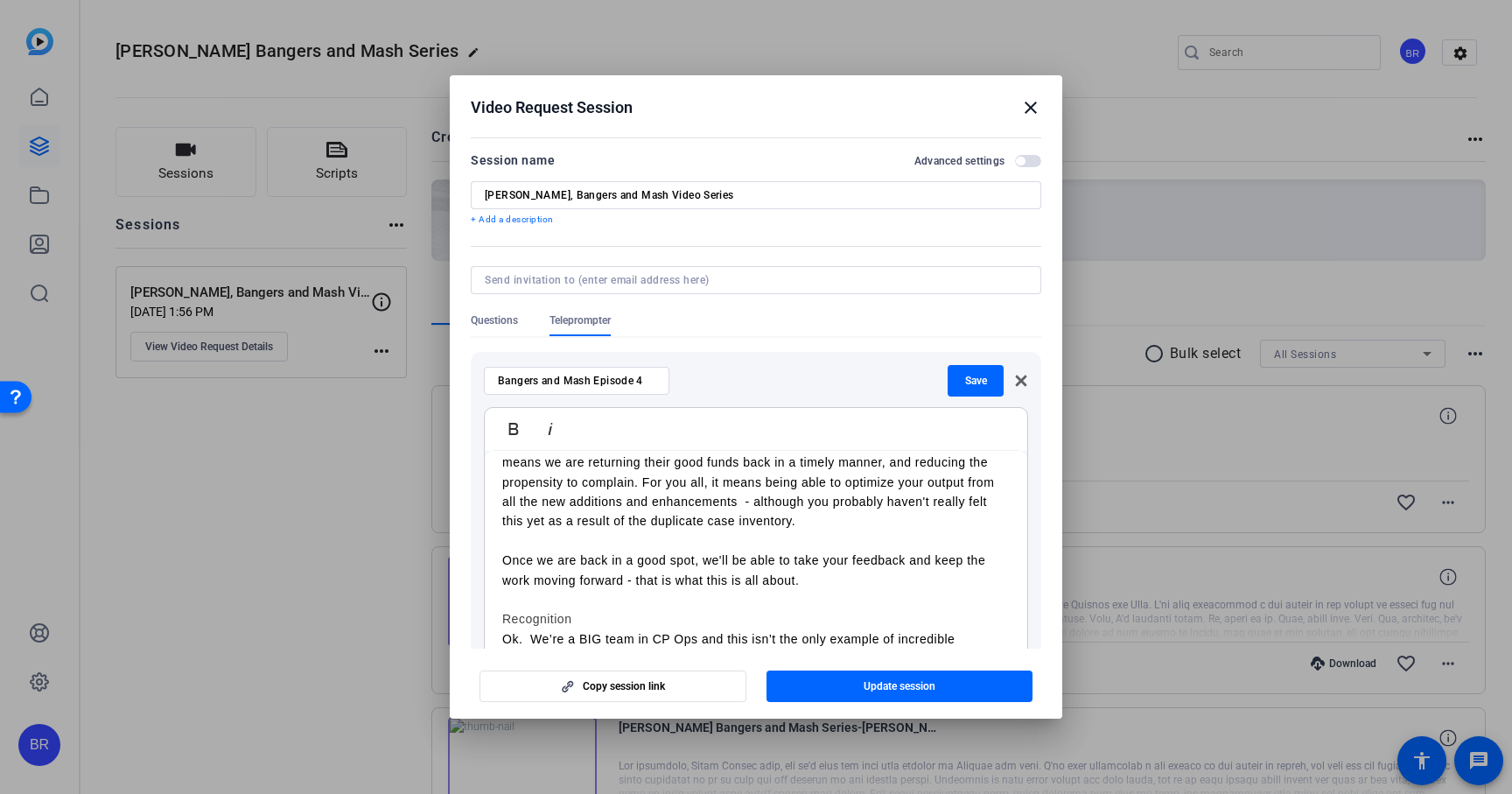
click at [553, 610] on h3 "Recognition" at bounding box center [756, 619] width 507 height 19
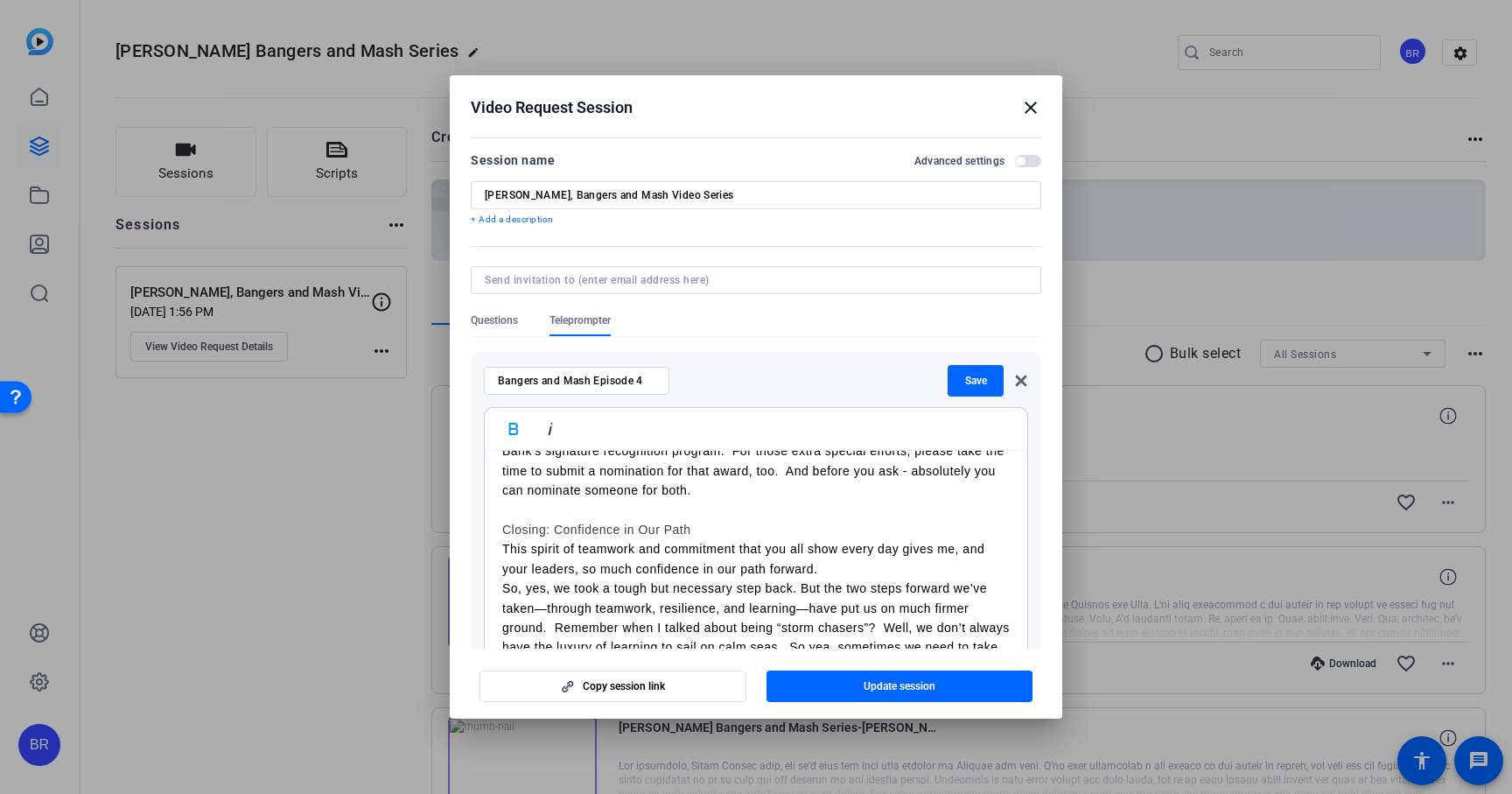
scroll to position [1695, 0]
click at [571, 517] on h3 "Closing: Confidence in Our Path" at bounding box center [756, 527] width 507 height 19
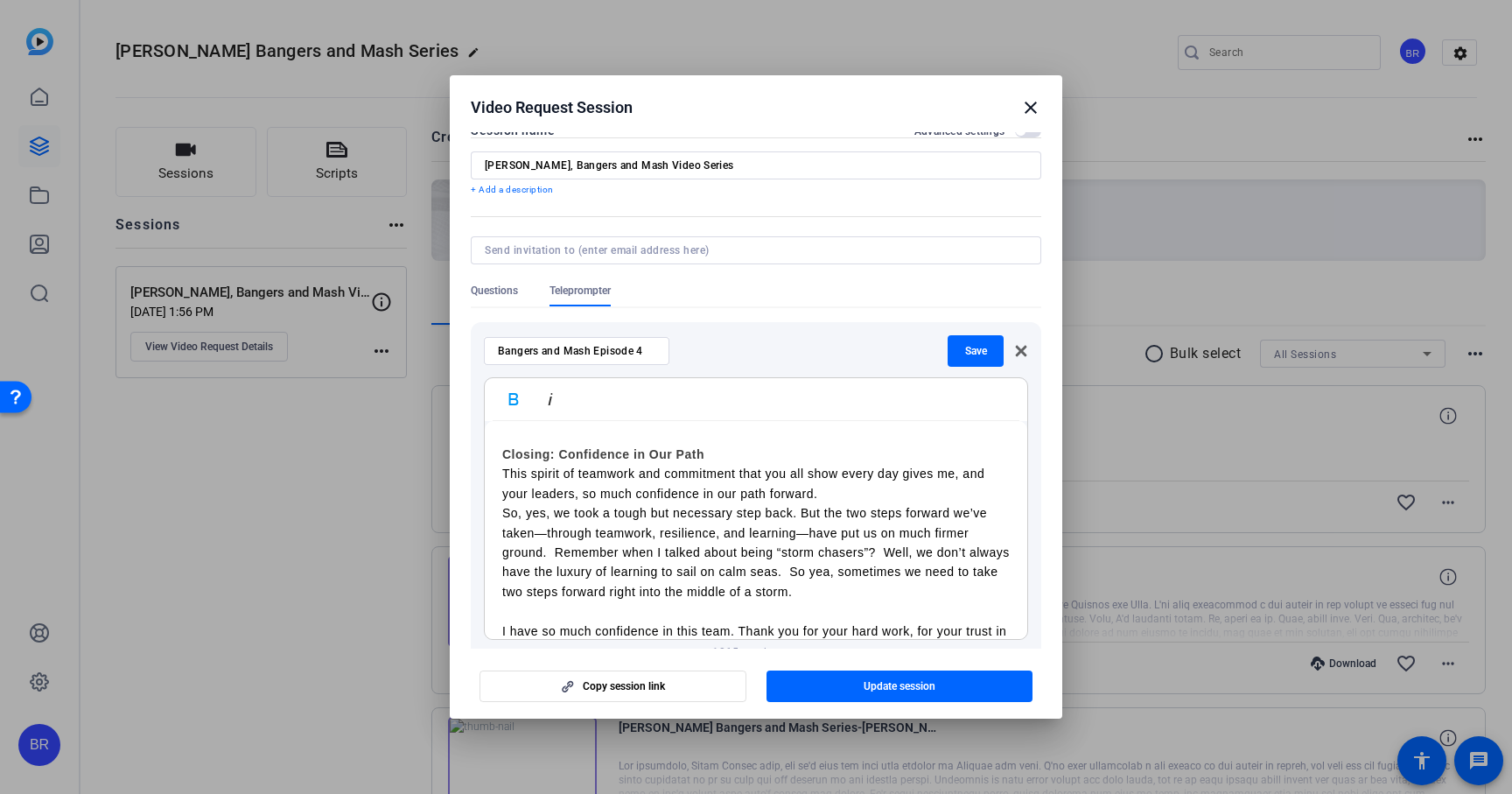
scroll to position [1733, 0]
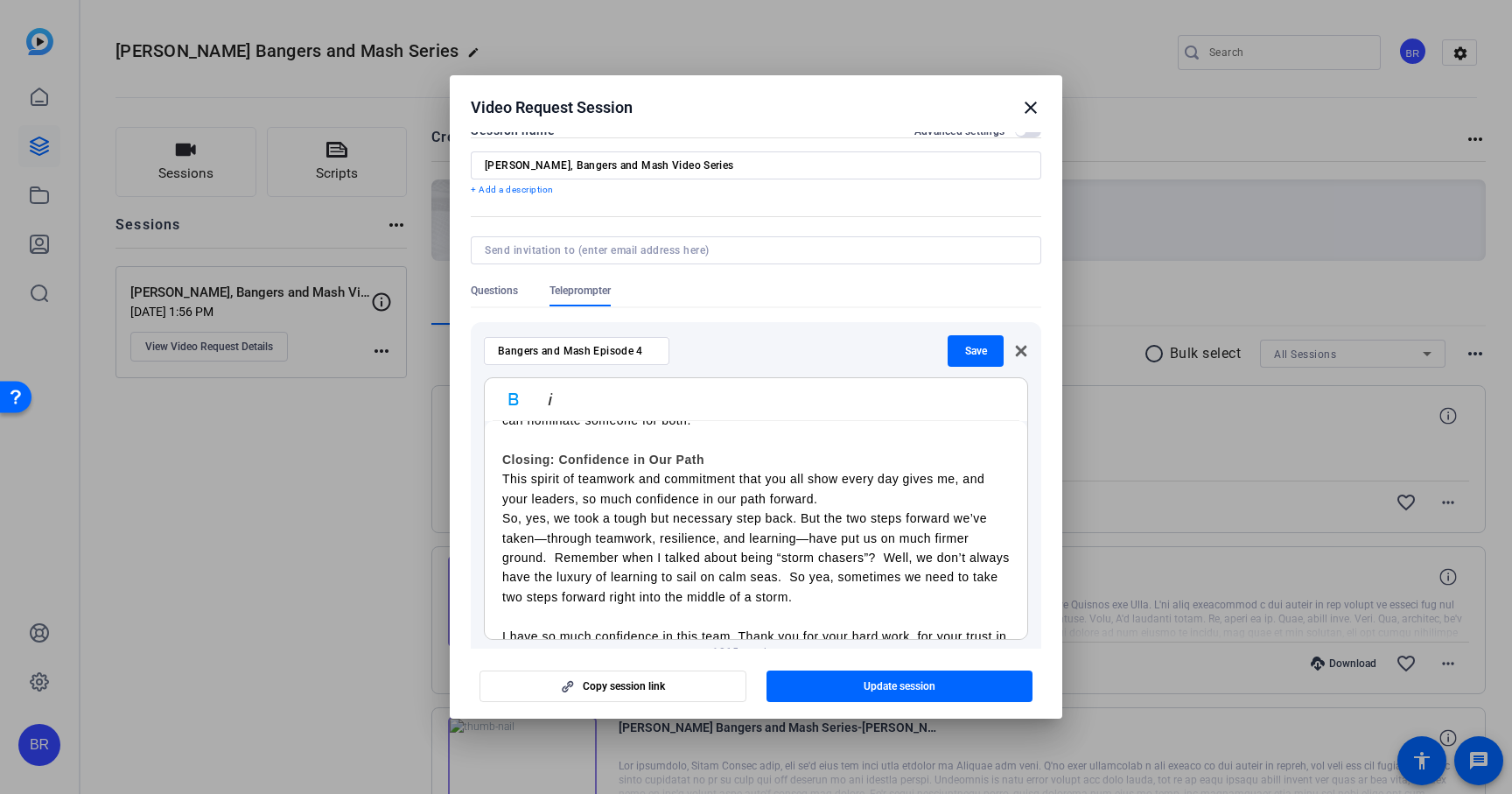
click at [506, 509] on p "So, yes, we took a tough but necessary step back. But the two steps forward we’…" at bounding box center [756, 557] width 507 height 98
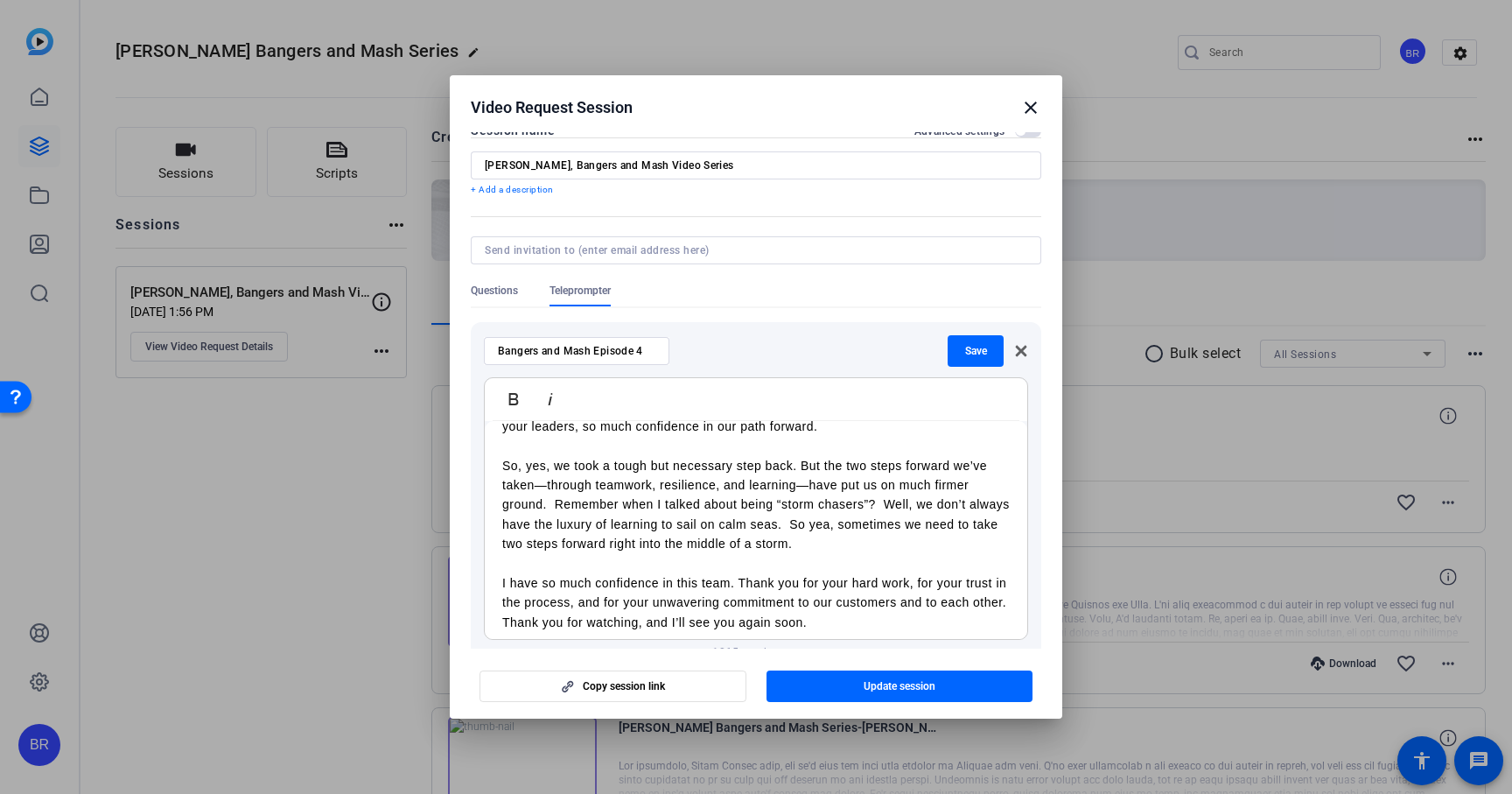
scroll to position [1815, 0]
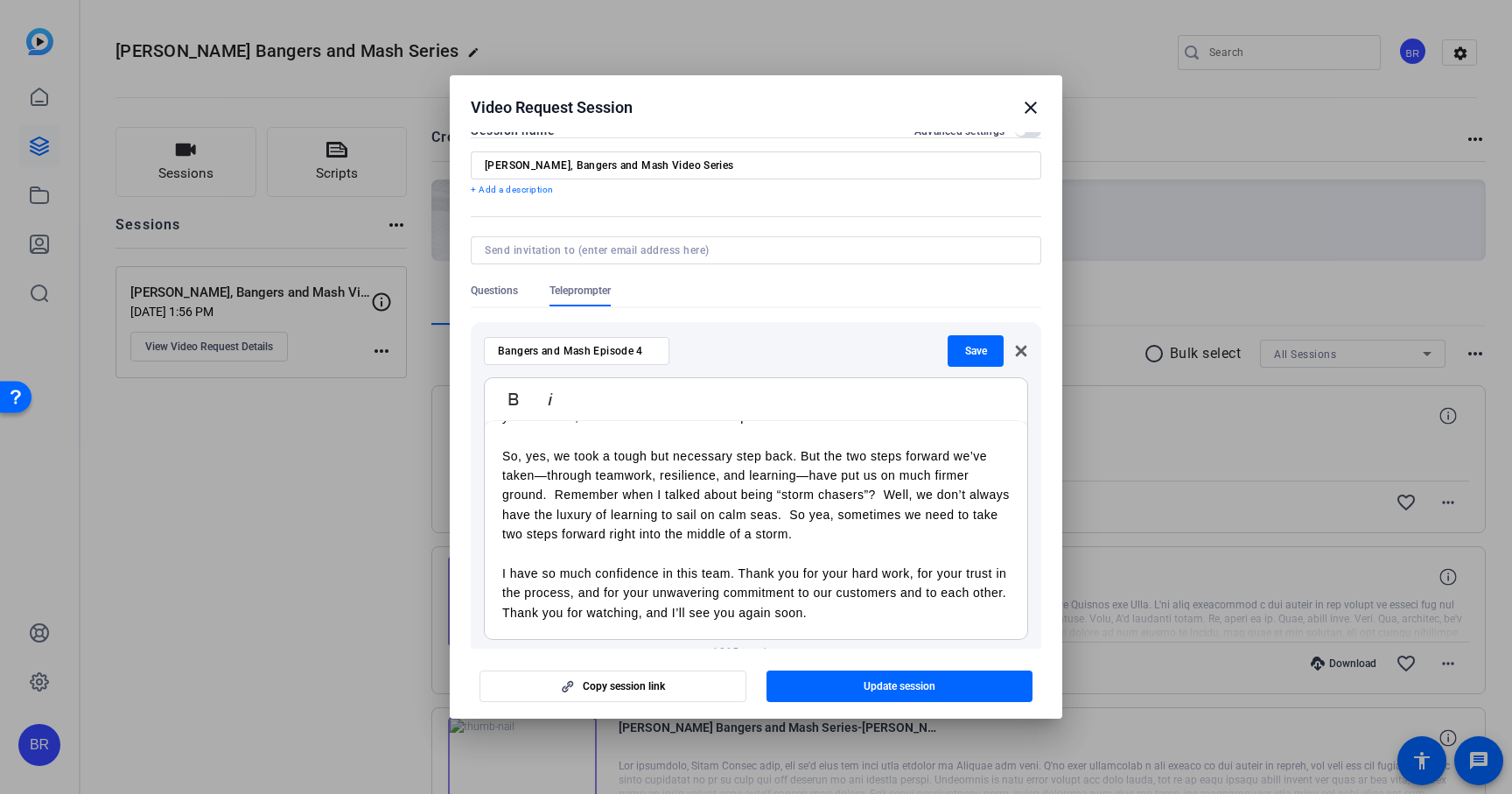
click at [502, 611] on p "Thank you for watching, and I’ll see you again soon." at bounding box center [756, 612] width 507 height 19
click at [969, 350] on span "Save" at bounding box center [975, 351] width 22 height 14
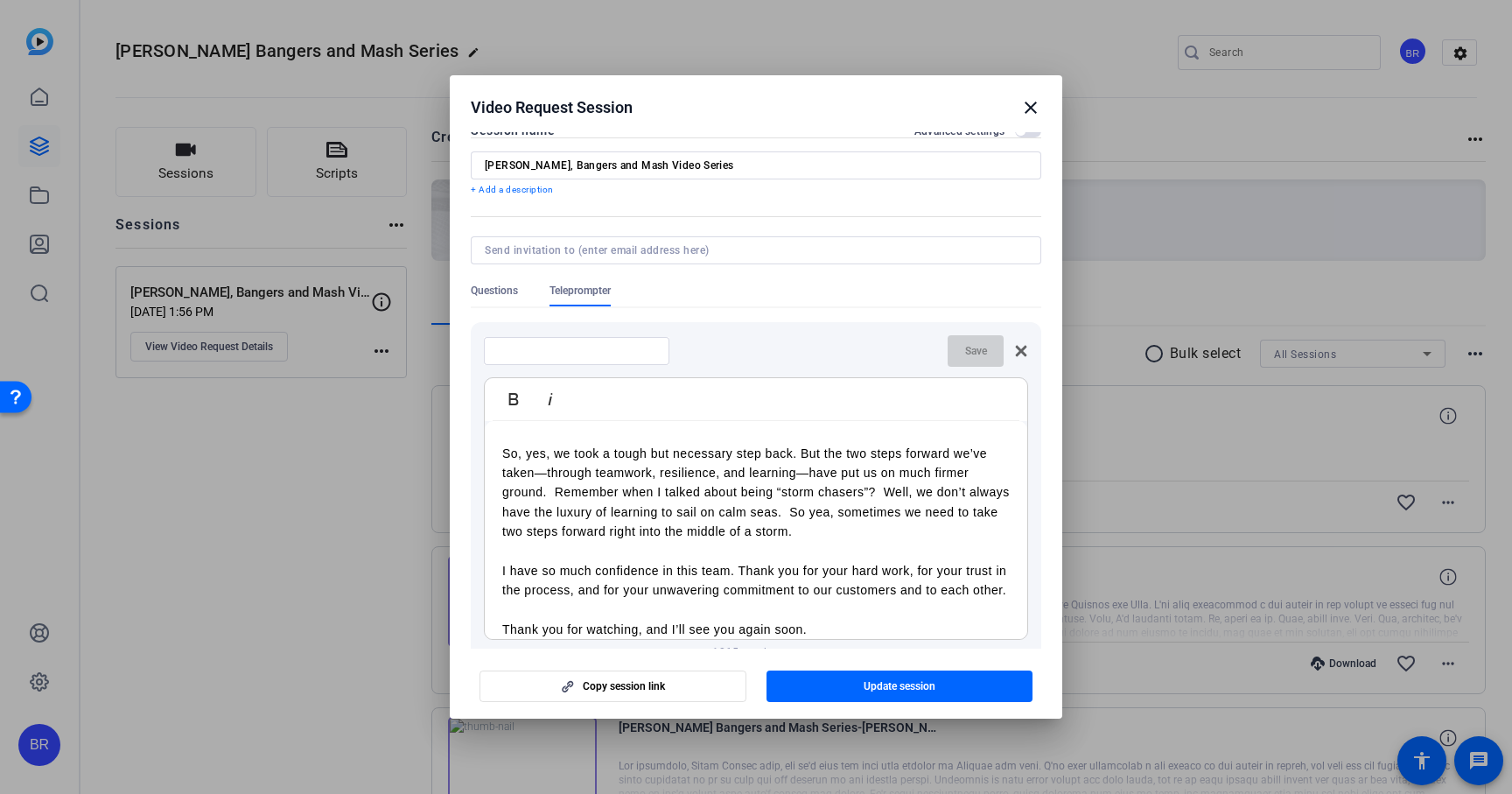
scroll to position [0, 0]
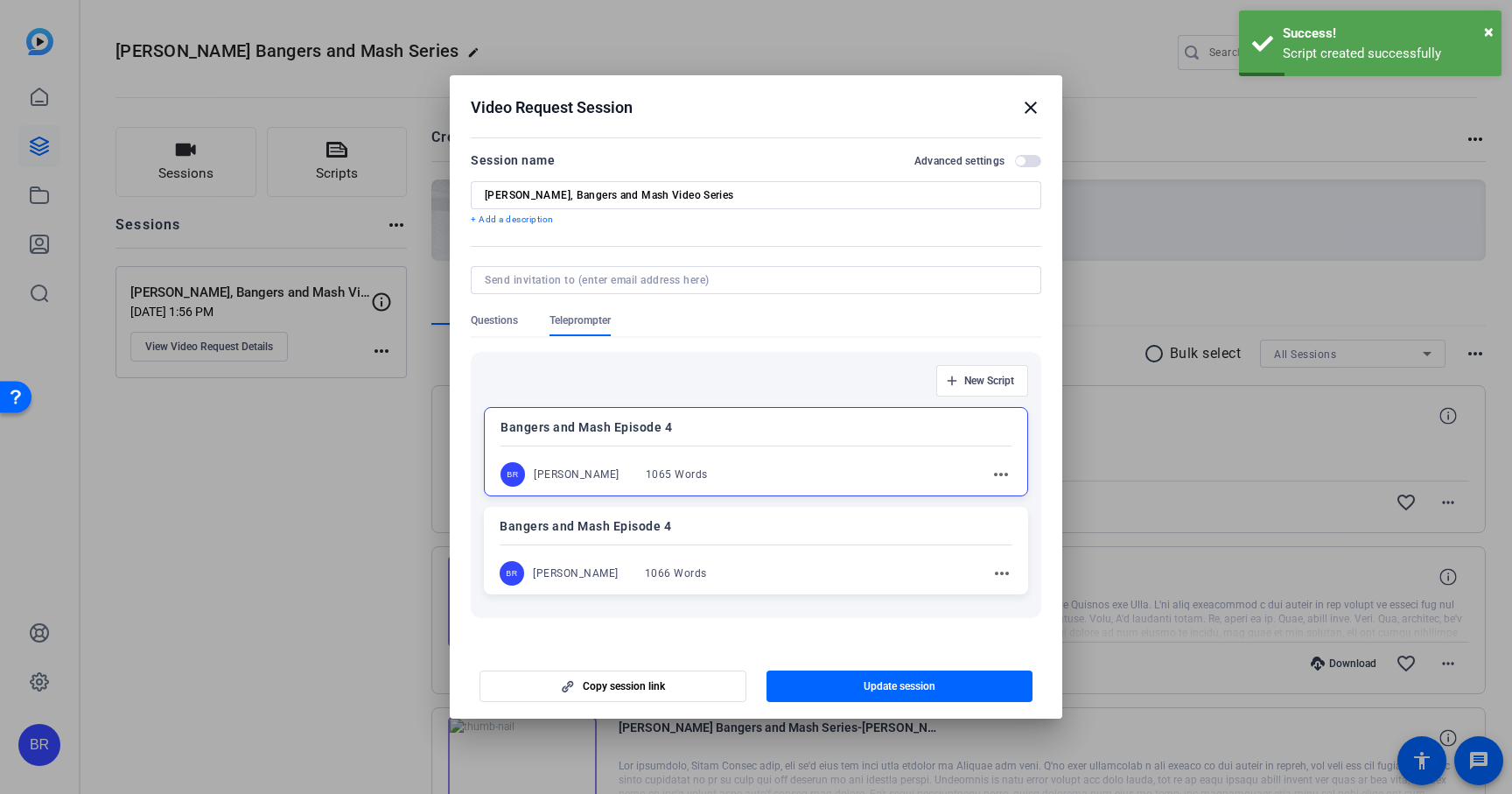
click at [1000, 472] on mat-icon "more_horiz" at bounding box center [1001, 474] width 21 height 21
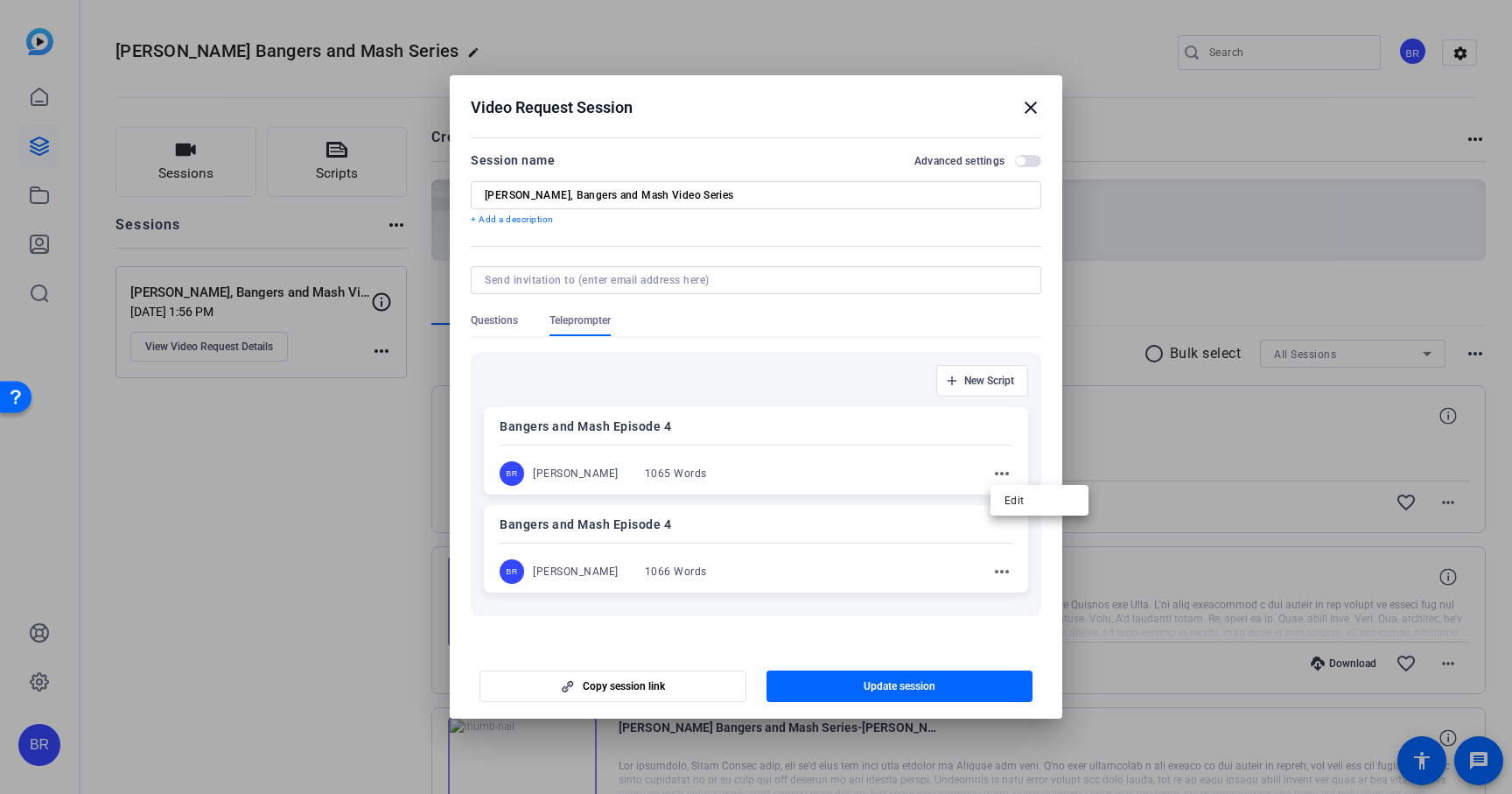
click at [802, 538] on div at bounding box center [756, 397] width 1512 height 794
click at [754, 523] on p "Bangers and Mash Episode 4" at bounding box center [756, 524] width 512 height 21
click at [998, 476] on mat-icon "more_horiz" at bounding box center [1002, 474] width 21 height 21
click at [1011, 496] on span "Edit" at bounding box center [1041, 500] width 70 height 21
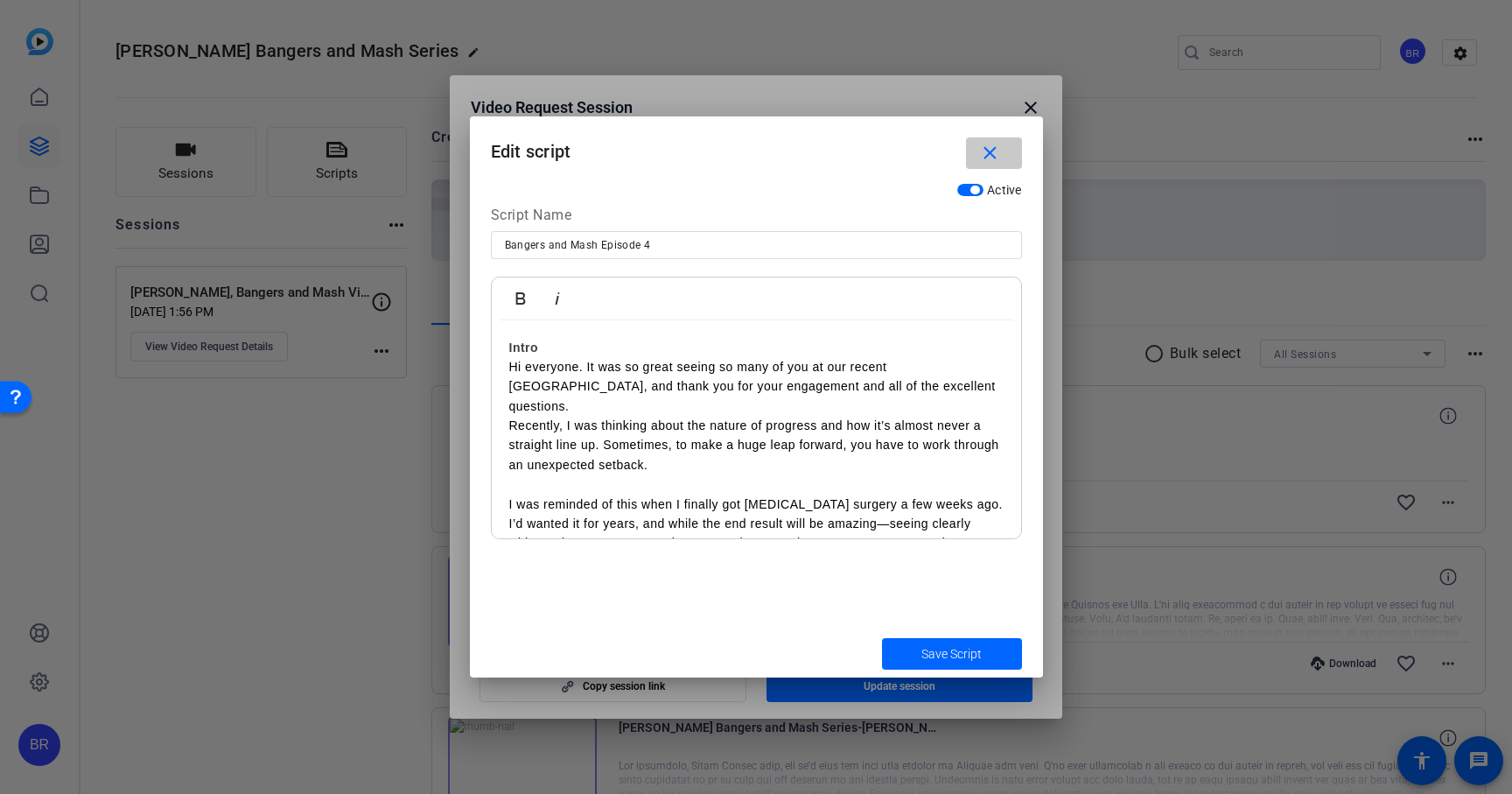
click at [993, 160] on mat-icon "close" at bounding box center [989, 153] width 22 height 22
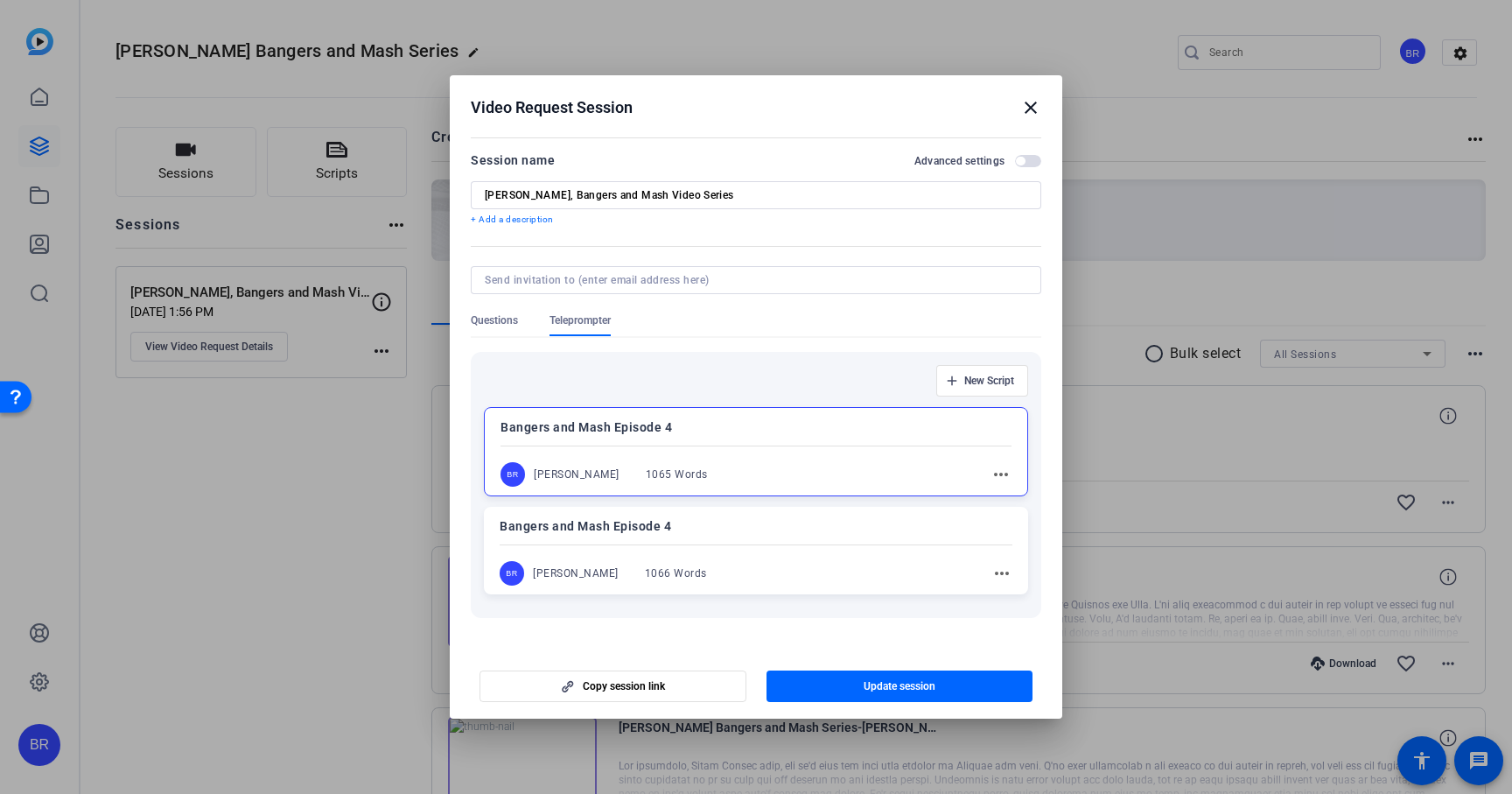
click at [1007, 572] on mat-icon "more_horiz" at bounding box center [1002, 573] width 21 height 21
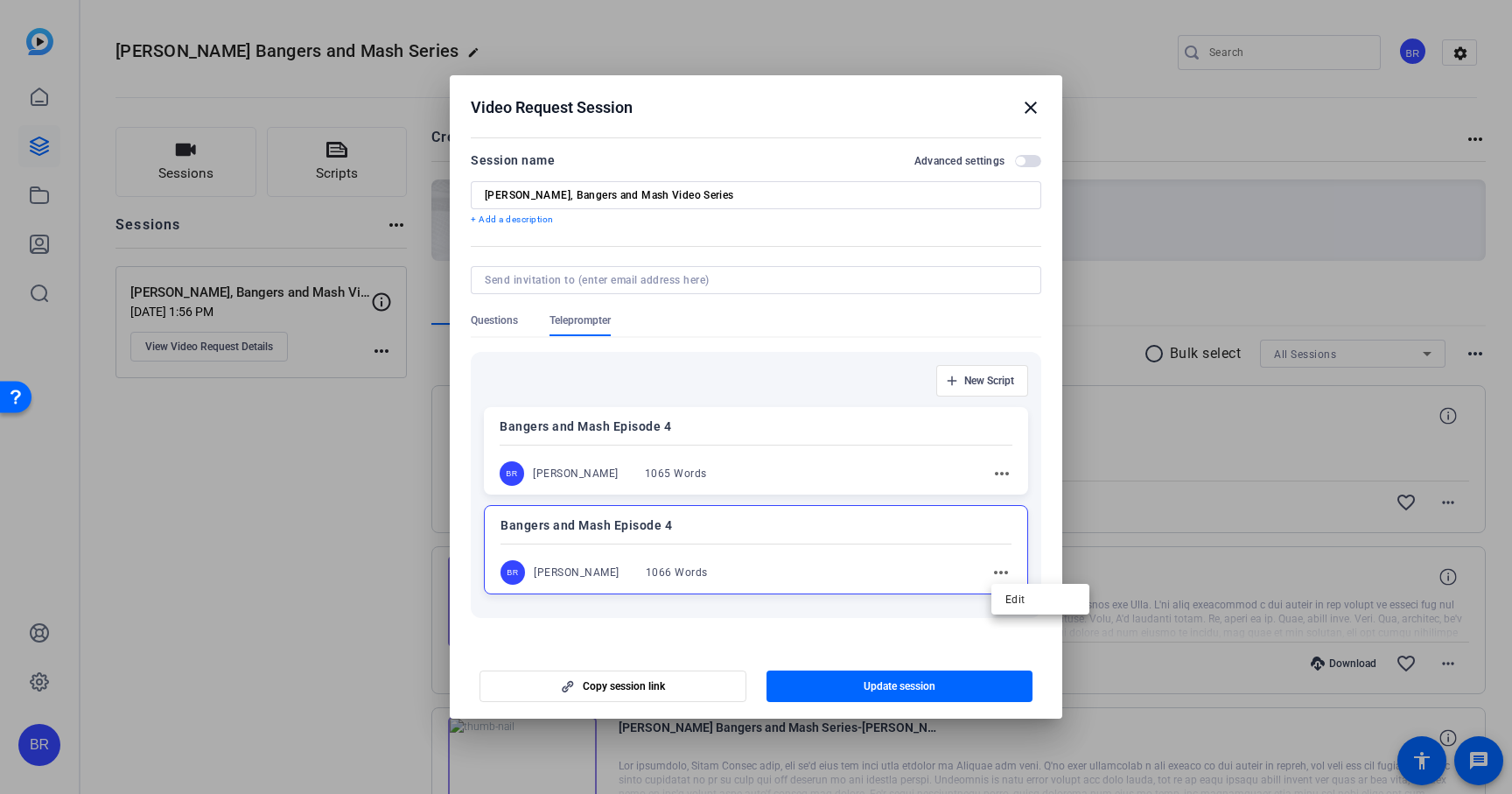
click at [901, 455] on div at bounding box center [756, 397] width 1512 height 794
click at [767, 438] on div "Bangers and Mash Episode 4 BR Brent Reese 1065 Words more_horiz" at bounding box center [756, 451] width 545 height 87
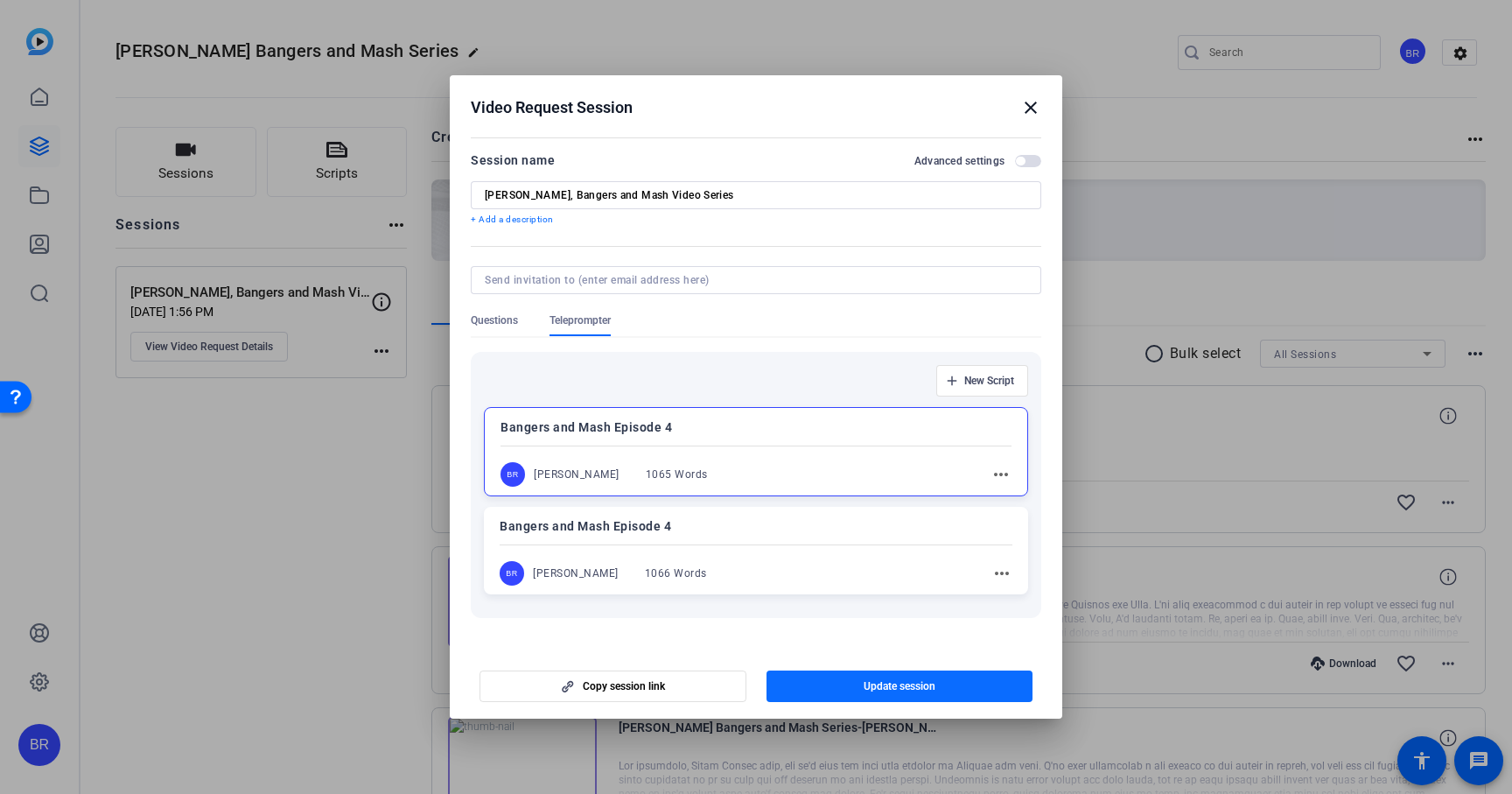
click at [845, 686] on span "button" at bounding box center [899, 687] width 267 height 42
click at [773, 540] on div "Bangers and Mash Episode 4 BR Brent Reese 1066 Words more_horiz" at bounding box center [756, 551] width 545 height 87
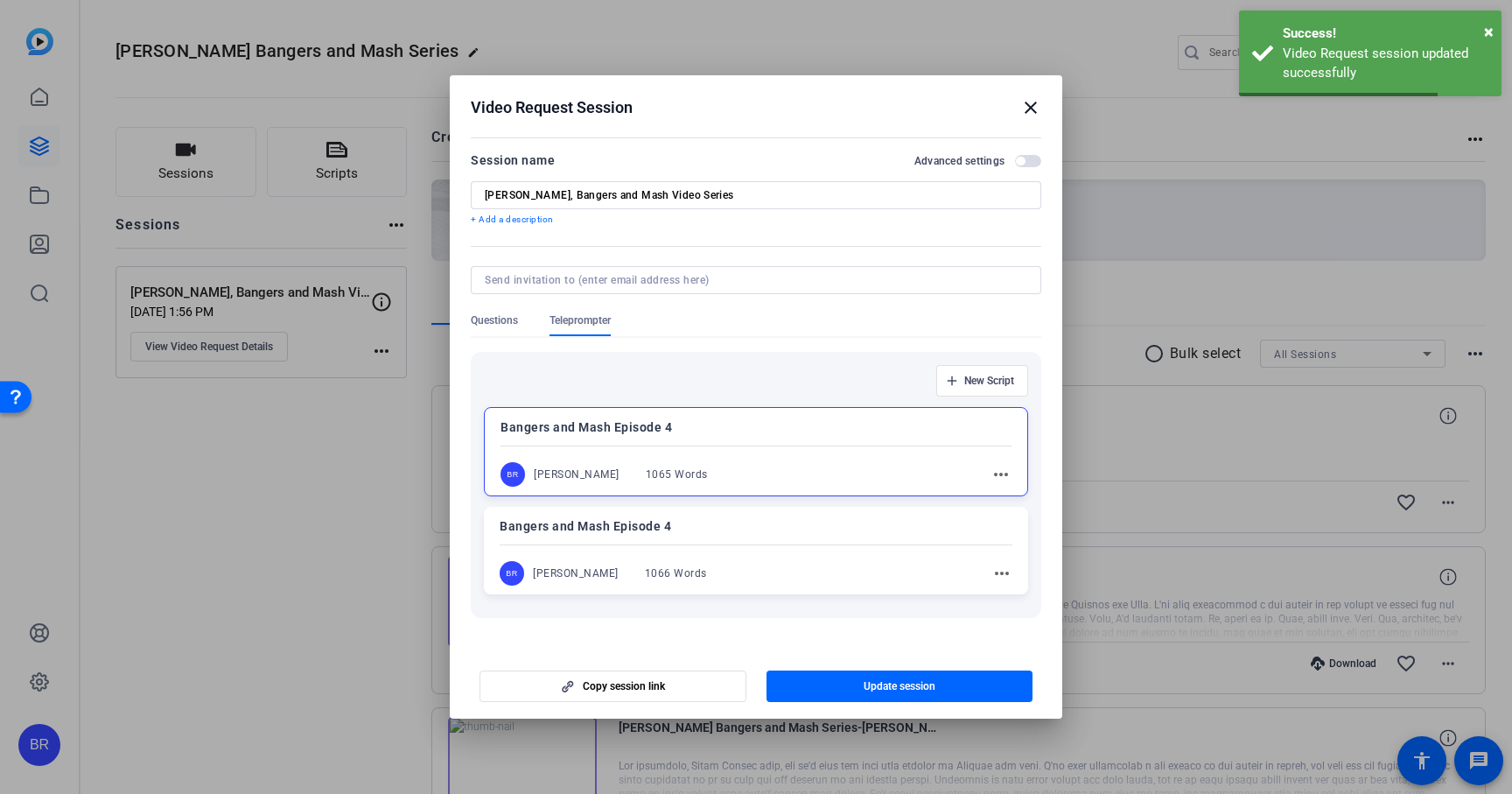
click at [722, 560] on div "Bangers and Mash Episode 4 BR Brent Reese 1066 Words more_horiz" at bounding box center [756, 551] width 545 height 87
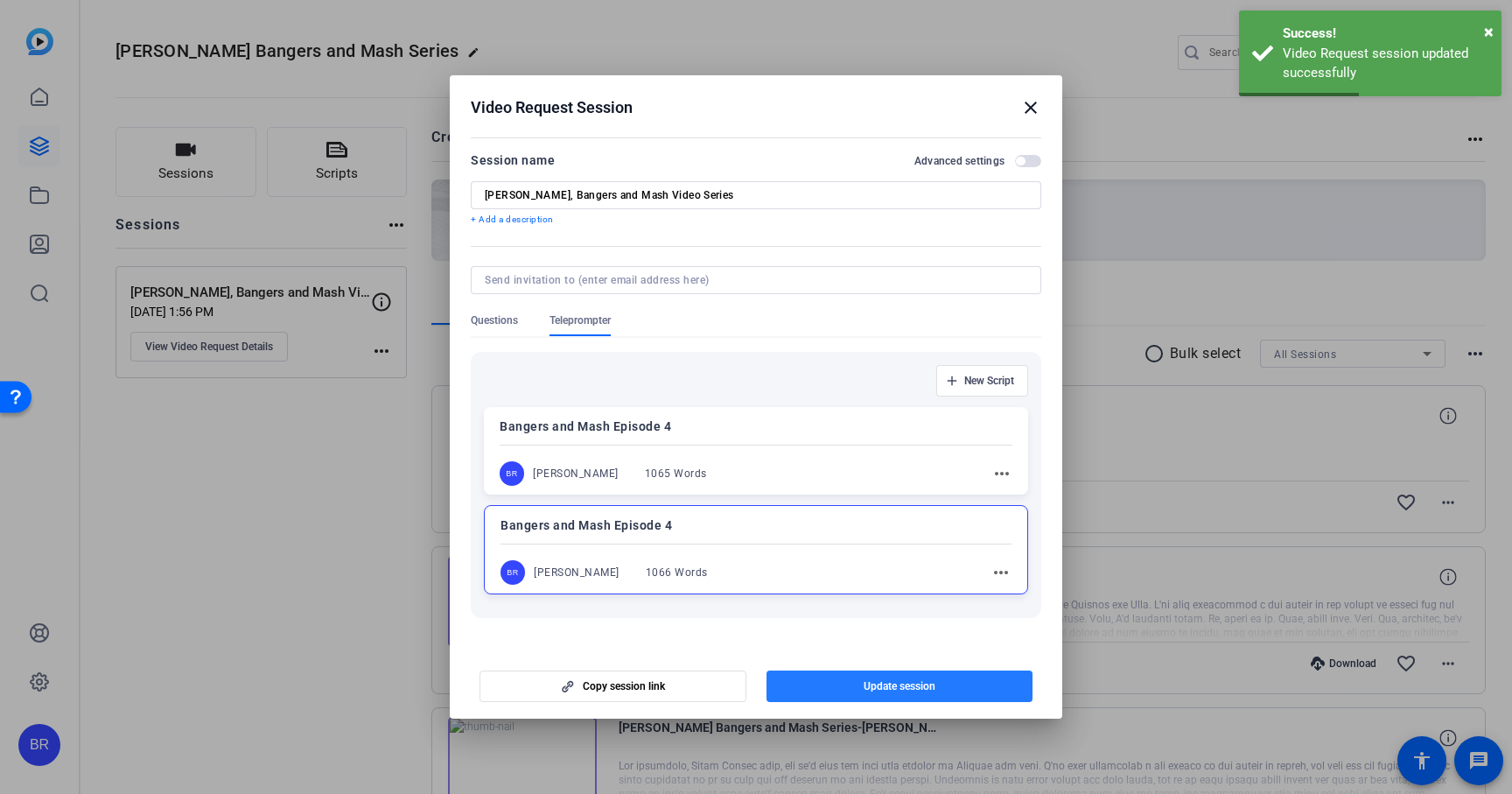
click at [858, 689] on span "button" at bounding box center [899, 687] width 267 height 42
click at [661, 692] on span "button" at bounding box center [612, 687] width 265 height 42
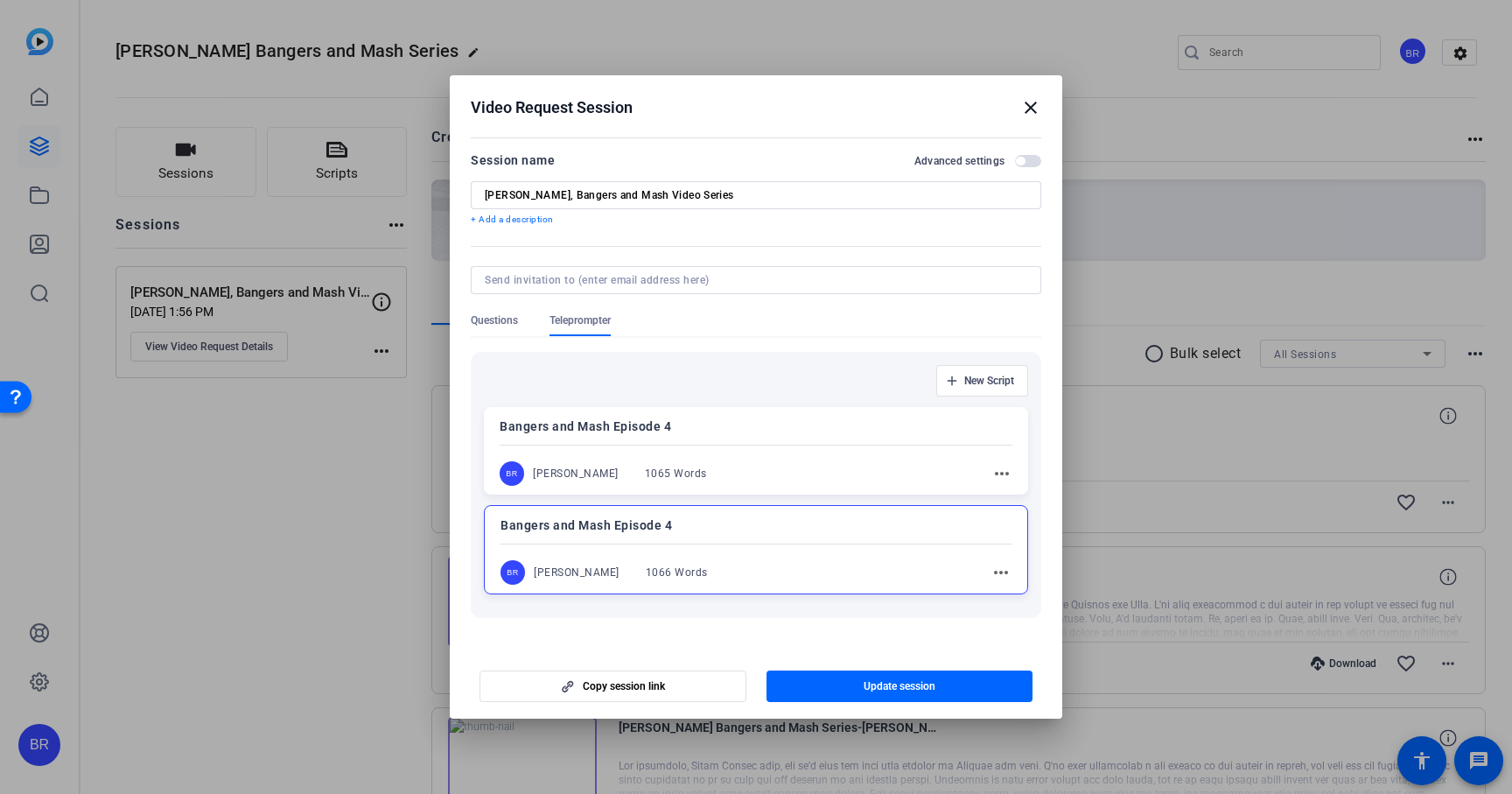
click at [797, 449] on div "Bangers and Mash Episode 4 BR Brent Reese 1065 Words more_horiz" at bounding box center [756, 451] width 545 height 87
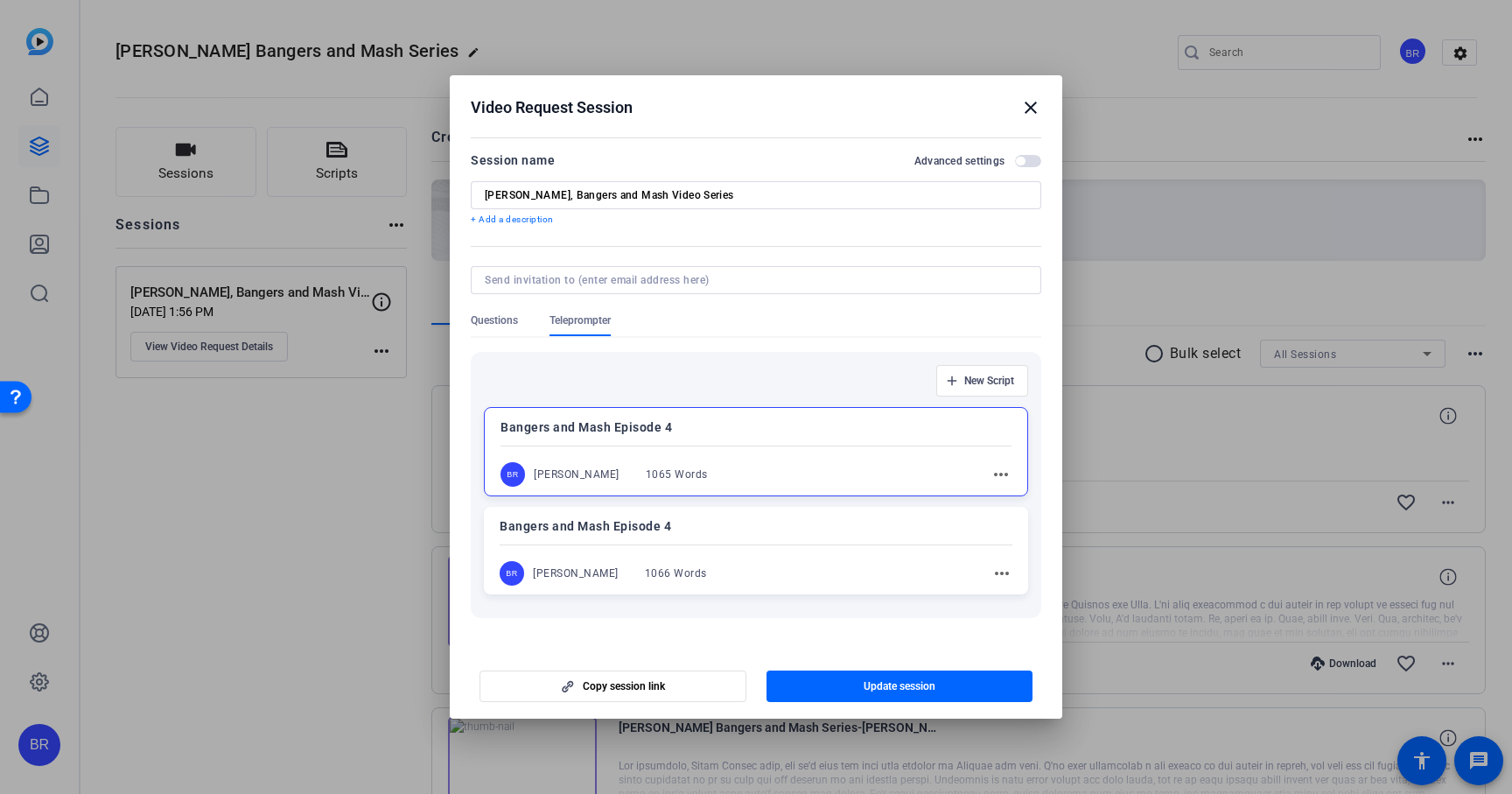
click at [1003, 474] on mat-icon "more_horiz" at bounding box center [1001, 474] width 21 height 21
click at [1005, 500] on span "Edit" at bounding box center [1040, 501] width 70 height 21
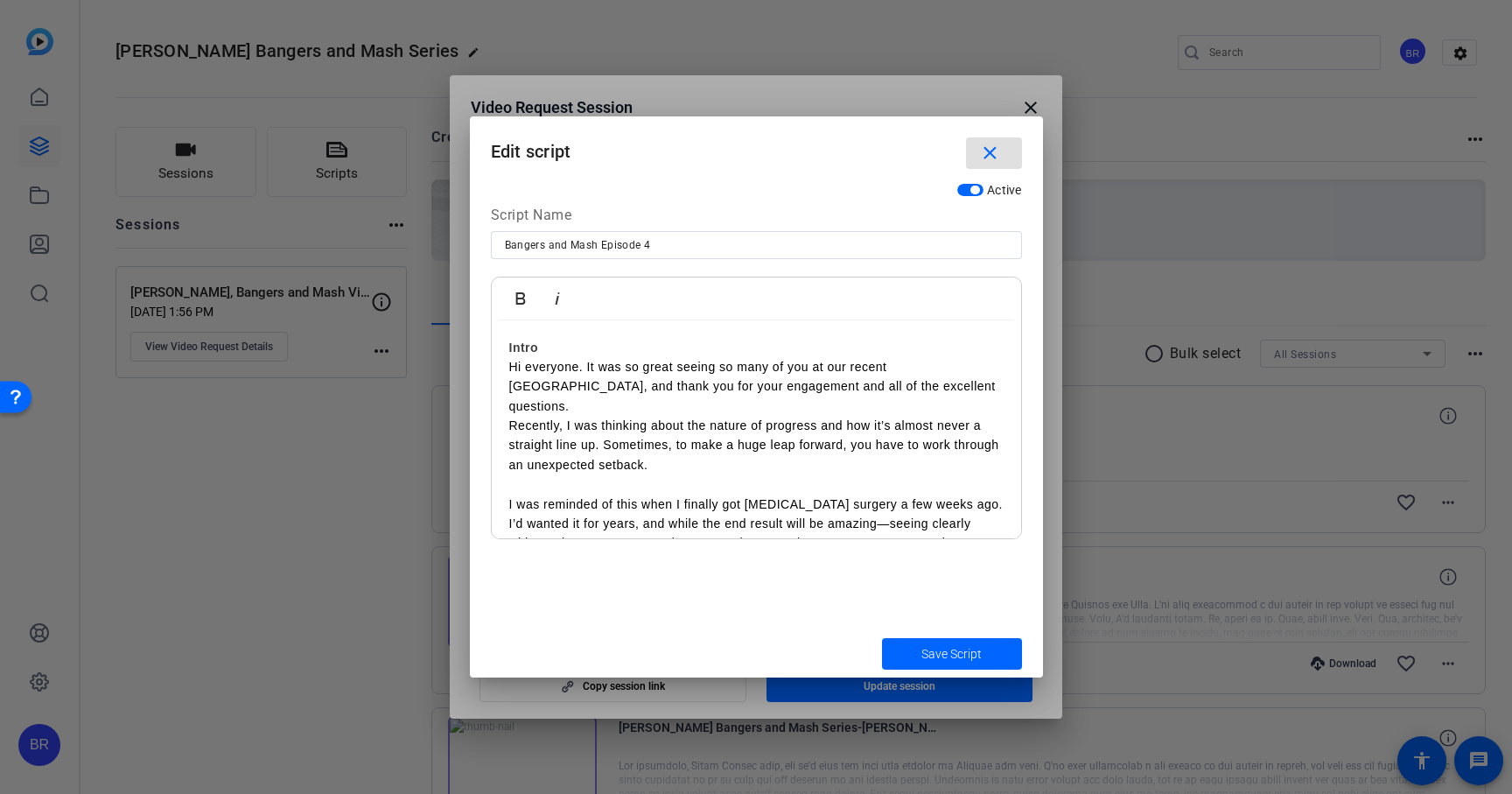
click at [995, 155] on mat-icon "close" at bounding box center [989, 153] width 22 height 22
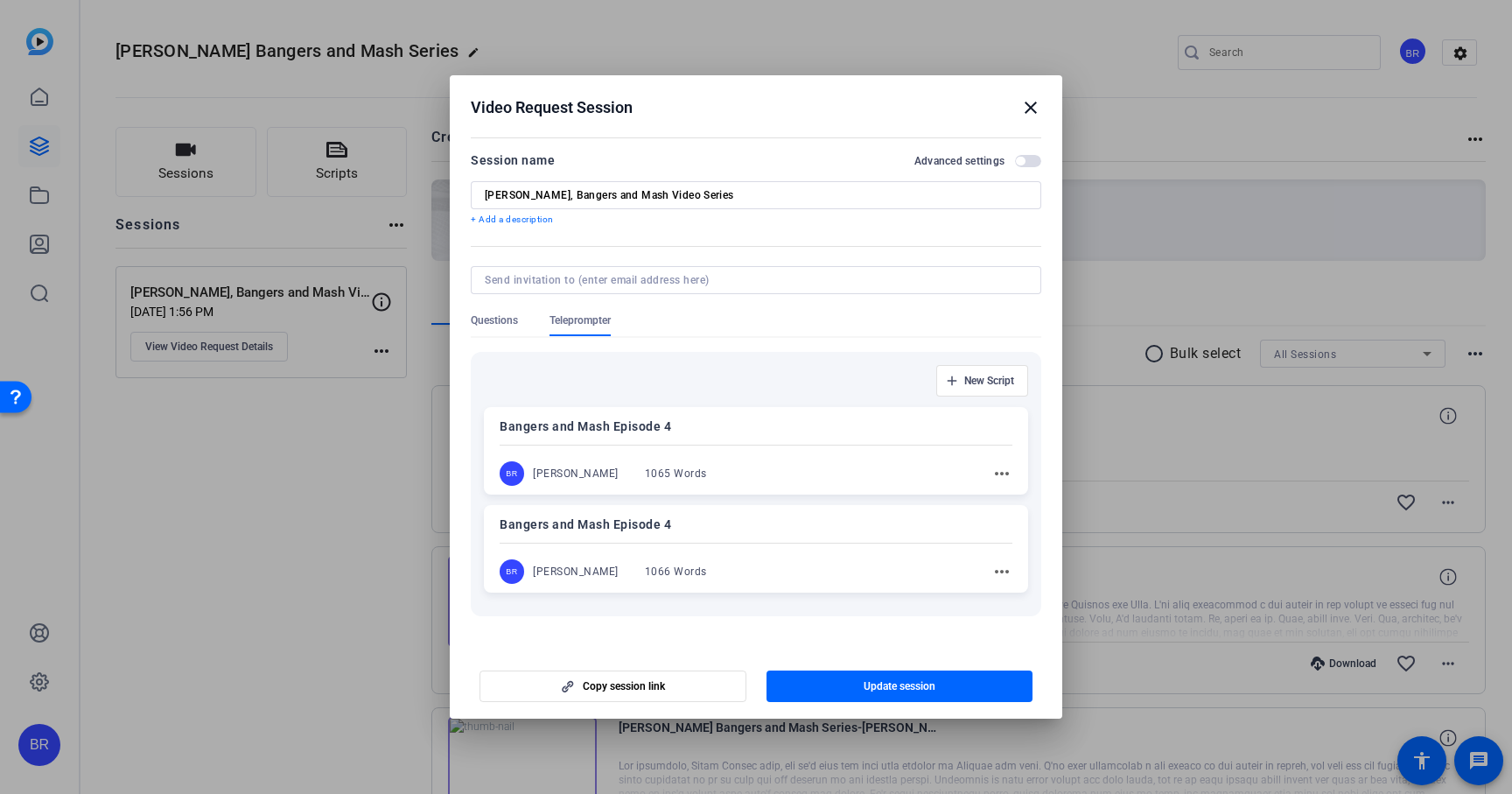
click at [896, 569] on div "BR Brent Reese 1066 Words more_horiz" at bounding box center [756, 571] width 512 height 25
click at [1001, 574] on mat-icon "more_horiz" at bounding box center [1001, 572] width 21 height 21
click at [1009, 593] on span "Edit" at bounding box center [1040, 599] width 70 height 21
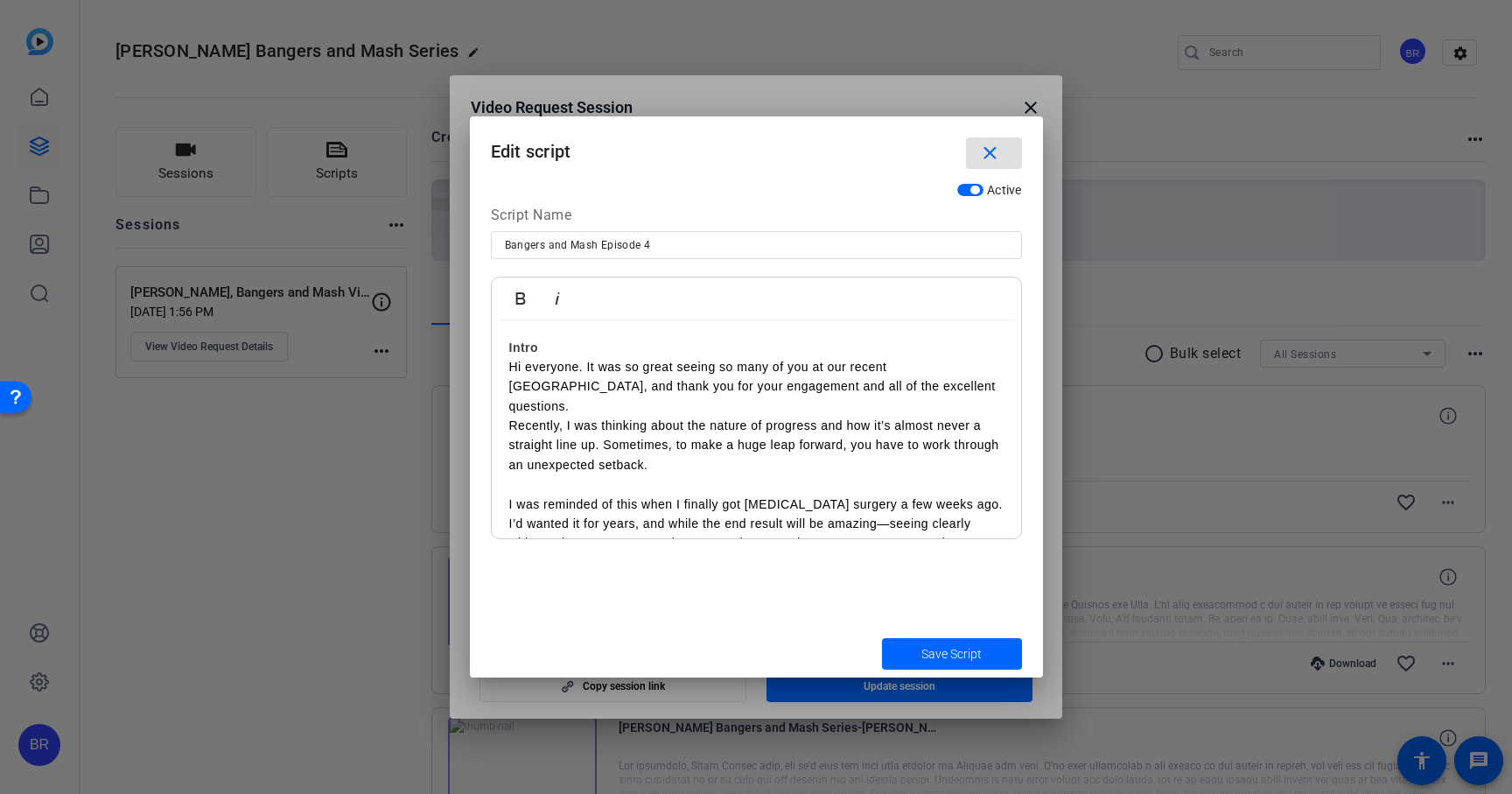
click at [985, 149] on mat-icon "close" at bounding box center [989, 153] width 22 height 22
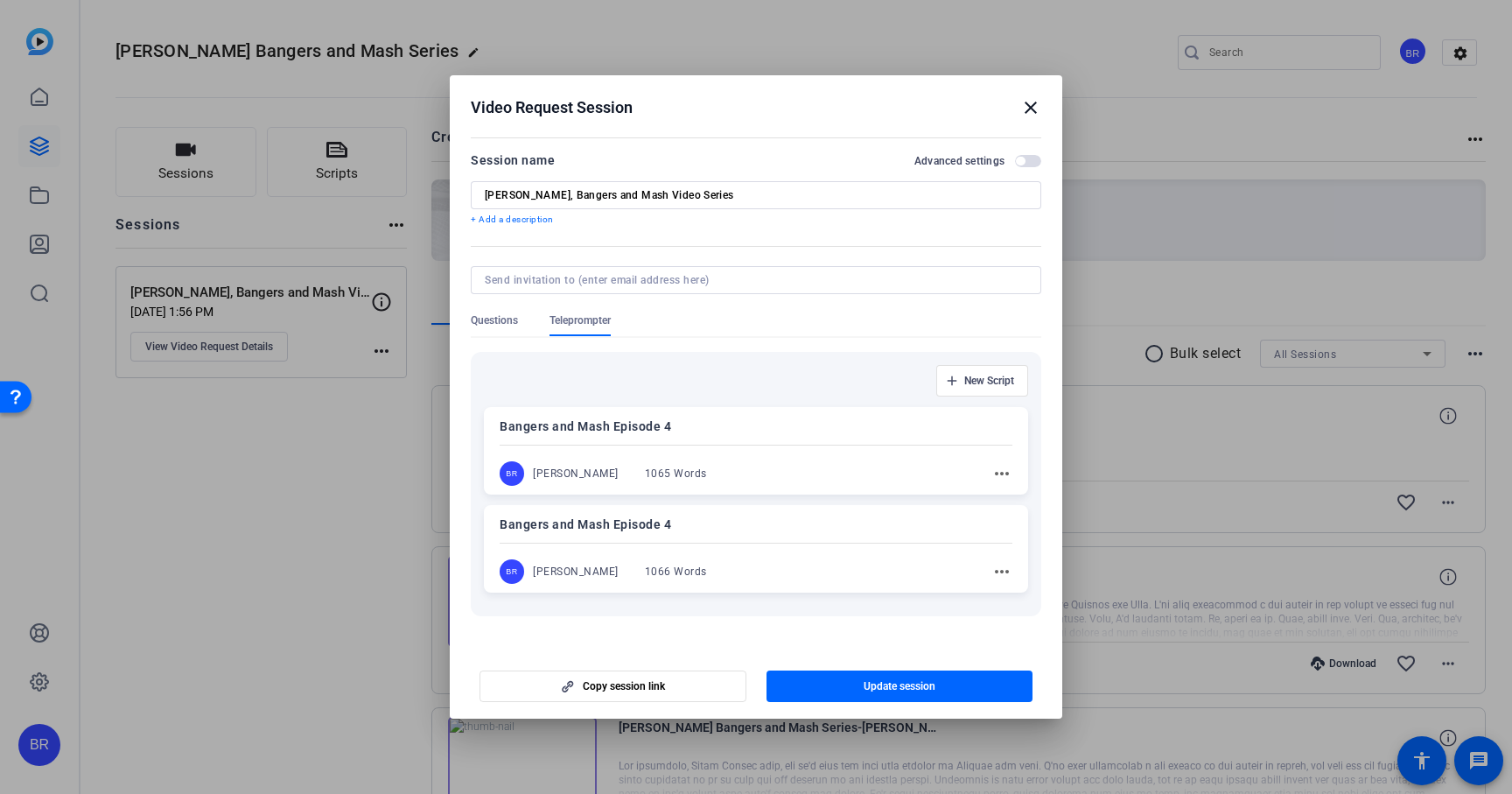
click at [890, 468] on div "BR Brent Reese 1065 Words more_horiz" at bounding box center [756, 474] width 512 height 25
click at [897, 578] on div "BR Brent Reese 1066 Words more_horiz" at bounding box center [756, 573] width 512 height 25
click at [1020, 162] on span "button" at bounding box center [1020, 161] width 9 height 9
click at [1026, 111] on mat-icon "close" at bounding box center [1030, 107] width 21 height 21
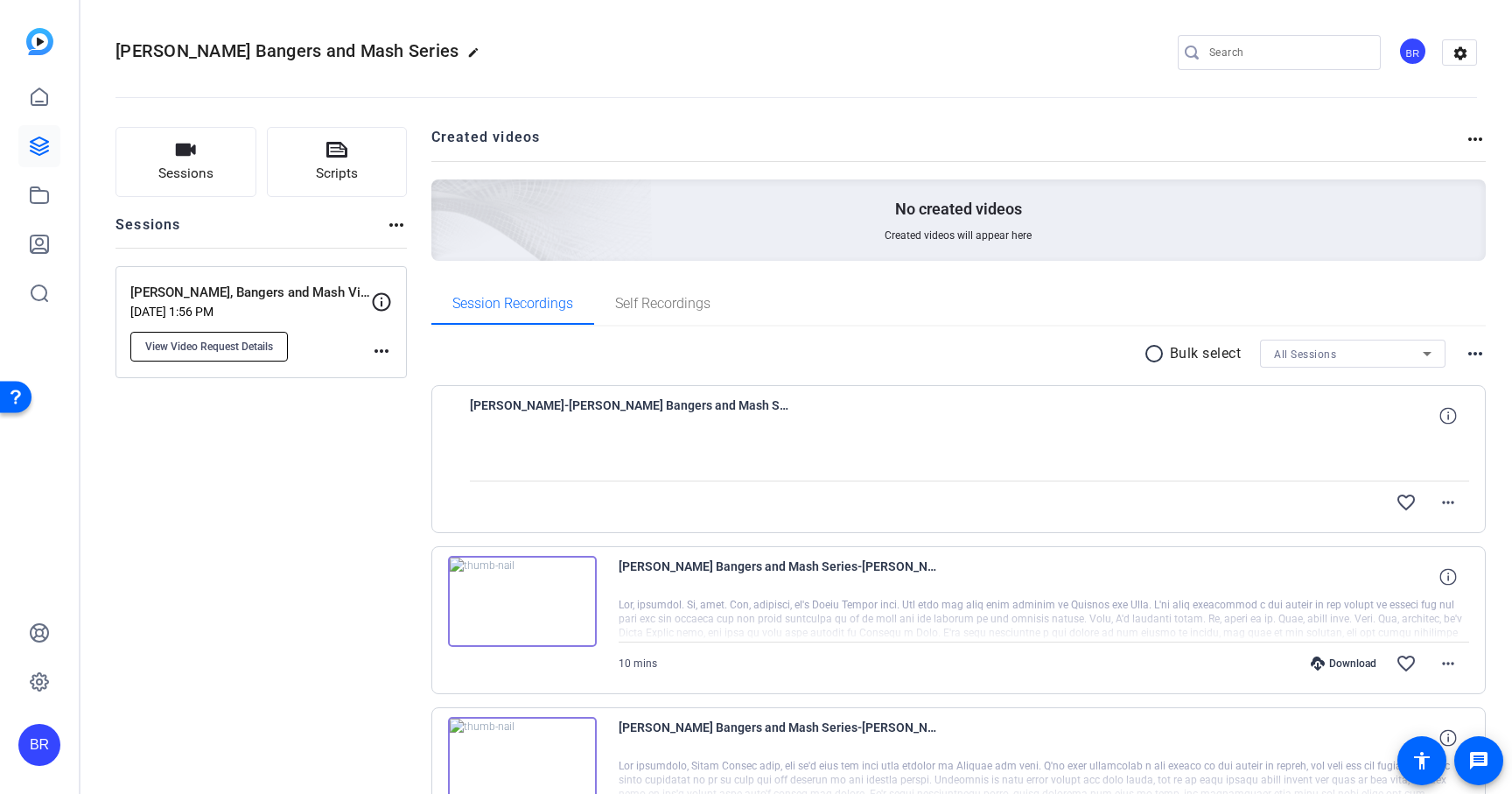
click at [220, 342] on span "View Video Request Details" at bounding box center [209, 346] width 127 height 14
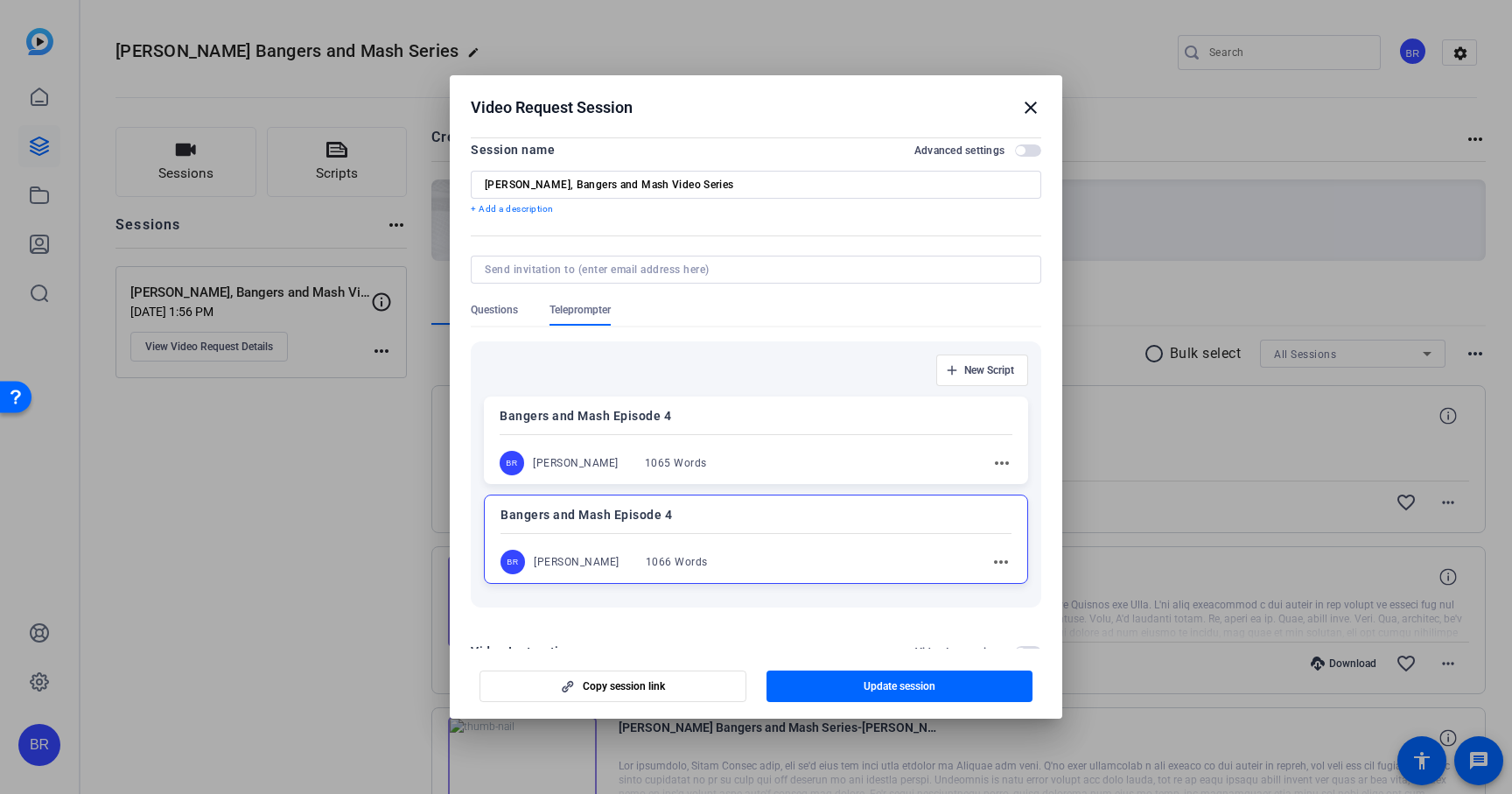
scroll to position [9, 0]
click at [721, 444] on div "Bangers and Mash Episode 4 BR Brent Reese 1065 Words more_horiz" at bounding box center [756, 442] width 545 height 87
click at [1008, 469] on mat-icon "more_horiz" at bounding box center [1001, 466] width 21 height 21
click at [501, 321] on div at bounding box center [756, 397] width 1512 height 794
click at [1040, 108] on mat-icon "close" at bounding box center [1030, 107] width 21 height 21
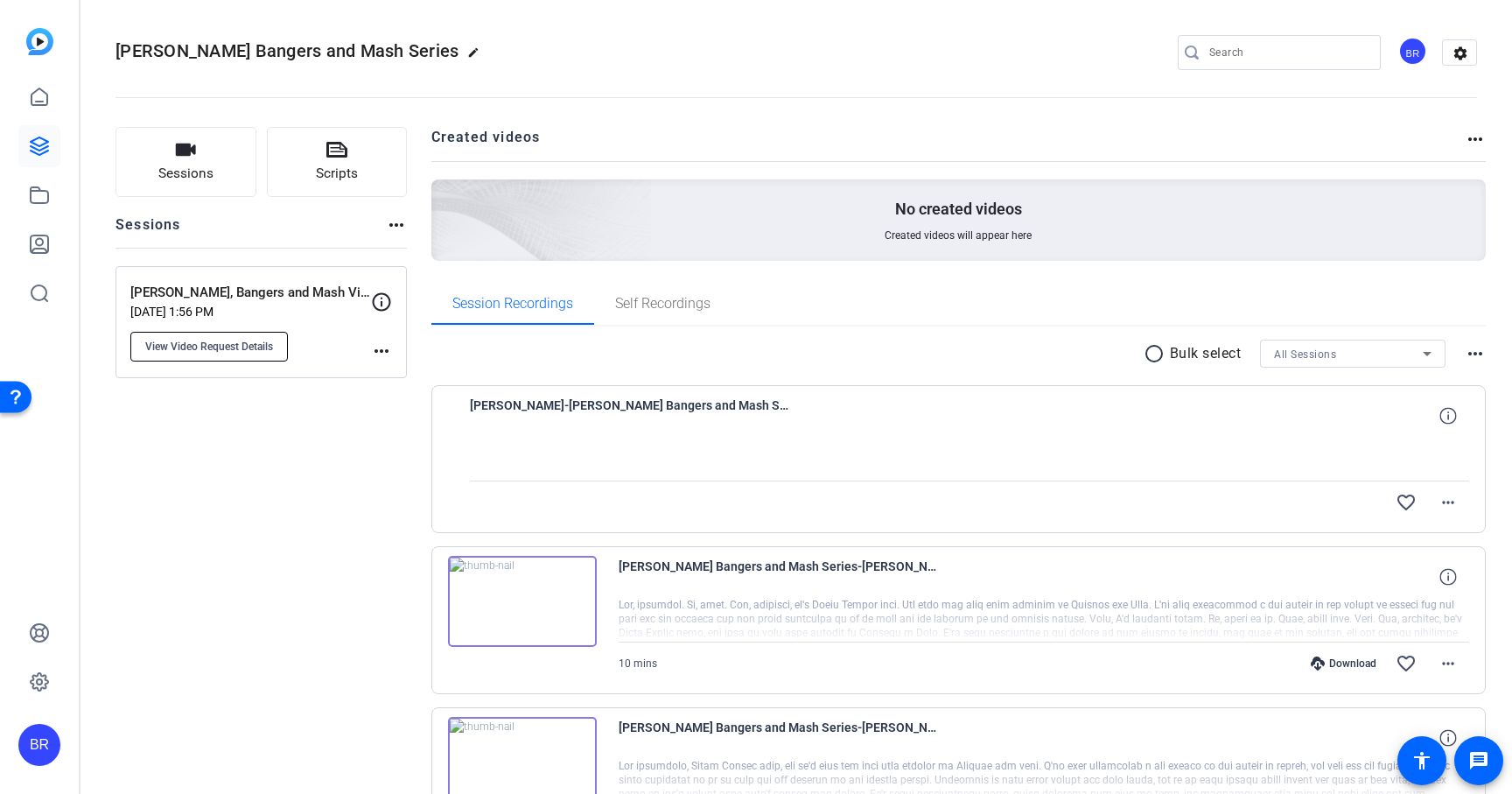
click at [240, 343] on span "View Video Request Details" at bounding box center [209, 346] width 127 height 14
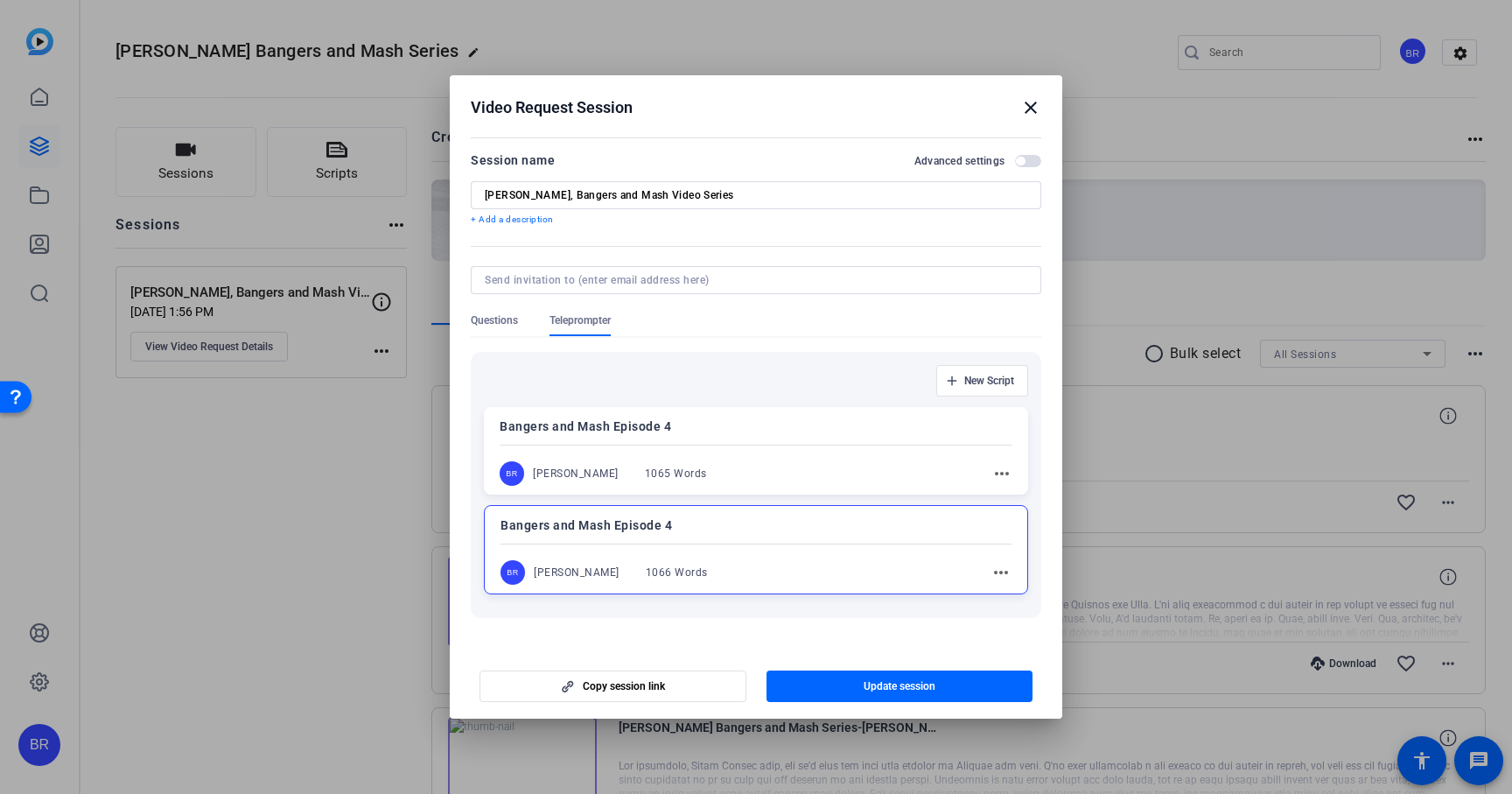
scroll to position [31, 0]
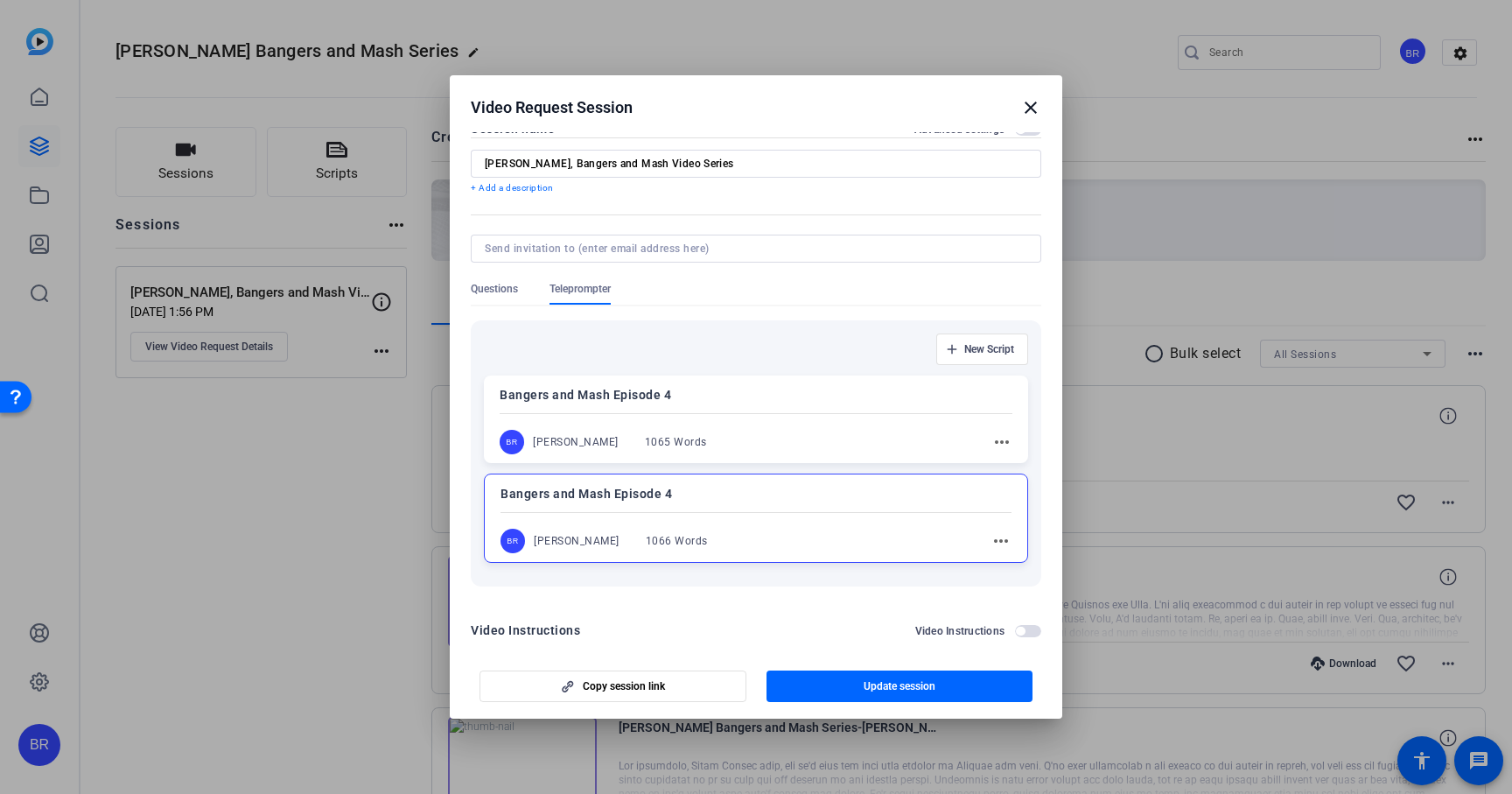
click at [498, 290] on span "Questions" at bounding box center [494, 288] width 48 height 14
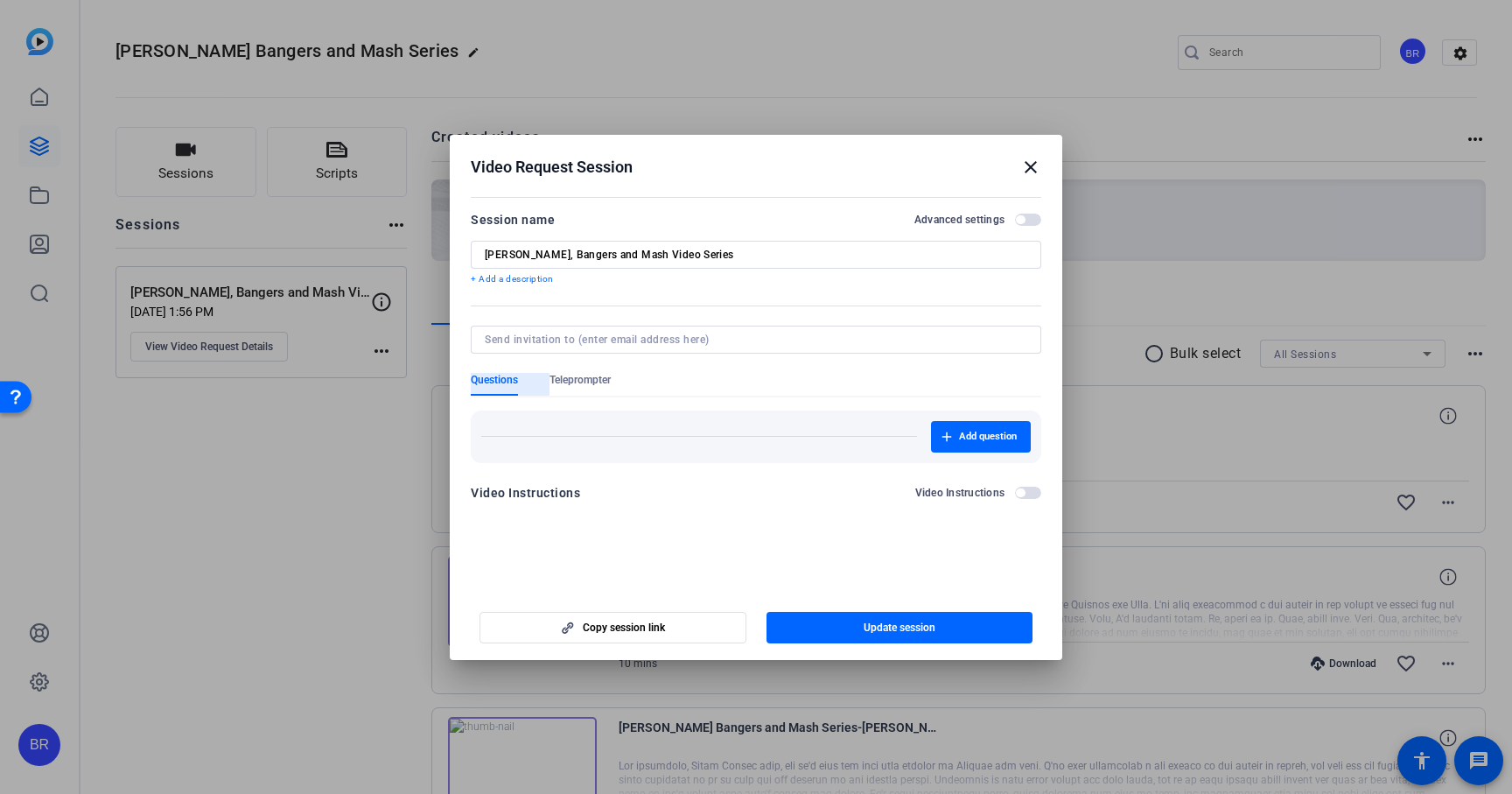
scroll to position [0, 0]
click at [572, 383] on span "Teleprompter" at bounding box center [580, 379] width 61 height 14
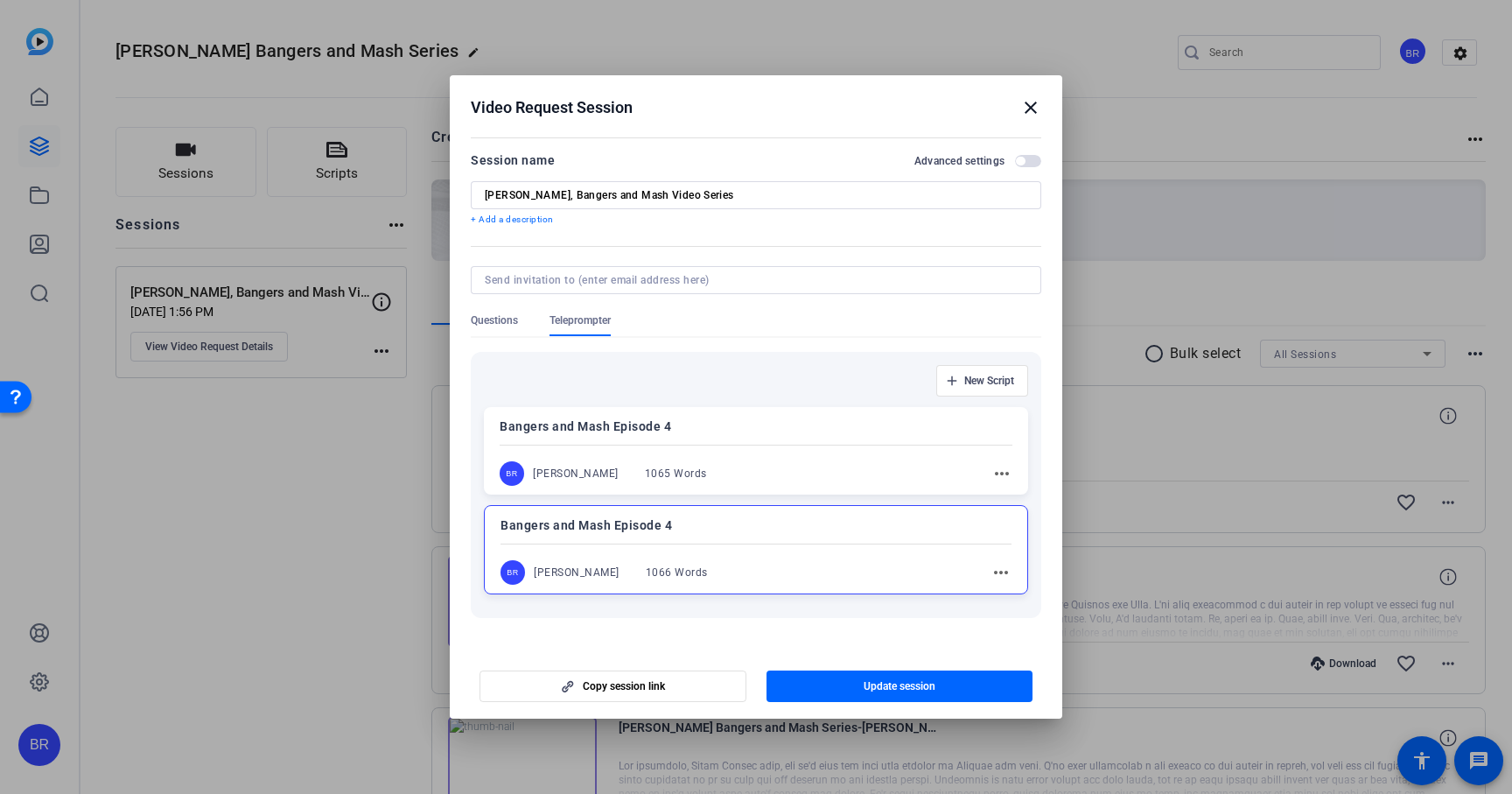
click at [723, 541] on div at bounding box center [756, 544] width 511 height 6
click at [936, 547] on div "Bangers and Mash Episode 4 BR Brent Reese 1066 Words more_horiz" at bounding box center [756, 549] width 545 height 87
click at [805, 443] on div at bounding box center [756, 445] width 512 height 6
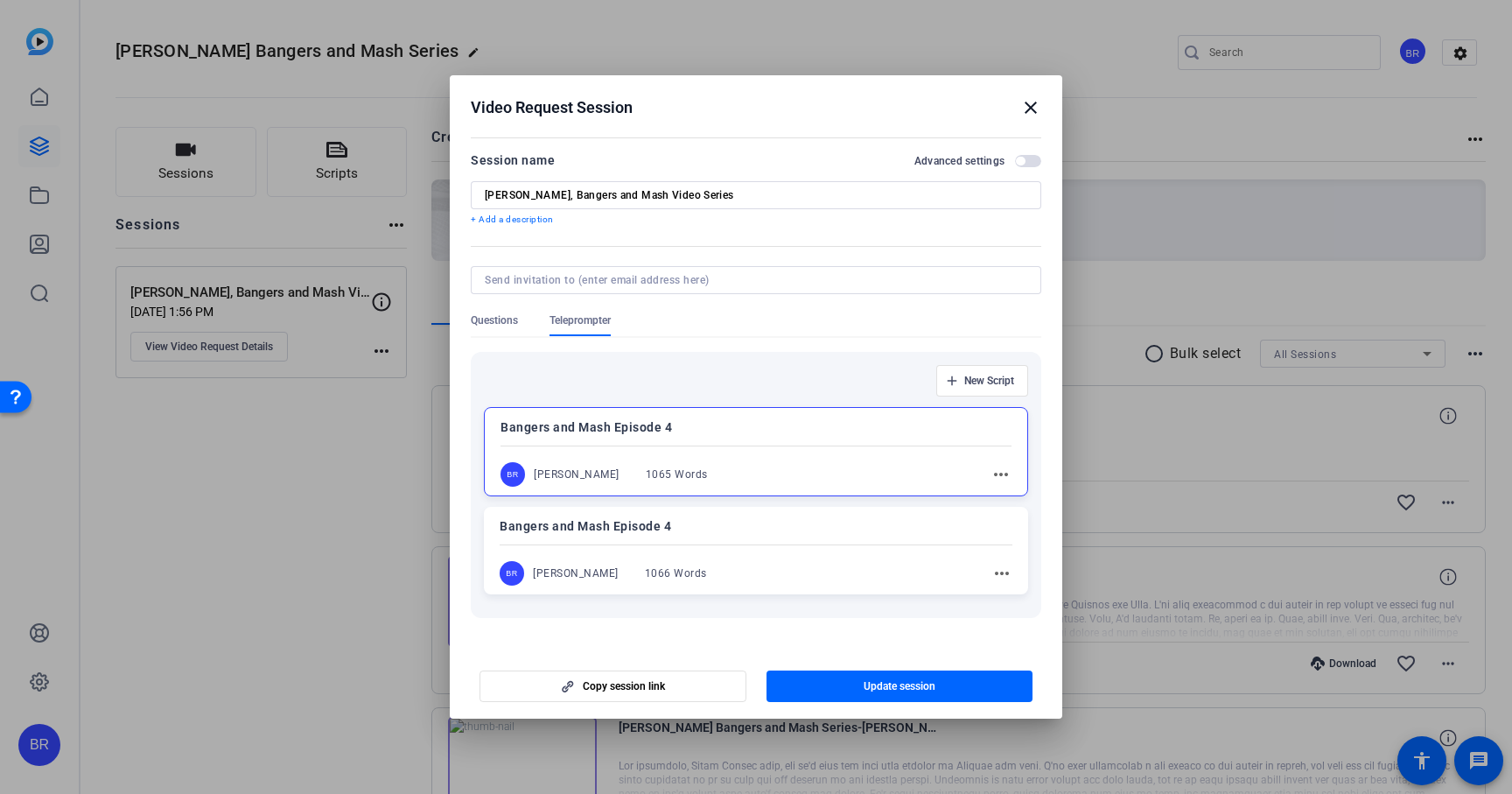
click at [981, 567] on div "more_horiz" at bounding box center [993, 573] width 39 height 21
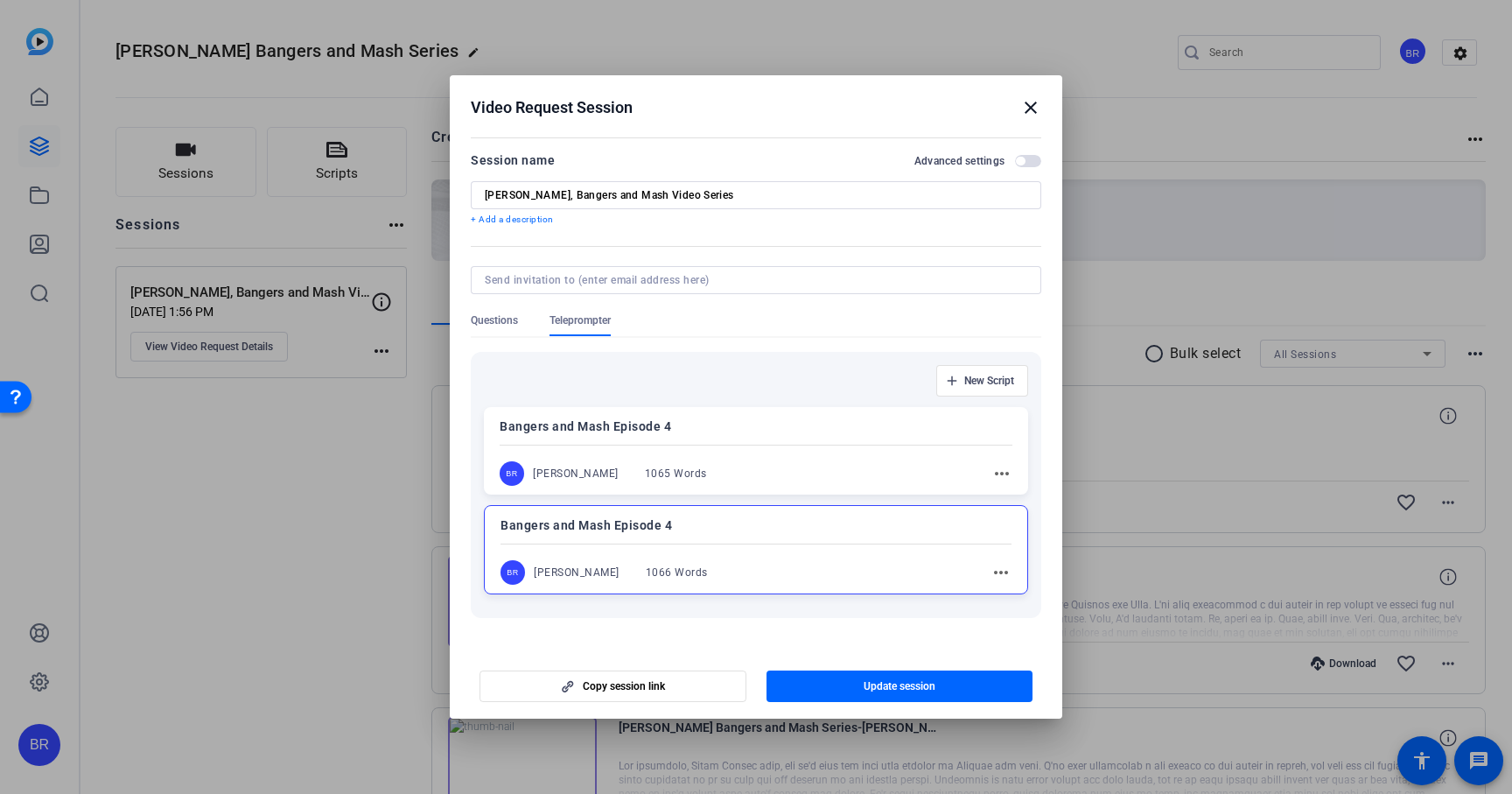
click at [996, 575] on mat-icon "more_horiz" at bounding box center [1001, 572] width 21 height 21
click at [1007, 604] on span "Edit" at bounding box center [1040, 599] width 70 height 21
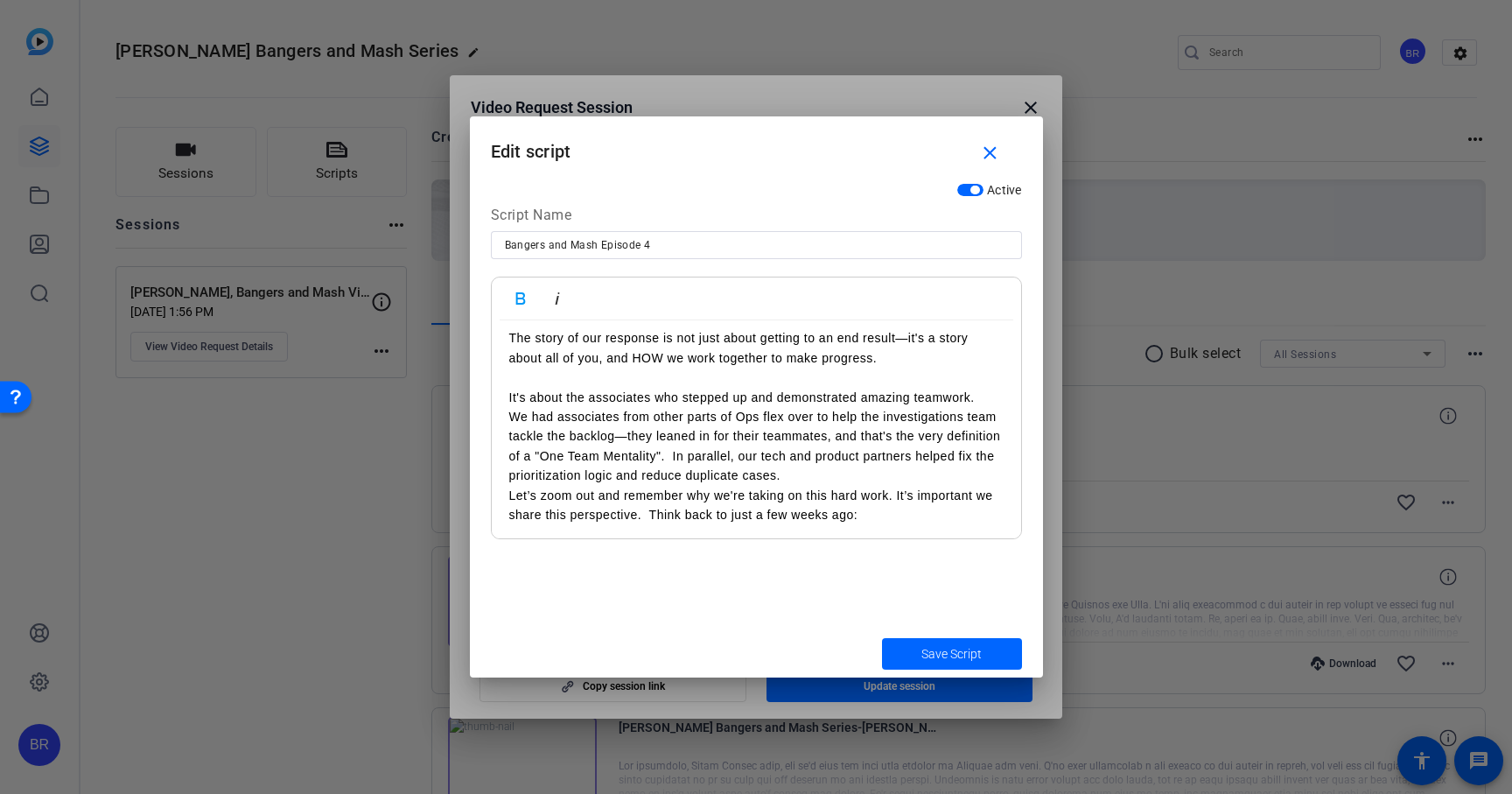
scroll to position [1855, 0]
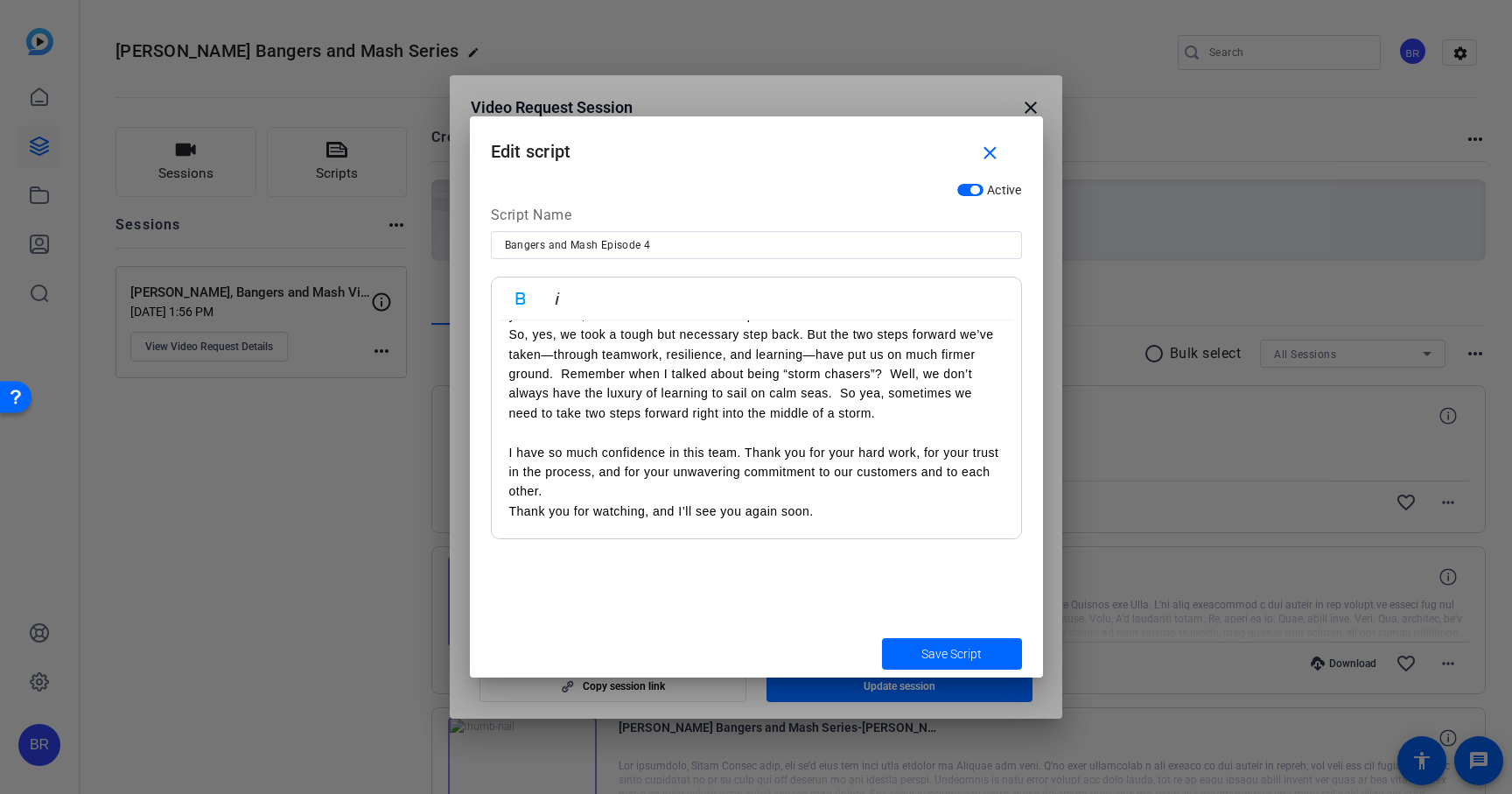
drag, startPoint x: 507, startPoint y: 348, endPoint x: 808, endPoint y: 718, distance: 477.0
click at [808, 718] on div "Video Request Session close Session name Advanced settings Beckie Harris, Bange…" at bounding box center [756, 397] width 1512 height 794
copy div "Intro Hi everyone. It was so great seeing so many of you at our recent Ops Town…"
click at [933, 653] on span "Save Script" at bounding box center [951, 654] width 61 height 18
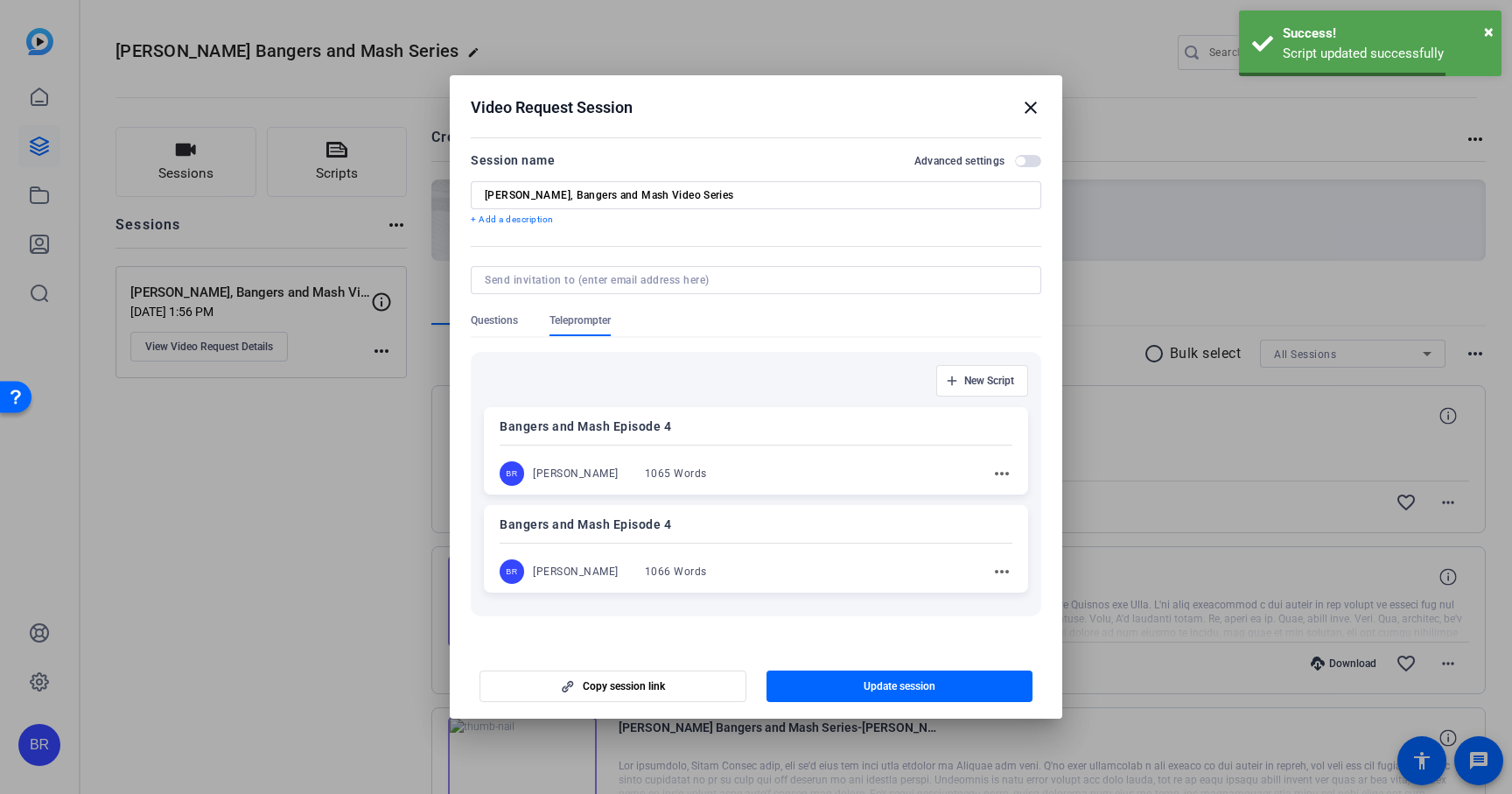
click at [867, 442] on div at bounding box center [756, 445] width 512 height 6
click at [1003, 472] on mat-icon "more_horiz" at bounding box center [1001, 474] width 21 height 21
click at [1005, 502] on span "Edit" at bounding box center [1040, 501] width 70 height 21
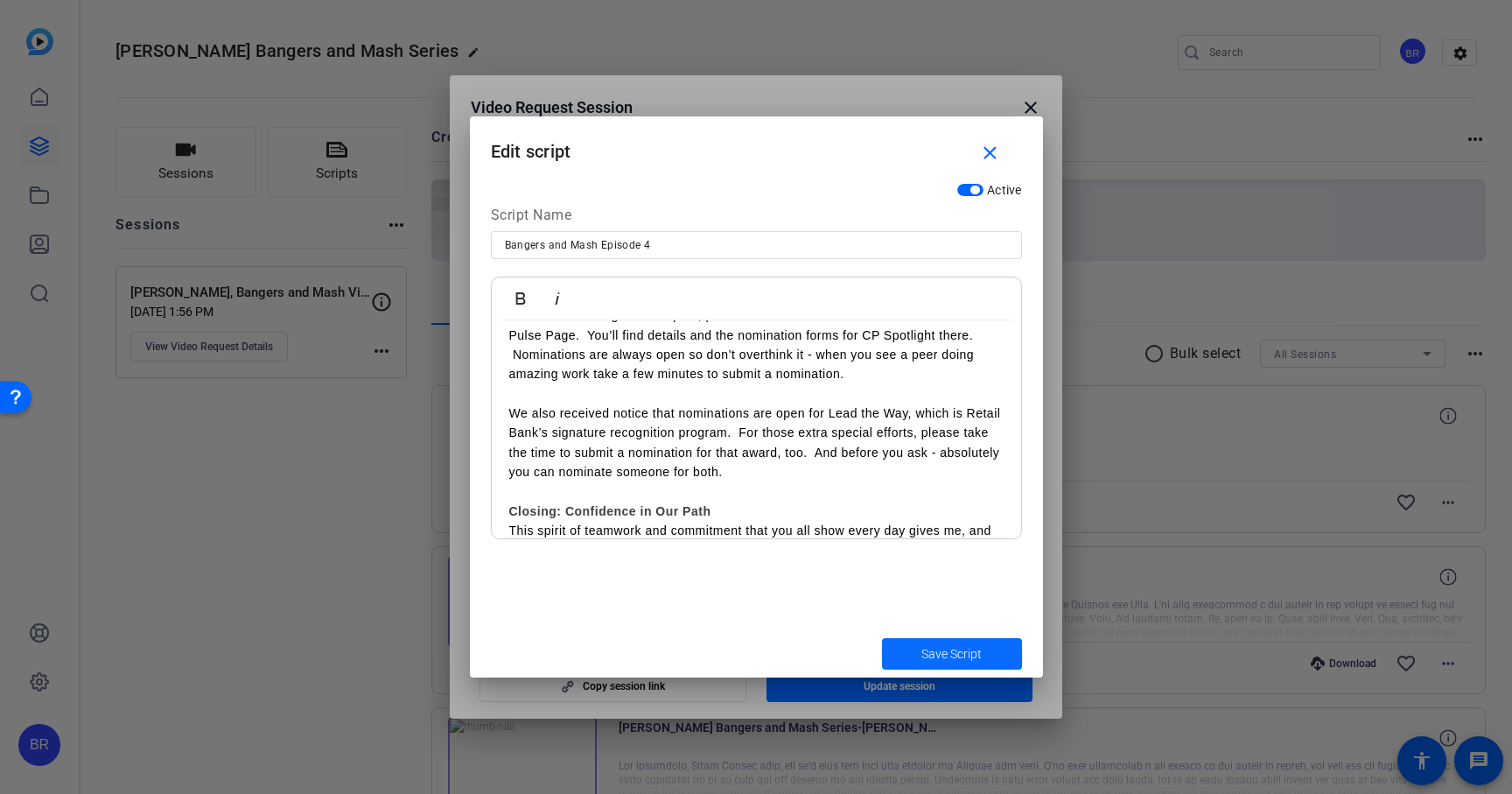
scroll to position [1633, 0]
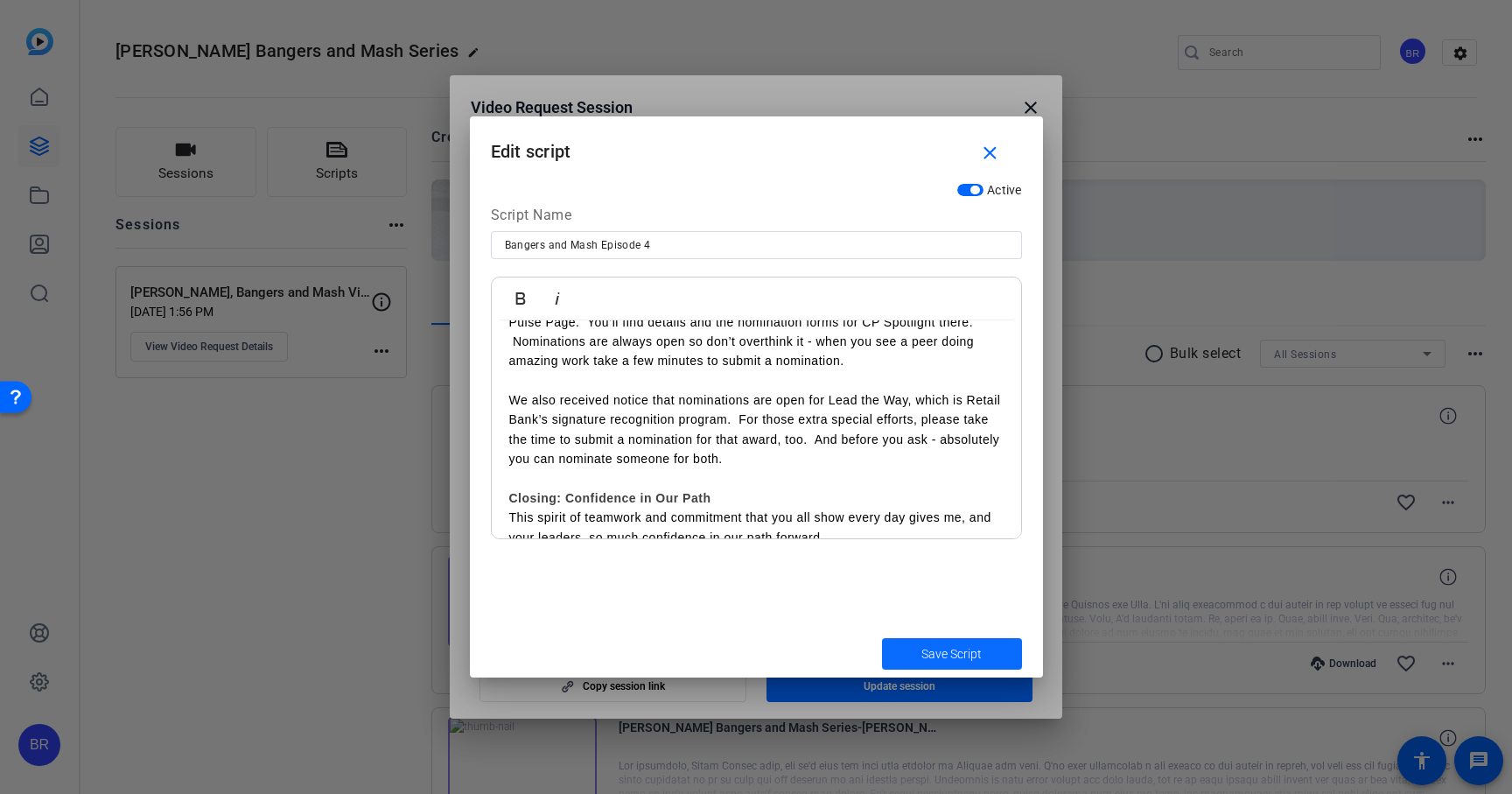
click at [946, 654] on span "Save Script" at bounding box center [951, 654] width 61 height 18
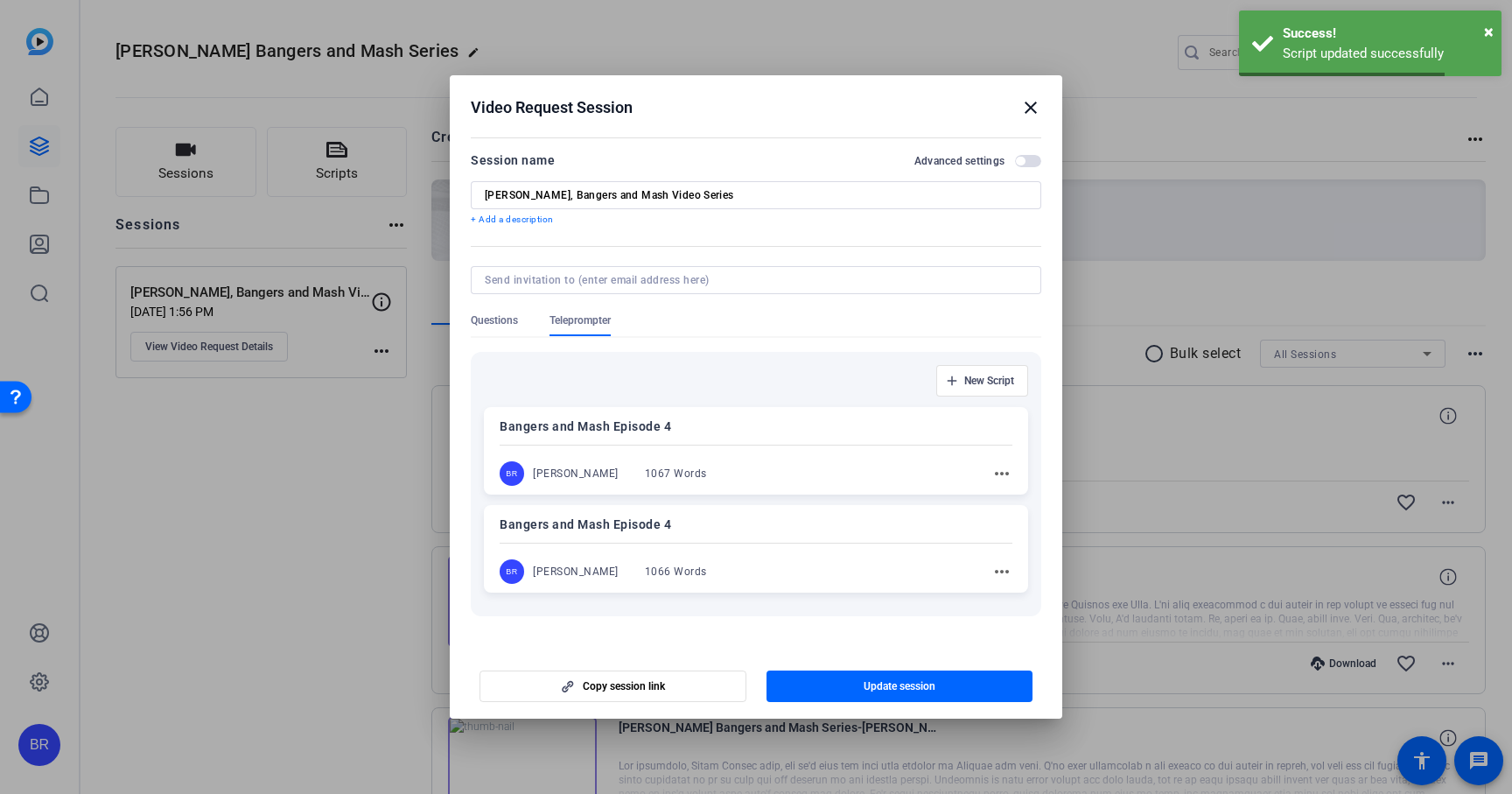
scroll to position [6, 0]
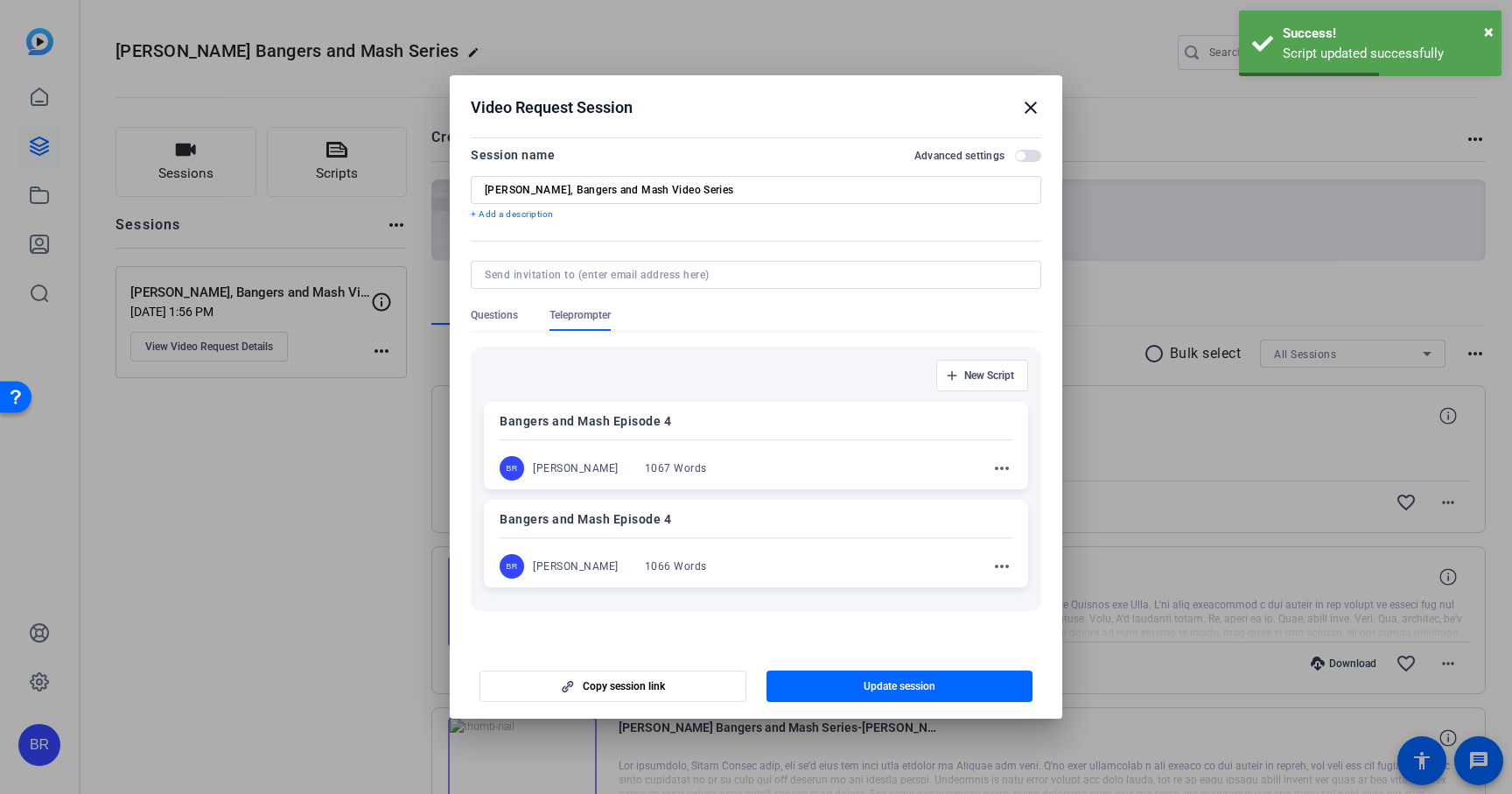
click at [797, 436] on div "Bangers and Mash Episode 4 BR Brent Reese 1067 Words more_horiz" at bounding box center [756, 446] width 545 height 87
click at [813, 554] on div "Bangers and Mash Episode 4 BR Brent Reese 1066 Words more_horiz" at bounding box center [756, 546] width 545 height 87
click at [997, 575] on mat-icon "more_horiz" at bounding box center [1001, 568] width 21 height 21
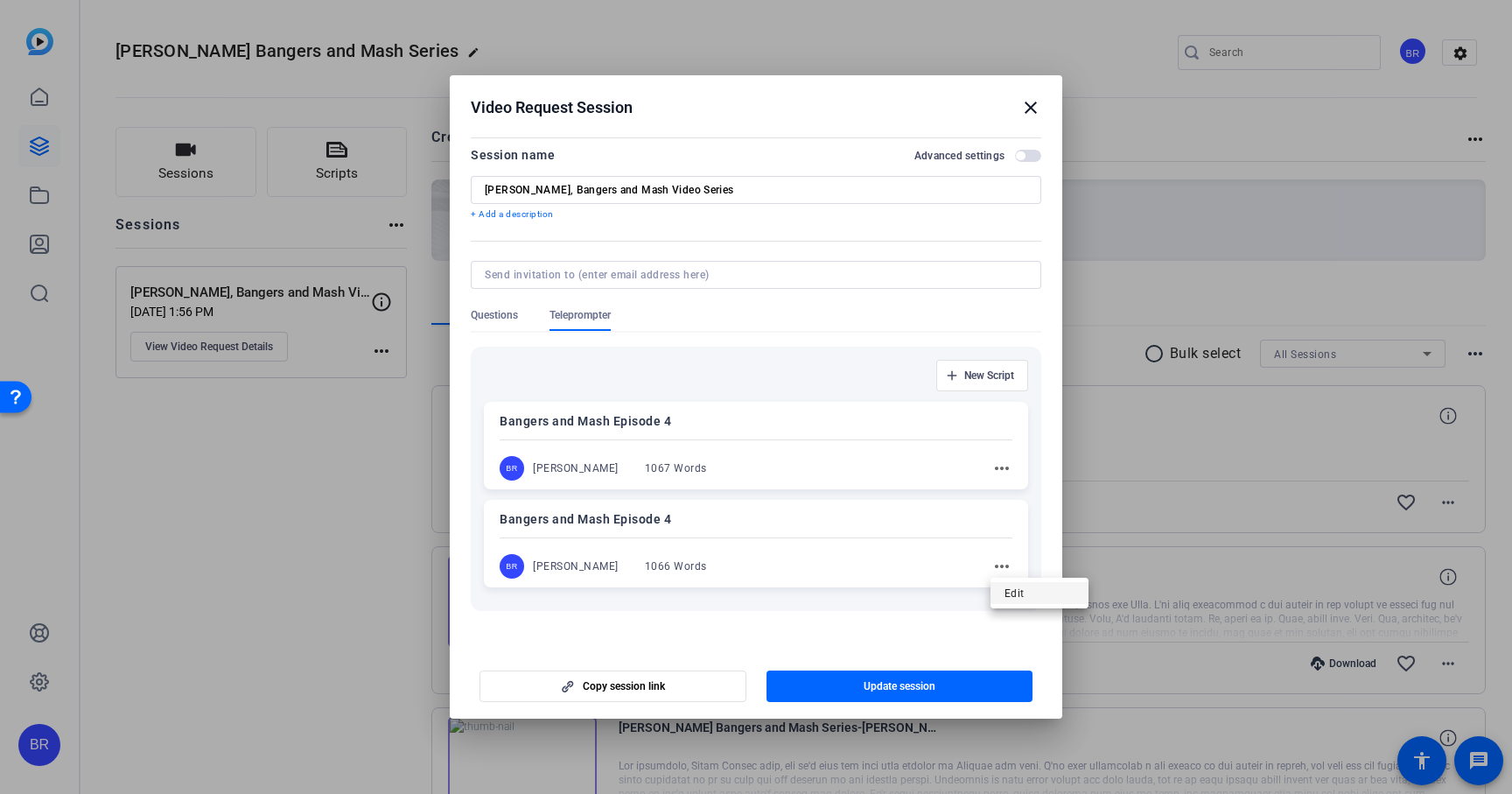
click at [1008, 591] on span "Edit" at bounding box center [1040, 593] width 70 height 21
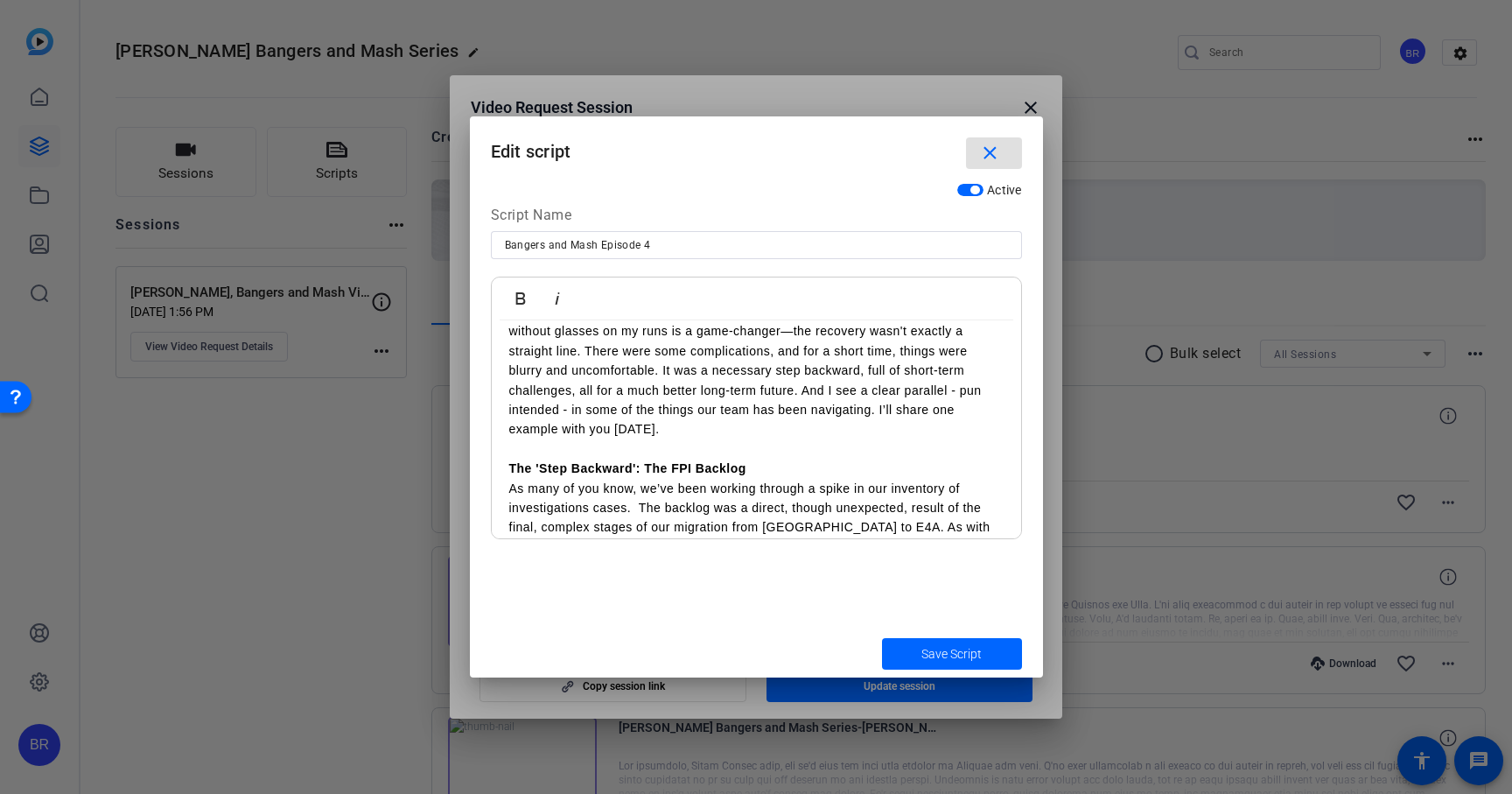
scroll to position [0, 0]
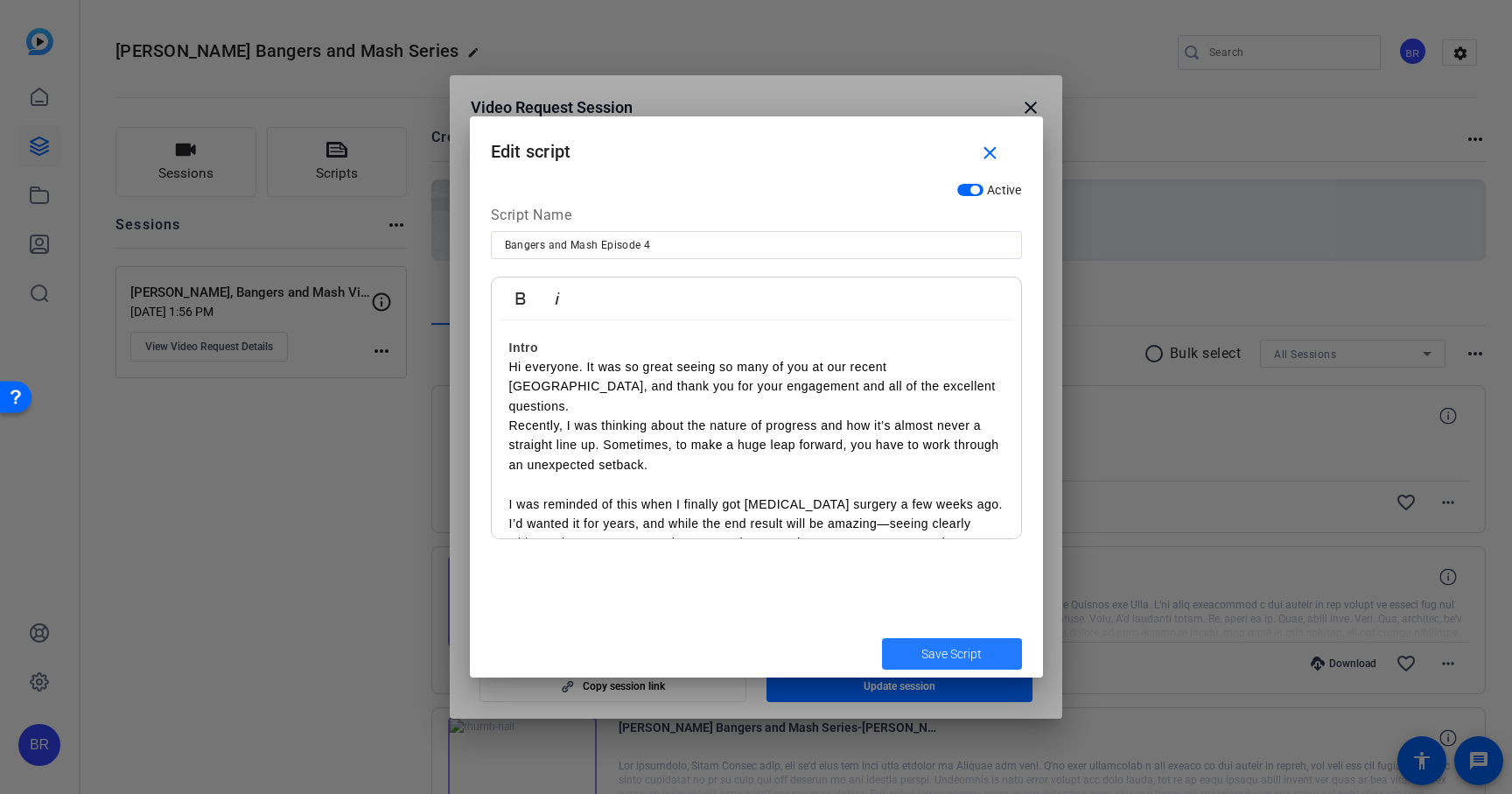
click at [940, 651] on span "Save Script" at bounding box center [951, 654] width 61 height 18
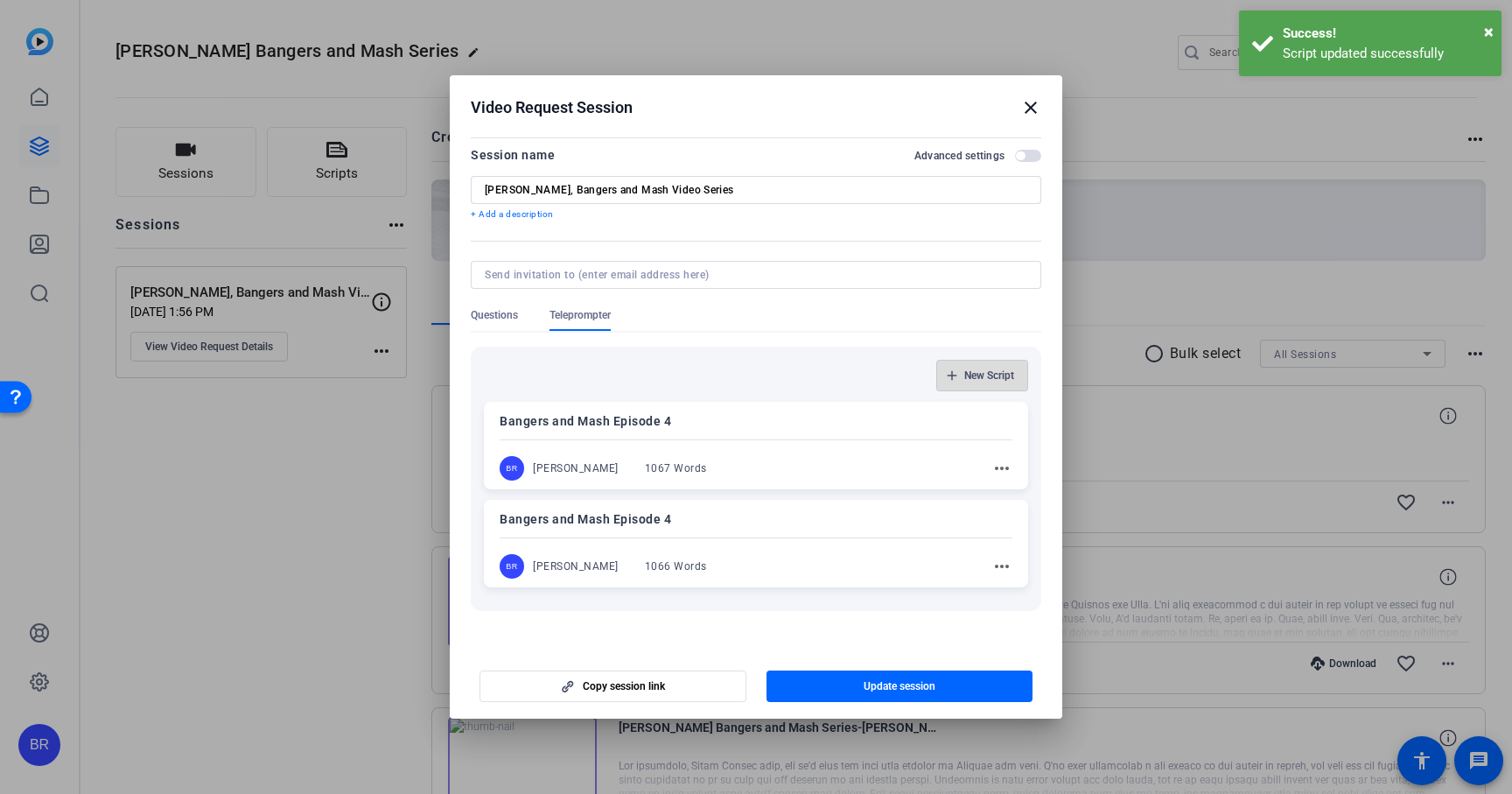
click at [979, 374] on span "New Script" at bounding box center [989, 376] width 49 height 14
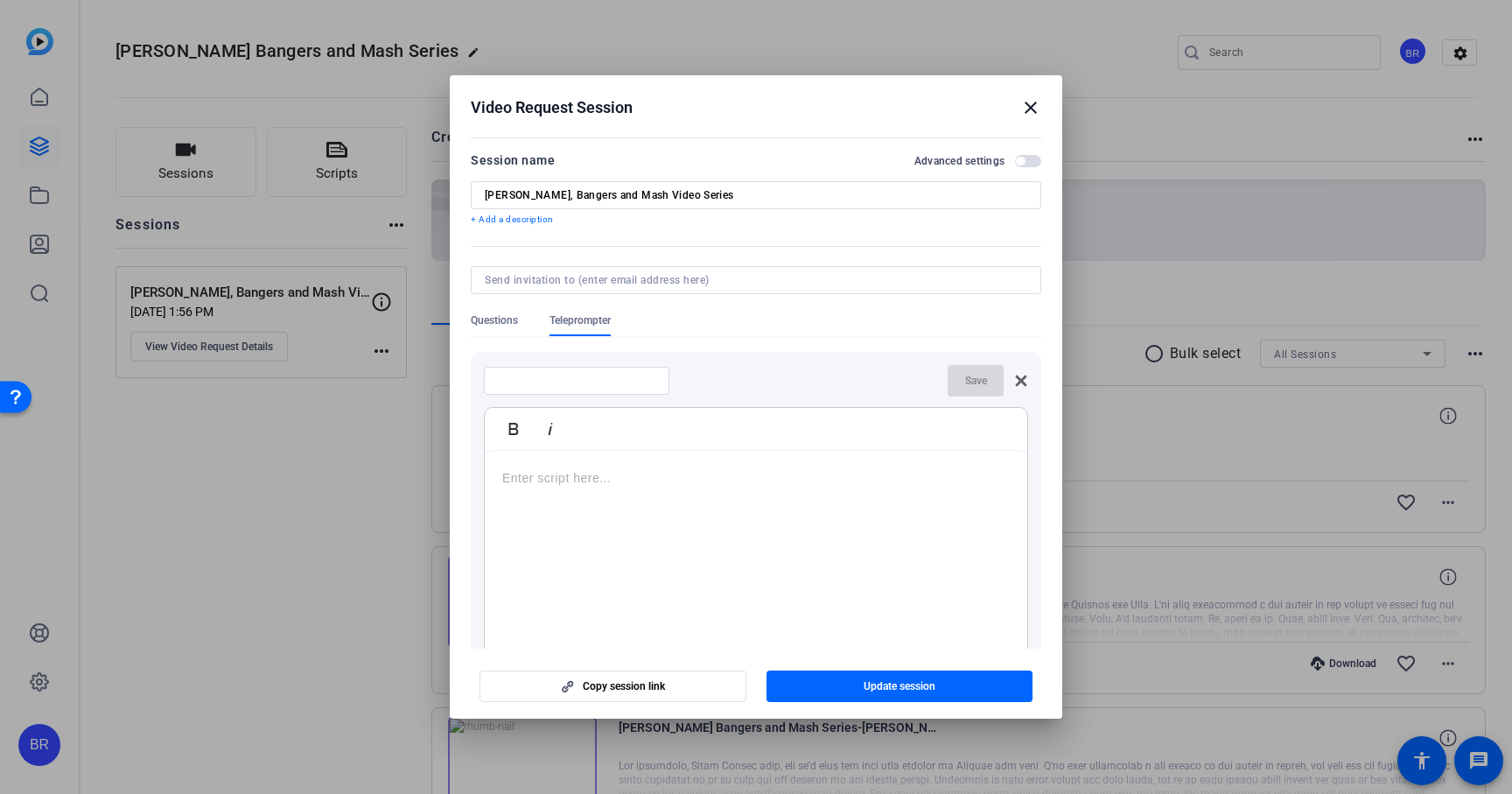
click at [580, 483] on p at bounding box center [756, 478] width 507 height 19
click at [609, 491] on div at bounding box center [756, 560] width 543 height 219
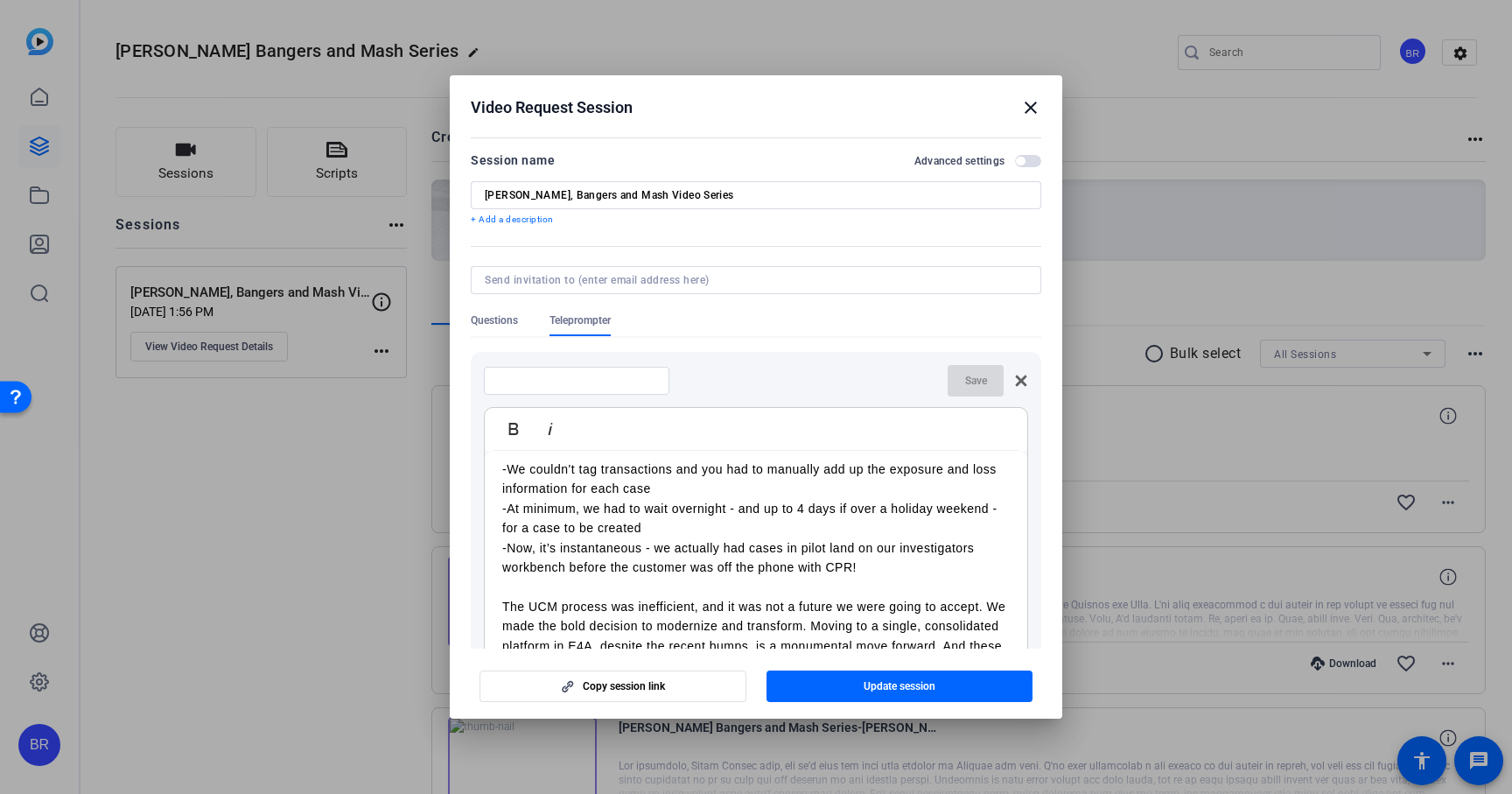
scroll to position [816, 0]
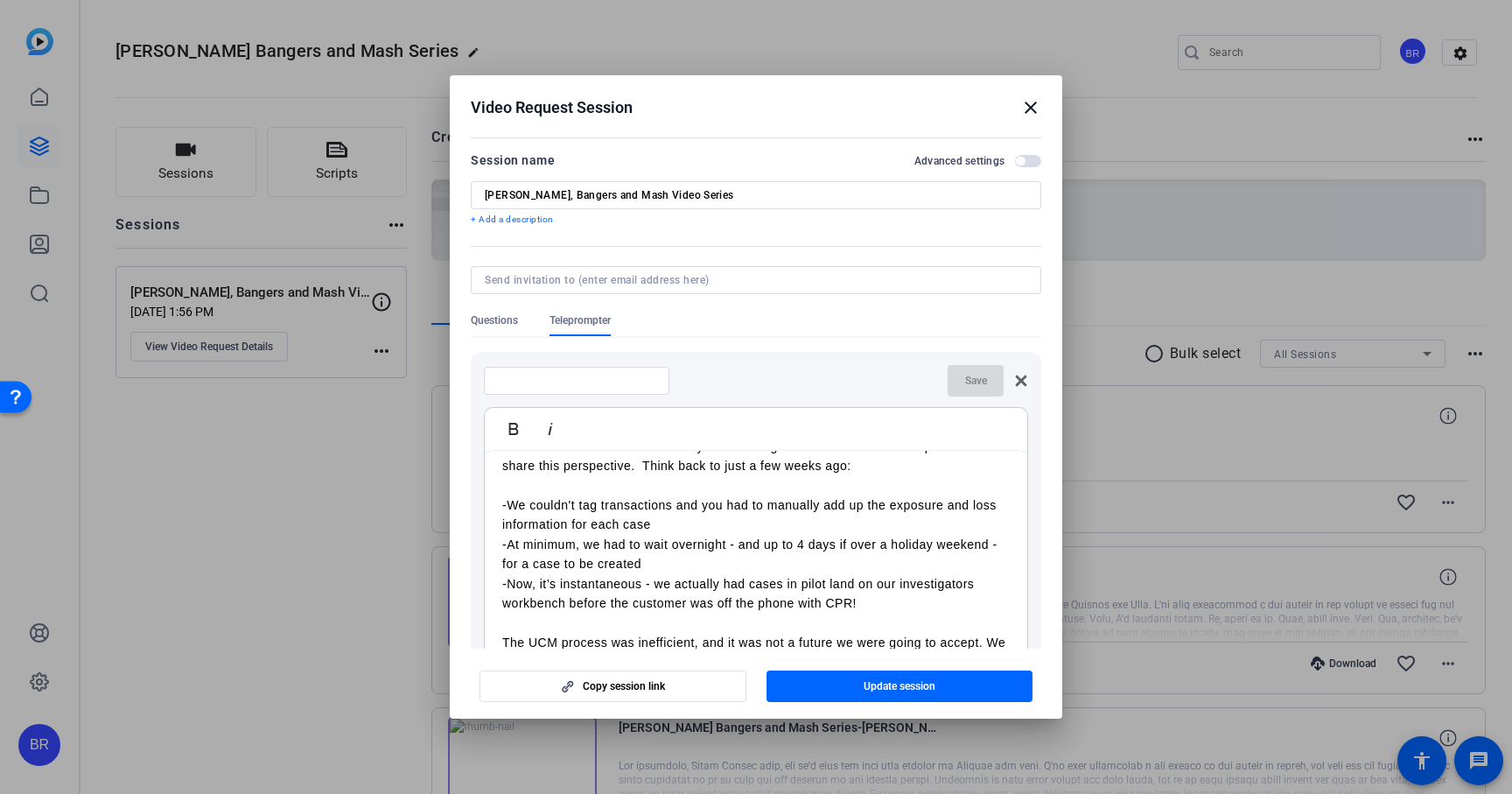
click at [591, 384] on input at bounding box center [577, 380] width 158 height 14
type input "Bangers and Mash Ep. 4 Aug 2025"
click at [979, 380] on span "Save" at bounding box center [975, 380] width 22 height 14
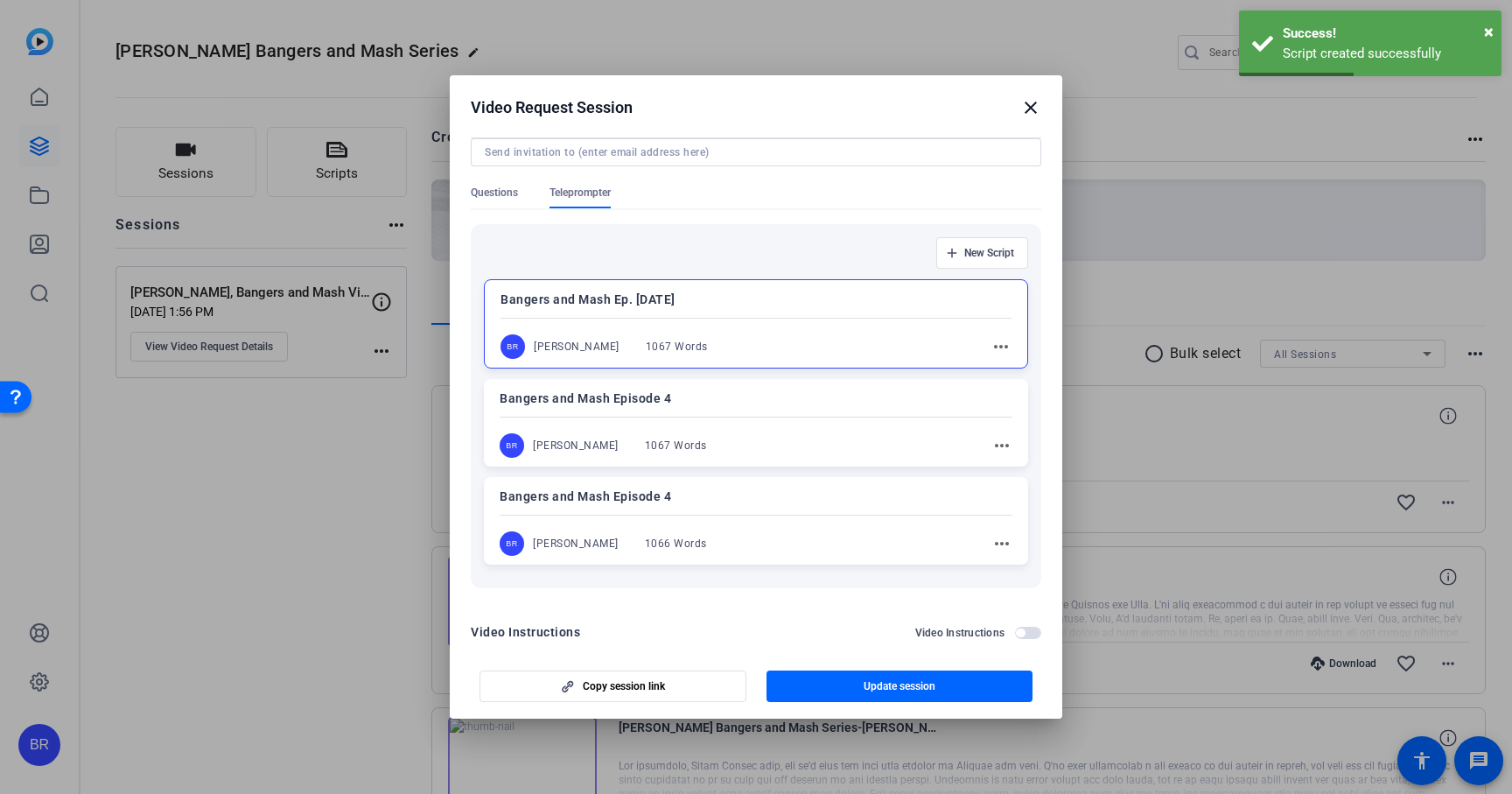
scroll to position [151, 0]
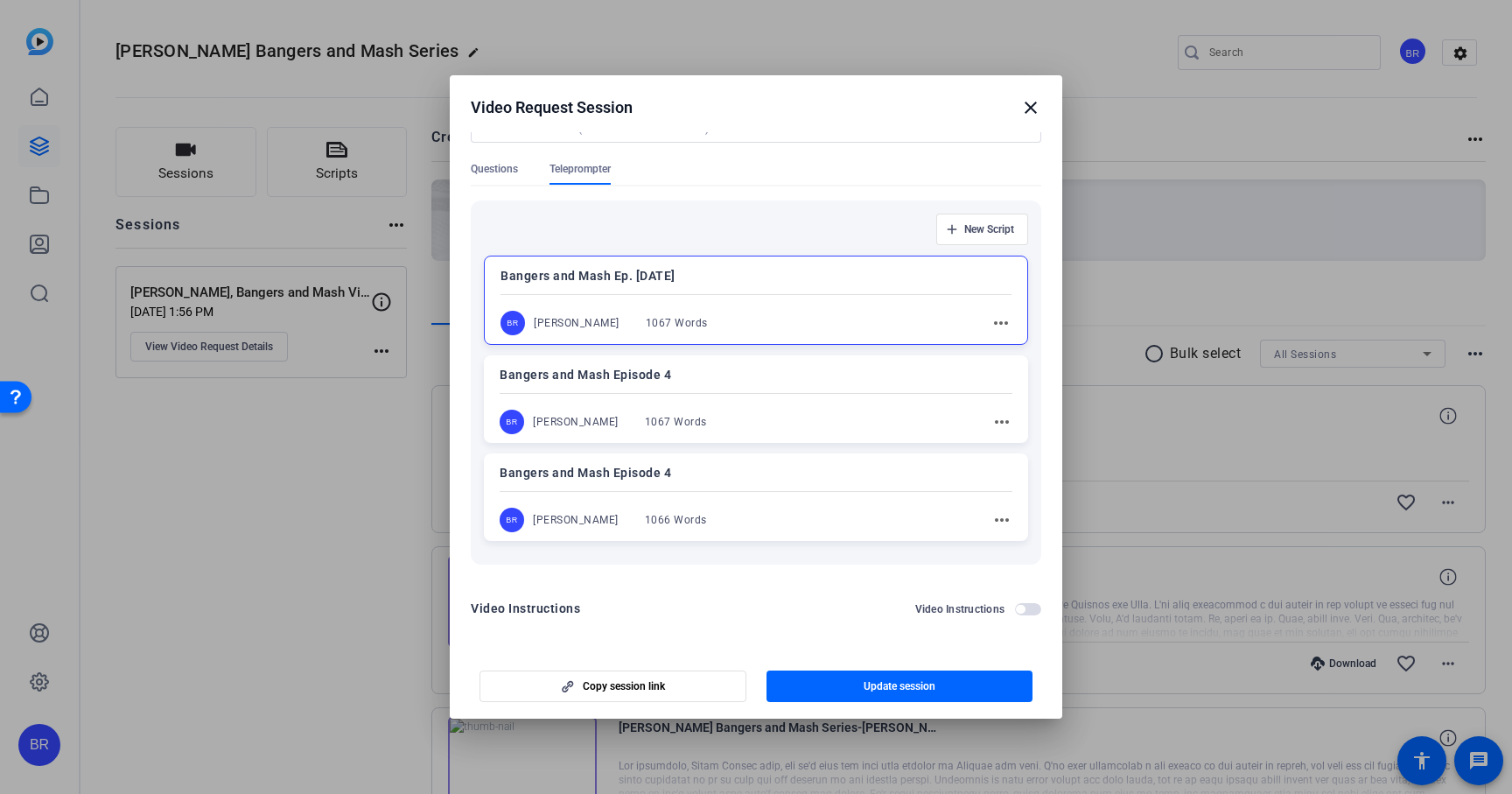
click at [1041, 103] on mat-icon "close" at bounding box center [1030, 107] width 21 height 21
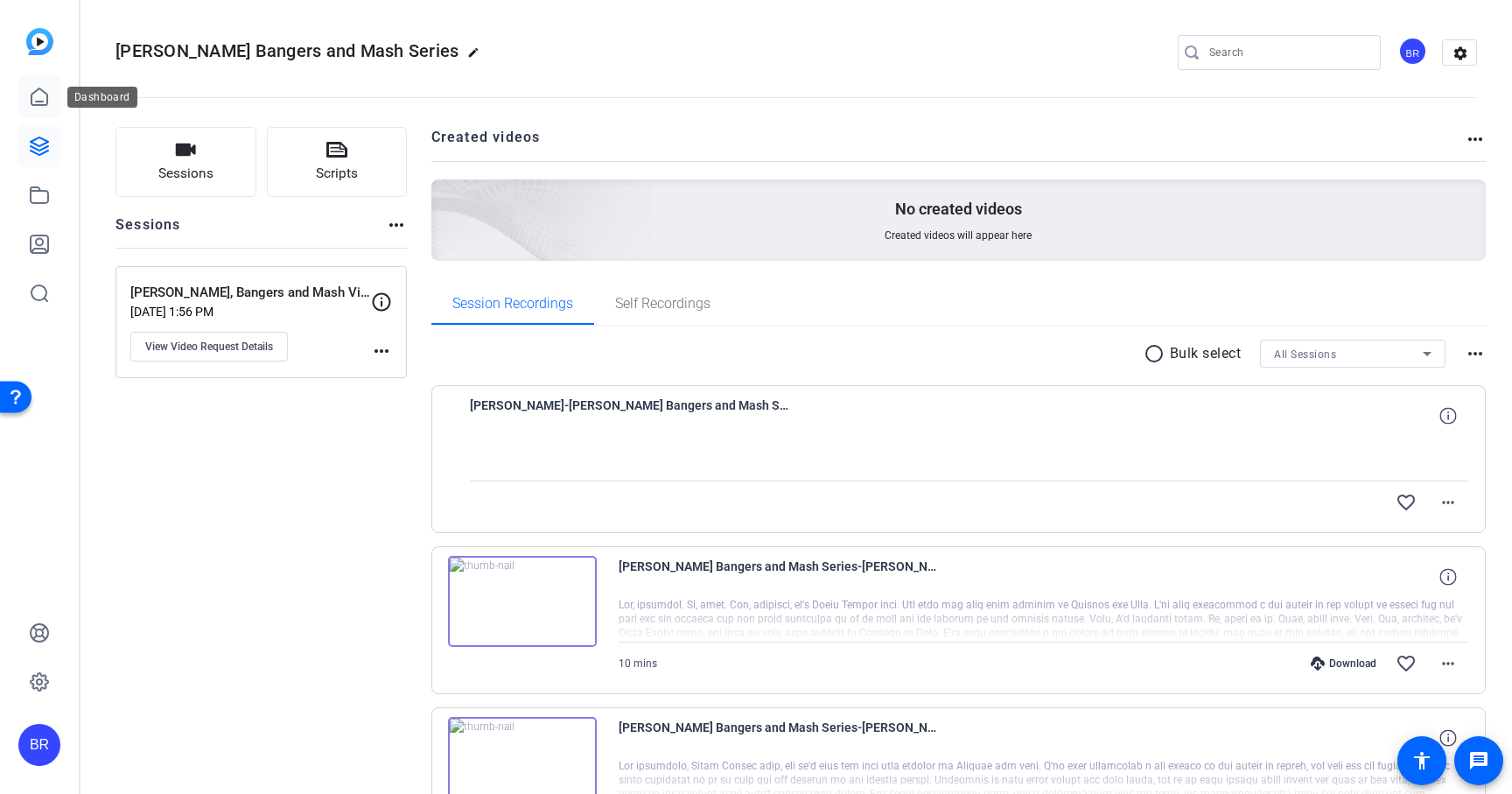
click at [47, 95] on icon at bounding box center [39, 96] width 16 height 16
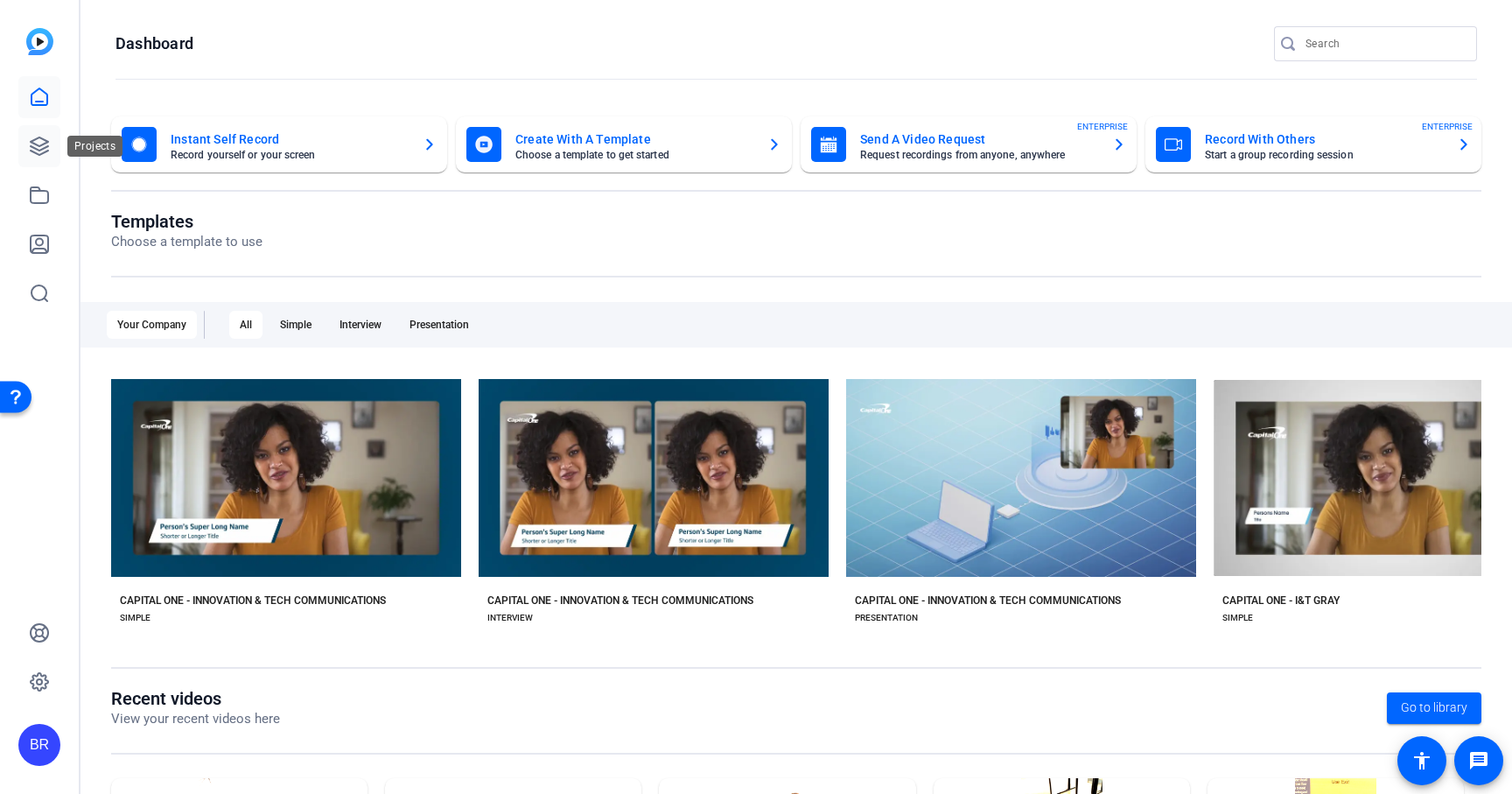
click at [45, 148] on icon at bounding box center [39, 146] width 17 height 17
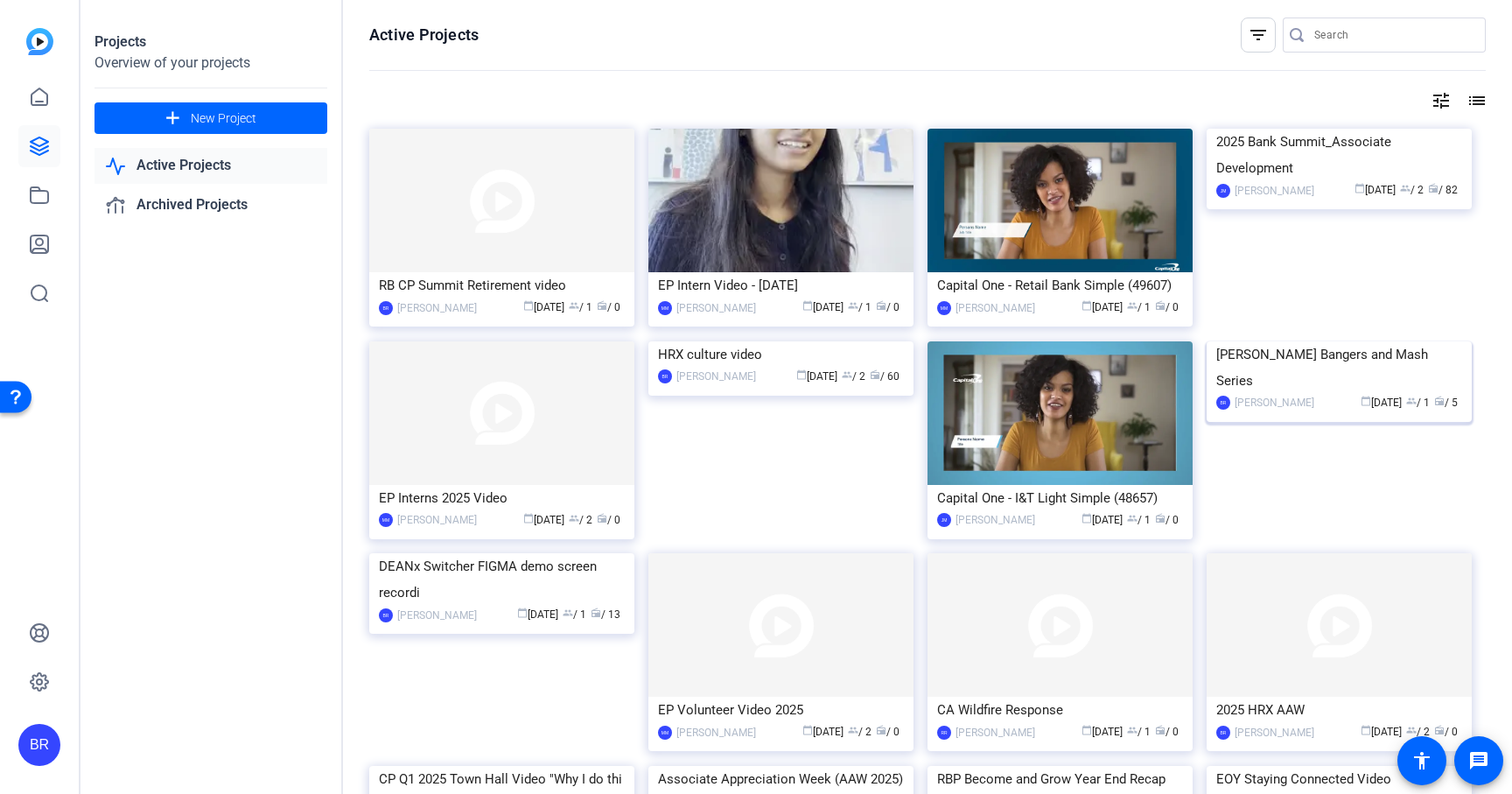
click at [1244, 394] on div "Beckie Harris Bangers and Mash Series" at bounding box center [1339, 367] width 246 height 52
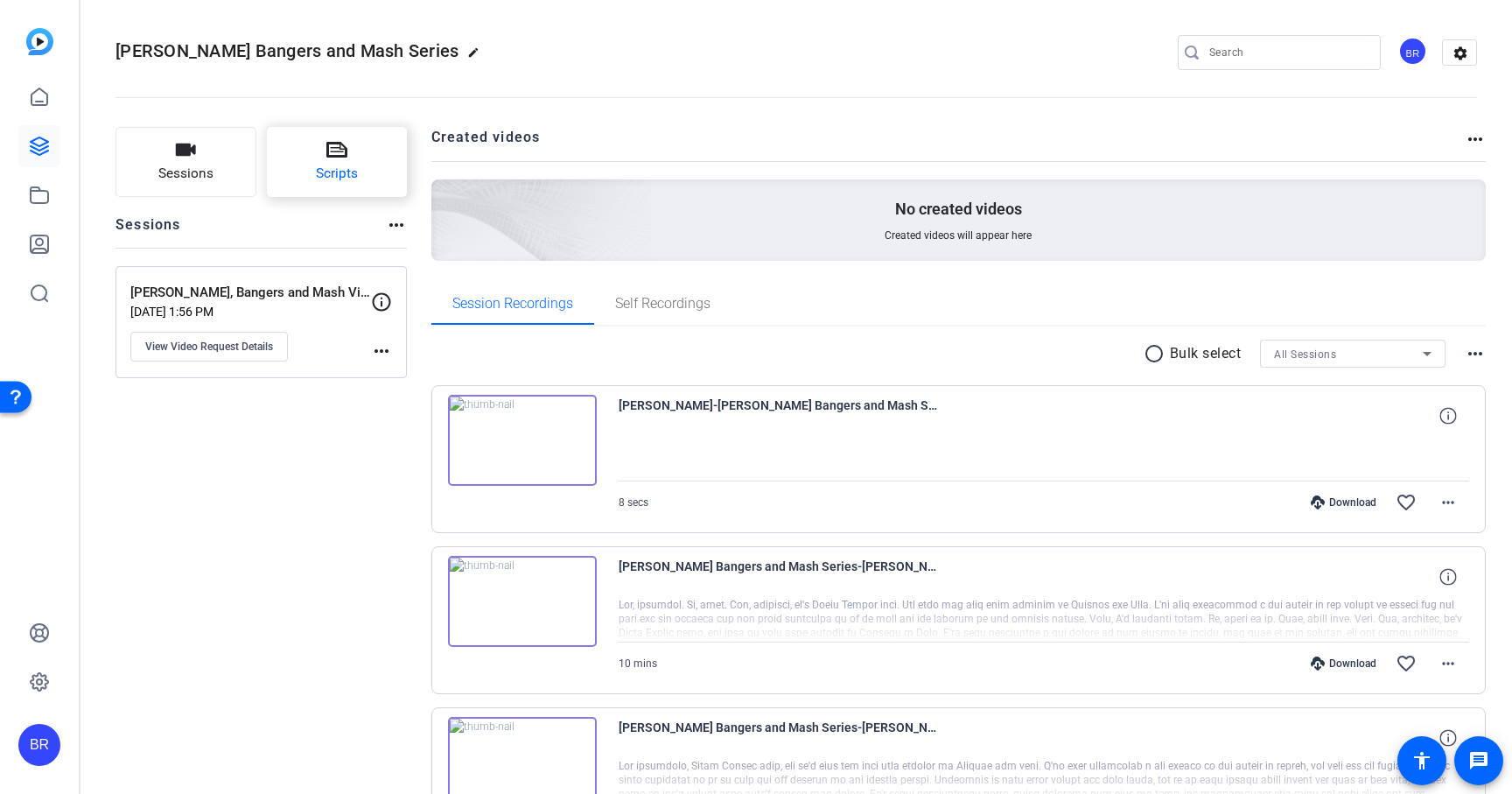
click at [336, 171] on span "Scripts" at bounding box center [336, 173] width 42 height 20
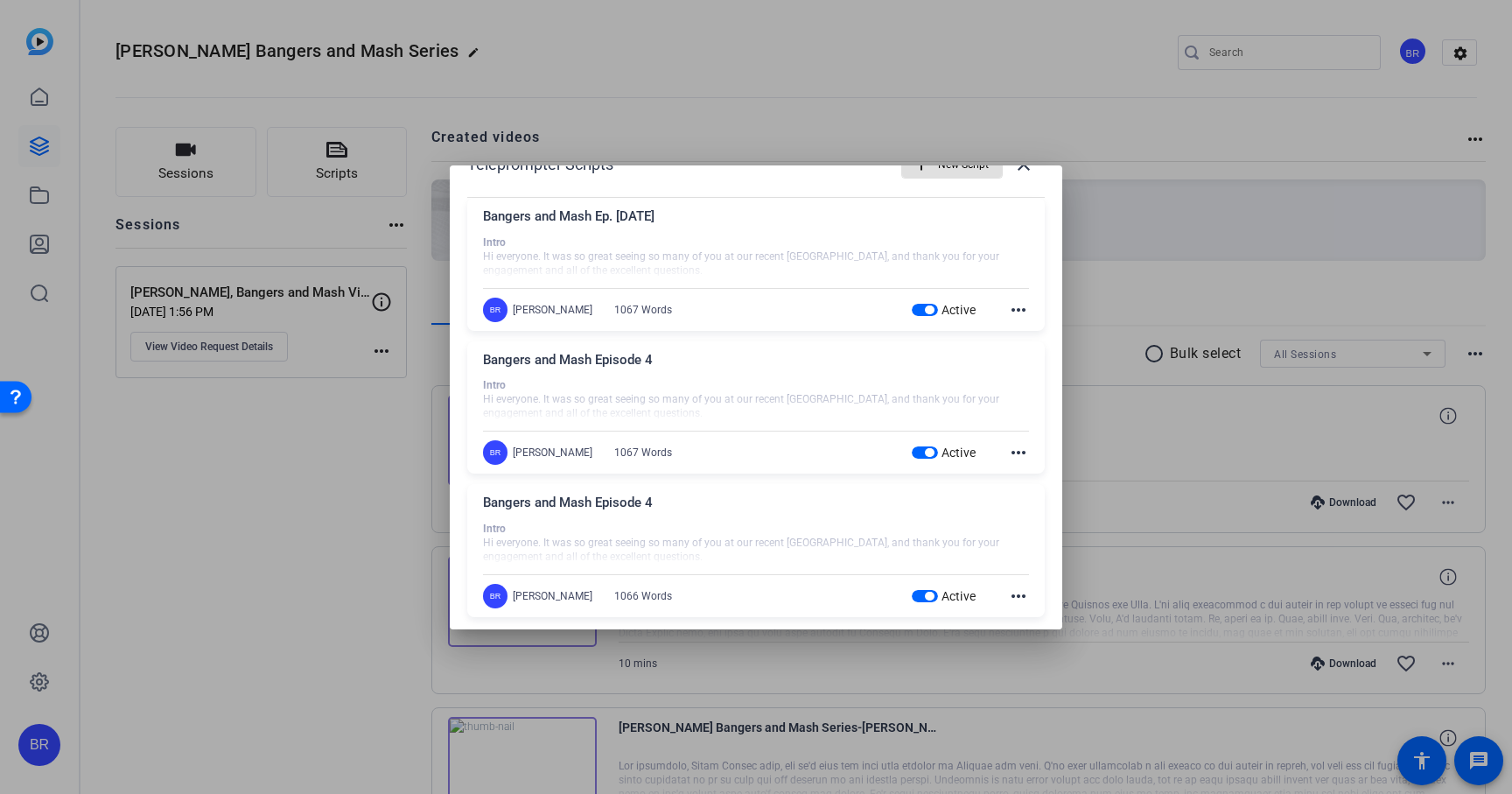
scroll to position [55, 0]
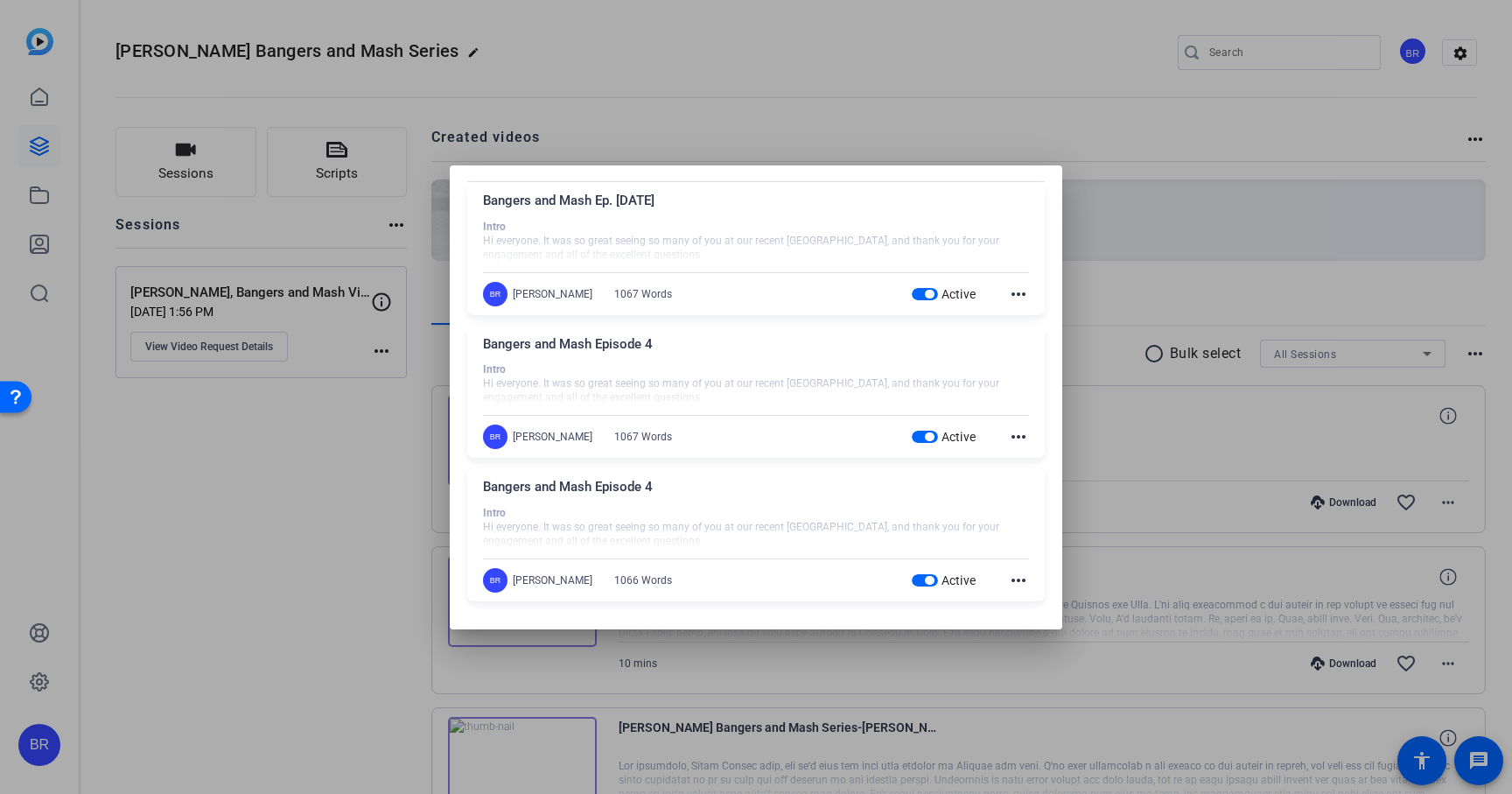
click at [1025, 446] on mat-icon "more_horiz" at bounding box center [1019, 436] width 21 height 21
click at [1023, 490] on span "Delete" at bounding box center [1057, 484] width 70 height 21
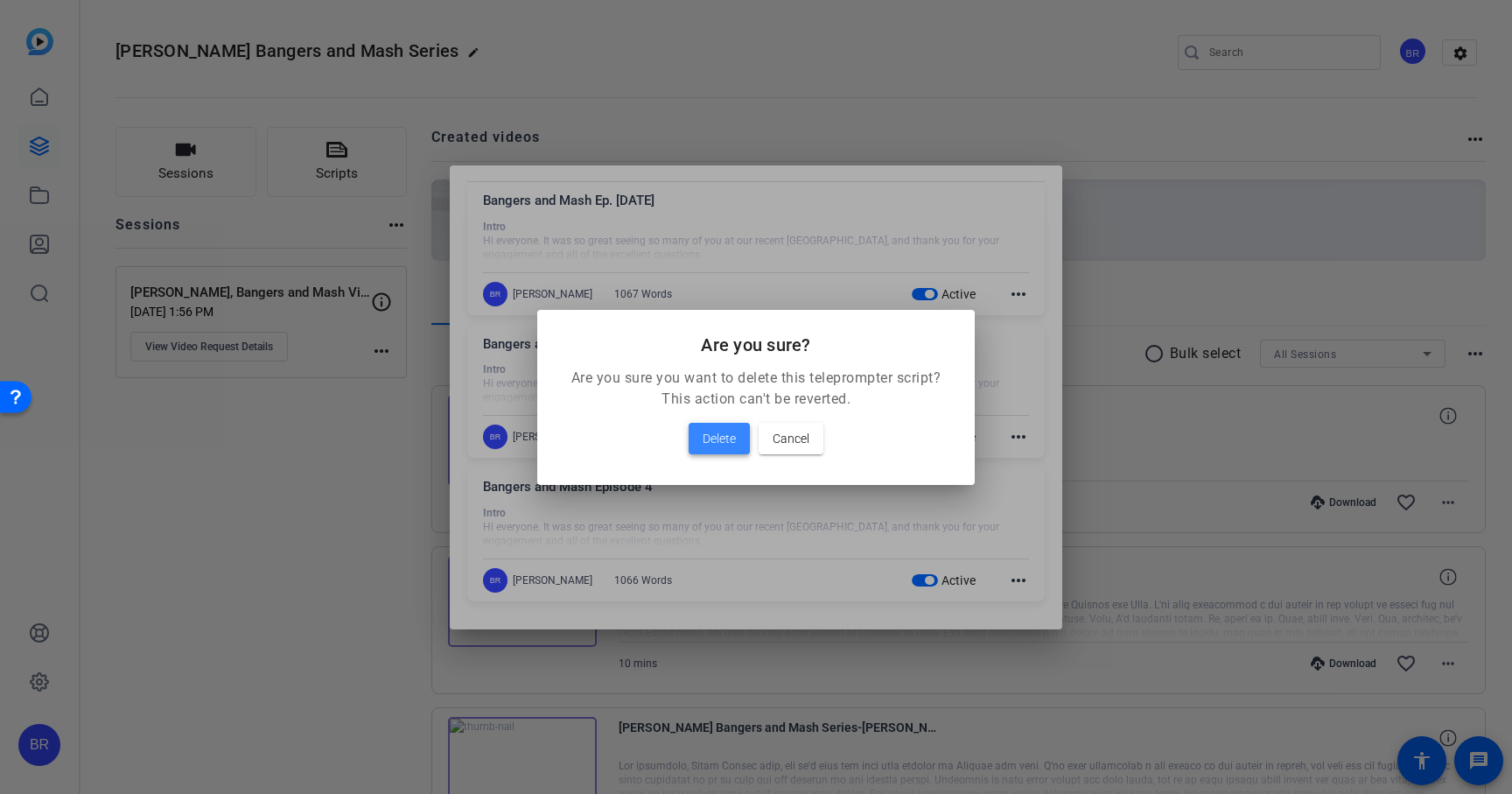
click at [716, 436] on span "Delete" at bounding box center [718, 438] width 33 height 21
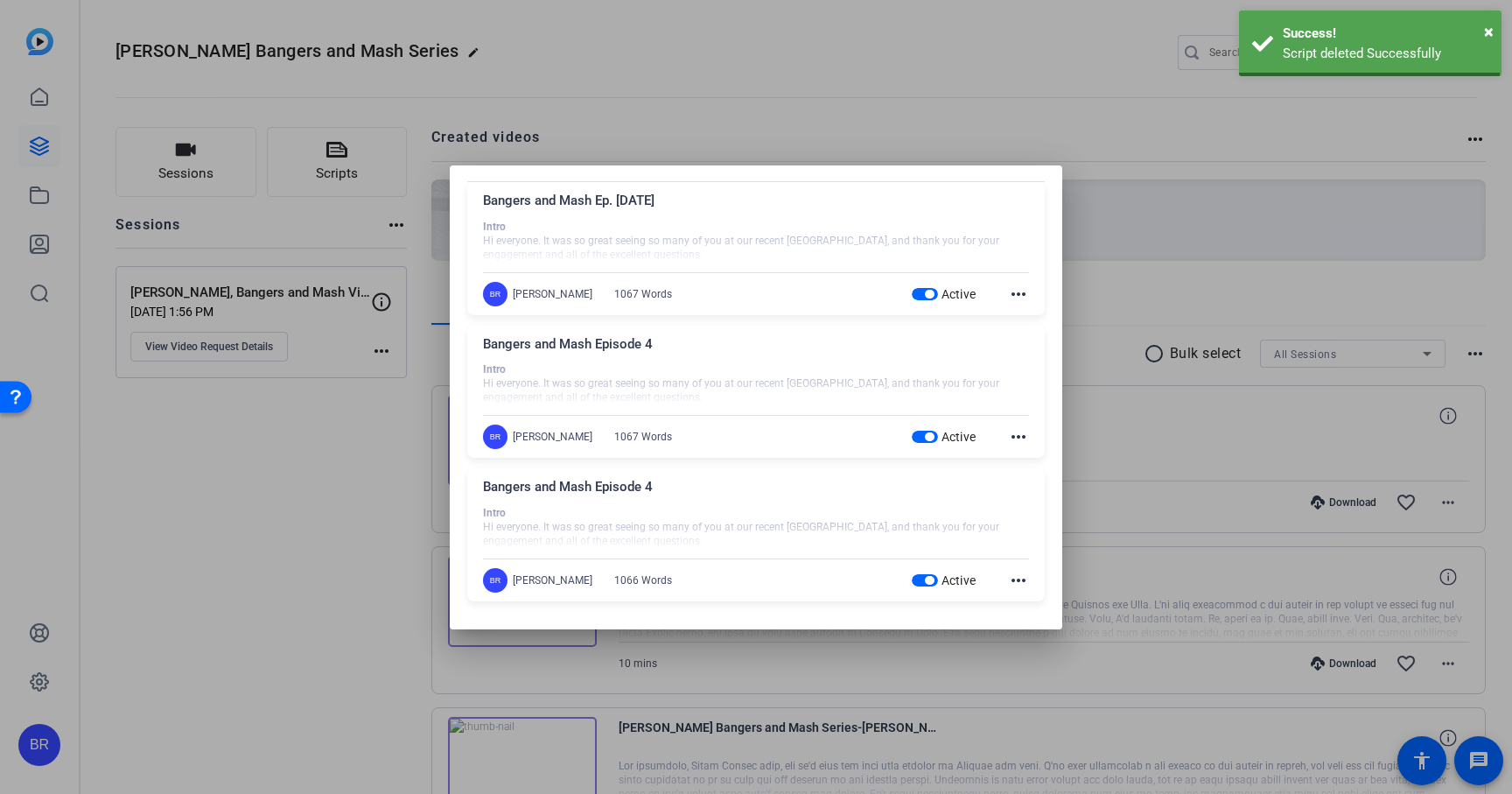
scroll to position [0, 0]
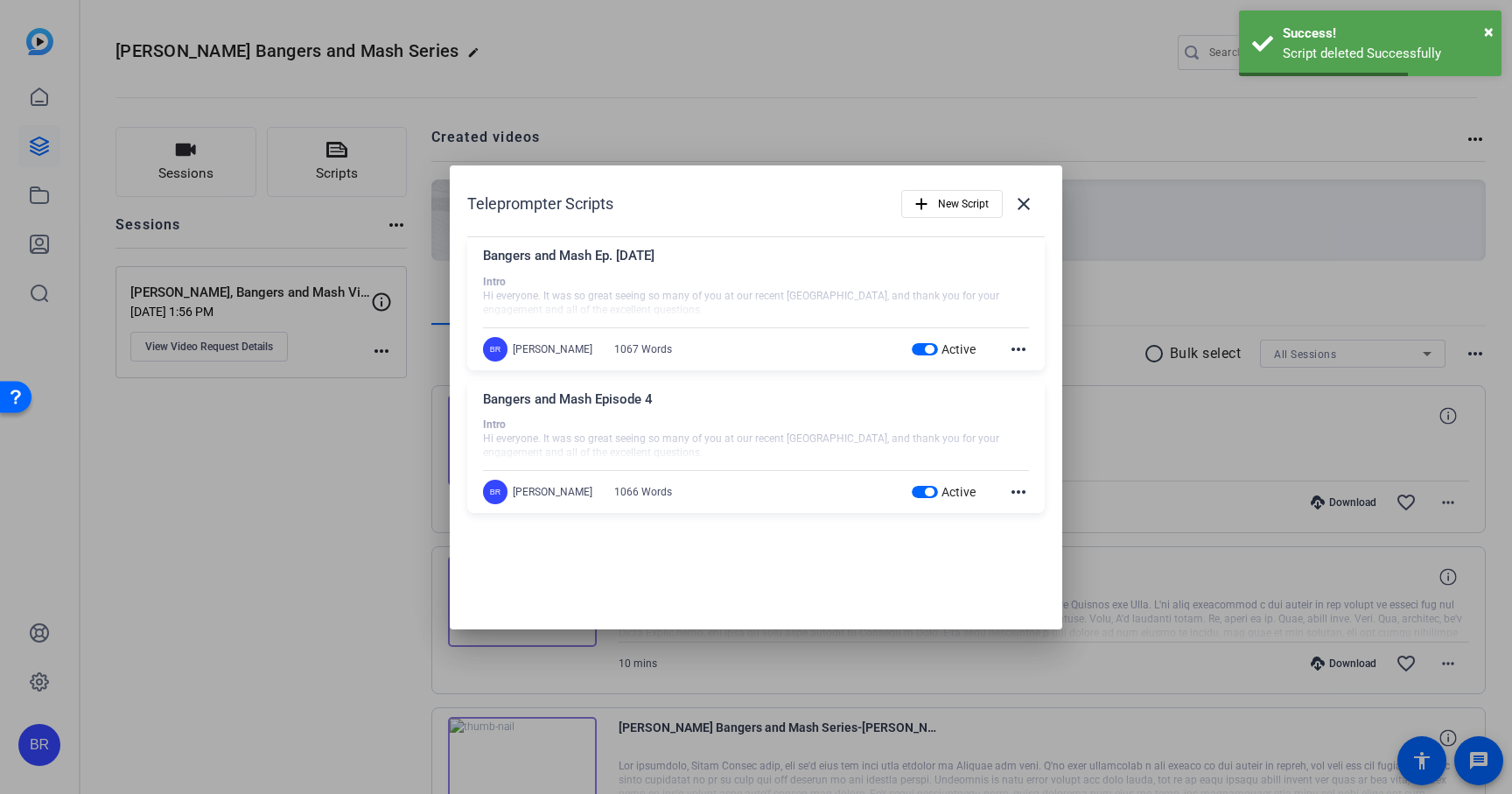
click at [1020, 495] on mat-icon "more_horiz" at bounding box center [1019, 492] width 21 height 21
click at [1024, 542] on span "Delete" at bounding box center [1057, 540] width 70 height 21
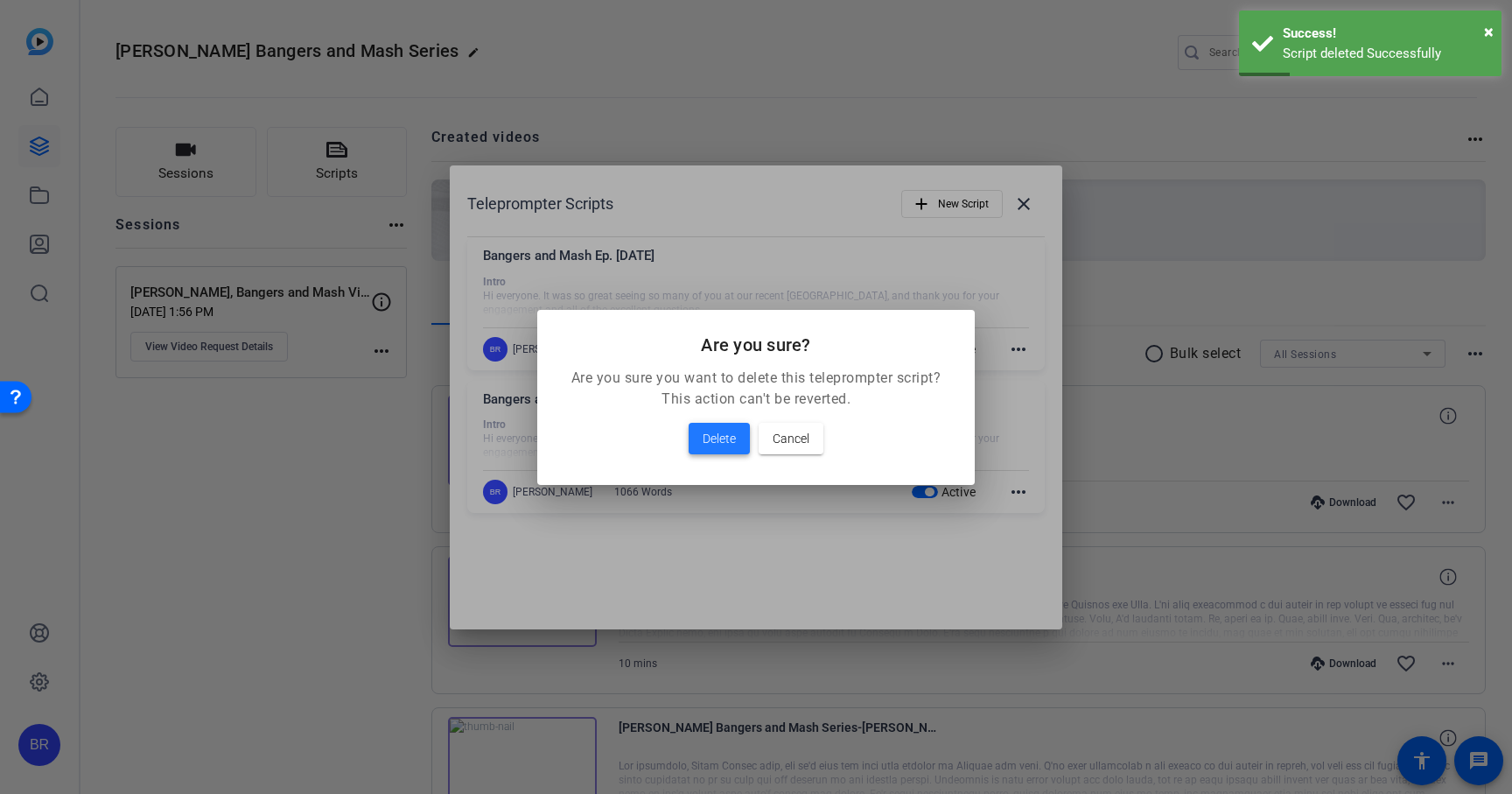
click at [718, 433] on span "Delete" at bounding box center [718, 438] width 33 height 21
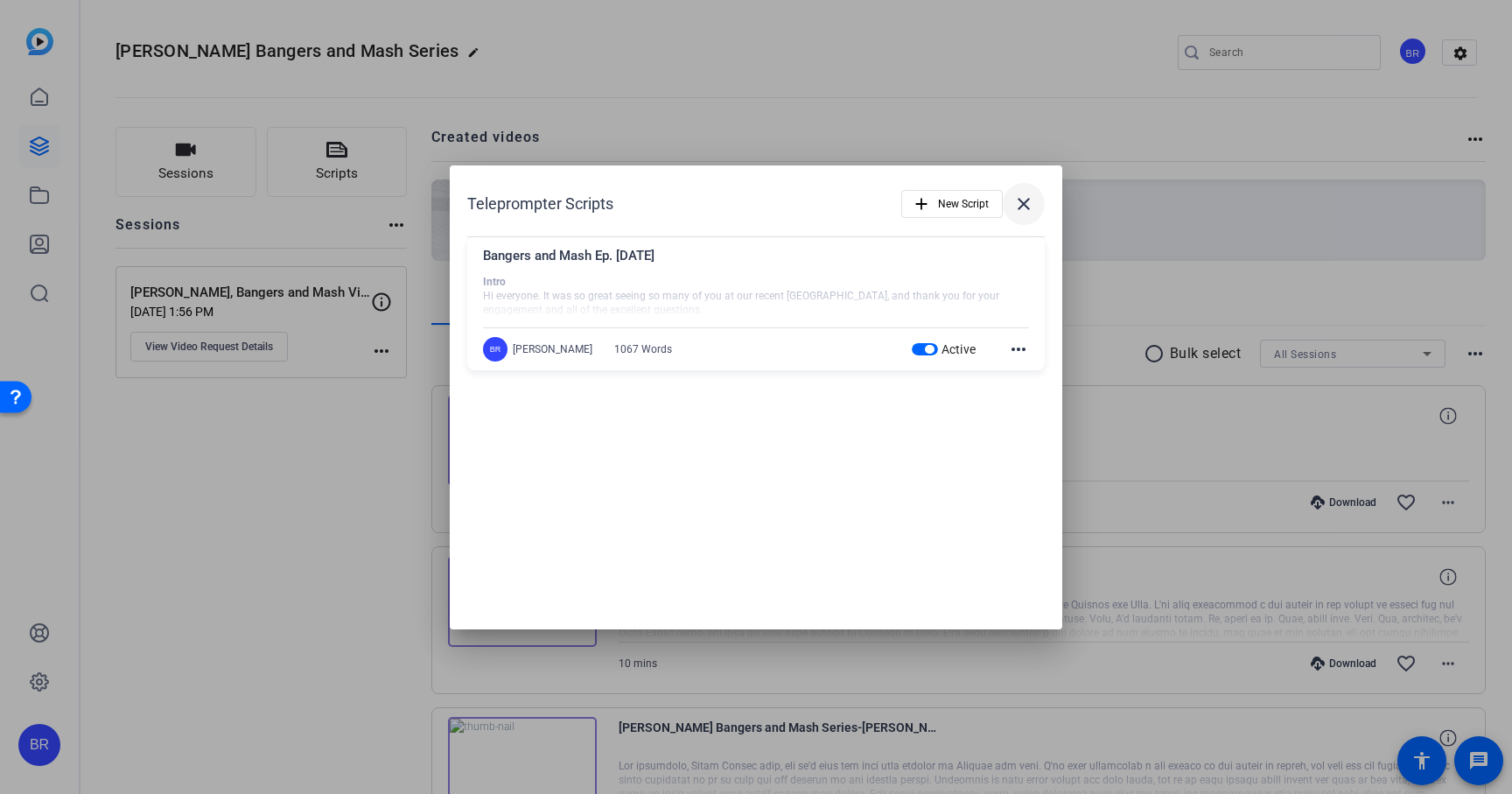
click at [1032, 207] on mat-icon "close" at bounding box center [1024, 203] width 21 height 21
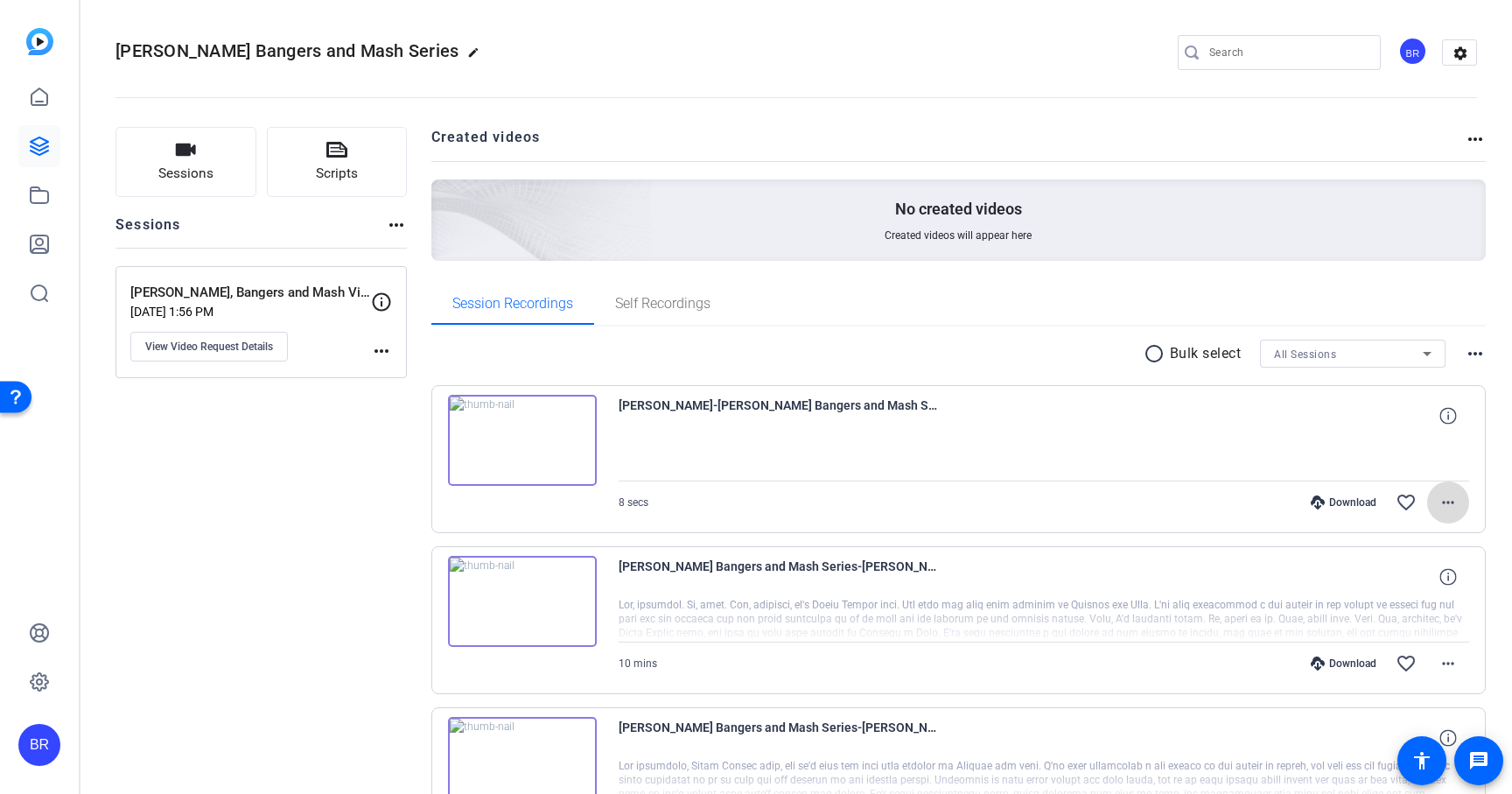
click at [1443, 502] on mat-icon "more_horiz" at bounding box center [1448, 502] width 21 height 21
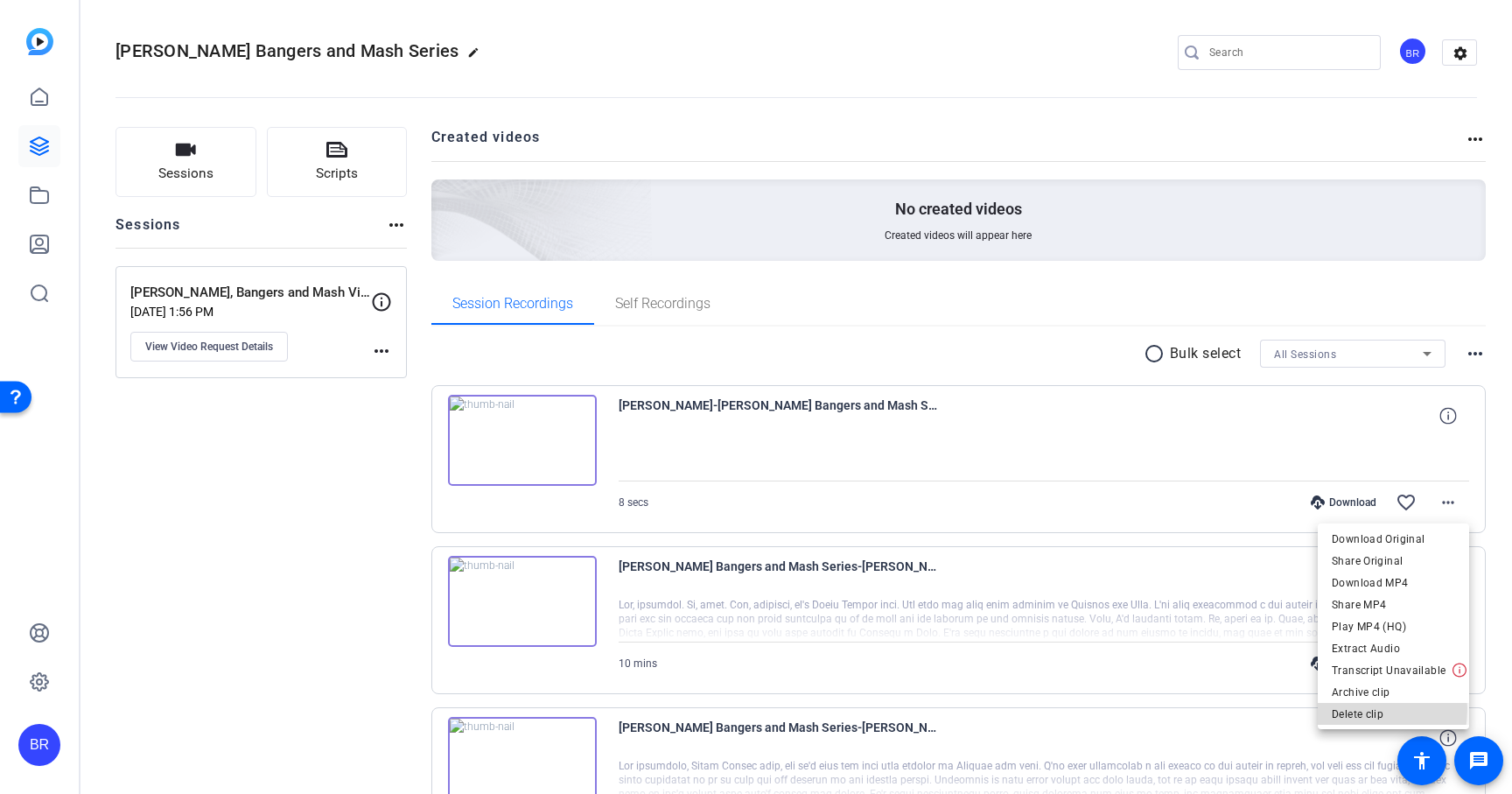
click at [1351, 709] on span "Delete clip" at bounding box center [1393, 714] width 124 height 21
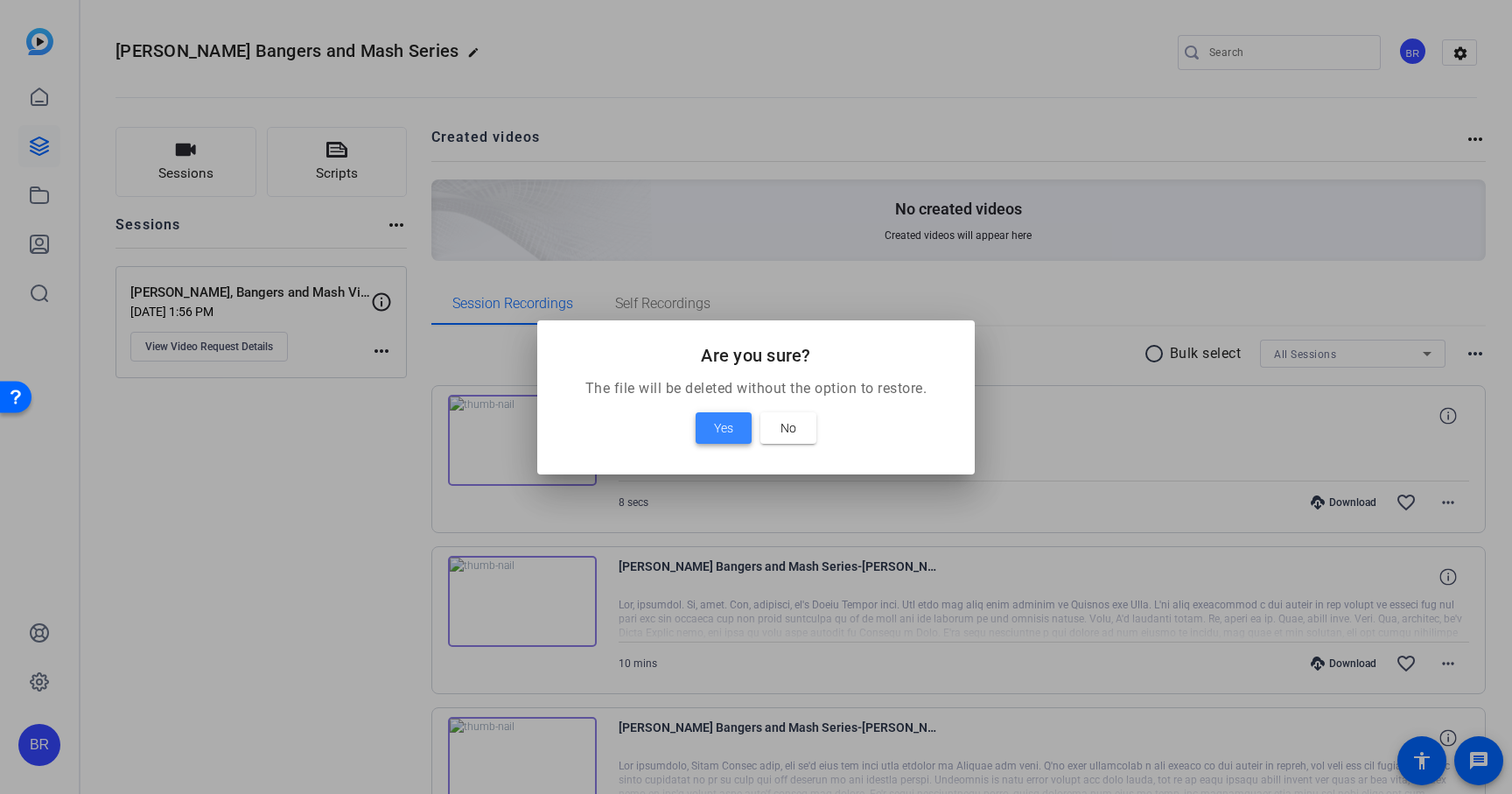
click at [722, 422] on span "Yes" at bounding box center [723, 428] width 19 height 21
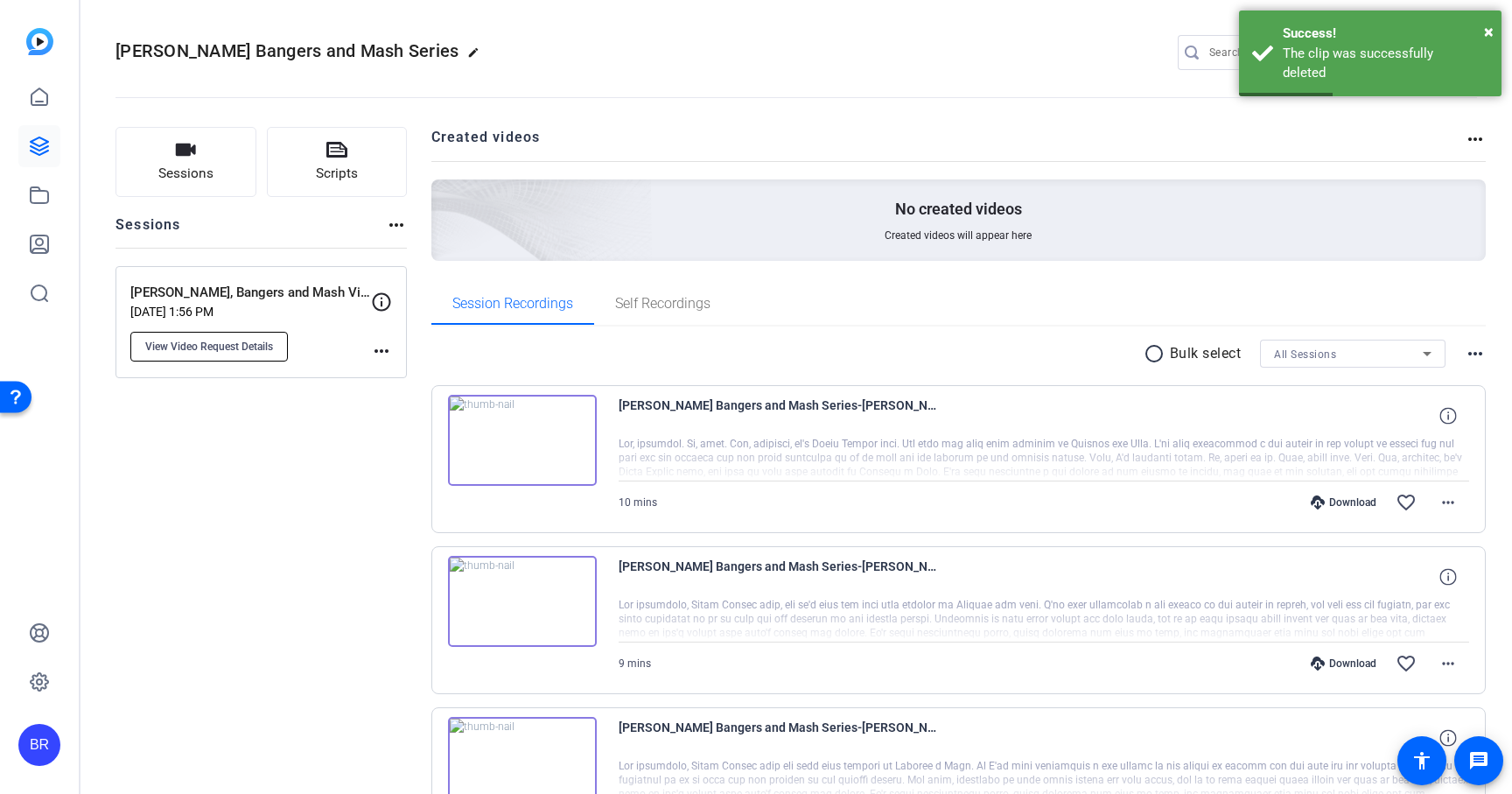
click at [230, 344] on span "View Video Request Details" at bounding box center [209, 346] width 127 height 14
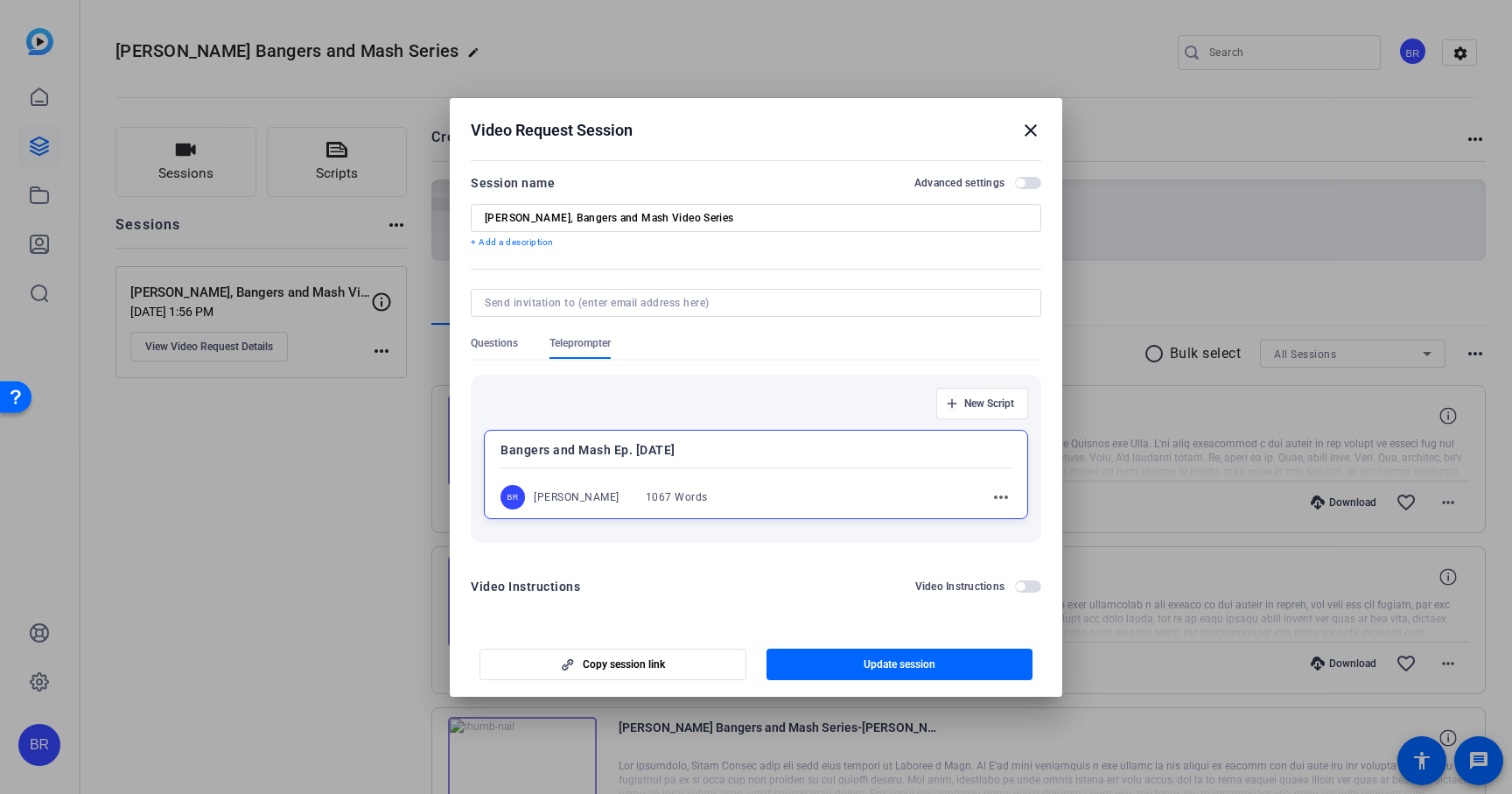
click at [1008, 501] on mat-icon "more_horiz" at bounding box center [1001, 497] width 21 height 21
click at [1017, 523] on span "Edit" at bounding box center [1040, 523] width 70 height 21
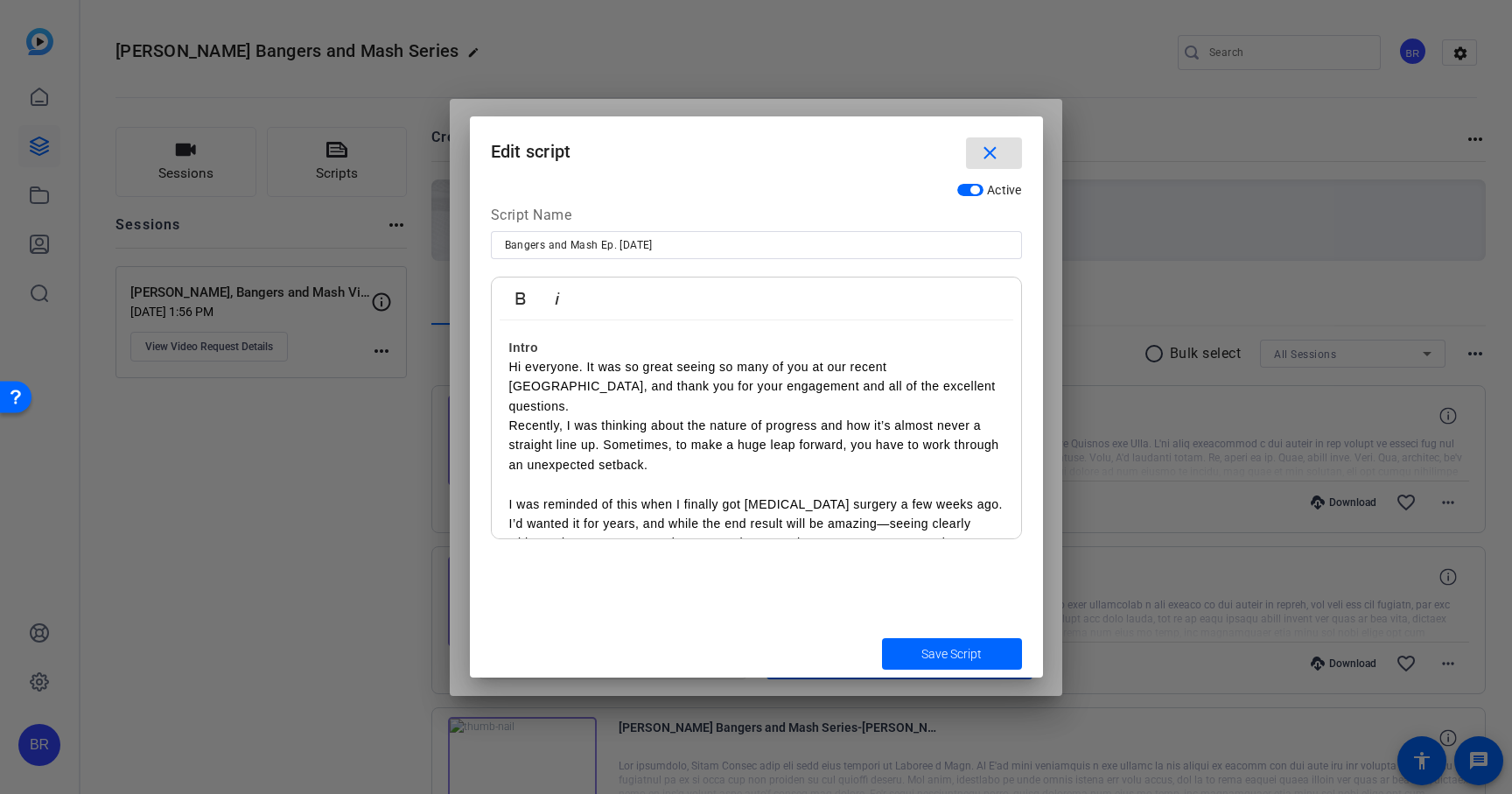
scroll to position [9, 0]
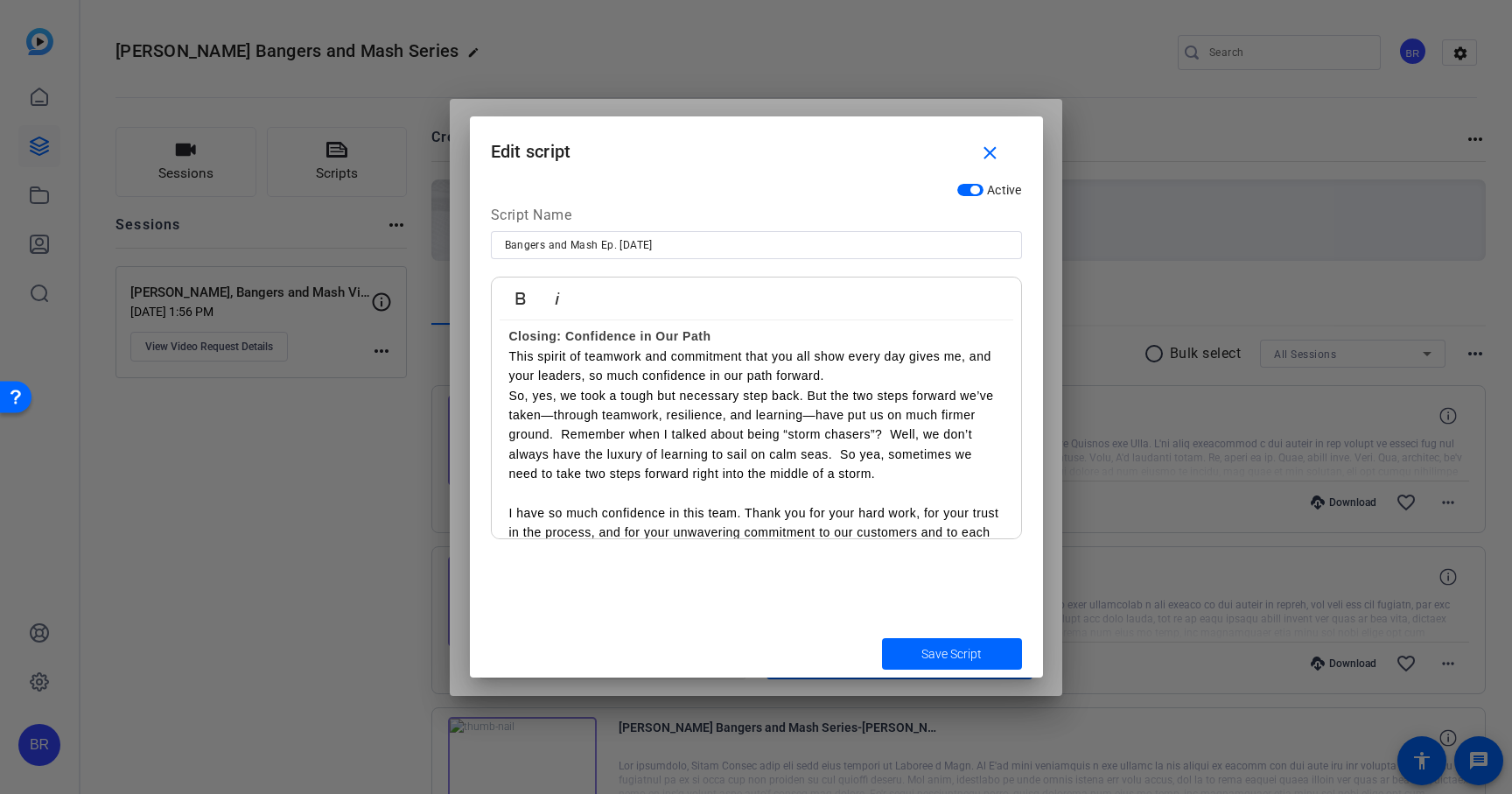
scroll to position [1855, 0]
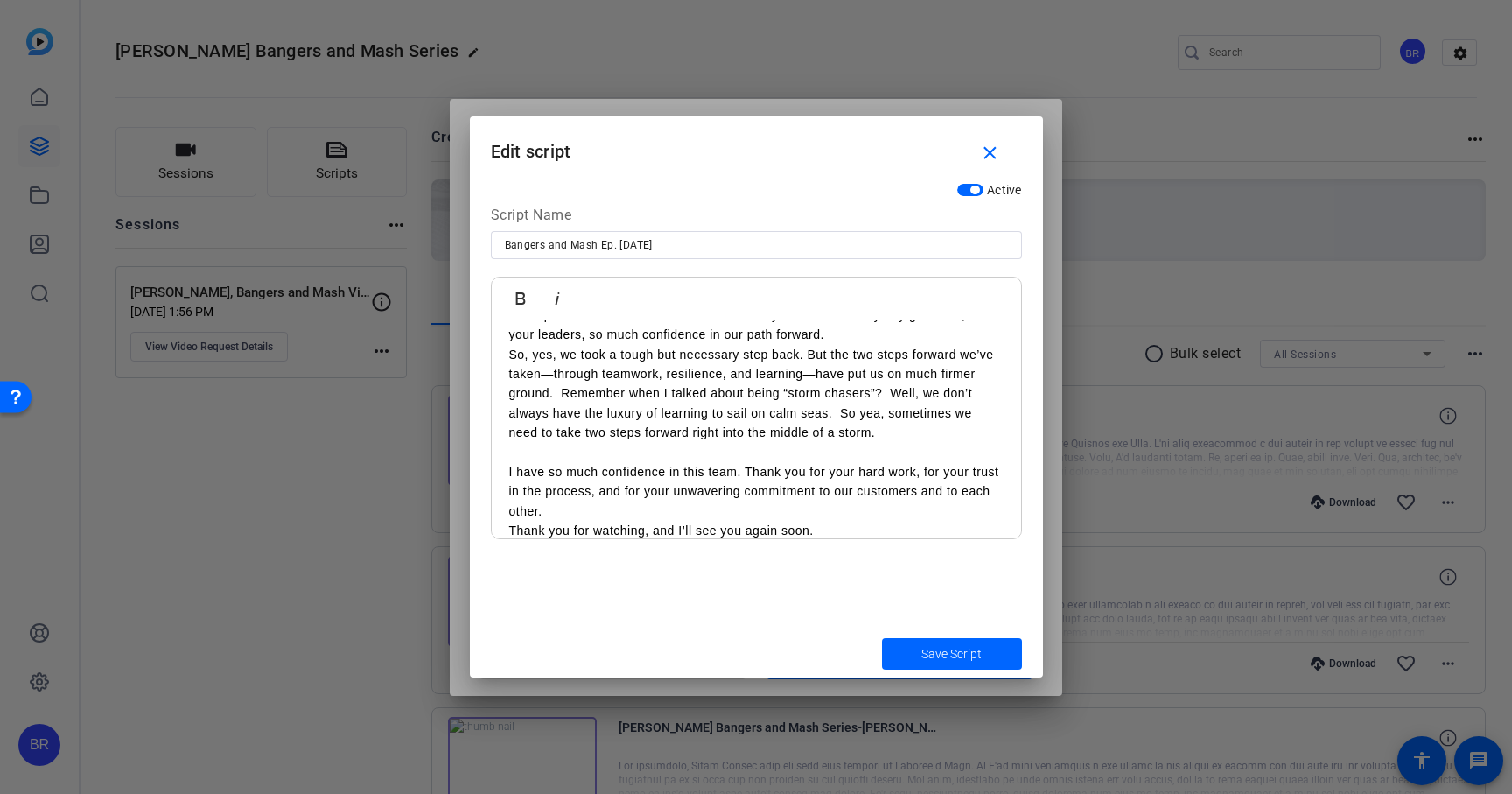
click at [510, 521] on p "Thank you for watching, and I’ll see you again soon." at bounding box center [756, 531] width 494 height 19
click at [926, 646] on span "Save Script" at bounding box center [951, 654] width 61 height 18
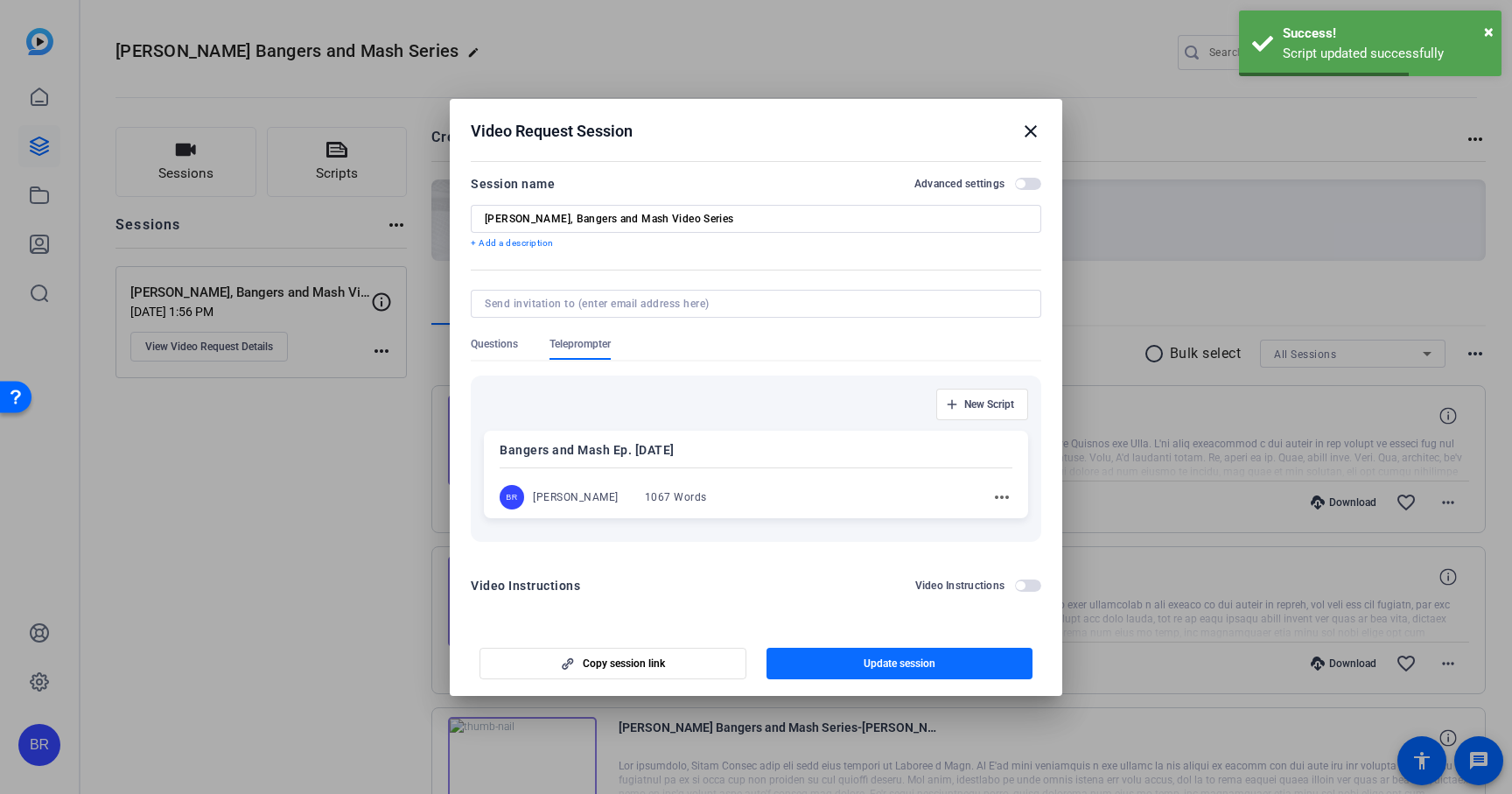
click at [885, 664] on span "Update session" at bounding box center [899, 663] width 71 height 14
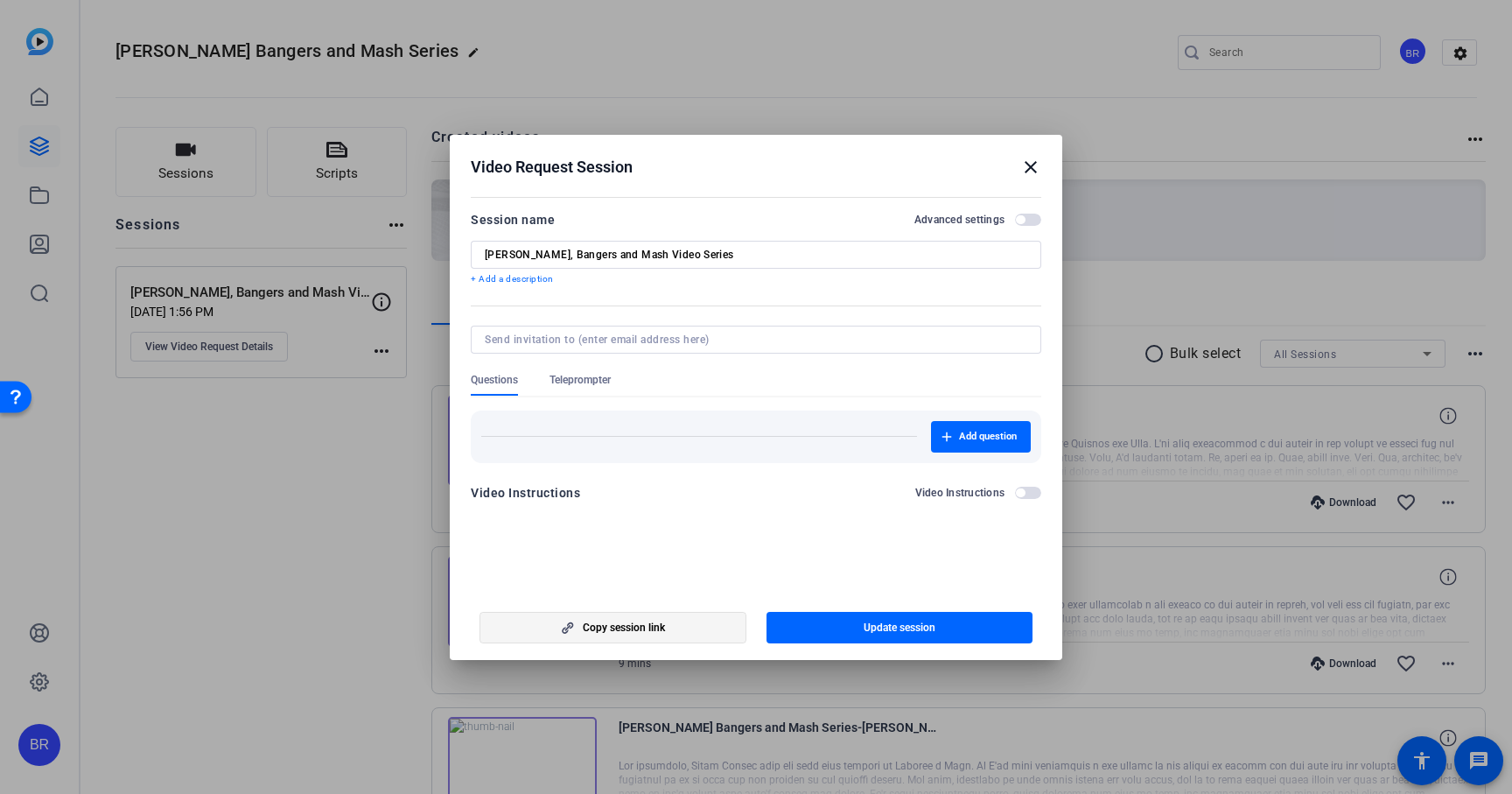
click at [645, 639] on span "button" at bounding box center [612, 628] width 265 height 42
click at [597, 380] on span "Teleprompter" at bounding box center [580, 379] width 61 height 14
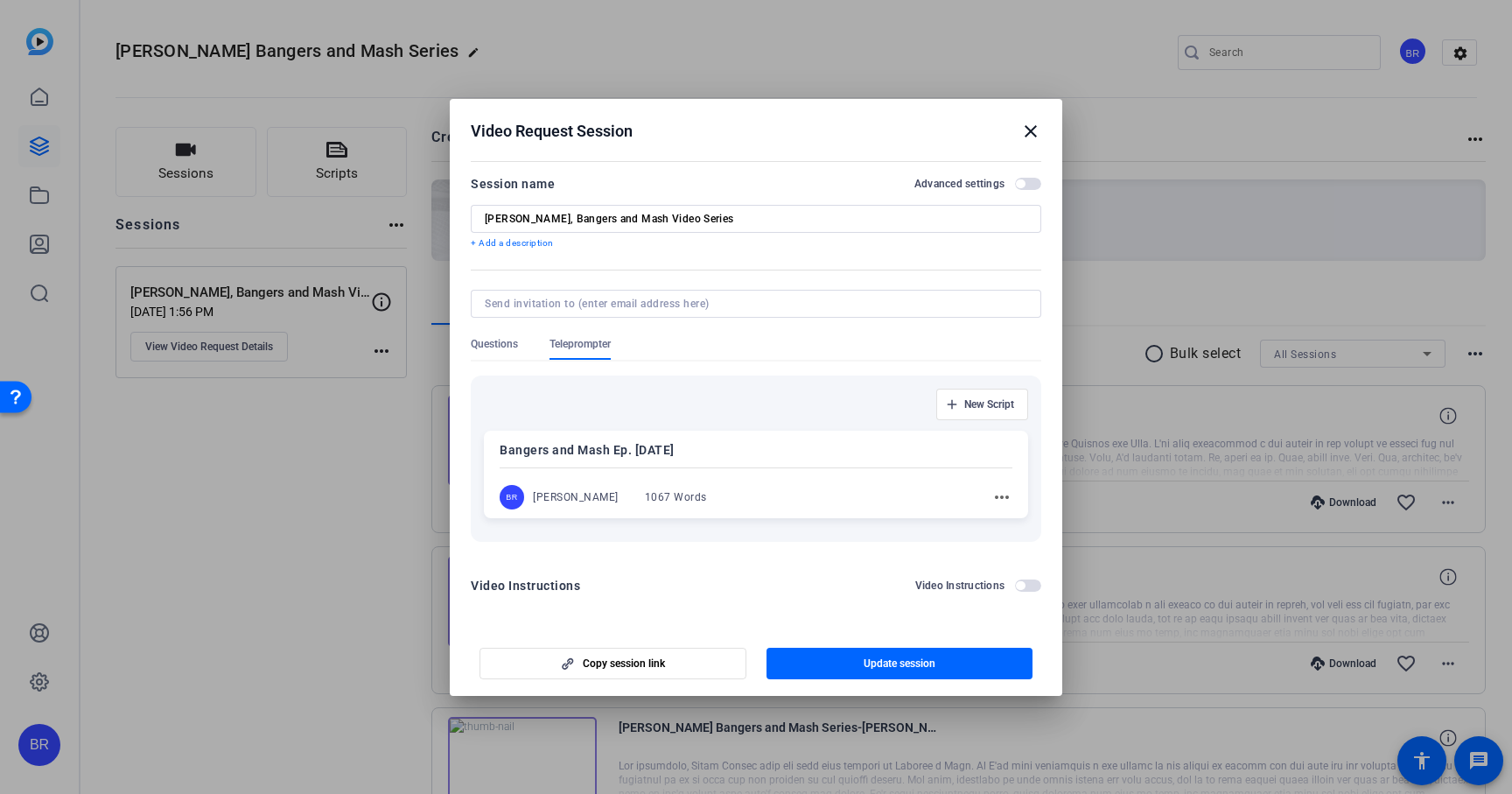
click at [939, 466] on div at bounding box center [756, 468] width 512 height 6
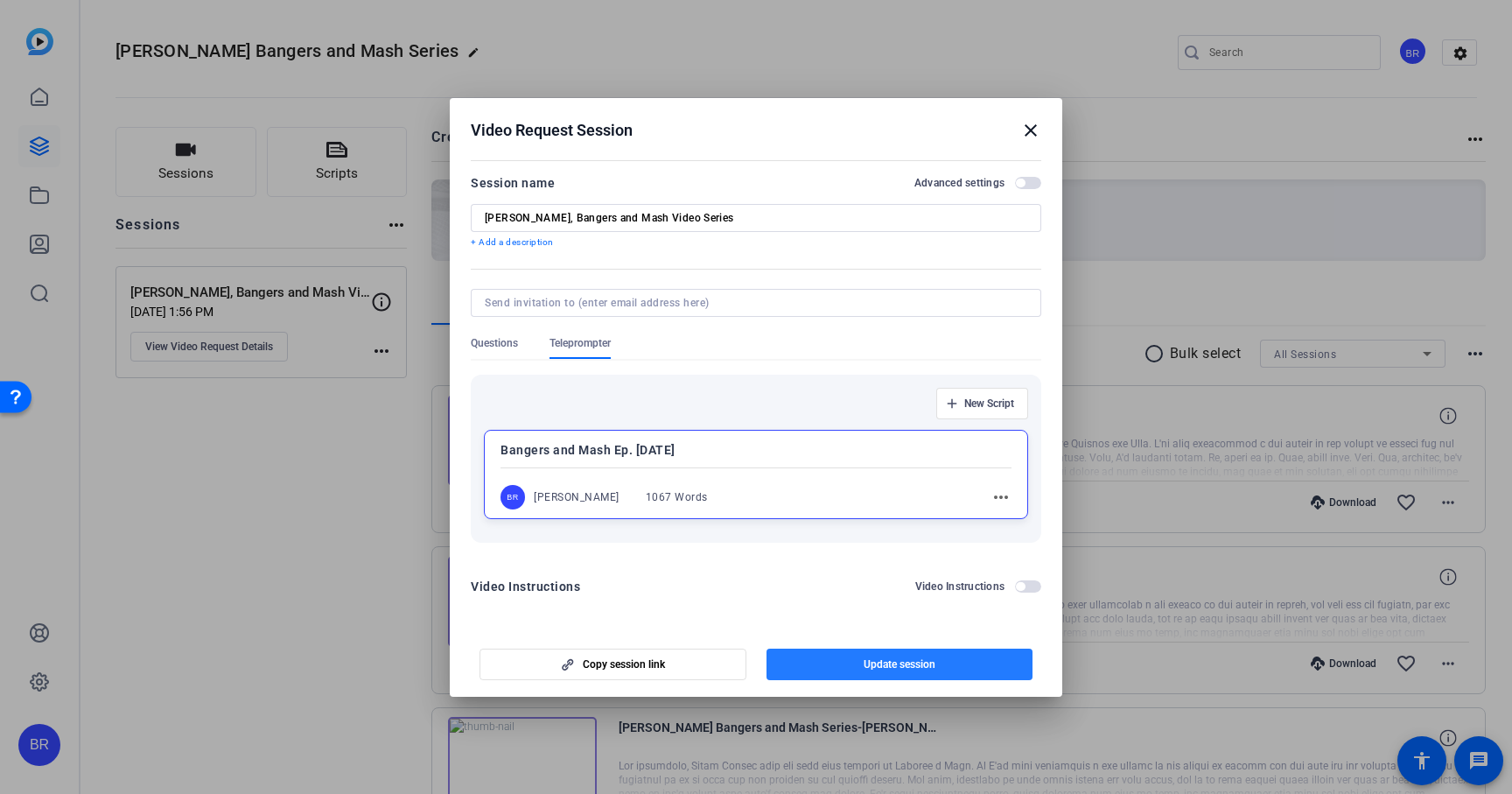
click at [912, 668] on span "Update session" at bounding box center [899, 664] width 71 height 14
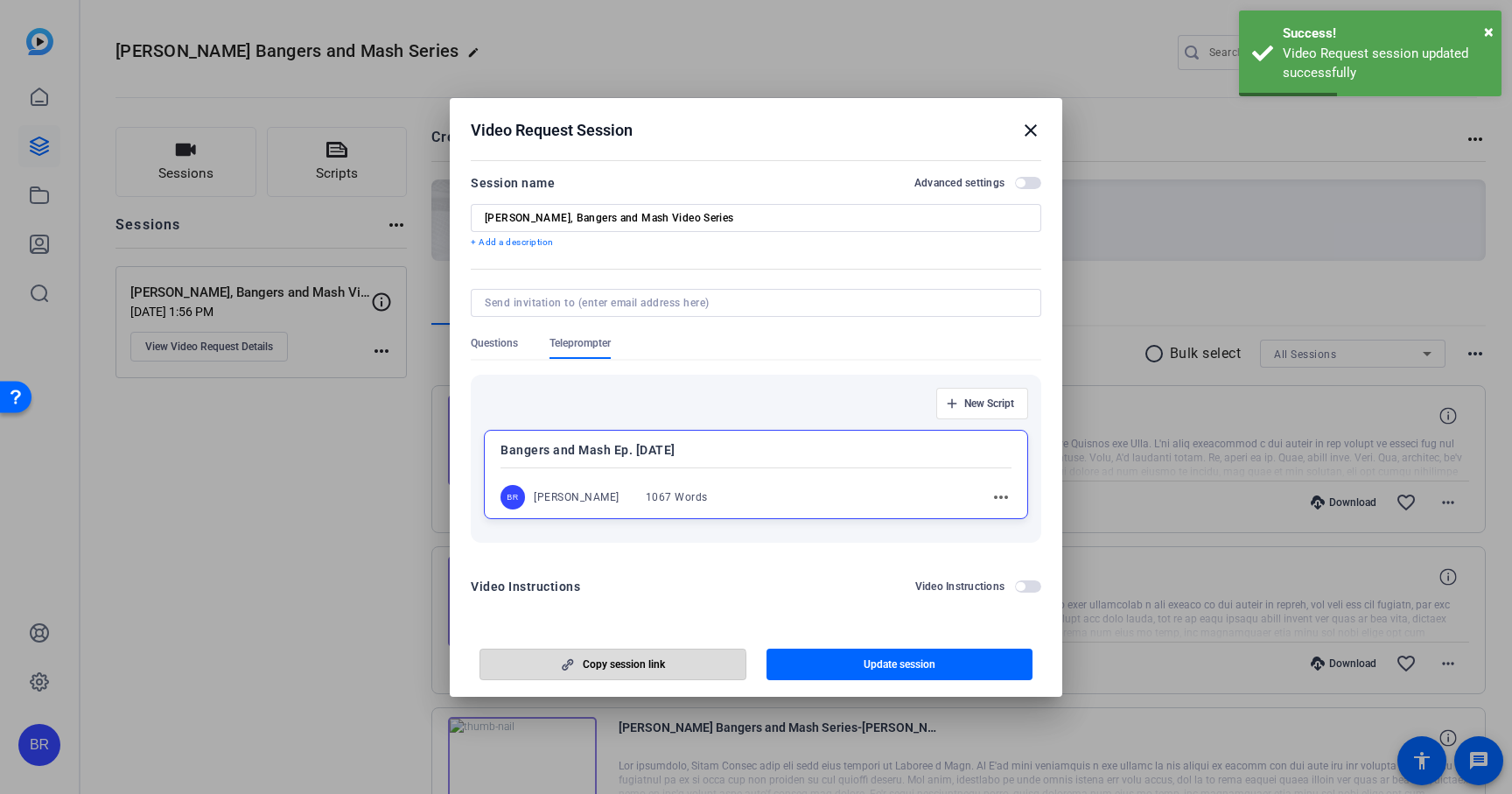
click at [612, 669] on span "Copy session link" at bounding box center [623, 664] width 83 height 14
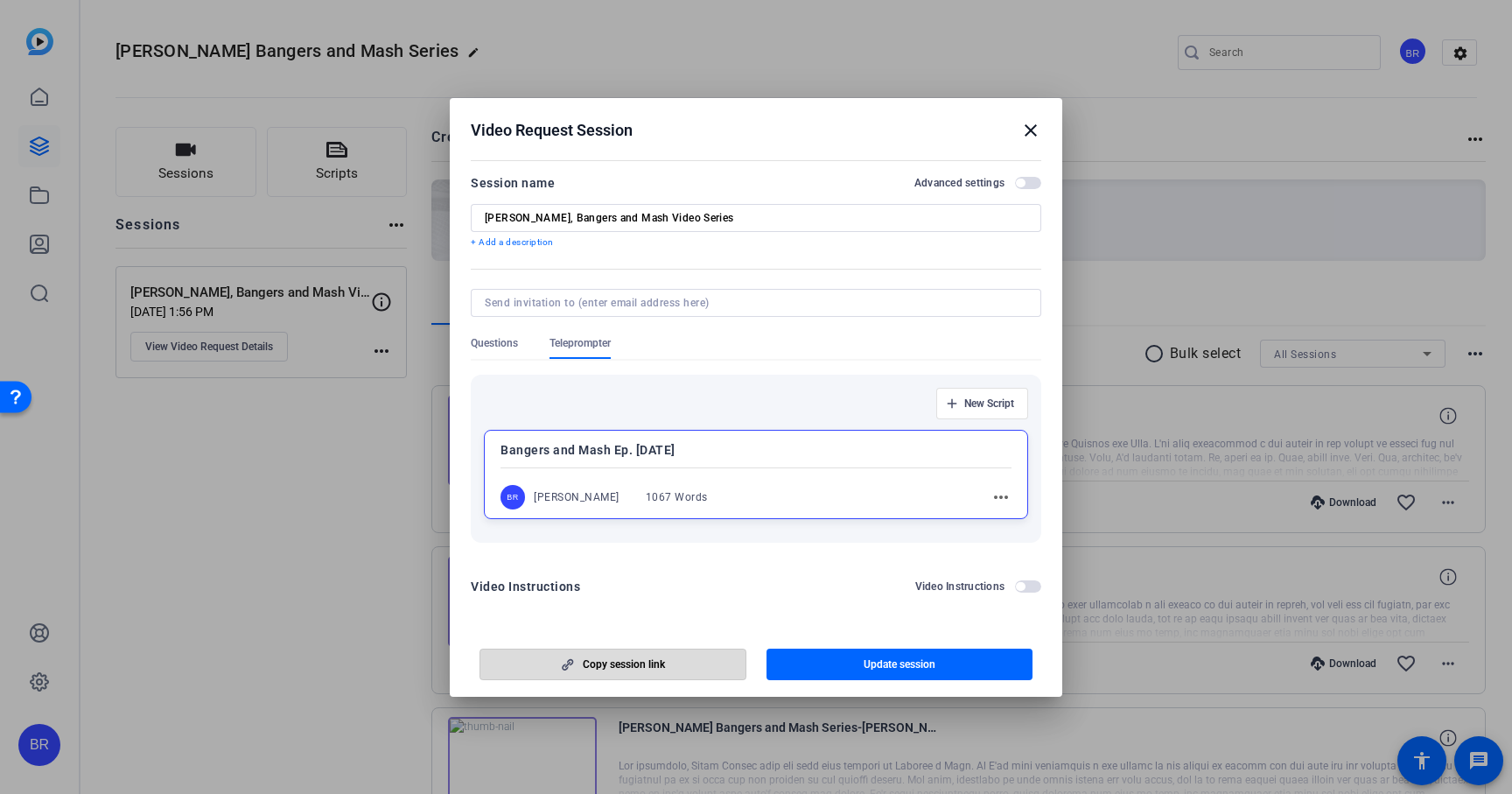
click at [621, 672] on span "button" at bounding box center [612, 665] width 265 height 42
click at [1029, 129] on mat-icon "close" at bounding box center [1030, 130] width 21 height 21
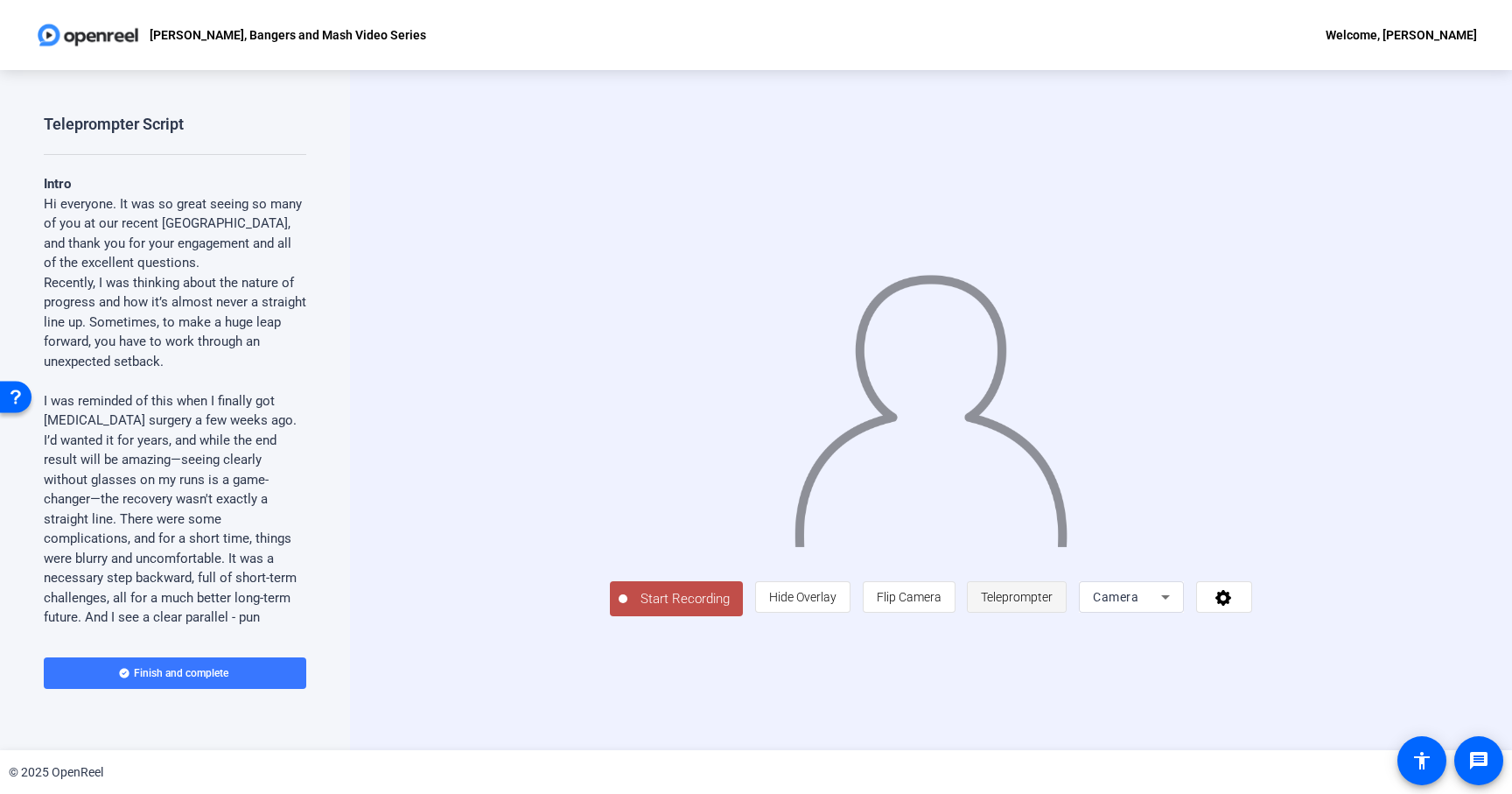
click at [1053, 613] on span "Teleprompter" at bounding box center [1016, 596] width 71 height 33
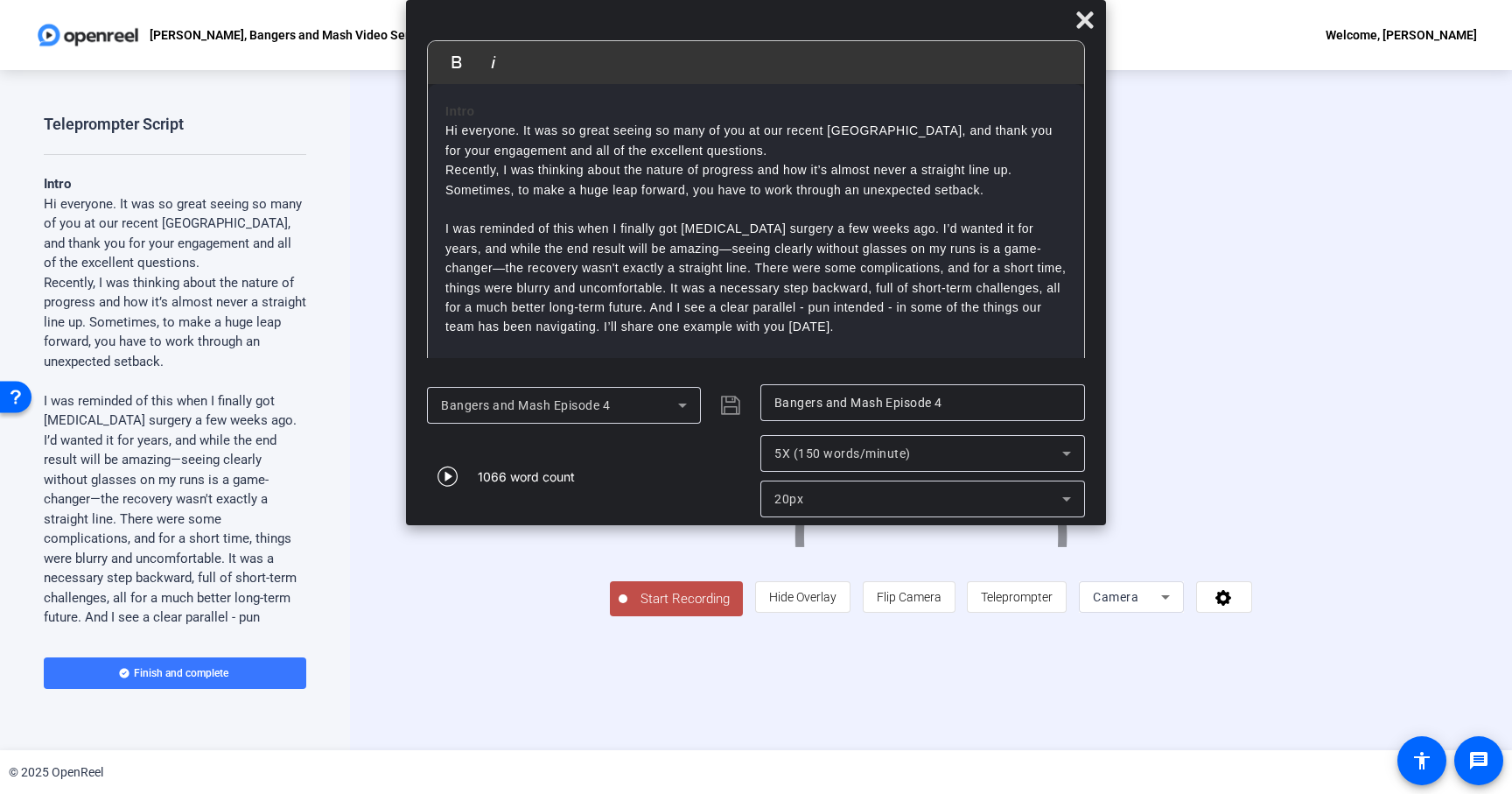
click at [682, 406] on icon at bounding box center [681, 405] width 9 height 5
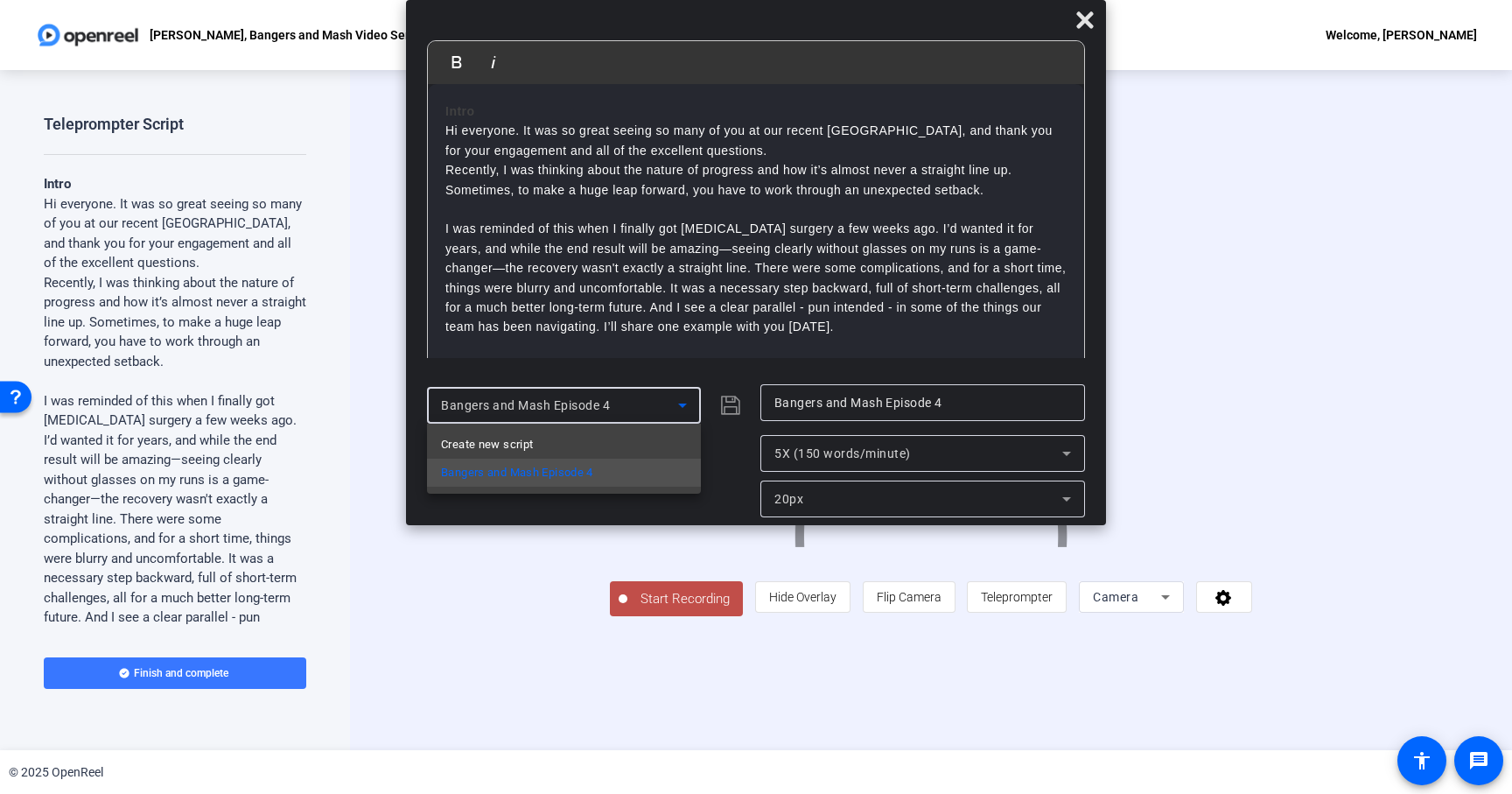
click at [956, 407] on div at bounding box center [756, 397] width 1512 height 794
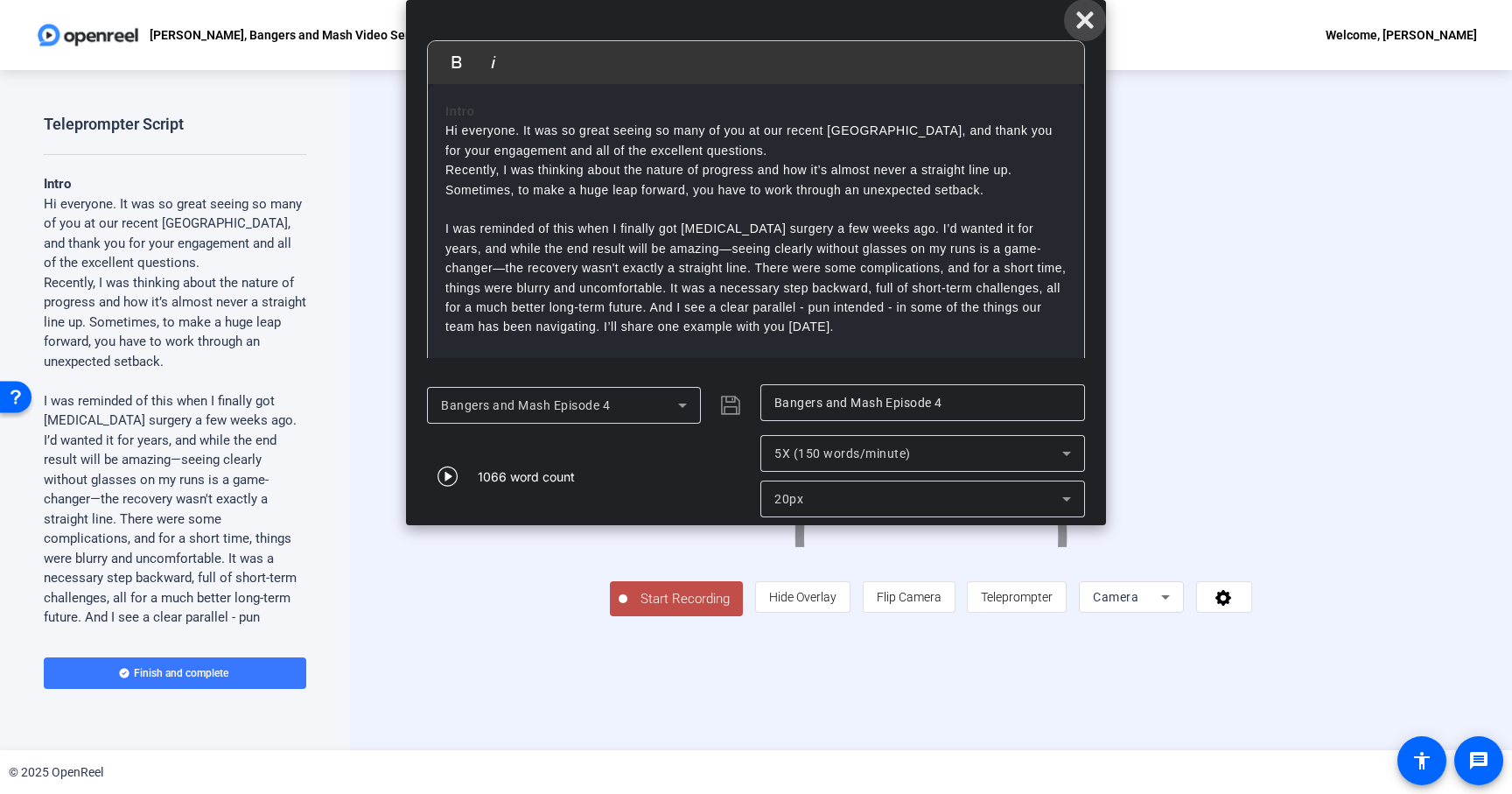
click at [1086, 27] on icon at bounding box center [1085, 20] width 21 height 21
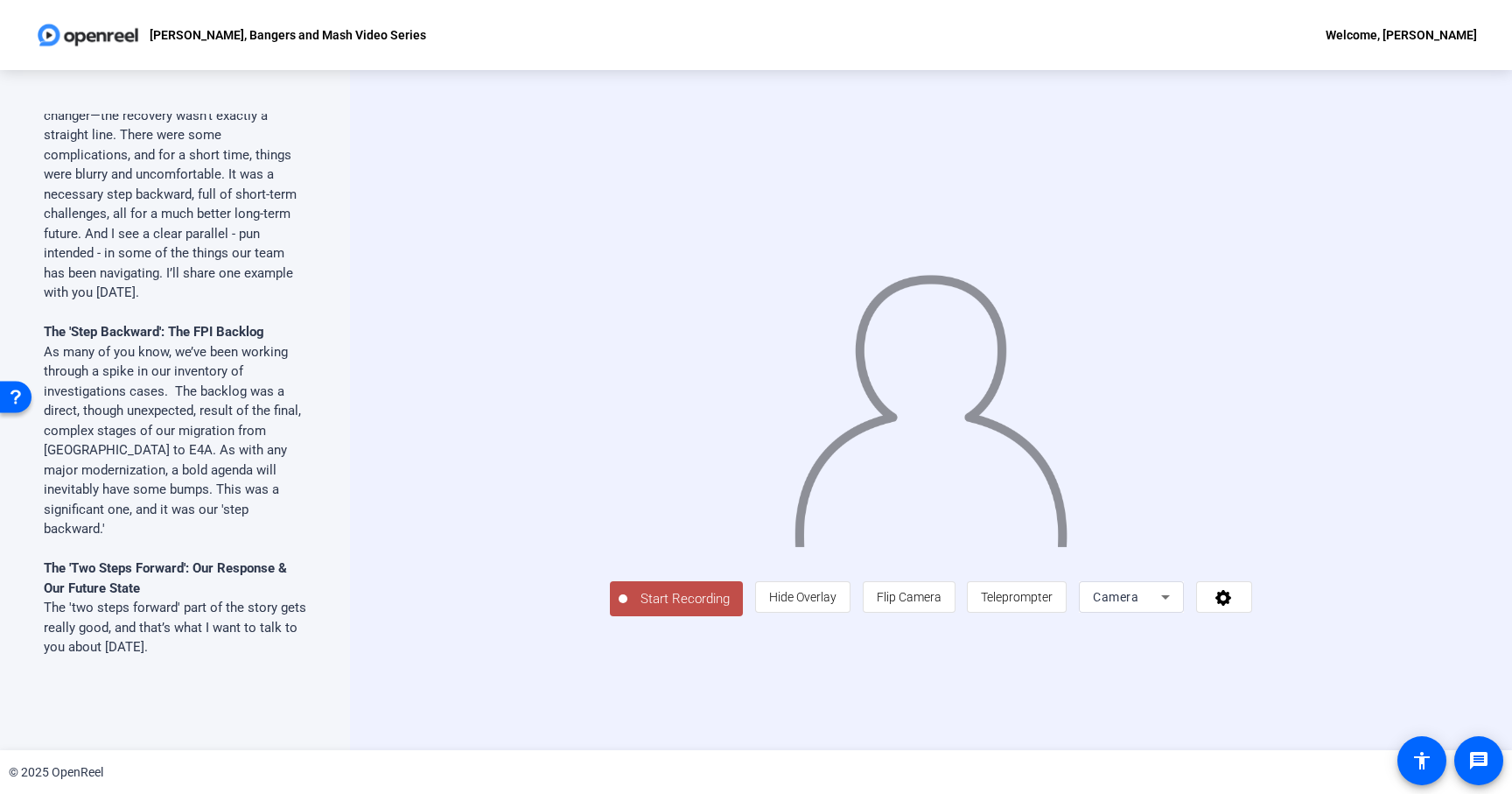
scroll to position [418, 0]
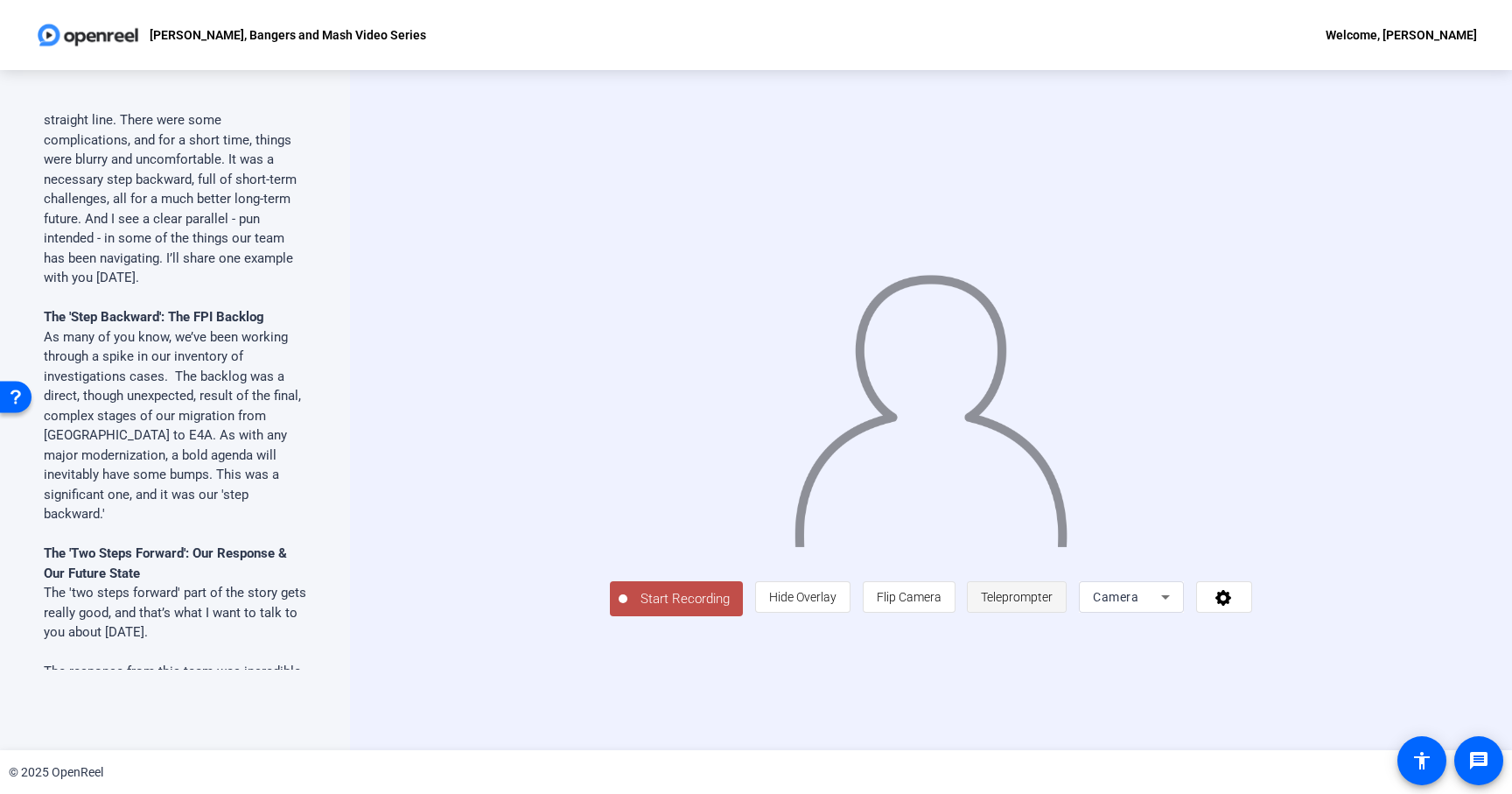
click at [1053, 604] on span "Teleprompter" at bounding box center [1016, 597] width 71 height 14
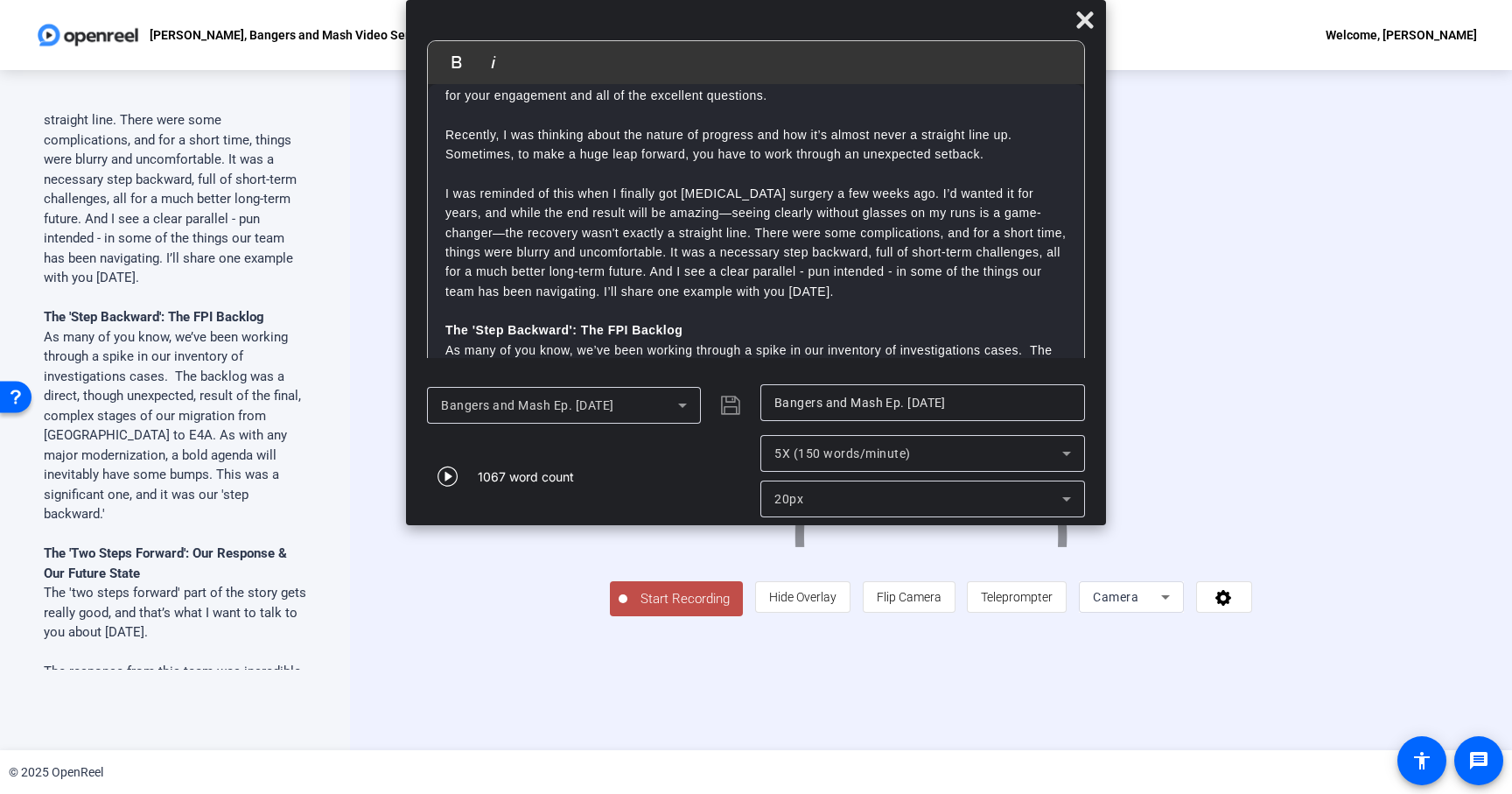
scroll to position [0, 0]
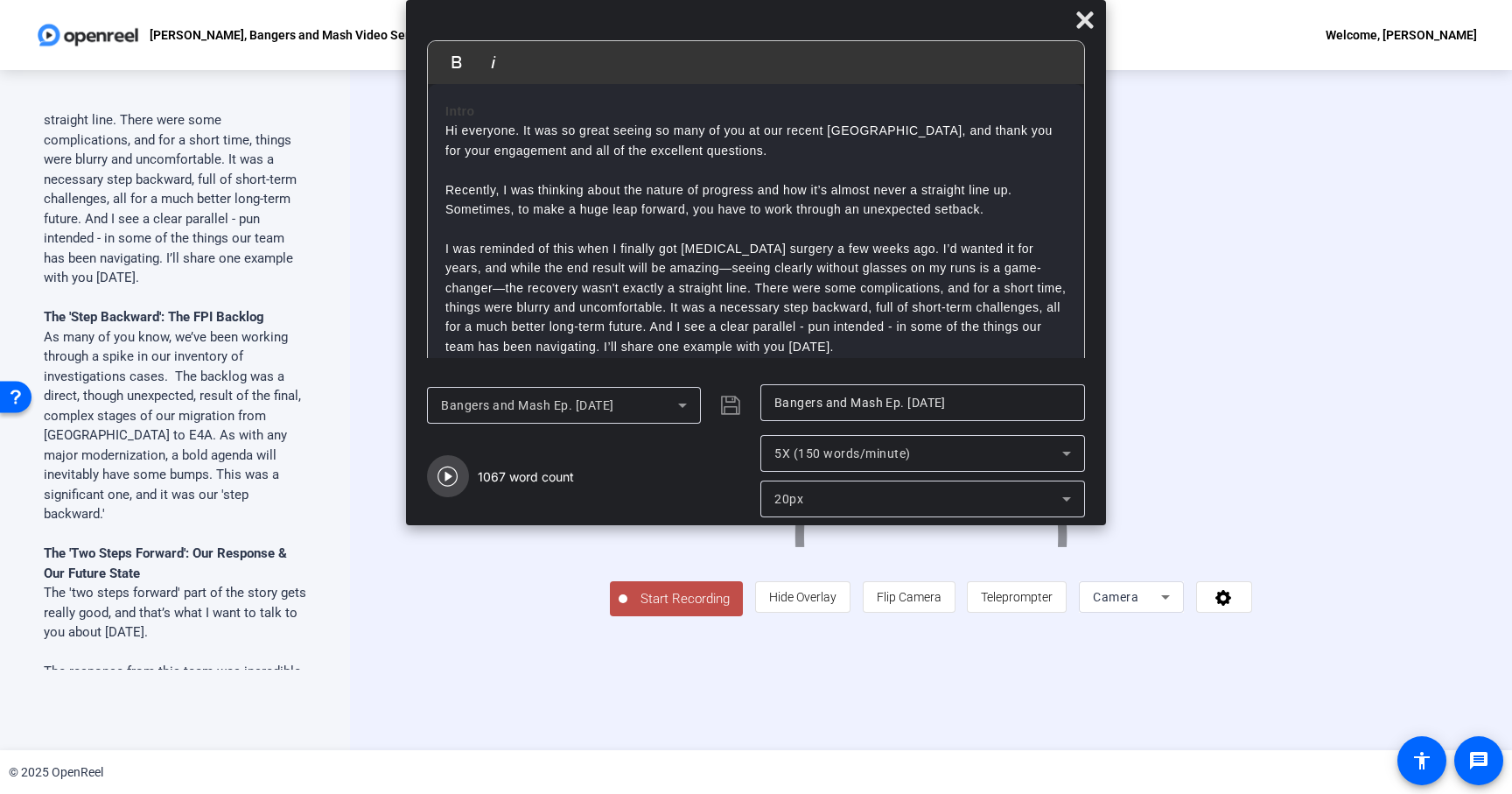
click at [450, 473] on icon "button" at bounding box center [448, 476] width 21 height 21
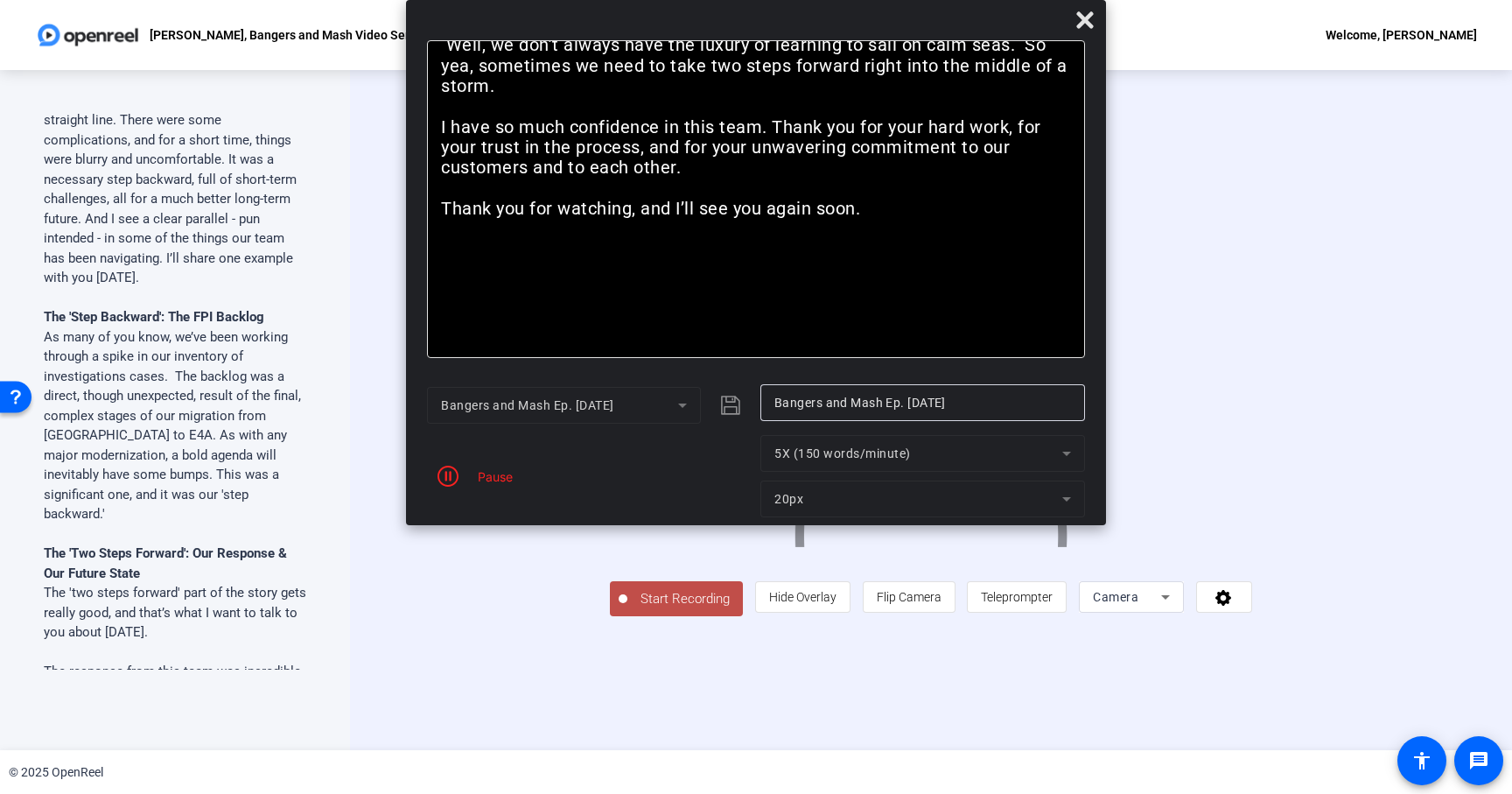
click at [1073, 460] on mat-form-field "5X (150 words/minute)" at bounding box center [923, 454] width 325 height 37
click at [1072, 460] on mat-form-field "5X (150 words/minute)" at bounding box center [923, 454] width 325 height 37
click at [447, 480] on icon "button" at bounding box center [448, 476] width 21 height 21
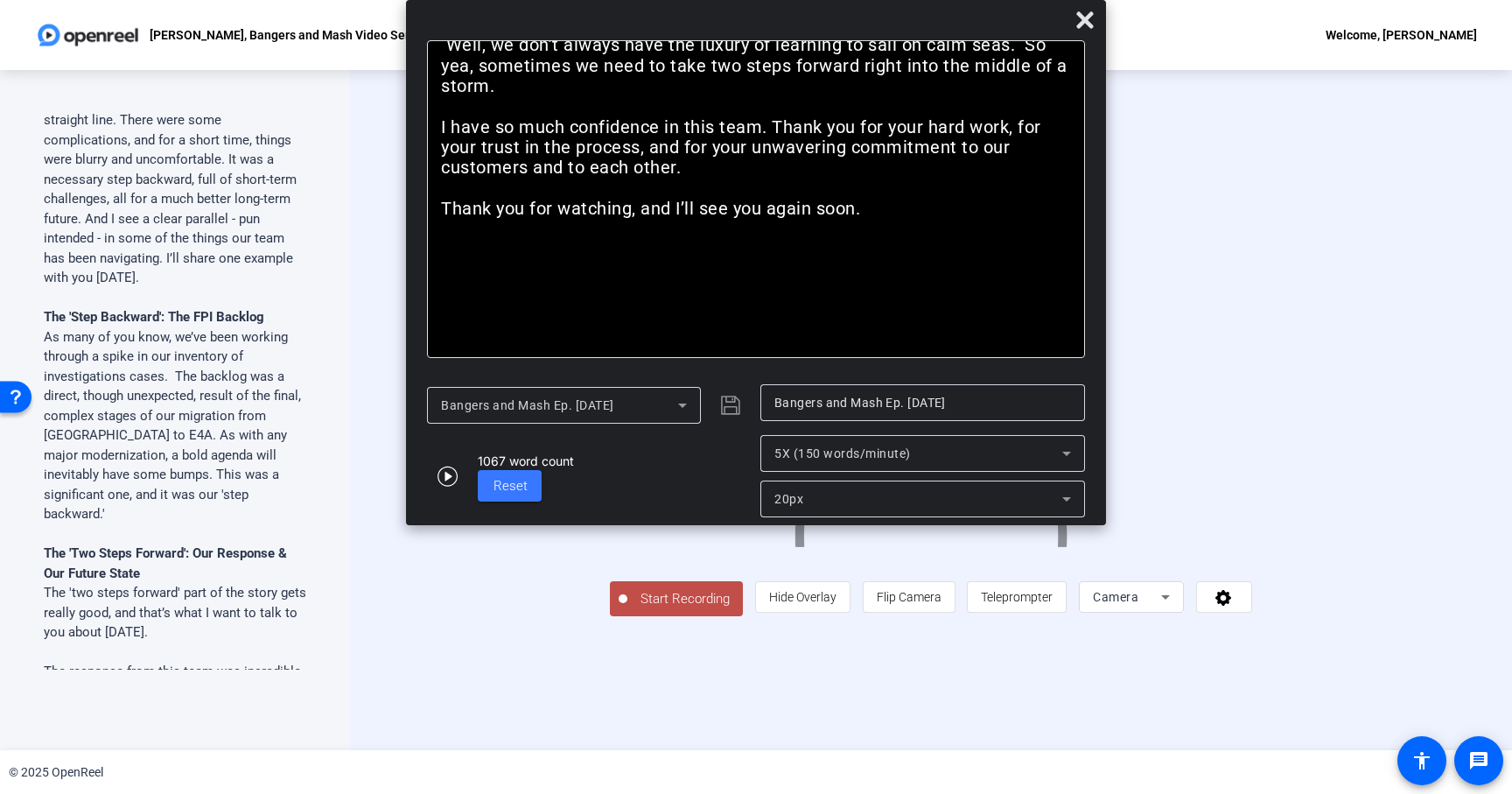
click at [1008, 452] on div "5X (150 words/minute)" at bounding box center [918, 454] width 288 height 21
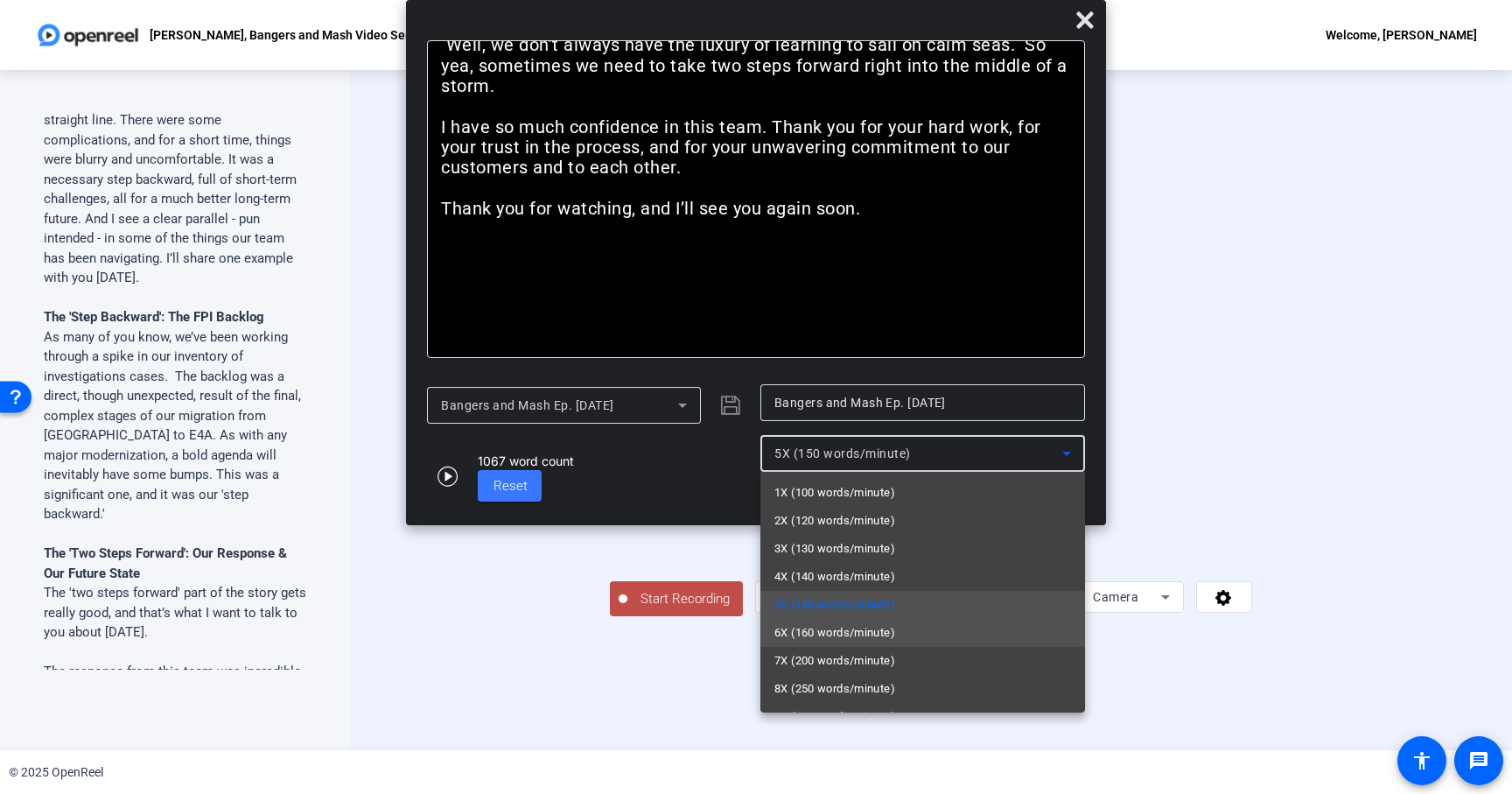
click at [838, 634] on span "6X (160 words/minute)" at bounding box center [834, 633] width 121 height 21
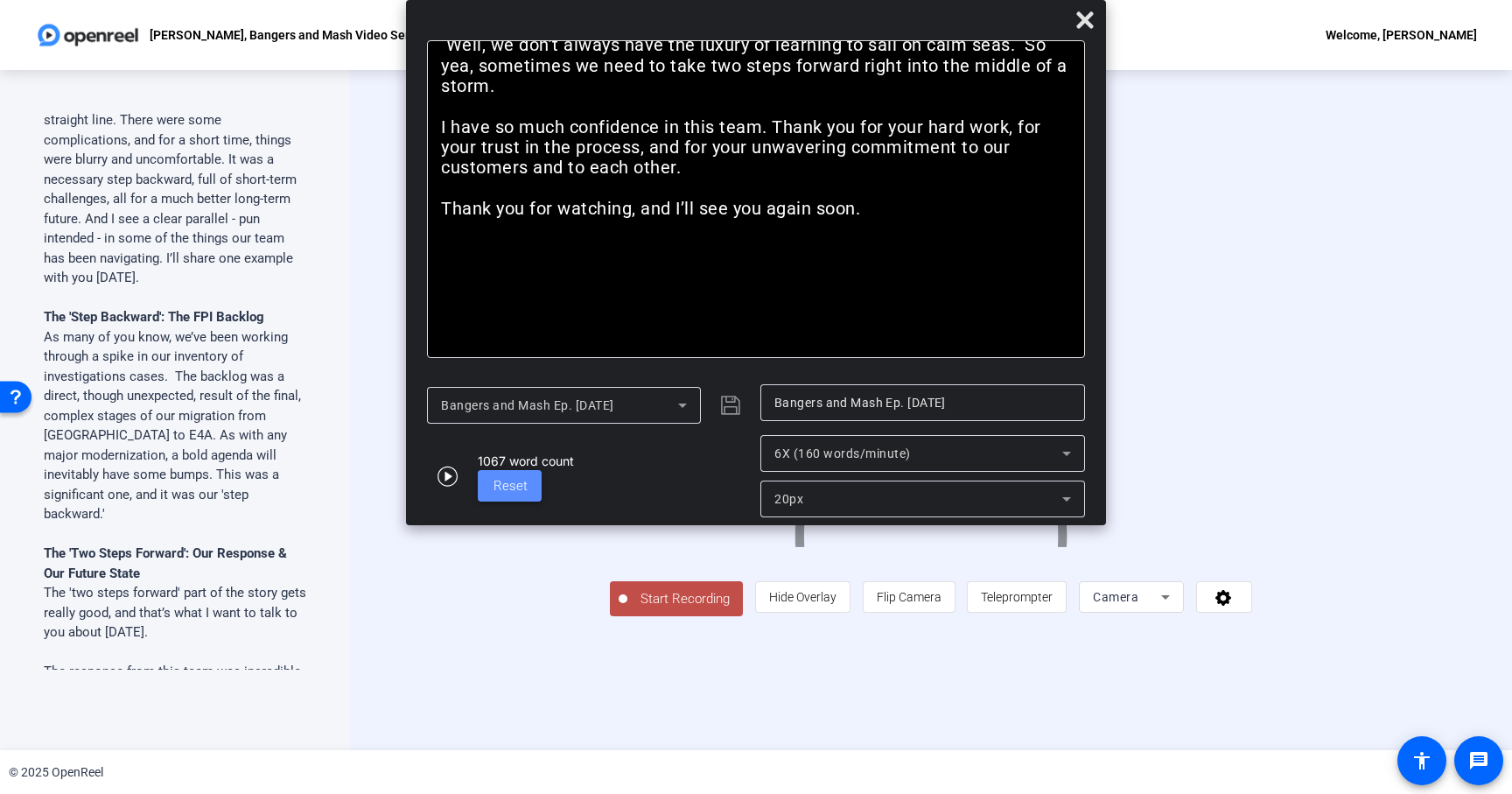
click at [503, 489] on span "Reset" at bounding box center [510, 486] width 34 height 16
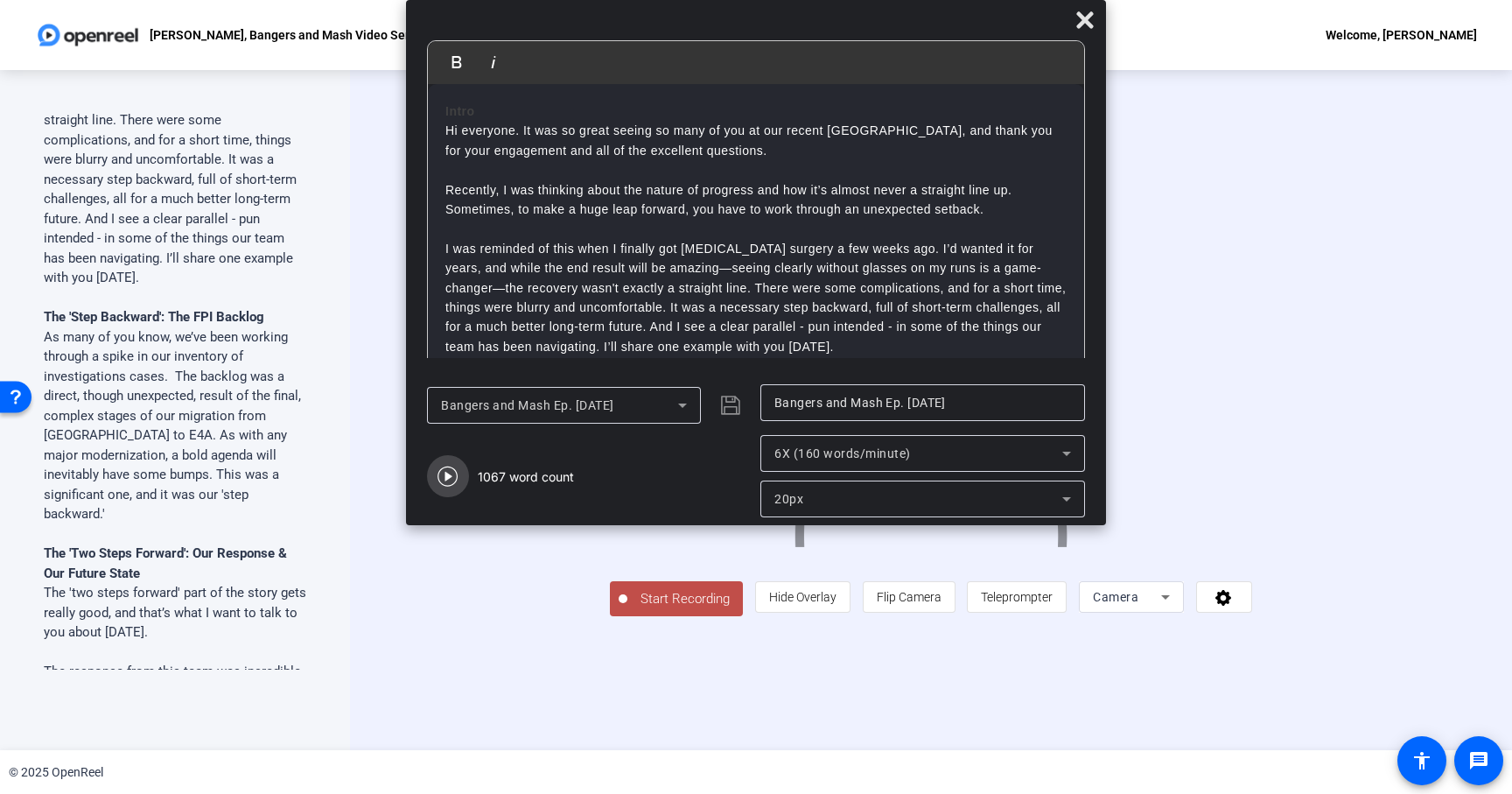
click at [452, 474] on icon "button" at bounding box center [448, 476] width 21 height 21
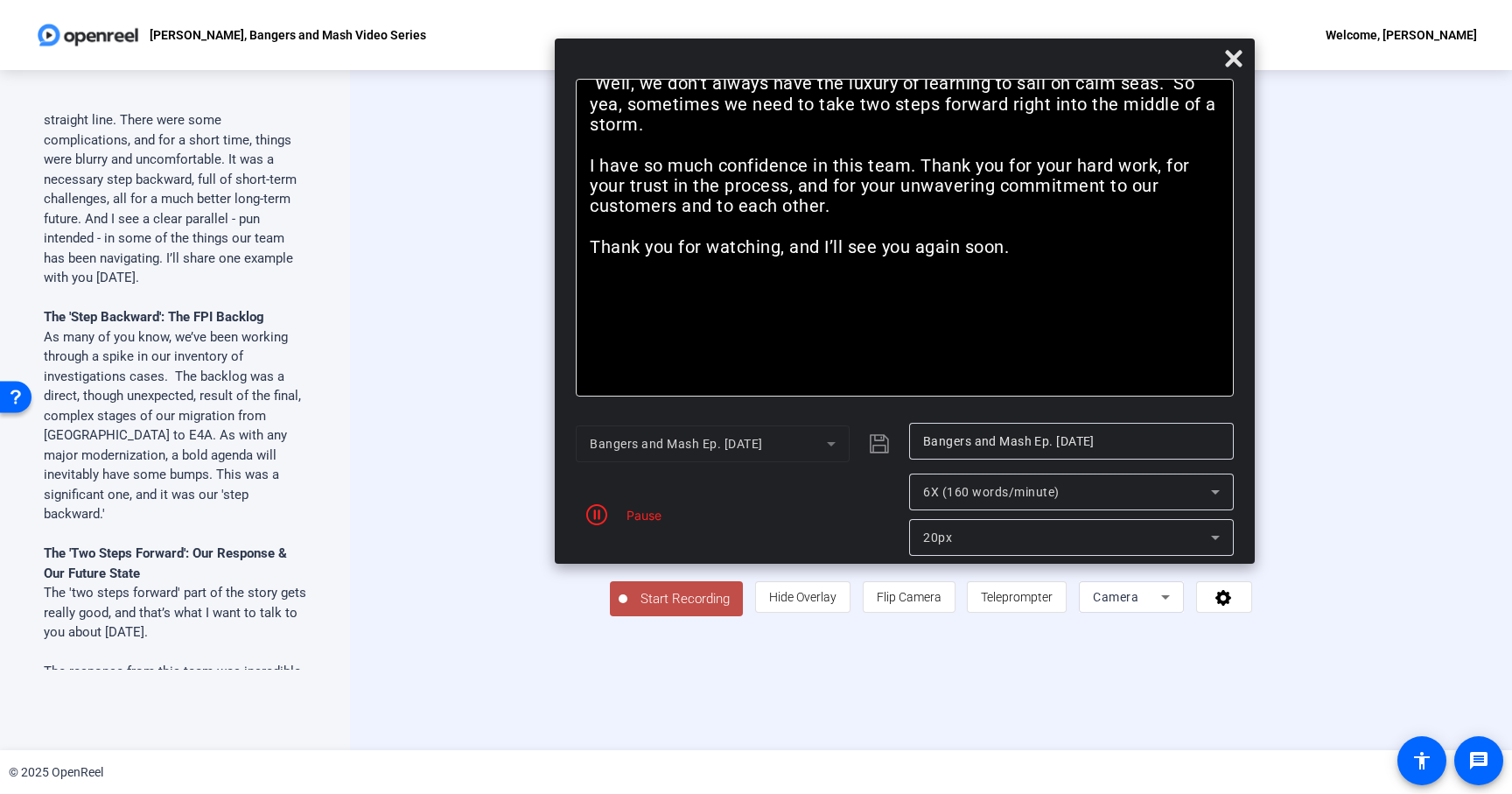
drag, startPoint x: 1101, startPoint y: 514, endPoint x: 1251, endPoint y: 553, distance: 155.0
click at [1251, 553] on mat-dialog-actions "Bangers and Mash Ep. 4 Aug 2025 Bangers and Mash Ep. 4 Aug 2025 Pause 6X (160 w…" at bounding box center [905, 488] width 700 height 149
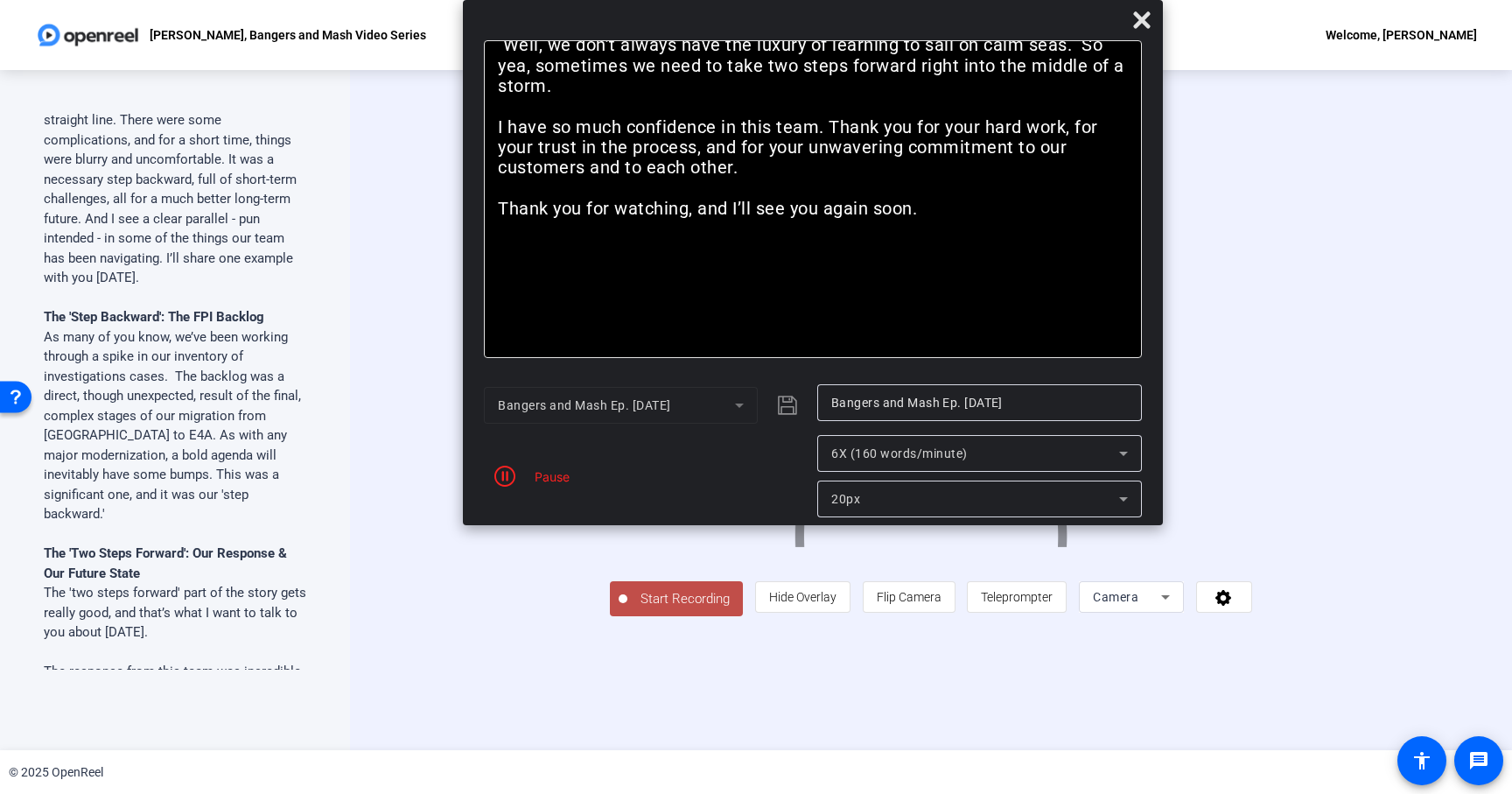
drag, startPoint x: 936, startPoint y: 56, endPoint x: 842, endPoint y: -60, distance: 149.3
click at [842, 0] on html "Accessibility Screen-Reader Guide, Feedback, and Issue Reporting | New window B…" at bounding box center [756, 397] width 1512 height 794
click at [1146, 23] on icon at bounding box center [1139, 19] width 16 height 16
